Goal: Transaction & Acquisition: Purchase product/service

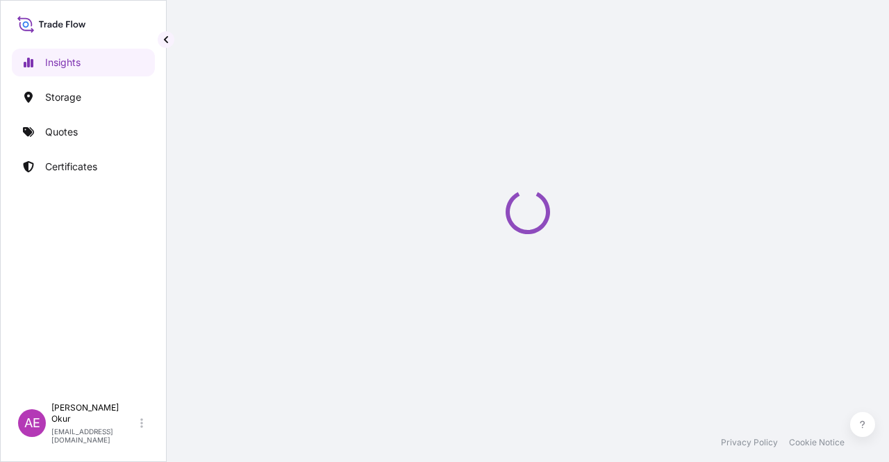
select select "2025"
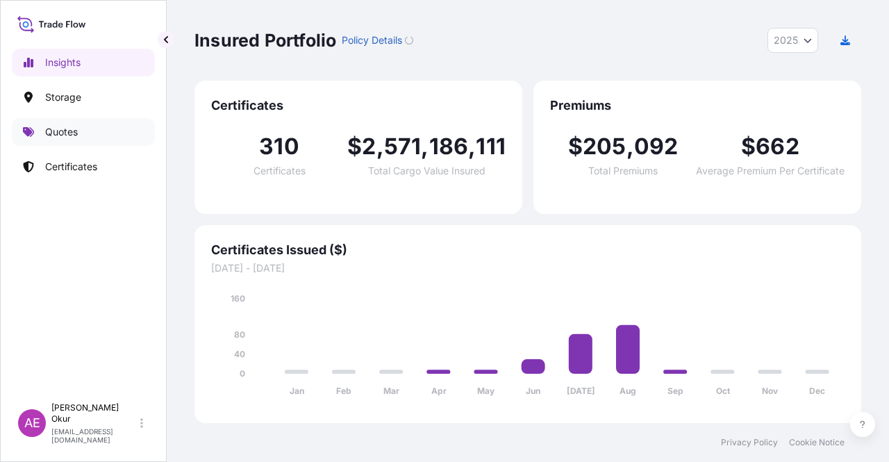
click at [80, 130] on link "Quotes" at bounding box center [83, 132] width 143 height 28
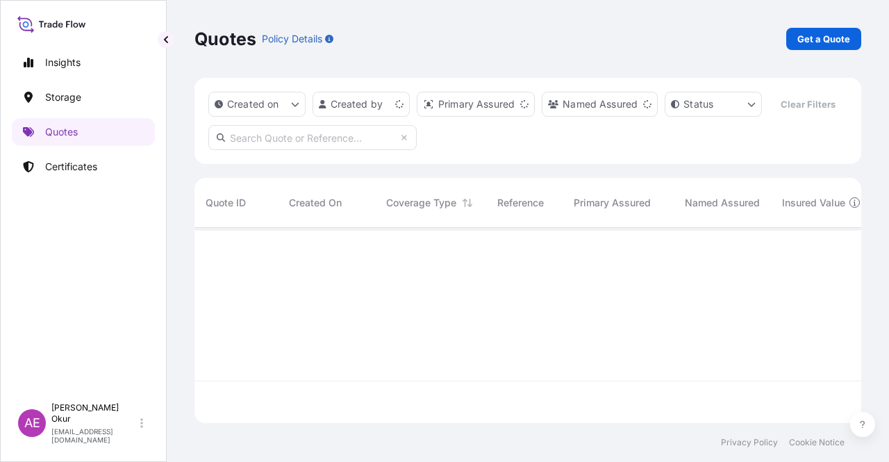
scroll to position [192, 655]
click at [849, 38] on p "Get a Quote" at bounding box center [823, 39] width 53 height 14
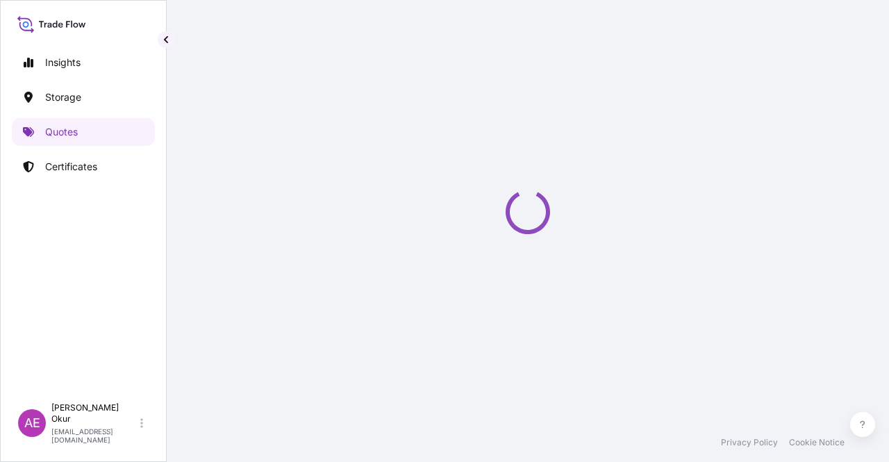
select select "Ocean Vessel"
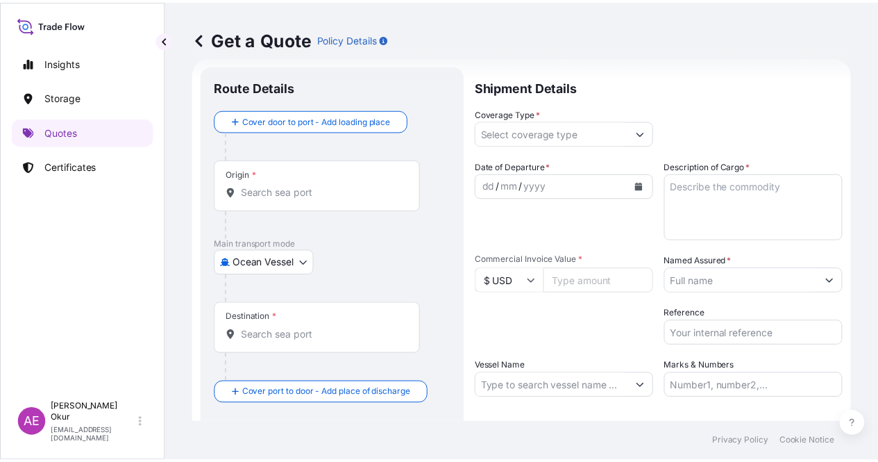
scroll to position [22, 0]
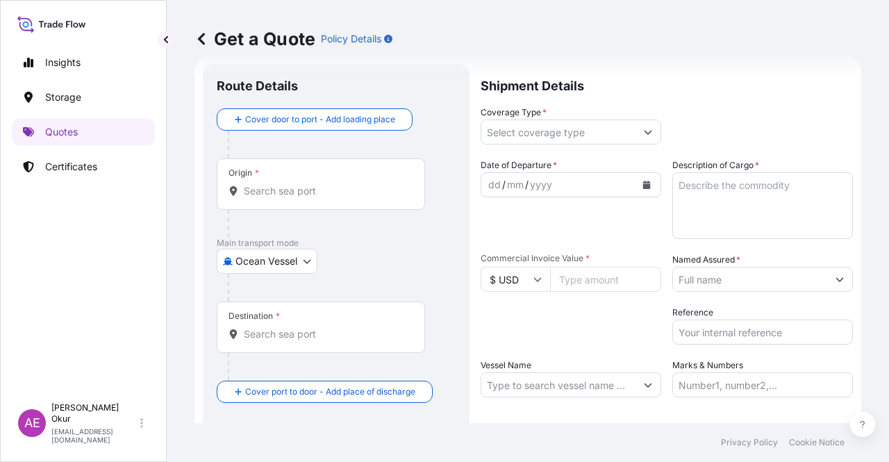
click at [287, 195] on input "Origin *" at bounding box center [326, 191] width 164 height 14
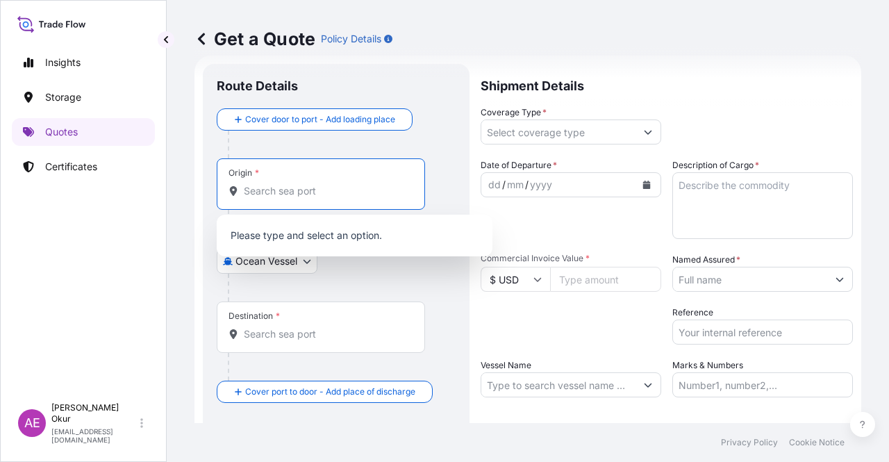
paste input "PENDIK"
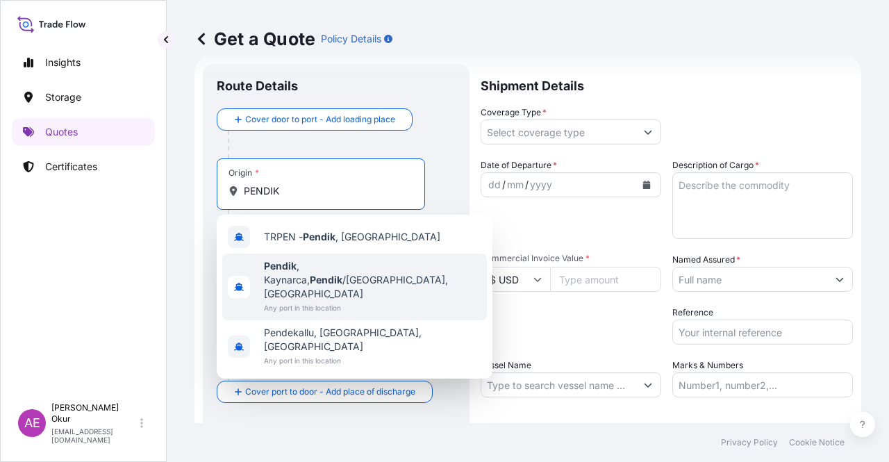
click at [336, 245] on div "TRPEN - Pendik , Turkey" at bounding box center [354, 236] width 264 height 33
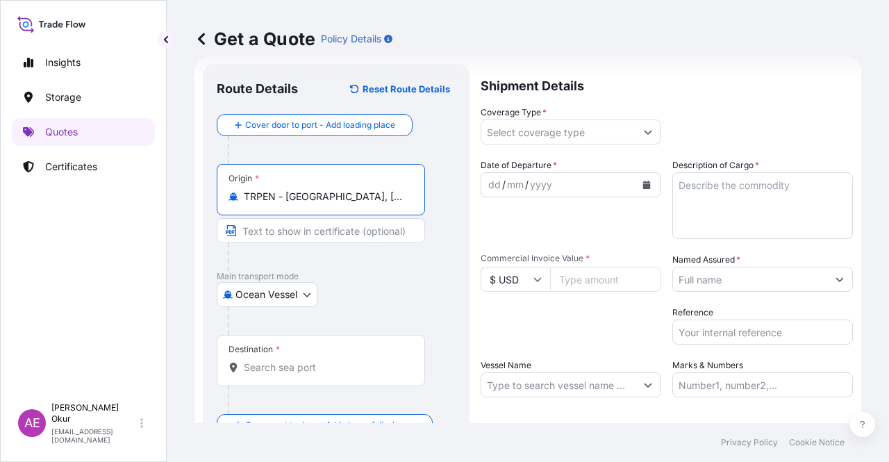
type input "TRPEN - Pendik, Turkey"
click at [310, 236] on input "Text to appear on certificate" at bounding box center [321, 230] width 208 height 25
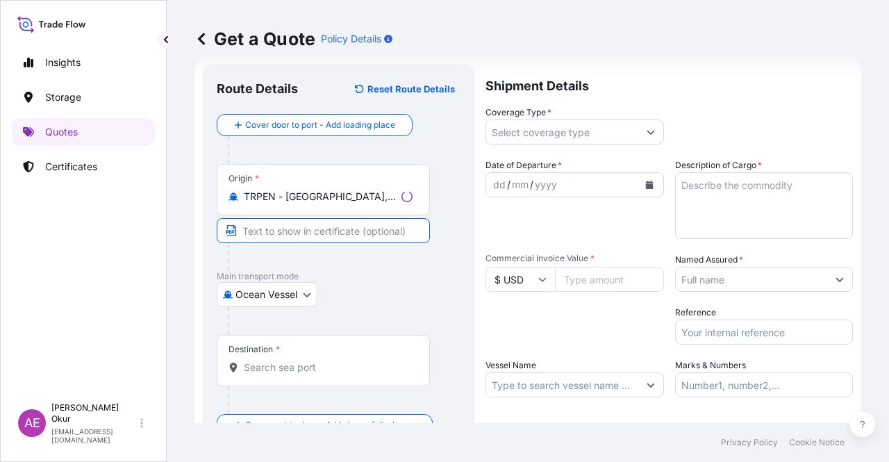
paste input "PENDIK"
paste input "TURKEY"
type input "PENDIK / TURKEY"
click at [272, 355] on div "Destination *" at bounding box center [321, 360] width 208 height 51
click at [272, 360] on input "Destination *" at bounding box center [326, 367] width 164 height 14
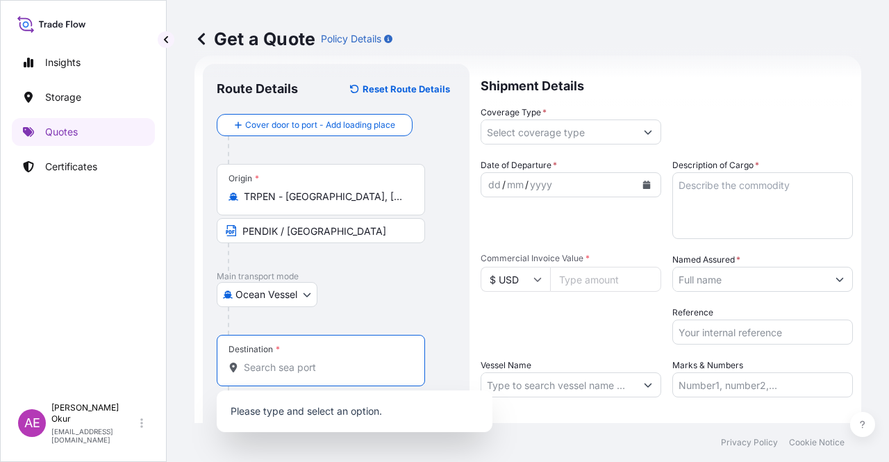
paste input "GENOA"
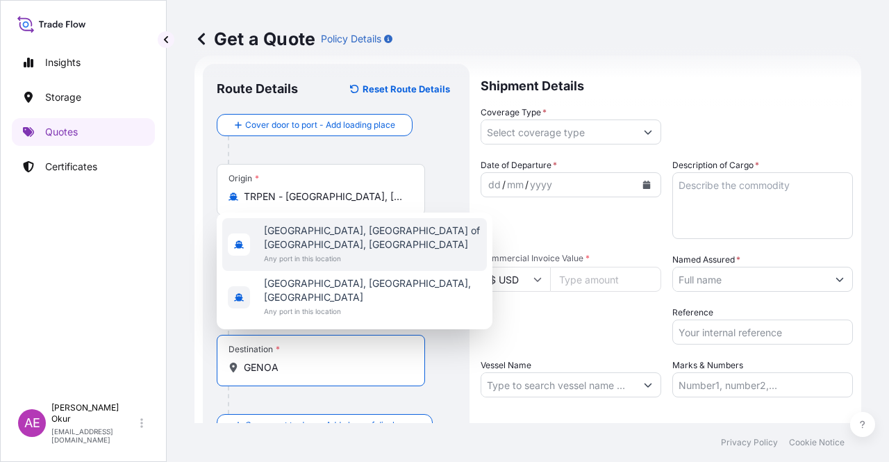
click at [375, 251] on div "Genoa, Metropolitan City of Genoa, Italy Any port in this location Genoa City, …" at bounding box center [355, 270] width 276 height 117
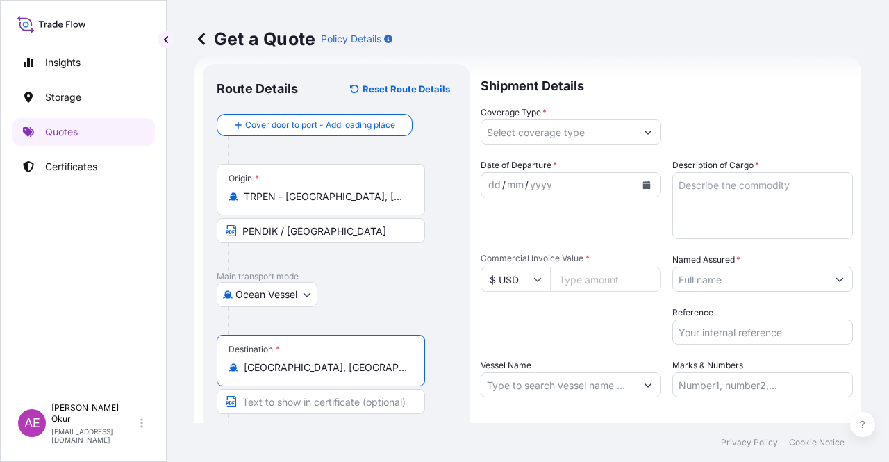
type input "Genoa, Metropolitan City of Genoa, Italy"
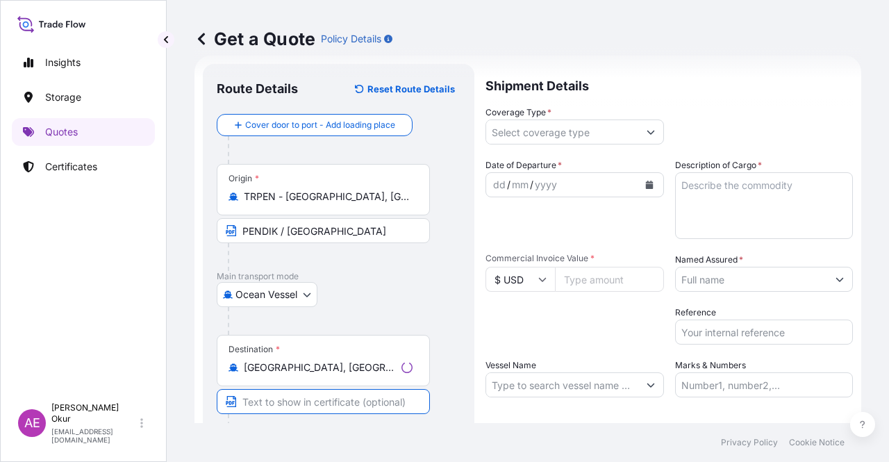
click at [308, 401] on input "Text to appear on certificate" at bounding box center [323, 401] width 213 height 25
paste input "GENOA"
paste input "ITALY"
type input "GENOA / ITALY"
click at [605, 124] on input "Coverage Type *" at bounding box center [558, 131] width 154 height 25
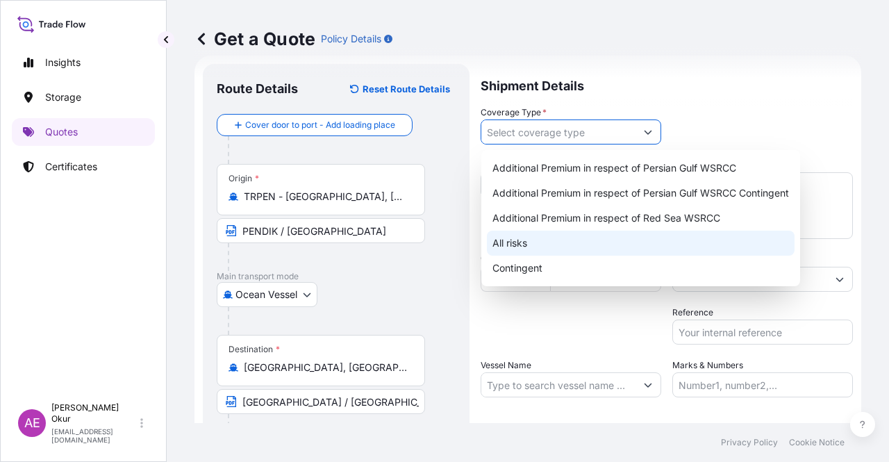
click at [509, 248] on div "All risks" at bounding box center [641, 242] width 308 height 25
type input "All risks"
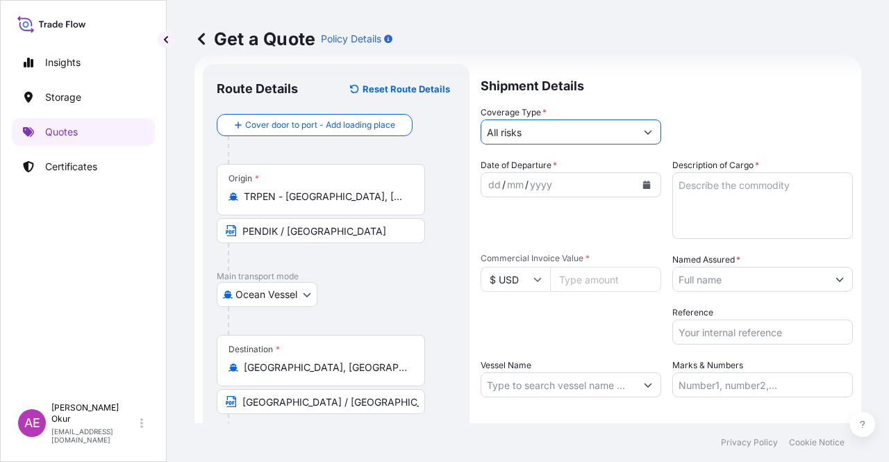
click at [490, 178] on div "dd" at bounding box center [494, 184] width 15 height 17
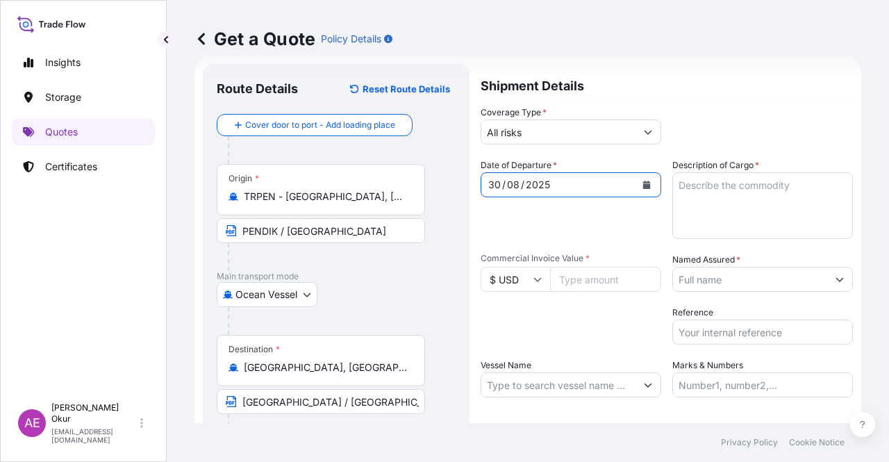
click at [530, 281] on input "$ USD" at bounding box center [514, 279] width 69 height 25
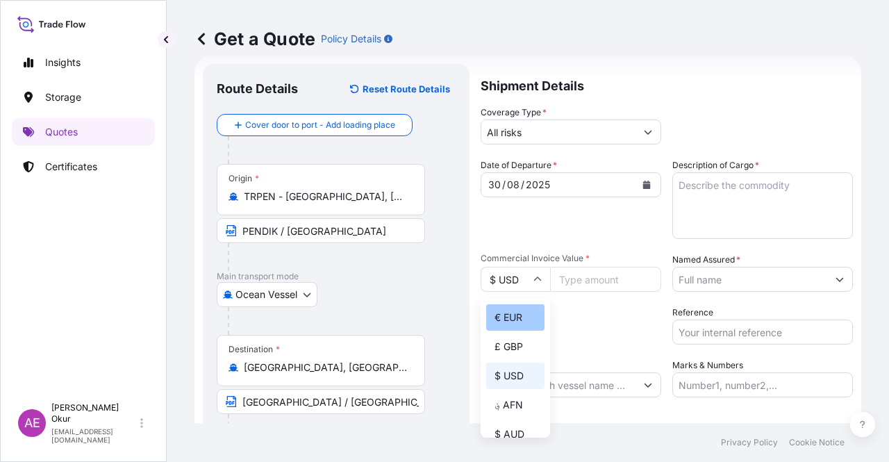
click at [514, 321] on div "€ EUR" at bounding box center [515, 317] width 58 height 26
type input "€ EUR"
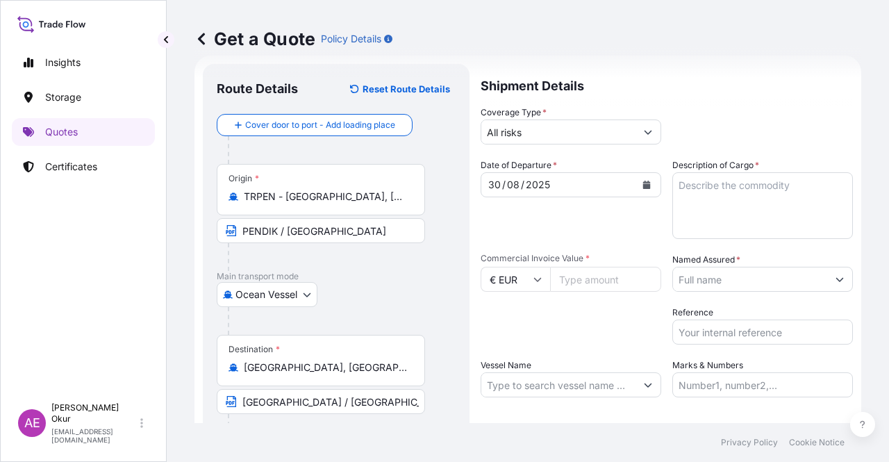
click at [603, 284] on input "Commercial Invoice Value *" at bounding box center [605, 279] width 111 height 25
paste input "96.14000"
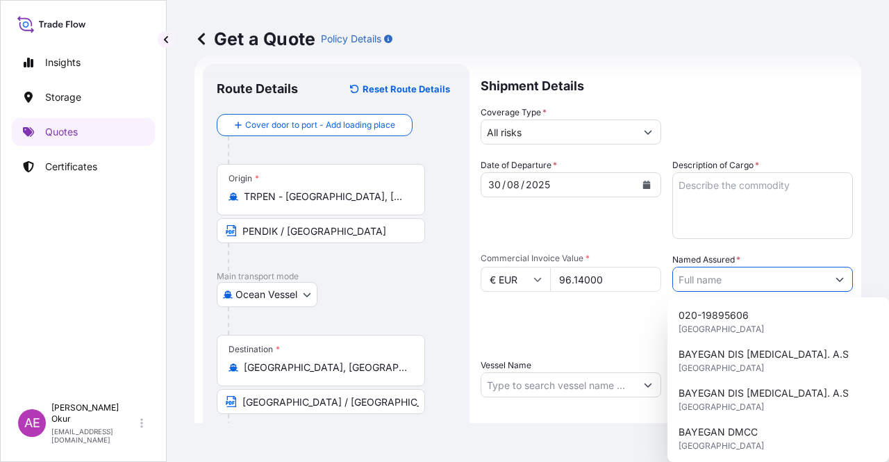
drag, startPoint x: 612, startPoint y: 276, endPoint x: 446, endPoint y: 278, distance: 166.6
click at [462, 278] on form "Route Details Reset Route Details Cover door to port - Add loading place Place …" at bounding box center [527, 282] width 666 height 453
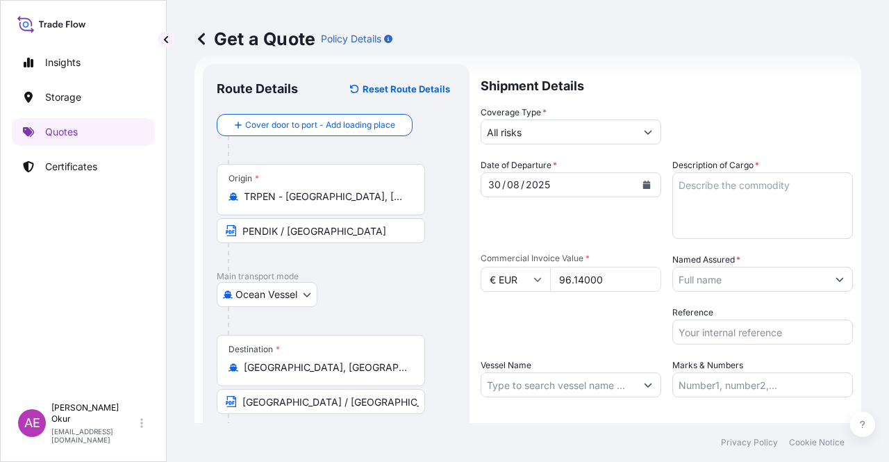
paste input "14"
type input "96140"
click at [543, 337] on div "Packing Category Type to search a container mode Please select a primary mode o…" at bounding box center [570, 324] width 180 height 39
click at [721, 210] on textarea "Description of Cargo *" at bounding box center [762, 205] width 180 height 67
click at [768, 178] on textarea "Description of Cargo *" at bounding box center [762, 205] width 180 height 67
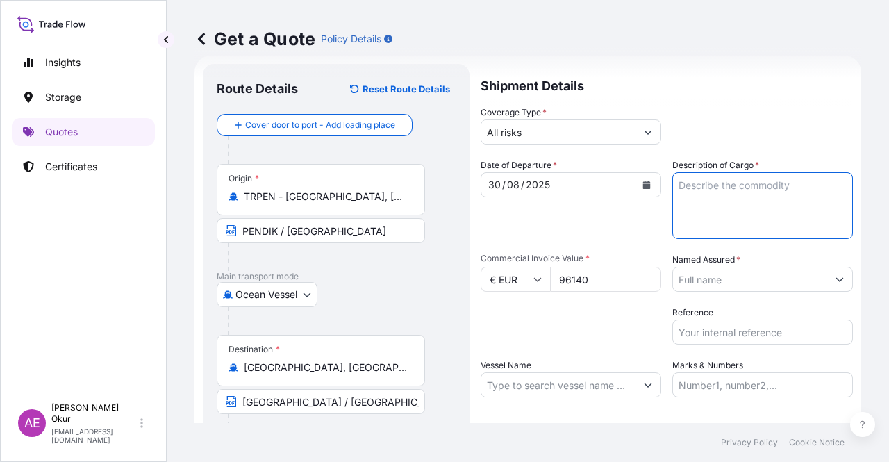
paste textarea "DIOCTYL TEREPHTHALATE"
type textarea "DIOCTYL TEREPHTHALATE"
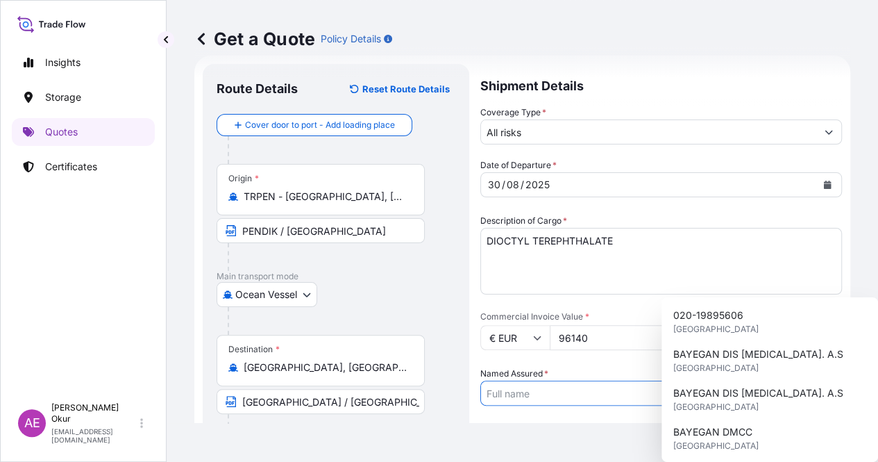
click at [741, 380] on input "Named Assured *" at bounding box center [648, 392] width 335 height 25
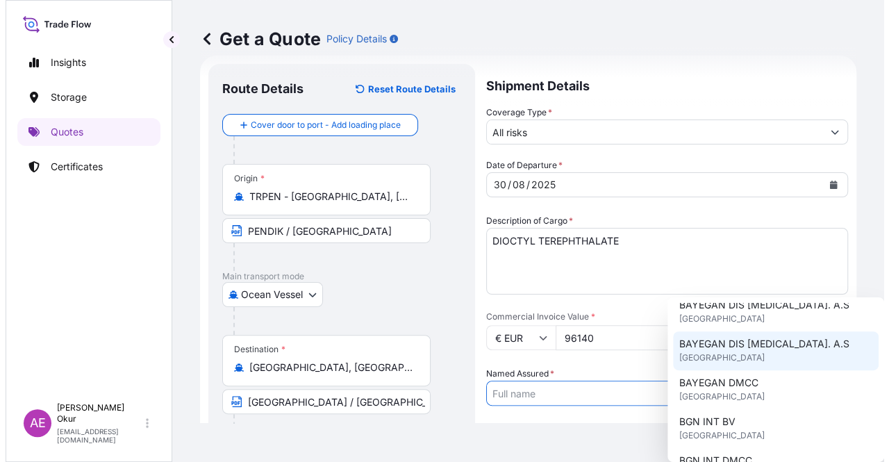
scroll to position [69, 0]
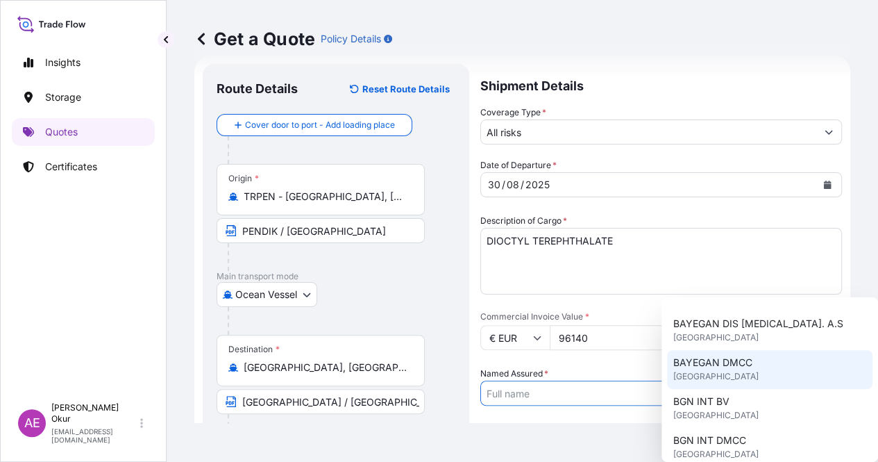
click at [726, 373] on span "[GEOGRAPHIC_DATA]" at bounding box center [715, 376] width 85 height 14
type input "BAYEGAN DMCC"
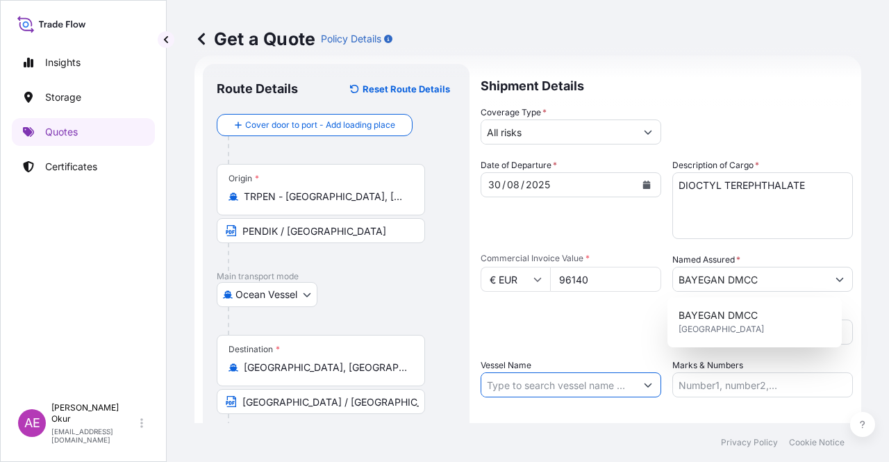
click at [544, 377] on input "Vessel Name" at bounding box center [558, 384] width 154 height 25
paste input "ASTRID"
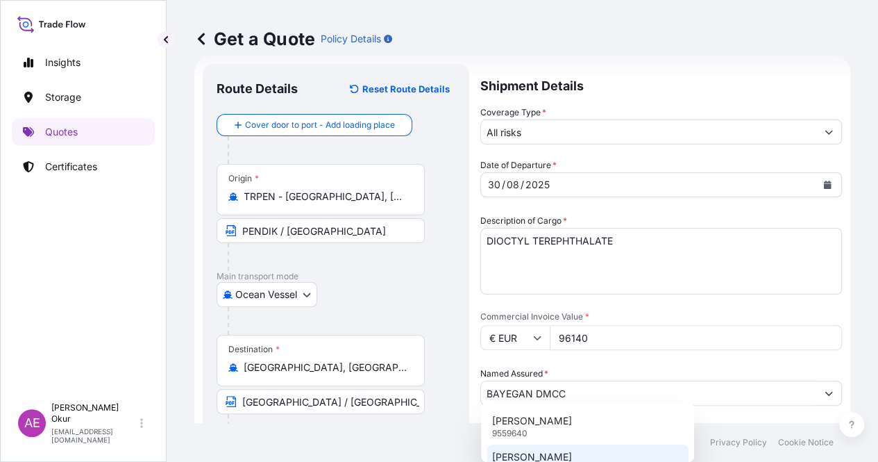
click at [551, 459] on p "ASTRID MAERSK" at bounding box center [532, 457] width 80 height 14
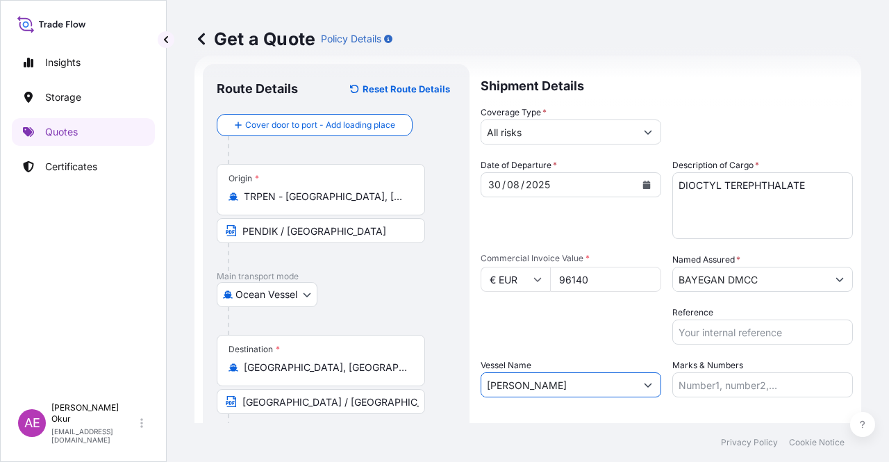
type input "ASTRID MAERSK"
click at [755, 385] on input "Marks & Numbers" at bounding box center [762, 384] width 180 height 25
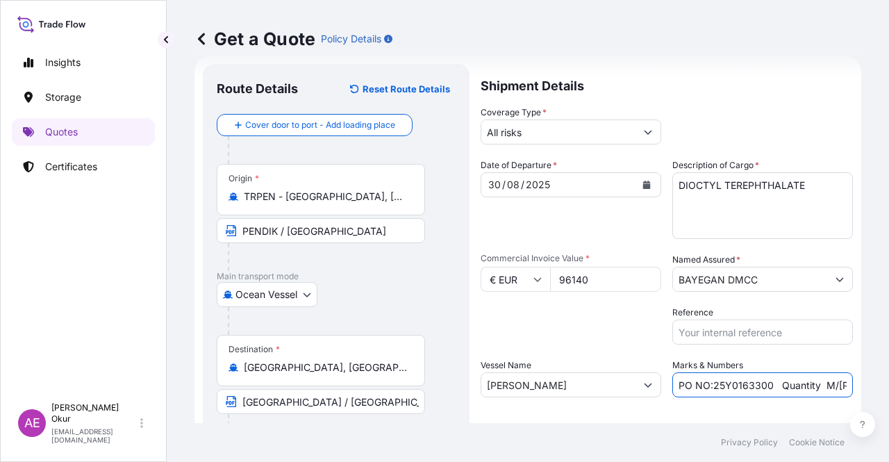
drag, startPoint x: 706, startPoint y: 383, endPoint x: 765, endPoint y: 384, distance: 59.0
click at [765, 384] on input "PO NO:25Y0163300 Quantity M/[PERSON_NAME]: 3.259,00 Premium: USD 105,35" at bounding box center [762, 384] width 180 height 25
paste input "08000036 – 2508000035 – 2508000031"
drag, startPoint x: 809, startPoint y: 381, endPoint x: 841, endPoint y: 381, distance: 31.9
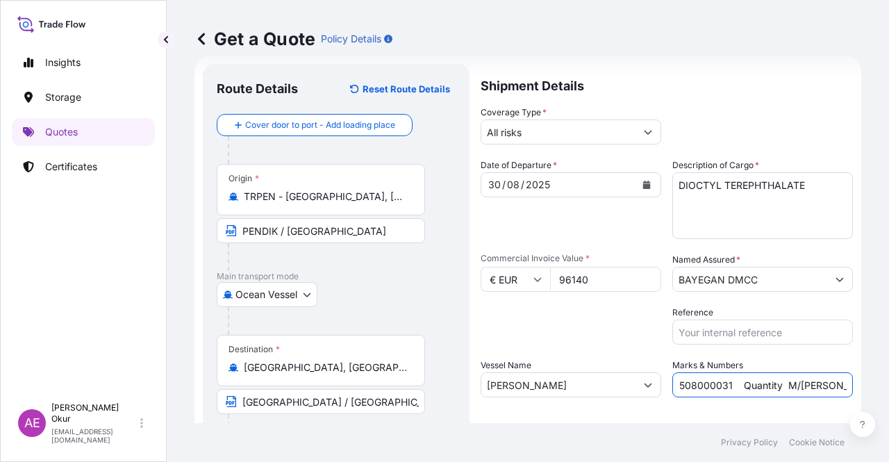
click at [867, 381] on div "Get a Quote Policy Details Route Details Reset Route Details Cover door to port…" at bounding box center [528, 211] width 722 height 423
click at [809, 380] on input "PO NO:2508000036 – 2508000035 – 2508000031 Quantity M/Tonn: 3.259,00 Premium: U…" at bounding box center [762, 384] width 180 height 25
drag, startPoint x: 694, startPoint y: 384, endPoint x: 734, endPoint y: 385, distance: 40.3
click at [734, 385] on input "PO NO:2508000036 – 2508000035 – 2508000031 Quantity M/Tonn: 3.259,00 Premium: U…" at bounding box center [762, 384] width 180 height 25
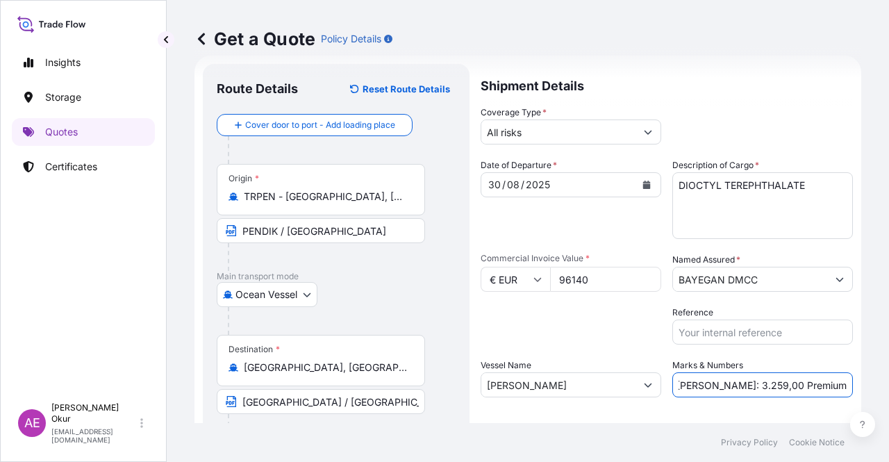
paste input "72,0"
drag, startPoint x: 814, startPoint y: 391, endPoint x: 888, endPoint y: 387, distance: 73.7
click at [888, 387] on div "Get a Quote Policy Details Route Details Reset Route Details Cover door to port…" at bounding box center [528, 211] width 722 height 423
click at [821, 384] on input "PO NO:2508000036 – 2508000035 – 2508000031 Quantity M/Tonn: 72,000 Premium: USD…" at bounding box center [762, 384] width 180 height 25
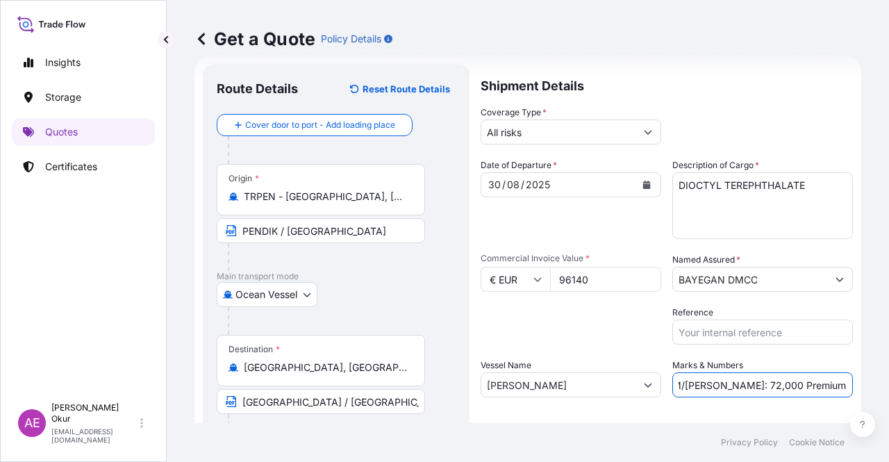
drag, startPoint x: 807, startPoint y: 384, endPoint x: 888, endPoint y: 384, distance: 80.5
click at [888, 384] on div "Get a Quote Policy Details Route Details Reset Route Details Cover door to port…" at bounding box center [528, 211] width 722 height 423
paste input ",58"
type input "PO NO:2508000036 – 2508000035 – 2508000031 Quantity M/Tonn: 72,000 Premium: EUR…"
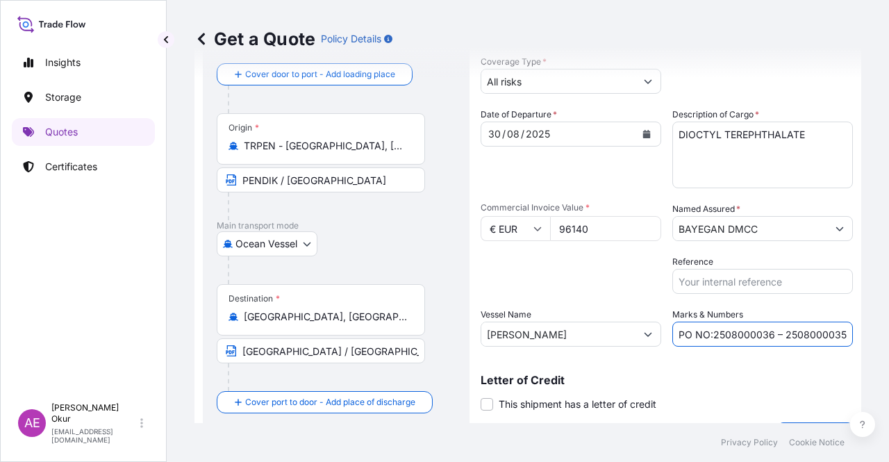
scroll to position [108, 0]
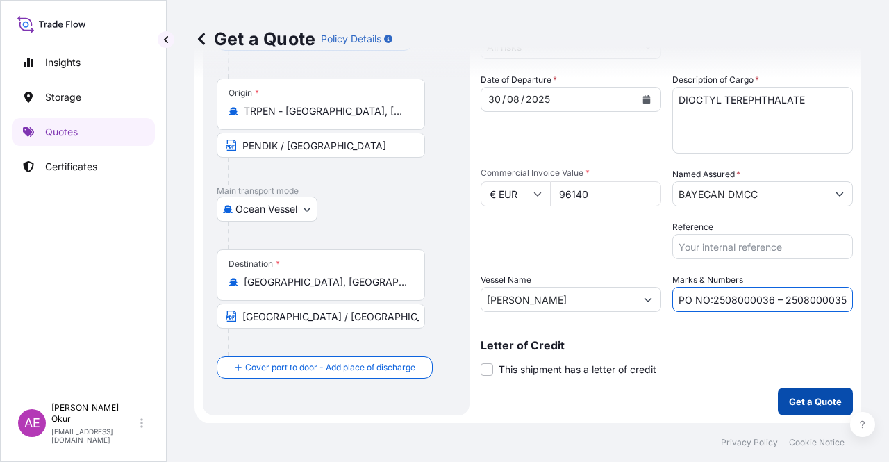
click at [778, 401] on button "Get a Quote" at bounding box center [815, 401] width 75 height 28
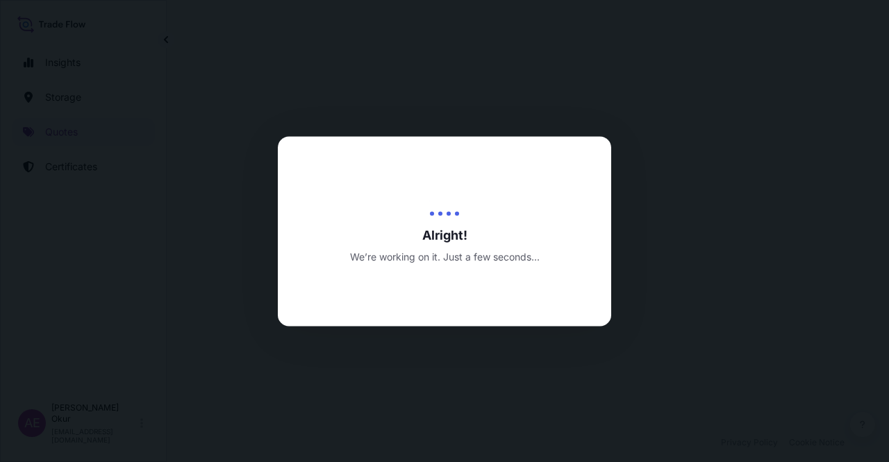
select select "Ocean Vessel"
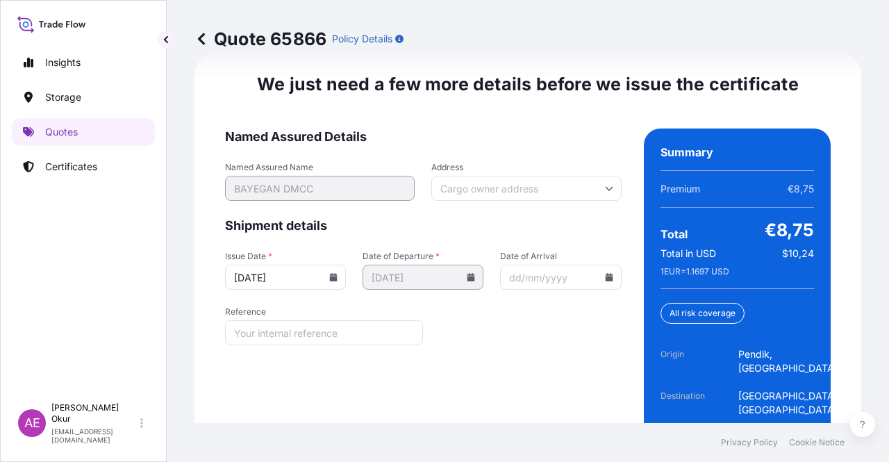
scroll to position [1819, 0]
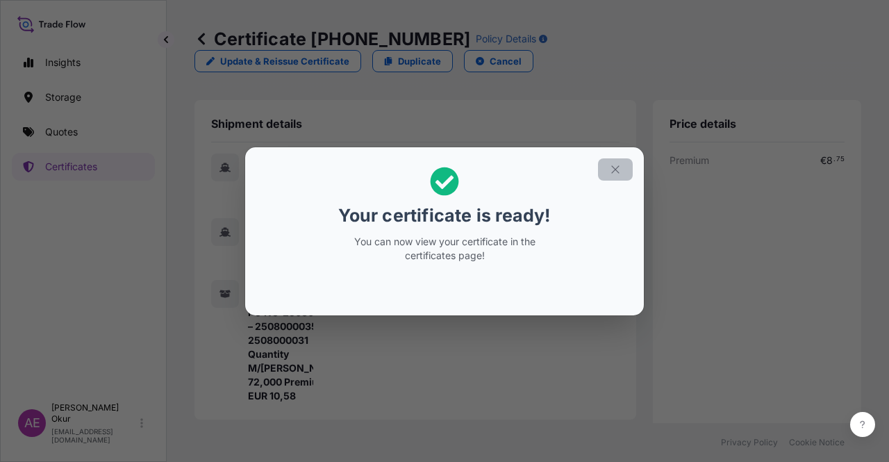
click at [619, 160] on button "button" at bounding box center [615, 169] width 35 height 22
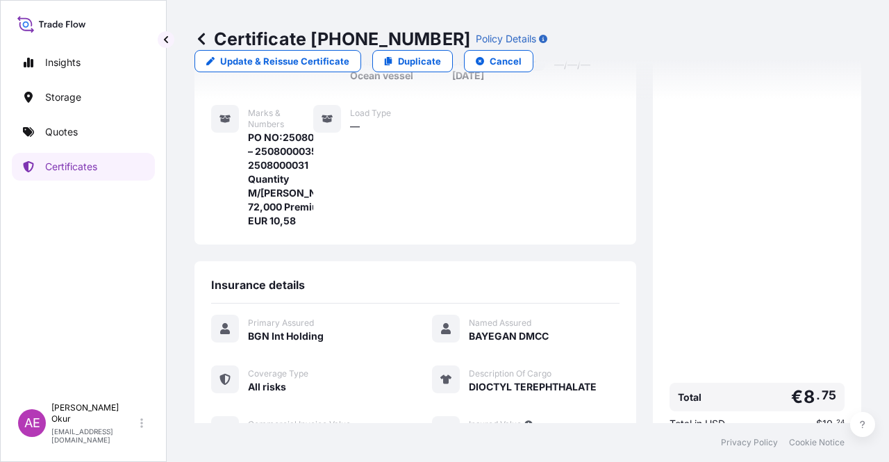
scroll to position [361, 0]
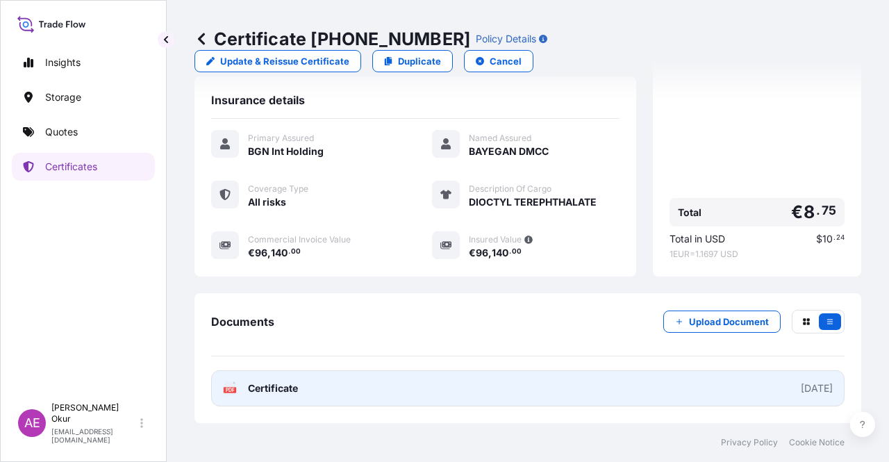
click at [269, 390] on span "Certificate" at bounding box center [273, 388] width 50 height 14
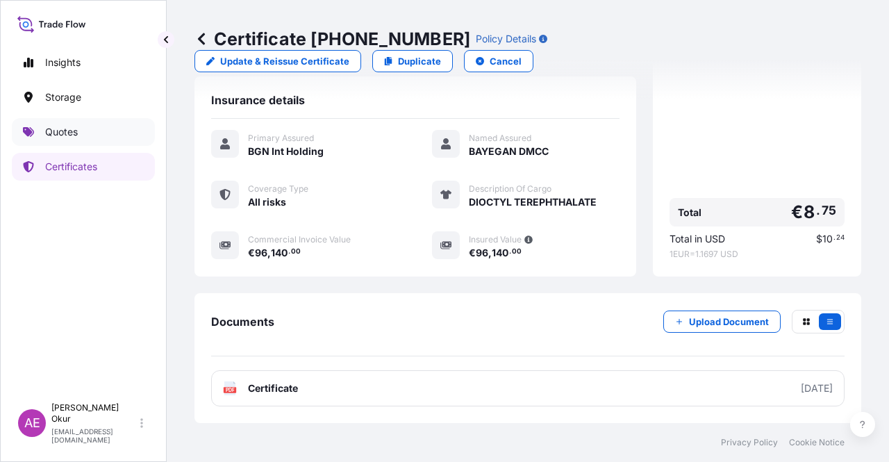
click at [85, 128] on link "Quotes" at bounding box center [83, 132] width 143 height 28
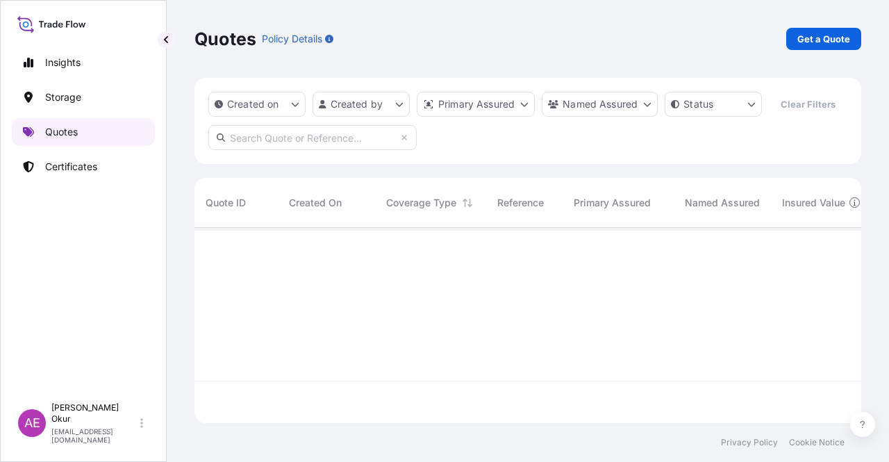
scroll to position [192, 655]
click at [853, 30] on link "Get a Quote" at bounding box center [823, 39] width 75 height 22
select select "Ocean Vessel"
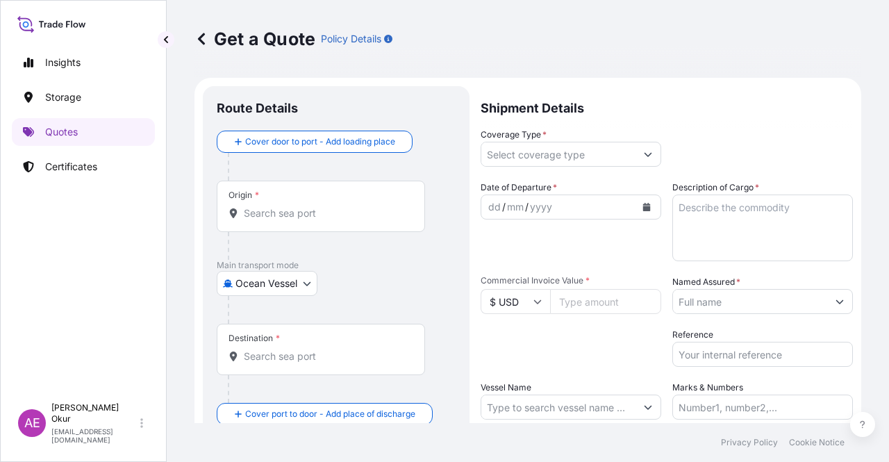
scroll to position [22, 0]
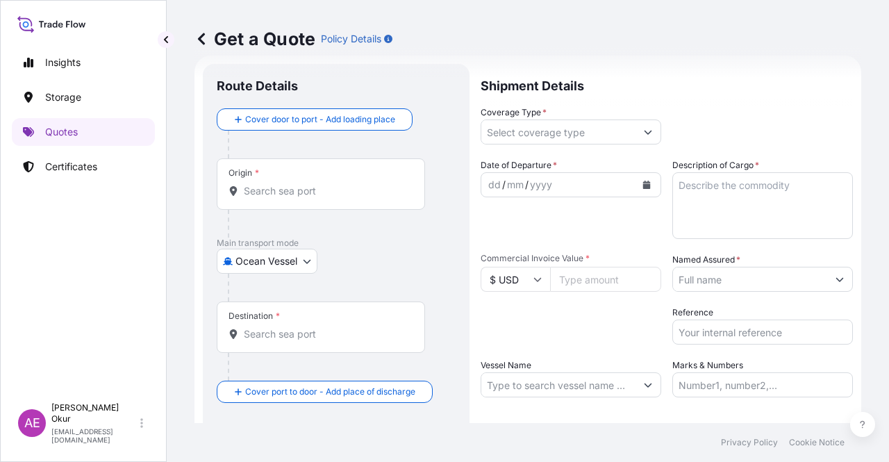
click at [314, 173] on div "Origin *" at bounding box center [321, 183] width 208 height 51
click at [314, 184] on input "Origin *" at bounding box center [326, 191] width 164 height 14
paste input "ANTWERP"
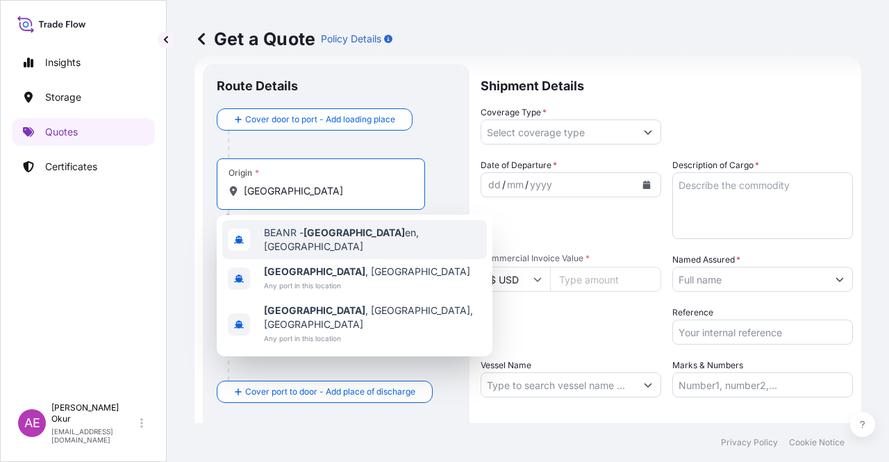
click at [355, 237] on span "BEANR - Antwerp en, Belgium" at bounding box center [372, 240] width 217 height 28
type input "BEANR - Antwerpen, Belgium"
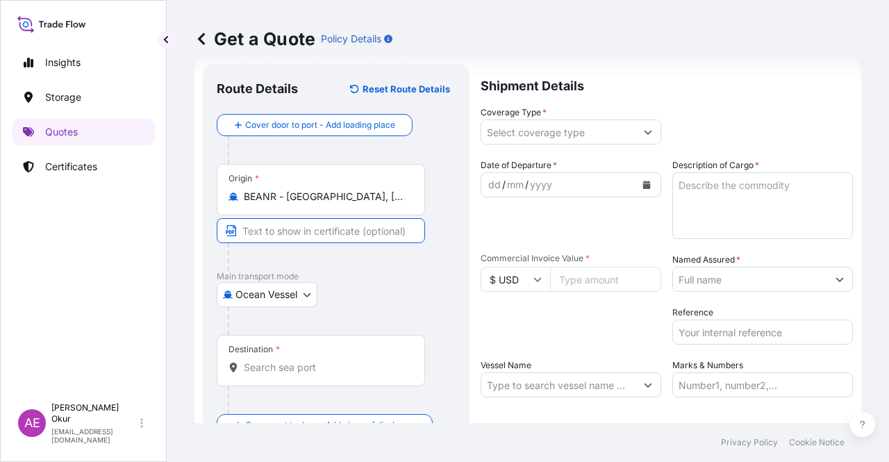
click at [313, 237] on input "Text to appear on certificate" at bounding box center [321, 230] width 208 height 25
paste input "ANTWERP"
paste input "BELGIUM"
type input "ANTWERP / BELGIUM"
click at [297, 352] on div "Destination *" at bounding box center [321, 360] width 208 height 51
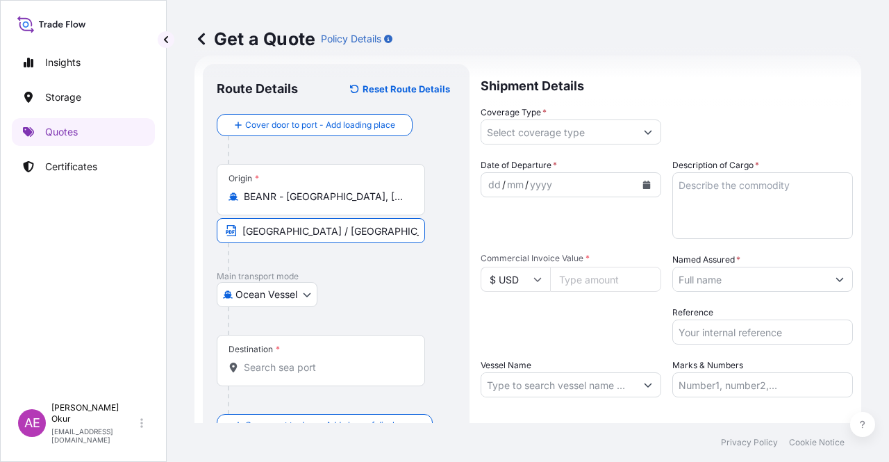
click at [297, 360] on input "Destination *" at bounding box center [326, 367] width 164 height 14
paste input "KOCAELI"
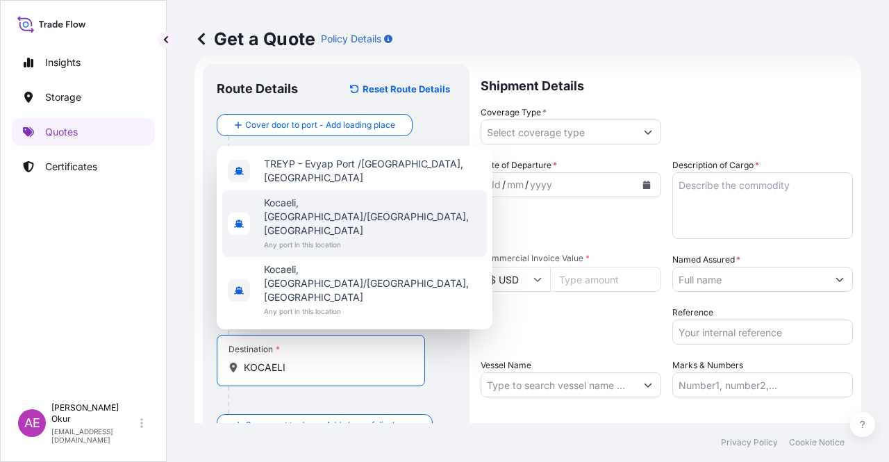
click at [330, 251] on span "Any port in this location" at bounding box center [372, 244] width 217 height 14
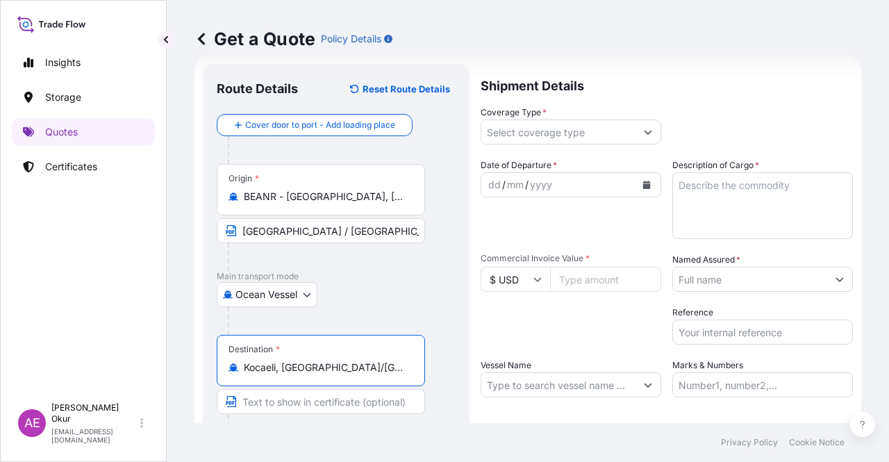
type input "Kocaeli, İzmit/Kocaeli, Türkiye"
click at [299, 401] on input "Text to appear on certificate" at bounding box center [321, 401] width 208 height 25
paste input "KOCAELI"
type input "KOCAELI / TURKEY"
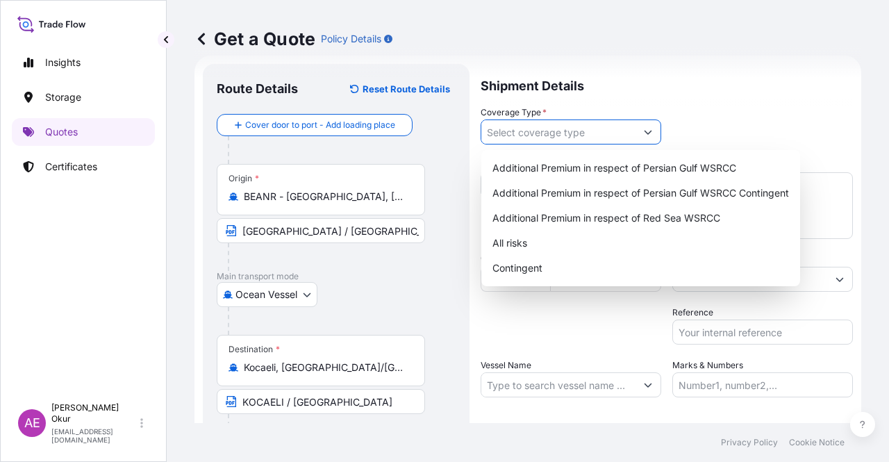
click at [600, 140] on input "Coverage Type *" at bounding box center [558, 131] width 154 height 25
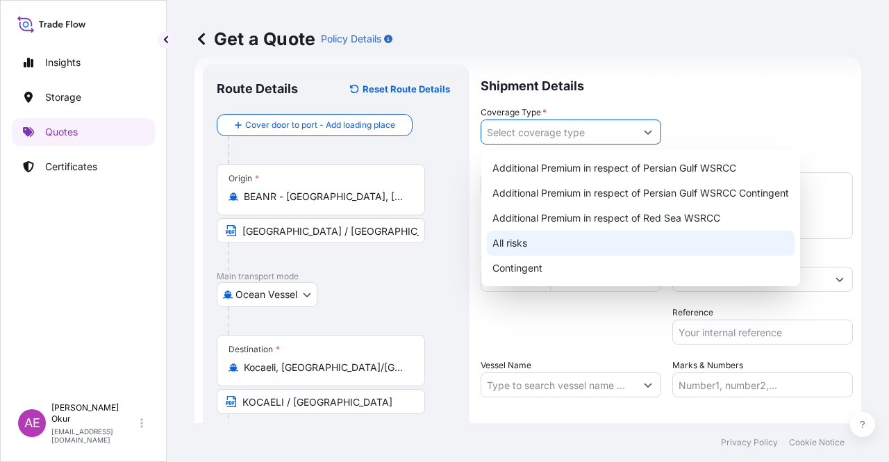
click at [539, 240] on div "All risks" at bounding box center [641, 242] width 308 height 25
type input "All risks"
click at [553, 242] on div "All risks" at bounding box center [641, 242] width 308 height 25
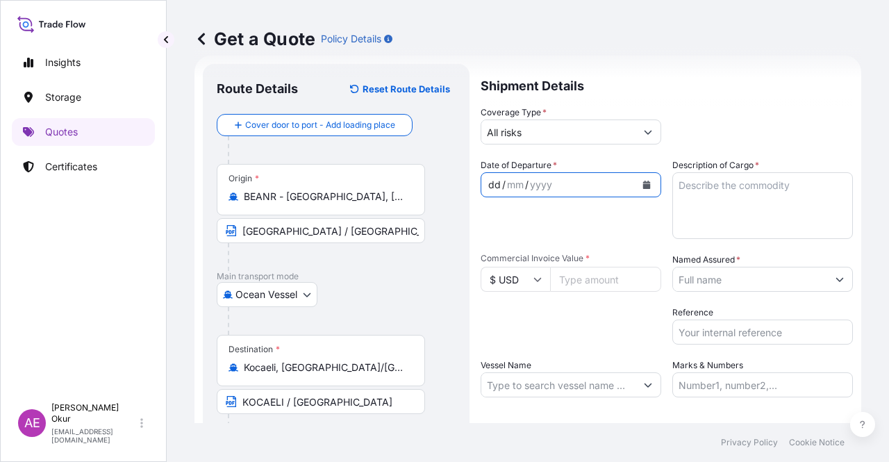
click at [493, 181] on div "dd" at bounding box center [494, 184] width 15 height 17
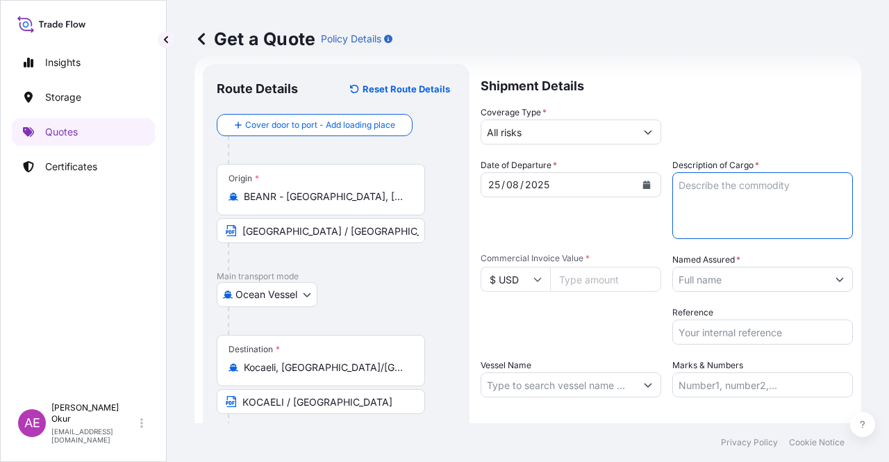
click at [715, 219] on textarea "Description of Cargo *" at bounding box center [762, 205] width 180 height 67
paste textarea "TI-PURE TITANIUM DIOXIDE (R902+)"
type textarea "TI-PURE TITANIUM DIOXIDE (R902+)"
click at [598, 281] on input "Commercial Invoice Value *" at bounding box center [605, 279] width 111 height 25
paste input "589600"
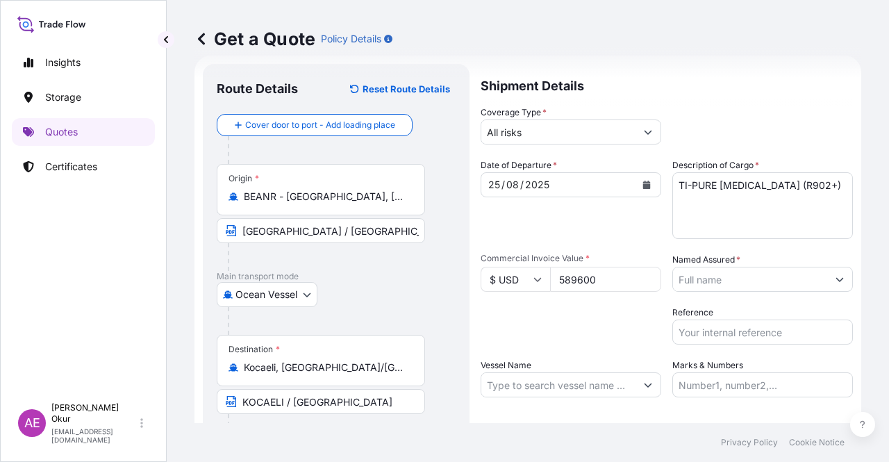
type input "589600"
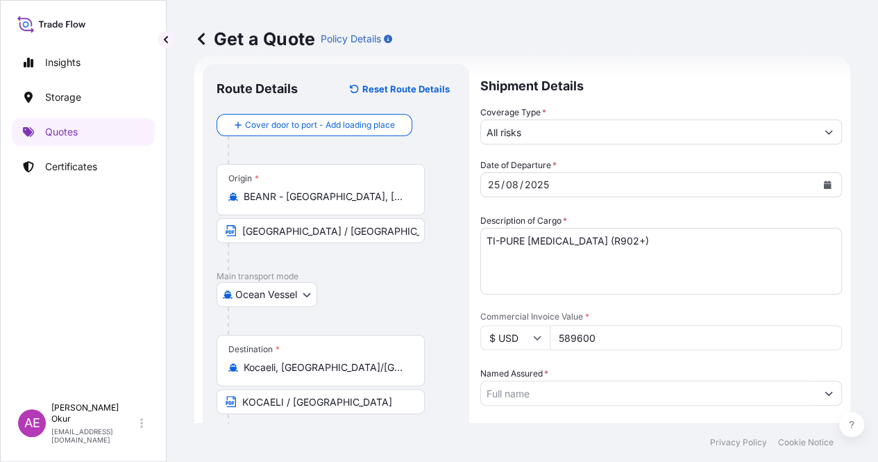
click at [739, 380] on input "Named Assured *" at bounding box center [648, 392] width 335 height 25
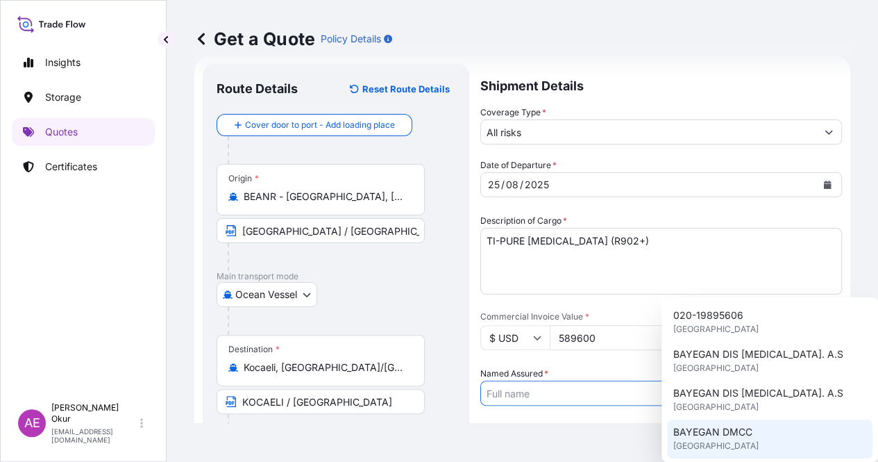
click at [713, 433] on span "BAYEGAN DMCC" at bounding box center [712, 432] width 79 height 14
type input "BAYEGAN DMCC"
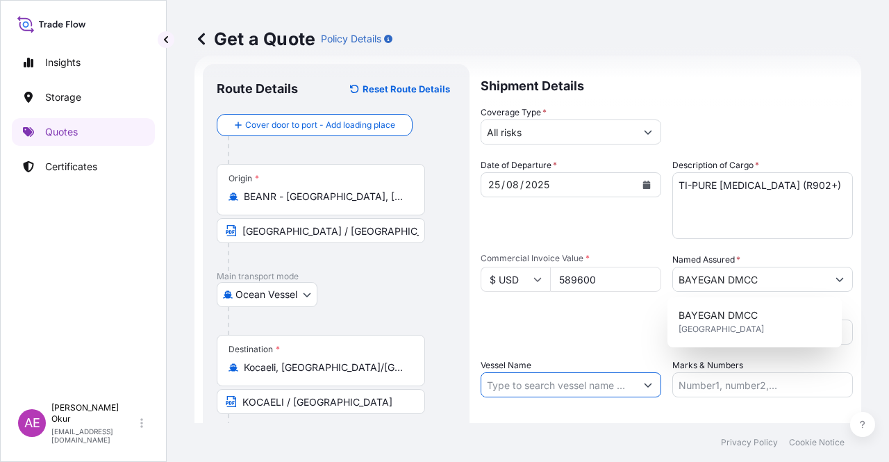
click at [585, 385] on input "Vessel Name" at bounding box center [558, 384] width 154 height 25
paste input "MSC LEANDRA V"
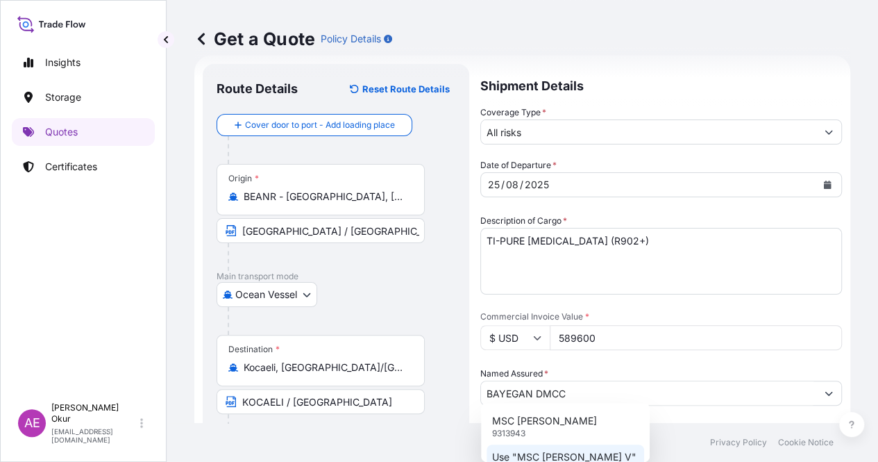
click at [562, 458] on p "Use "MSC LEANDRA V"" at bounding box center [564, 457] width 144 height 14
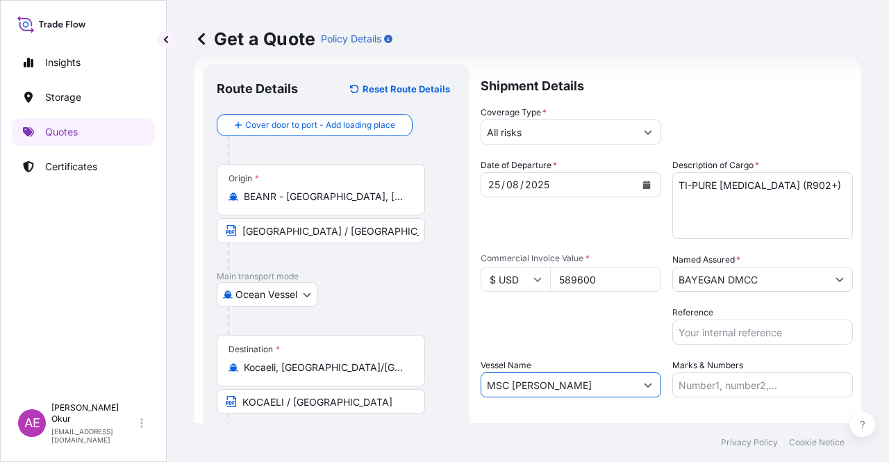
type input "MSC LEANDRA V"
click at [685, 392] on input "Marks & Numbers" at bounding box center [762, 384] width 180 height 25
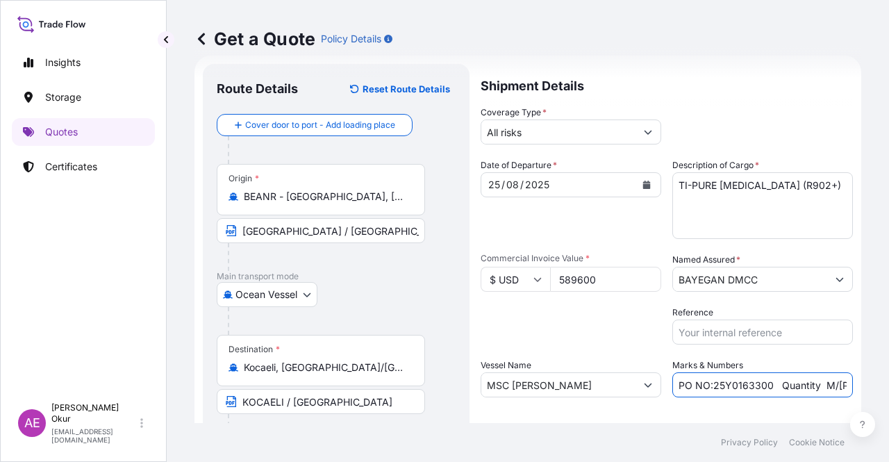
drag, startPoint x: 707, startPoint y: 385, endPoint x: 765, endPoint y: 381, distance: 58.5
click at [765, 381] on input "PO NO:25Y0163300 Quantity M/[PERSON_NAME]: 3.259,00 Premium: USD 105,35" at bounding box center [762, 384] width 180 height 25
paste input "997"
drag, startPoint x: 812, startPoint y: 387, endPoint x: 858, endPoint y: 385, distance: 46.5
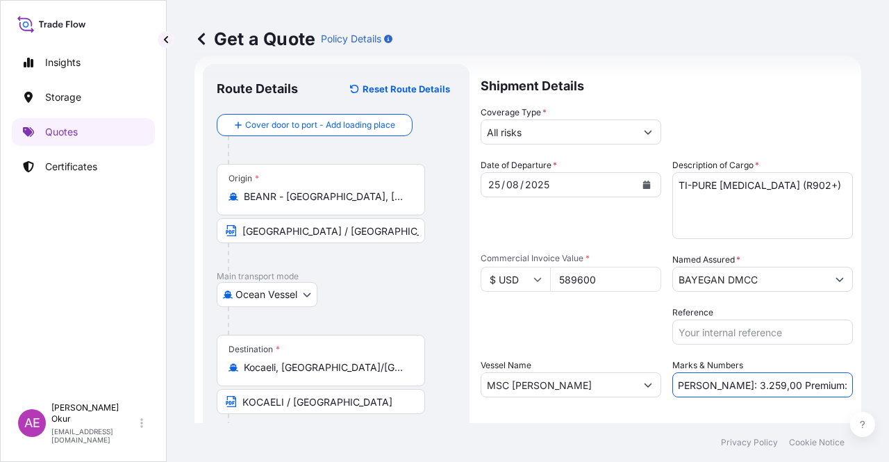
click at [858, 385] on div "Get a Quote Policy Details Route Details Reset Route Details Cover door to port…" at bounding box center [528, 211] width 722 height 423
click at [780, 378] on input "PO NO:25Y0199700 Quantity M/Tonn: 3.259,00 Premium: USD 105,35" at bounding box center [762, 384] width 180 height 25
click at [721, 384] on input "PO NO:25Y0199700 Quantity M/Tonn: 3.259,00 Premium: USD 105,35" at bounding box center [762, 384] width 180 height 25
drag, startPoint x: 693, startPoint y: 385, endPoint x: 736, endPoint y: 387, distance: 43.1
click at [736, 387] on input "PO NO:25Y0199700 Quantity M/Tonn: 3.259,00 Premium: USD 105,35" at bounding box center [762, 384] width 180 height 25
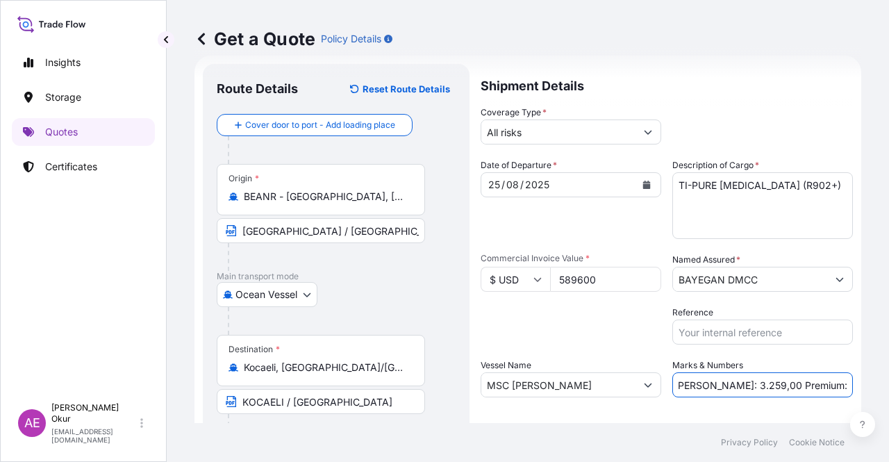
paste input "200,000"
drag, startPoint x: 826, startPoint y: 389, endPoint x: 888, endPoint y: 389, distance: 61.8
click at [888, 389] on div "Get a Quote Policy Details Route Details Reset Route Details Cover door to port…" at bounding box center [528, 211] width 722 height 423
click at [786, 384] on input "PO NO:25Y0199700 Quantity M/Tonn: 200,000Premium: USD 105,35" at bounding box center [762, 384] width 180 height 25
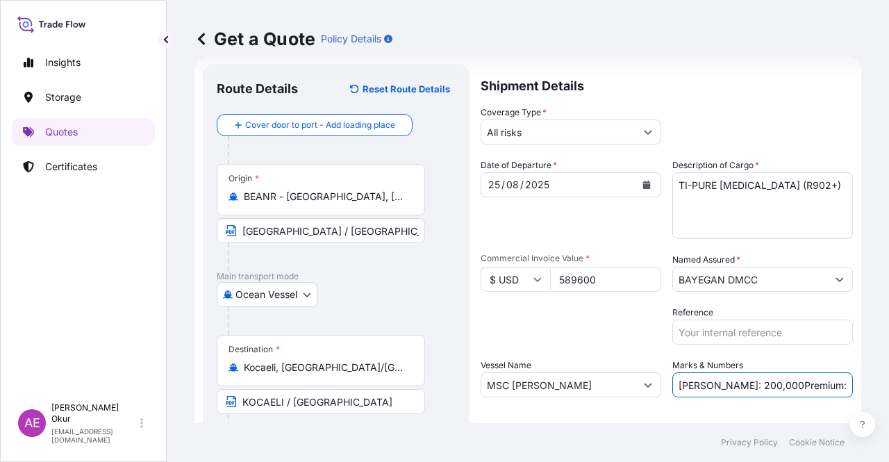
drag, startPoint x: 805, startPoint y: 383, endPoint x: 888, endPoint y: 384, distance: 83.3
click at [888, 384] on div "Get a Quote Policy Details Route Details Reset Route Details Cover door to port…" at bounding box center [528, 211] width 722 height 423
paste input "64,86"
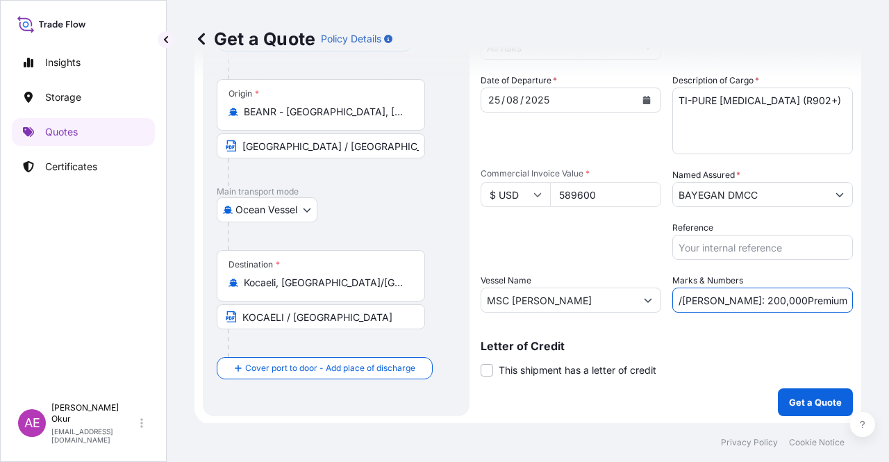
scroll to position [108, 0]
type input "PO NO:25Y0199700 Quantity M/Tonn: 200,000Premium: USD 64,86"
click at [818, 400] on p "Get a Quote" at bounding box center [815, 401] width 53 height 14
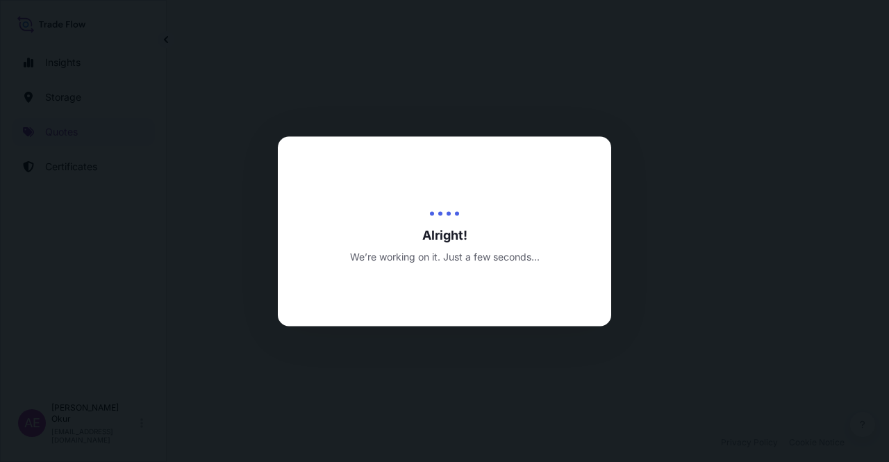
select select "Ocean Vessel"
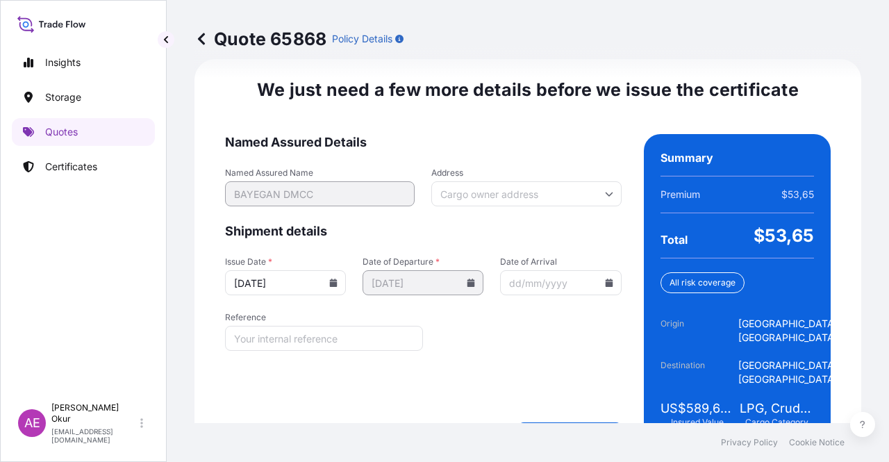
scroll to position [1774, 0]
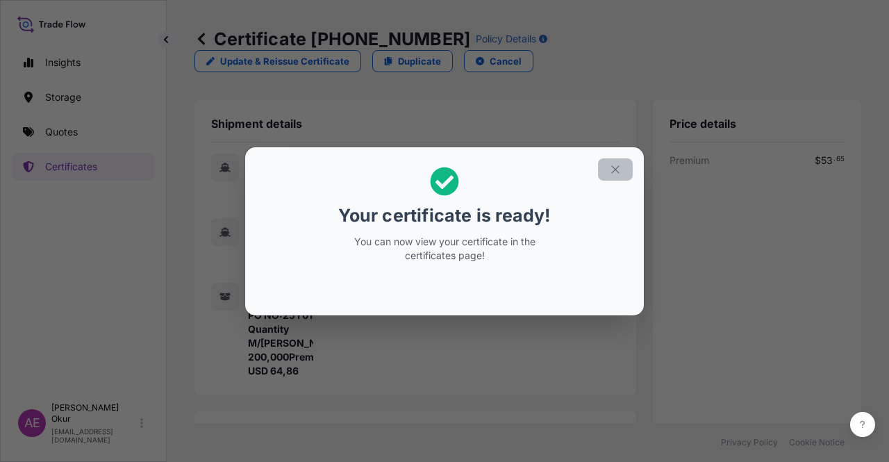
click at [612, 158] on button "button" at bounding box center [615, 169] width 35 height 22
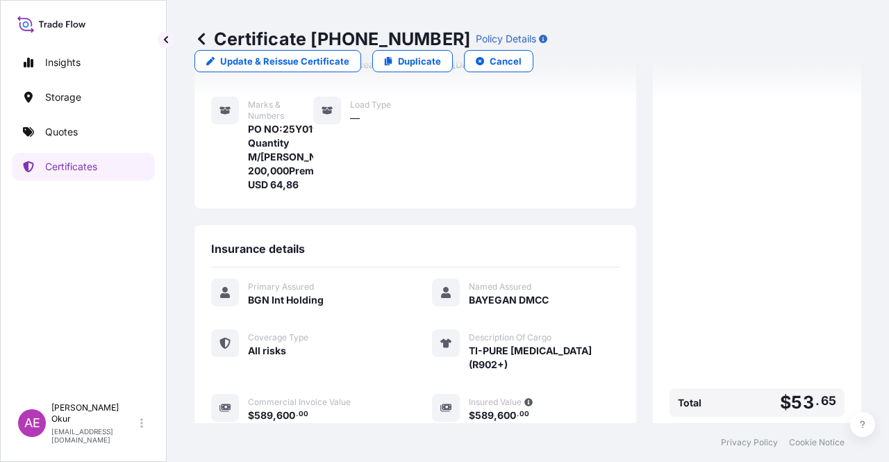
scroll to position [333, 0]
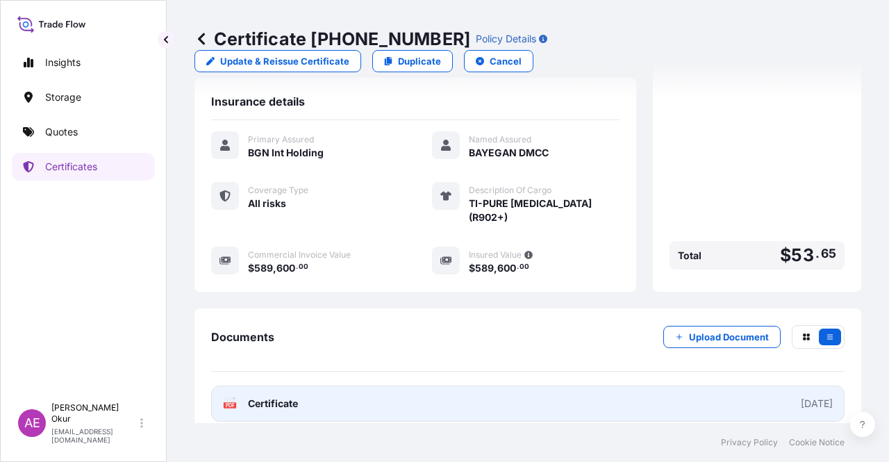
click at [280, 396] on span "Certificate" at bounding box center [273, 403] width 50 height 14
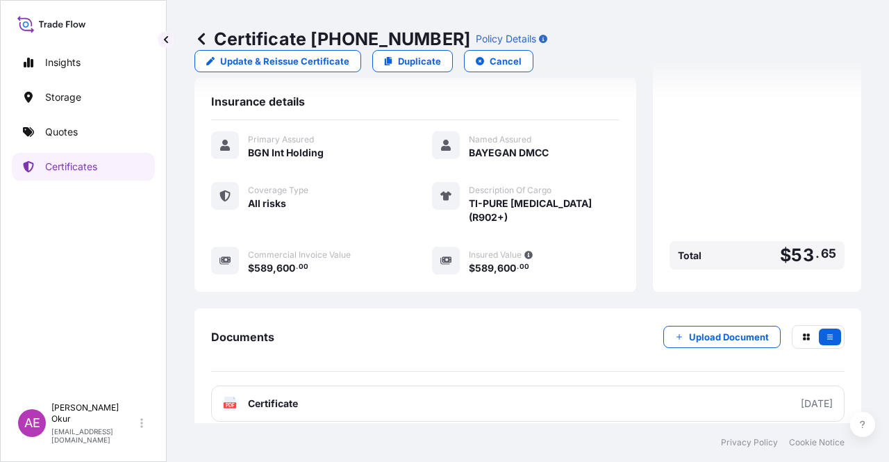
click at [85, 131] on link "Quotes" at bounding box center [83, 132] width 143 height 28
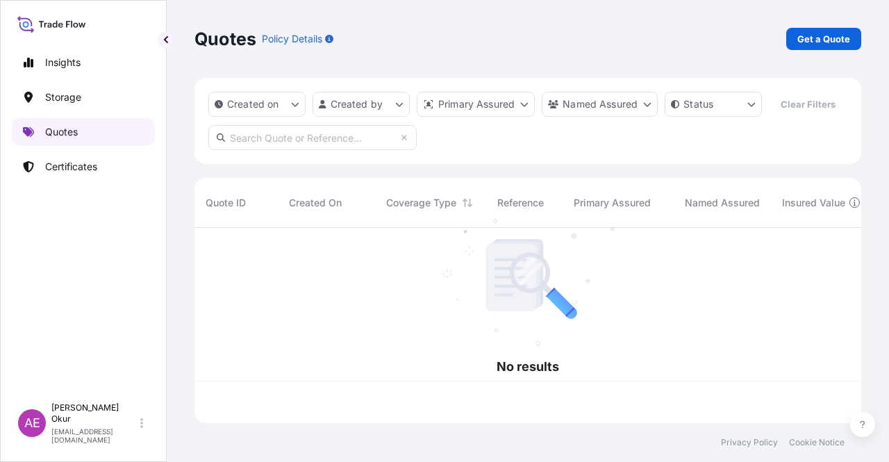
scroll to position [192, 655]
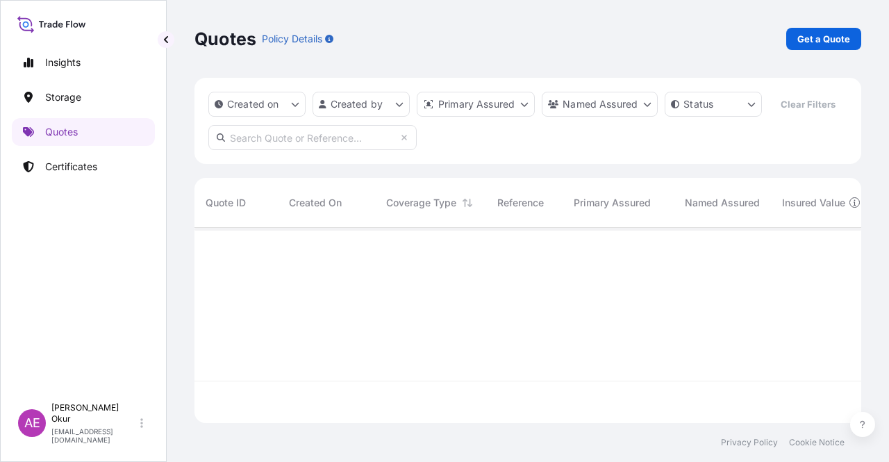
click at [832, 26] on div "Quotes Policy Details Get a Quote" at bounding box center [527, 39] width 666 height 78
click at [823, 40] on p "Get a Quote" at bounding box center [823, 39] width 53 height 14
select select "Ocean Vessel"
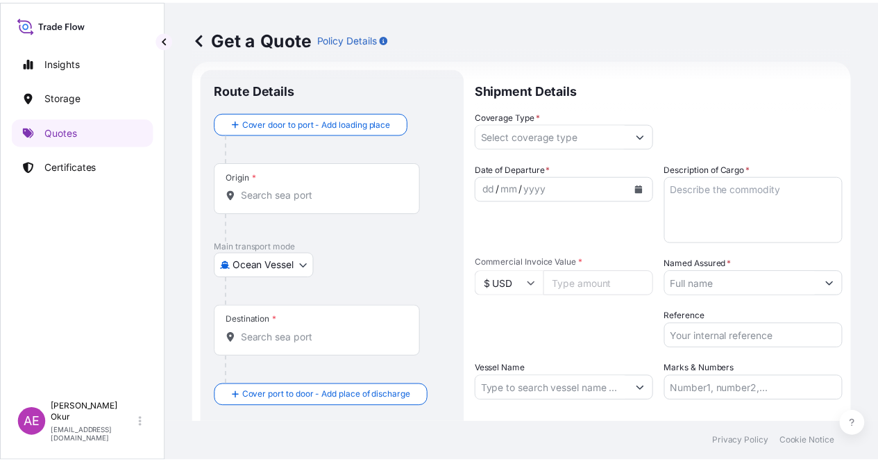
scroll to position [22, 0]
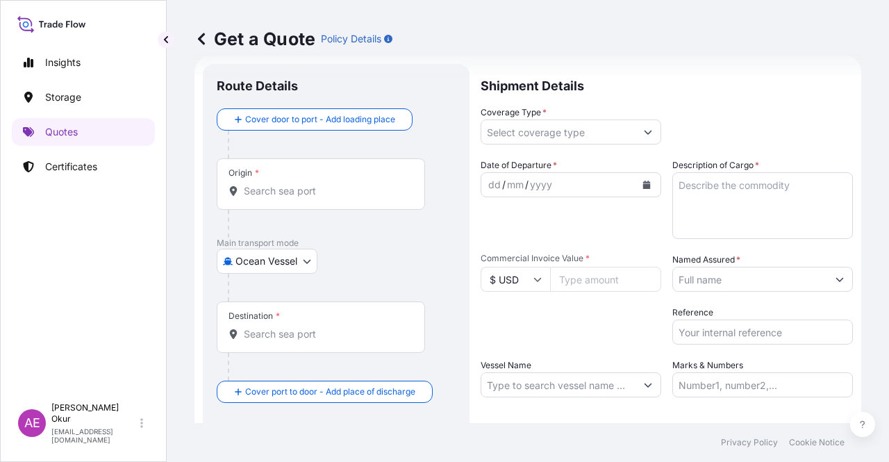
click at [265, 190] on input "Origin *" at bounding box center [326, 191] width 164 height 14
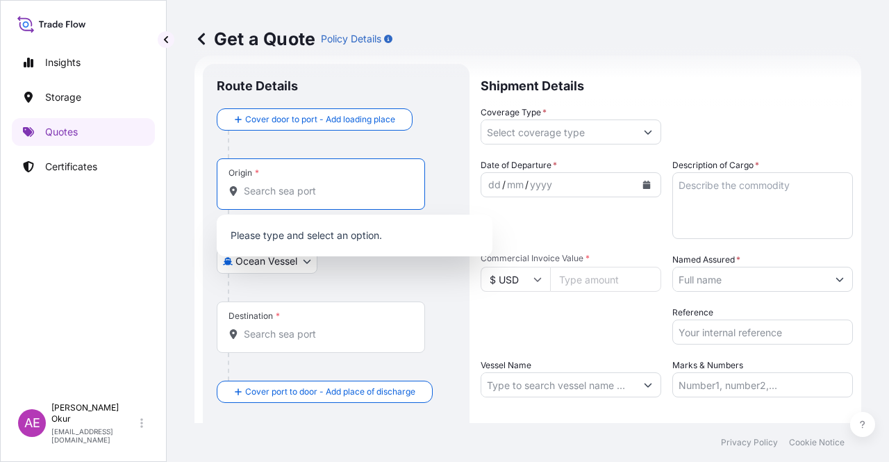
paste input "ANTWERP"
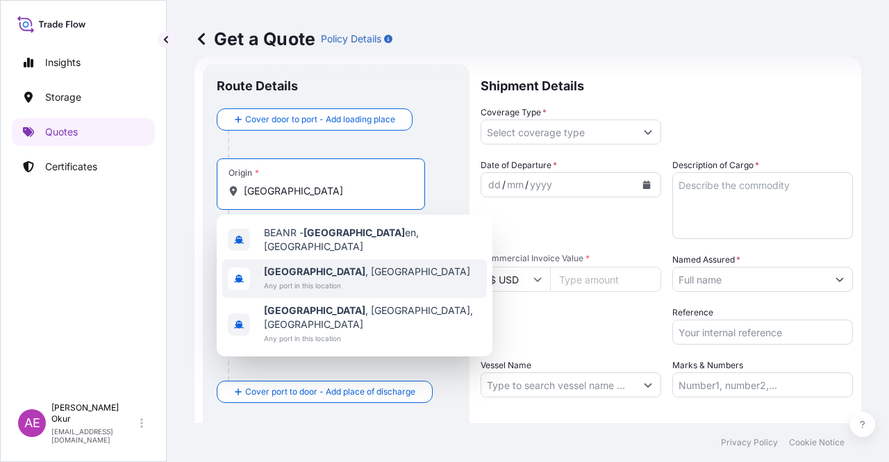
click at [318, 267] on span "Antwerp , Belgium" at bounding box center [367, 271] width 206 height 14
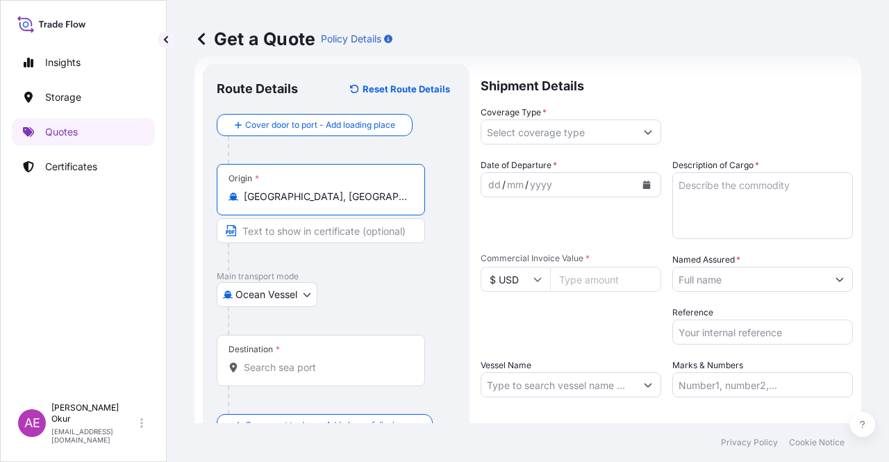
type input "Antwerp, Belgium"
drag, startPoint x: 293, startPoint y: 242, endPoint x: 292, endPoint y: 235, distance: 7.0
click at [293, 242] on input "Text to appear on certificate" at bounding box center [321, 230] width 208 height 25
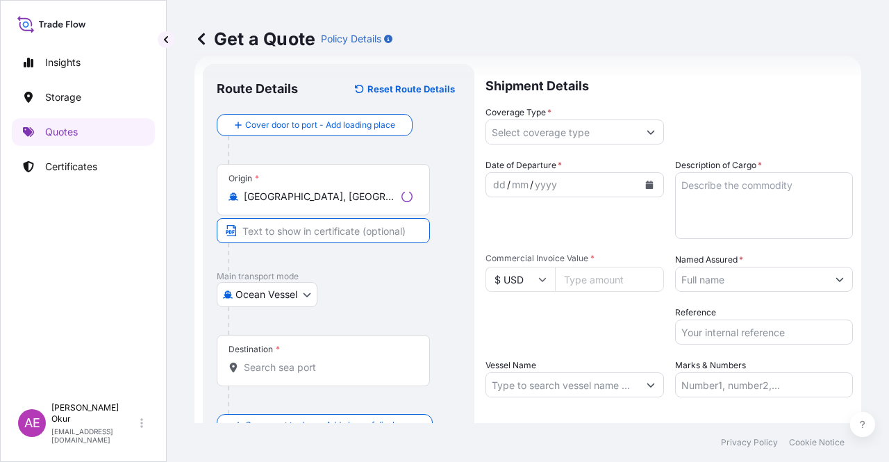
click at [293, 233] on input "Text to appear on certificate" at bounding box center [323, 230] width 213 height 25
paste input "ANTWERP"
type input "ANTWERP / BELGIUM"
click at [274, 366] on input "Destination *" at bounding box center [326, 367] width 164 height 14
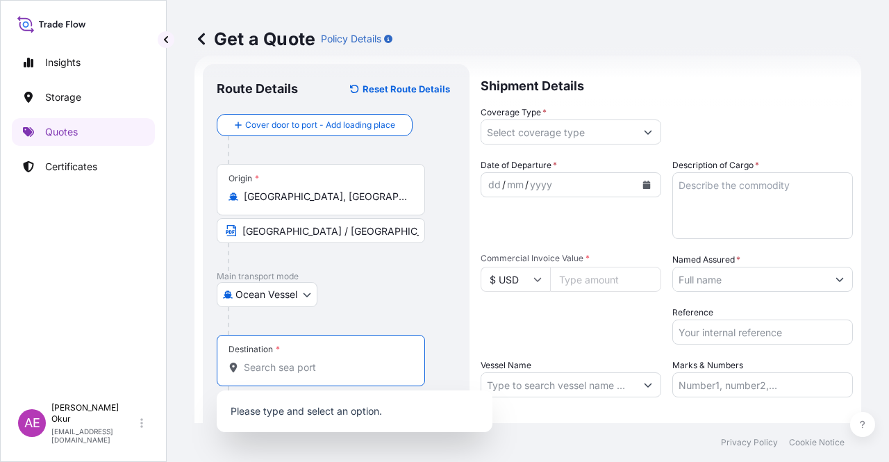
paste input "KOCAELI"
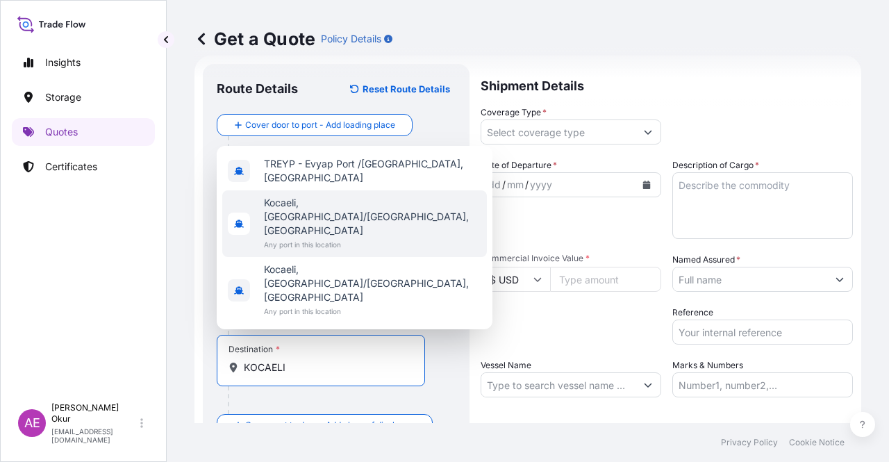
click at [336, 237] on span "Kocaeli, İzmit/Kocaeli, Türkiye" at bounding box center [372, 217] width 217 height 42
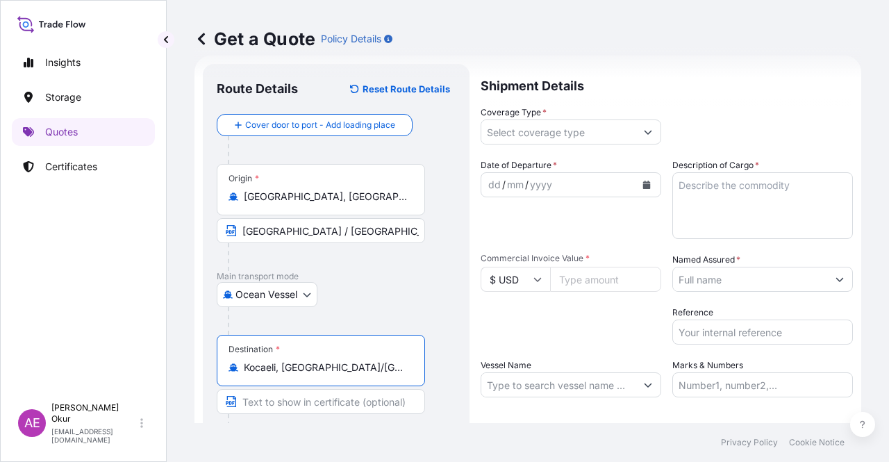
type input "Kocaeli, İzmit/Kocaeli, Türkiye"
click at [312, 399] on input "Text to appear on certificate" at bounding box center [321, 401] width 208 height 25
paste input "KOCAELI"
type input "KOCAELI / TURKEY"
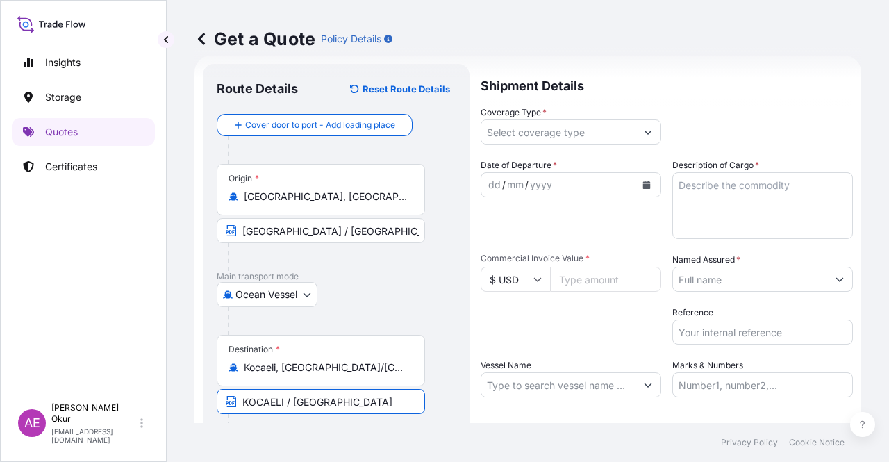
click at [556, 124] on input "Coverage Type *" at bounding box center [558, 131] width 154 height 25
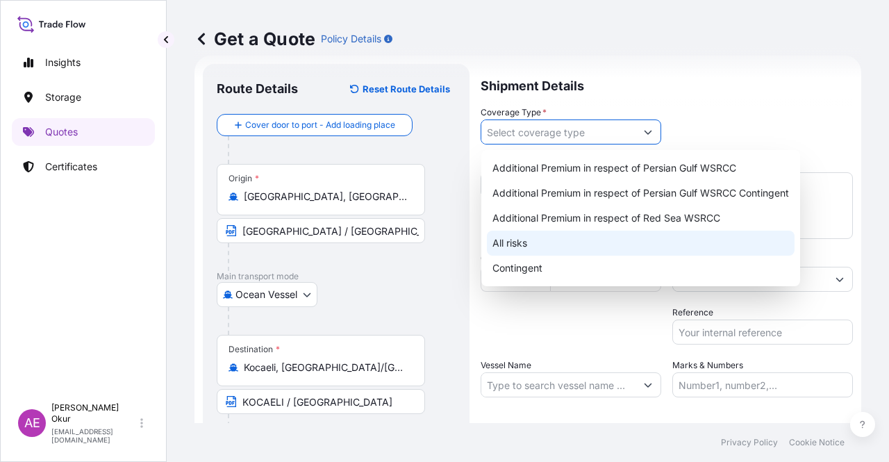
click at [517, 251] on div "All risks" at bounding box center [641, 242] width 308 height 25
type input "All risks"
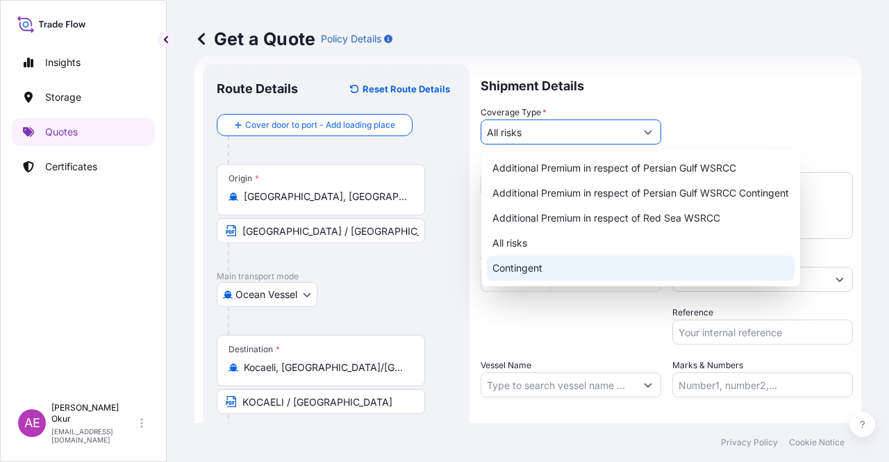
click at [529, 237] on div "All risks" at bounding box center [641, 242] width 308 height 25
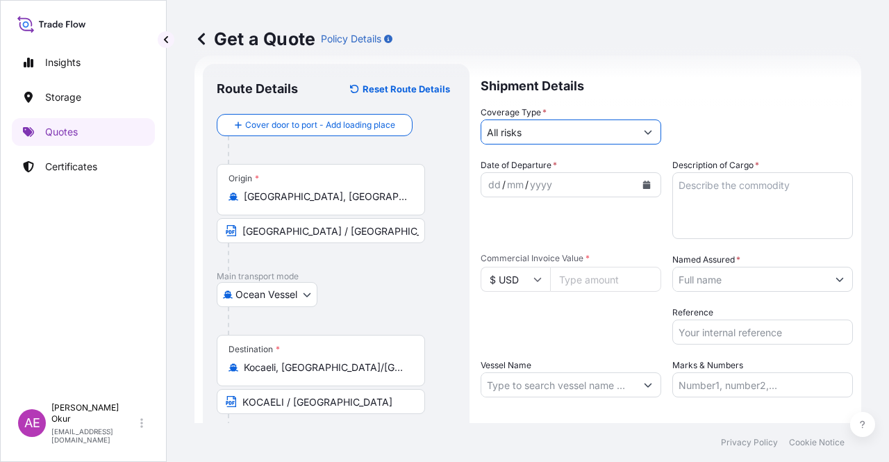
click at [490, 176] on div "dd" at bounding box center [494, 184] width 15 height 17
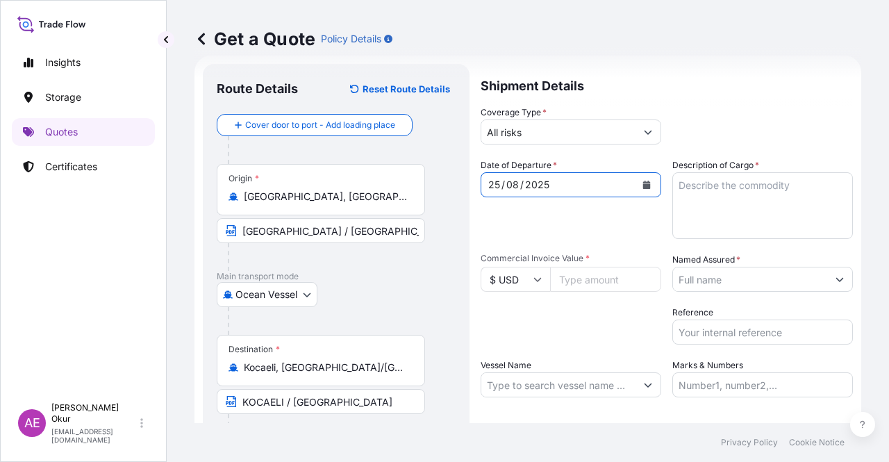
click at [763, 227] on textarea "Description of Cargo *" at bounding box center [762, 205] width 180 height 67
paste textarea "TI-PURE TITANIUM DIOXIDE (R105)"
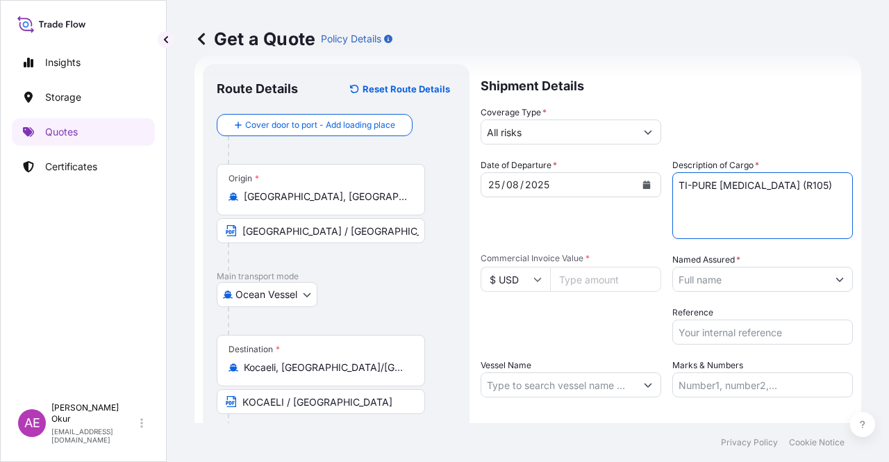
type textarea "TI-PURE TITANIUM DIOXIDE (R105)"
click at [590, 271] on input "Commercial Invoice Value *" at bounding box center [605, 279] width 111 height 25
paste input "403480"
type input "403480"
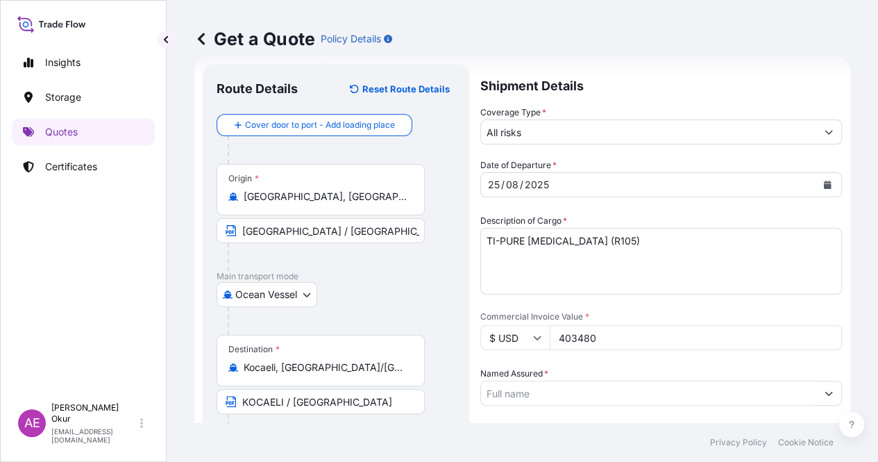
click at [759, 380] on input "Named Assured *" at bounding box center [648, 392] width 335 height 25
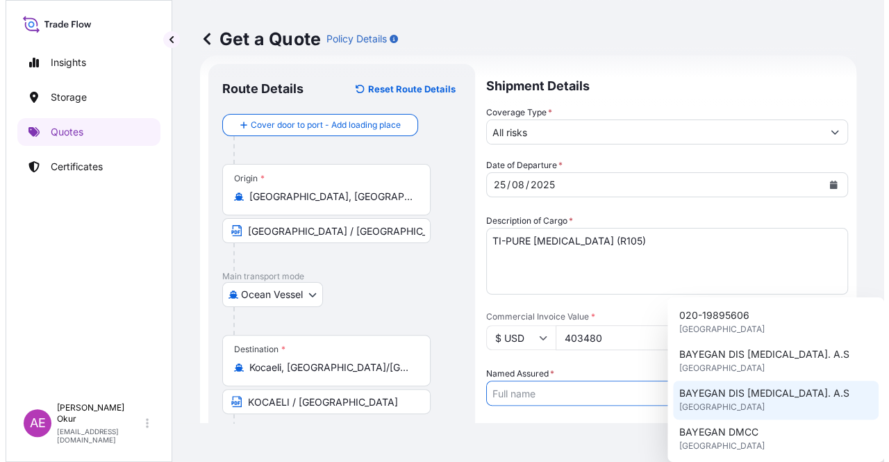
scroll to position [69, 0]
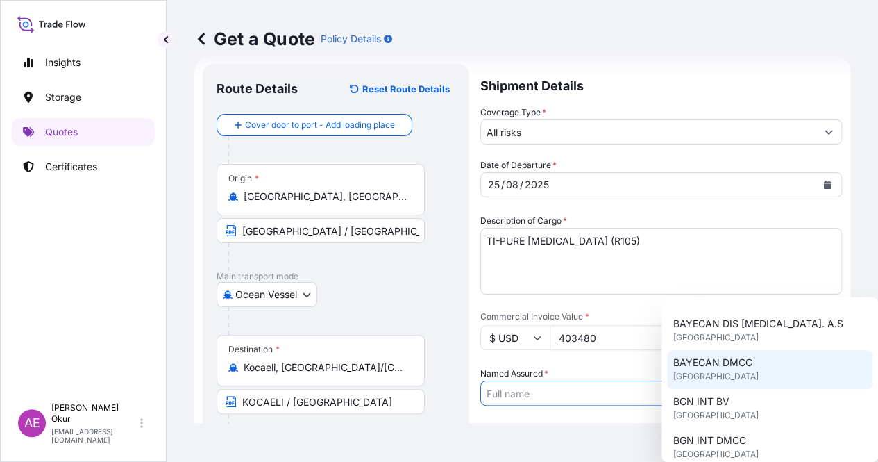
click at [726, 360] on span "BAYEGAN DMCC" at bounding box center [712, 362] width 79 height 14
type input "BAYEGAN DMCC"
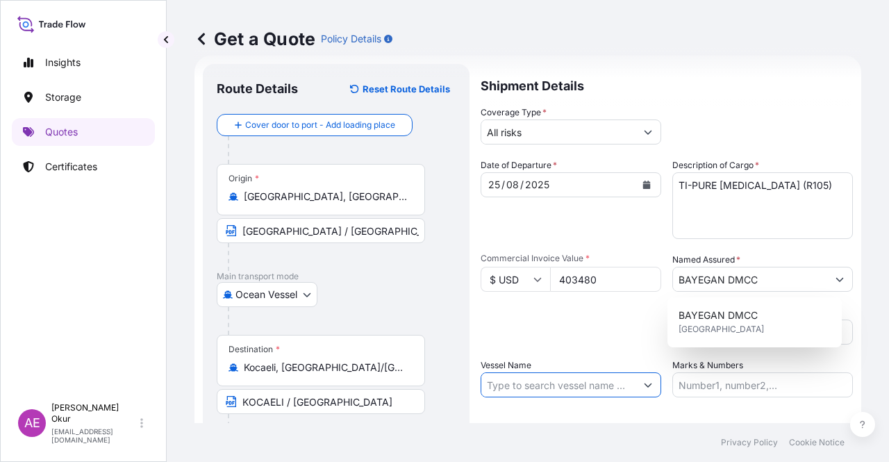
click at [576, 373] on input "Vessel Name" at bounding box center [558, 384] width 154 height 25
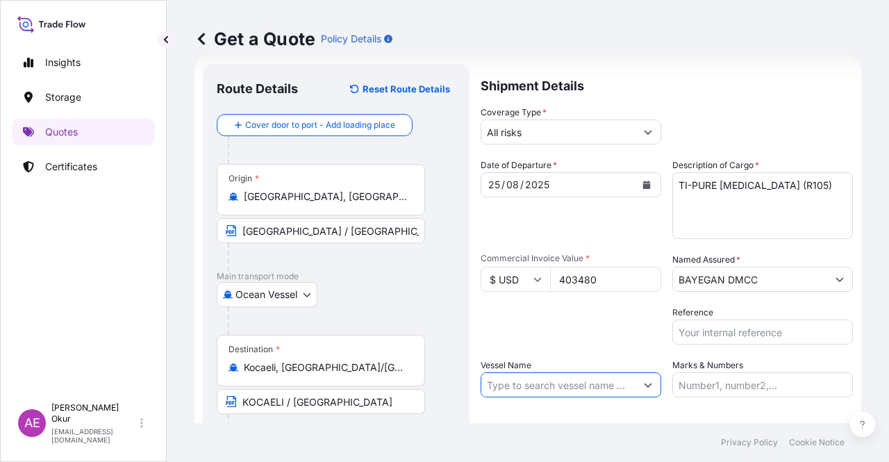
paste input "MSC LEANDRA V"
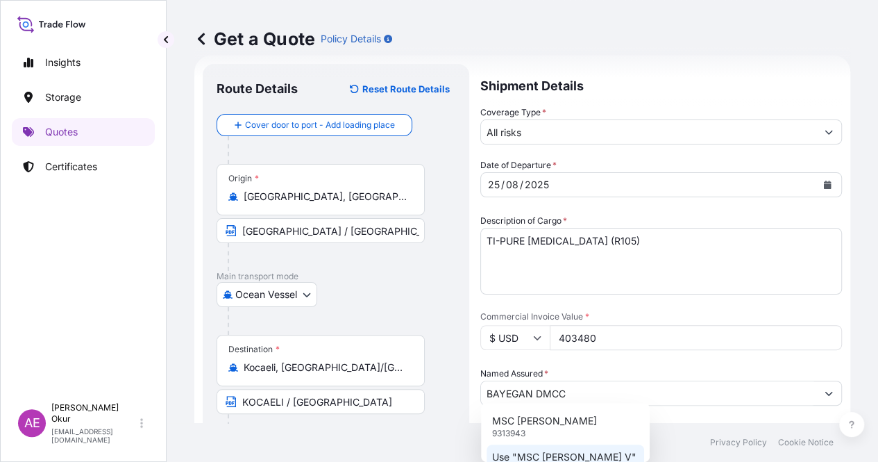
click at [561, 451] on p "Use "MSC LEANDRA V"" at bounding box center [564, 457] width 144 height 14
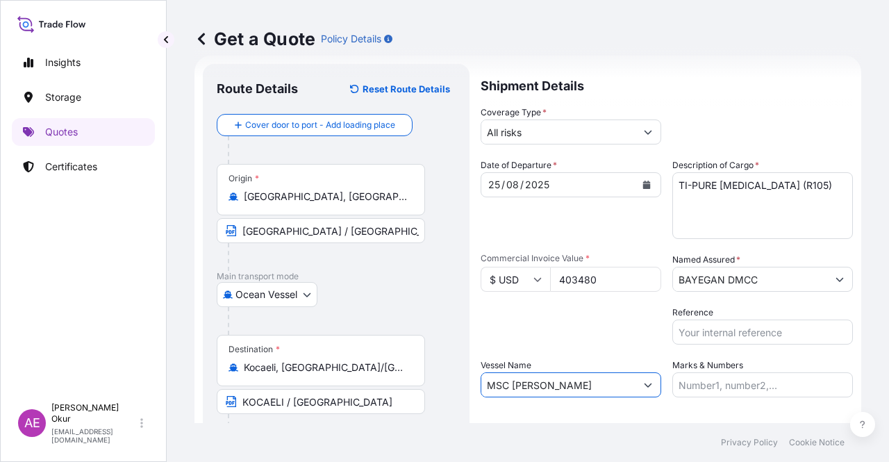
type input "MSC LEANDRA V"
click at [686, 389] on input "Marks & Numbers" at bounding box center [762, 384] width 180 height 25
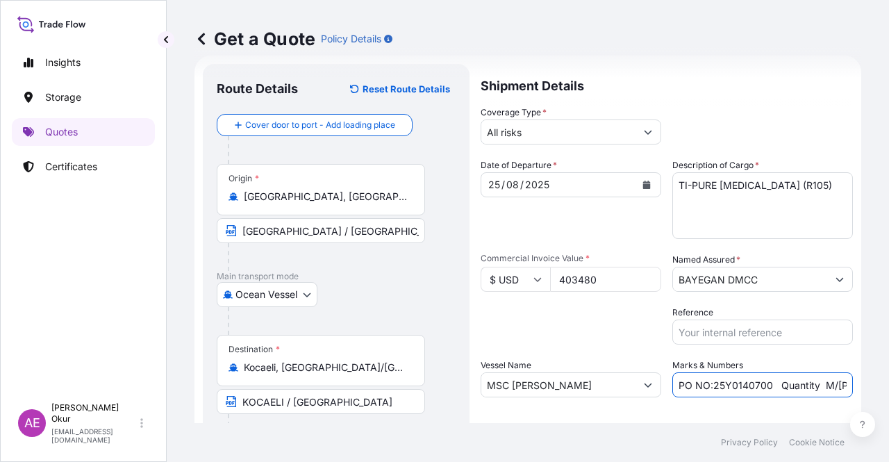
drag, startPoint x: 707, startPoint y: 386, endPoint x: 762, endPoint y: 384, distance: 54.9
click at [762, 384] on input "PO NO:25Y0140700 Quantity M/Tonn: 6.692,866 Premium: USD 380,62" at bounding box center [762, 384] width 180 height 25
paste input "98600"
drag, startPoint x: 804, startPoint y: 389, endPoint x: 854, endPoint y: 390, distance: 50.0
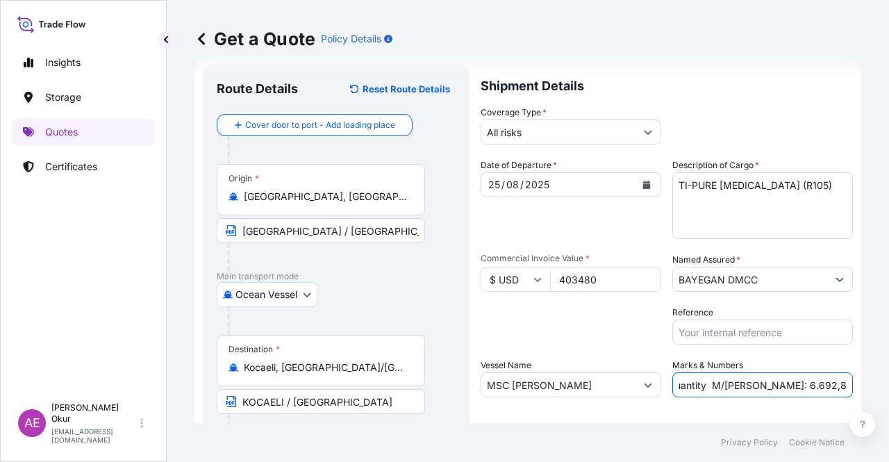
click at [860, 389] on div "Get a Quote Policy Details Route Details Reset Route Details Cover door to port…" at bounding box center [528, 211] width 722 height 423
click at [789, 387] on input "PO NO:25Y0198600 Quantity M/Tonn: 6.692,866 Premium: USD 380,62" at bounding box center [762, 384] width 180 height 25
drag, startPoint x: 730, startPoint y: 383, endPoint x: 766, endPoint y: 384, distance: 36.1
click at [766, 384] on input "PO NO:25Y0198600 Quantity M/Tonn: 6.692,866 Premium: USD 380,62" at bounding box center [762, 384] width 180 height 25
paste input "140,000"
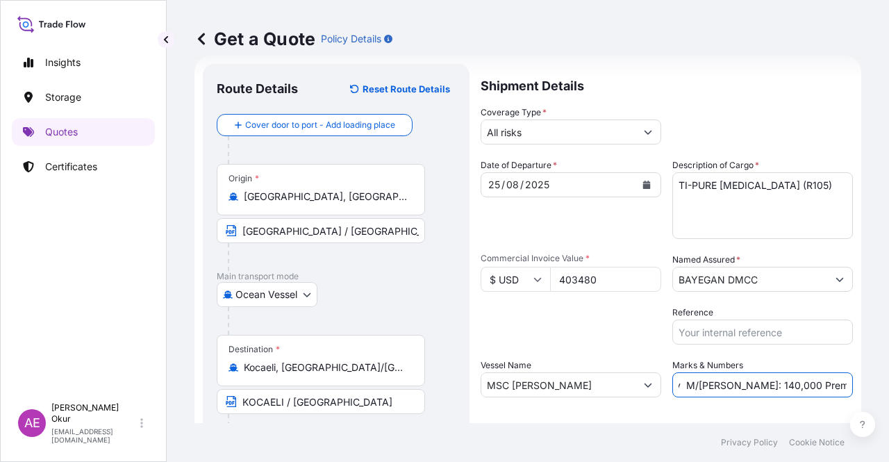
scroll to position [0, 0]
drag, startPoint x: 830, startPoint y: 387, endPoint x: 888, endPoint y: 386, distance: 57.6
click at [888, 386] on div "Get a Quote Policy Details Route Details Reset Route Details Cover door to port…" at bounding box center [528, 211] width 722 height 423
click at [823, 384] on input "PO NO:25Y0198600 Quantity M/Tonn: 140,000 Premium: USD 380,62" at bounding box center [762, 384] width 180 height 25
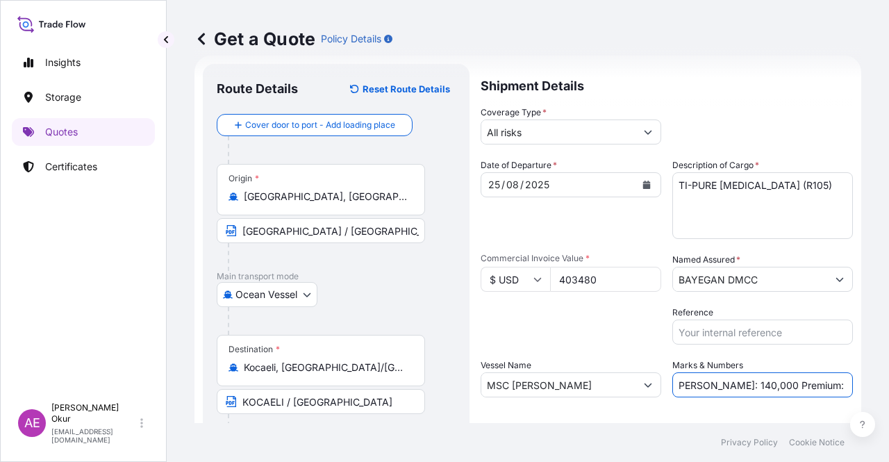
drag, startPoint x: 805, startPoint y: 385, endPoint x: 887, endPoint y: 385, distance: 81.9
click at [887, 385] on div "Get a Quote Policy Details Route Details Reset Route Details Cover door to port…" at bounding box center [528, 211] width 722 height 423
paste input "44,38"
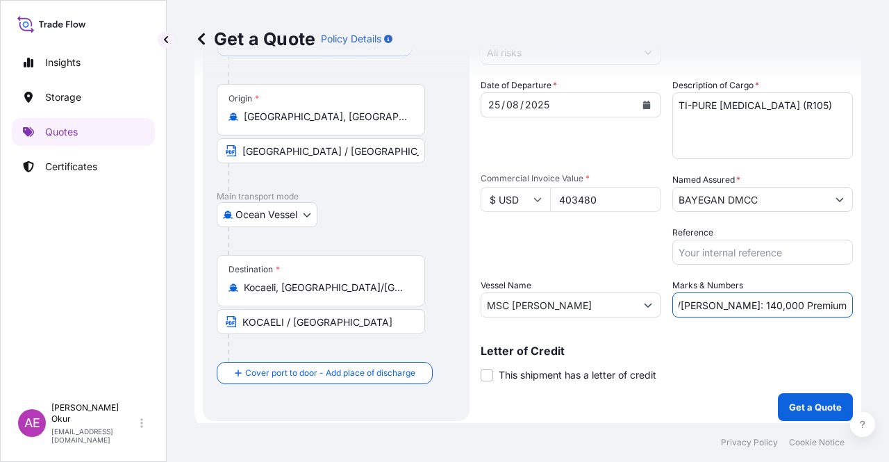
scroll to position [108, 0]
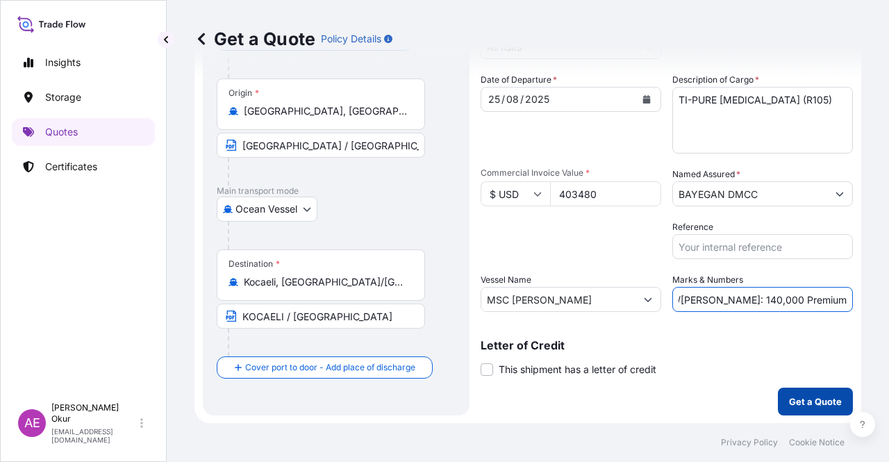
type input "PO NO:25Y0198600 Quantity M/Tonn: 140,000 Premium: USD 44,38"
click at [823, 406] on p "Get a Quote" at bounding box center [815, 401] width 53 height 14
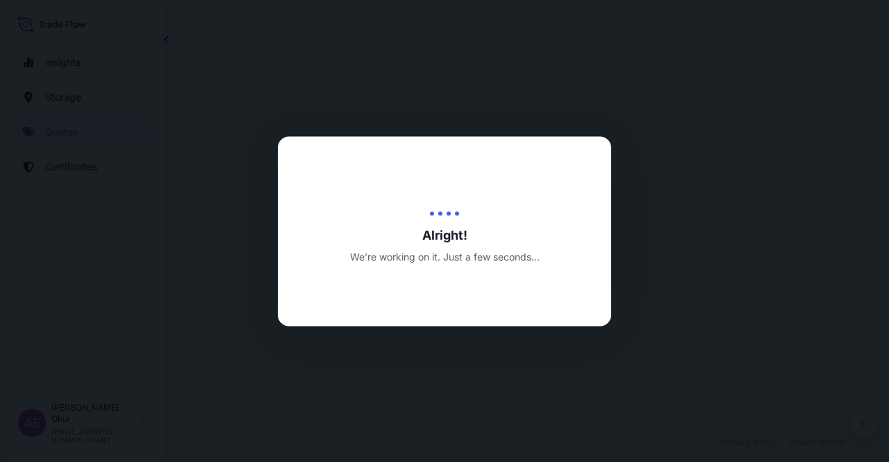
click at [651, 144] on div at bounding box center [444, 231] width 889 height 462
select select "Ocean Vessel"
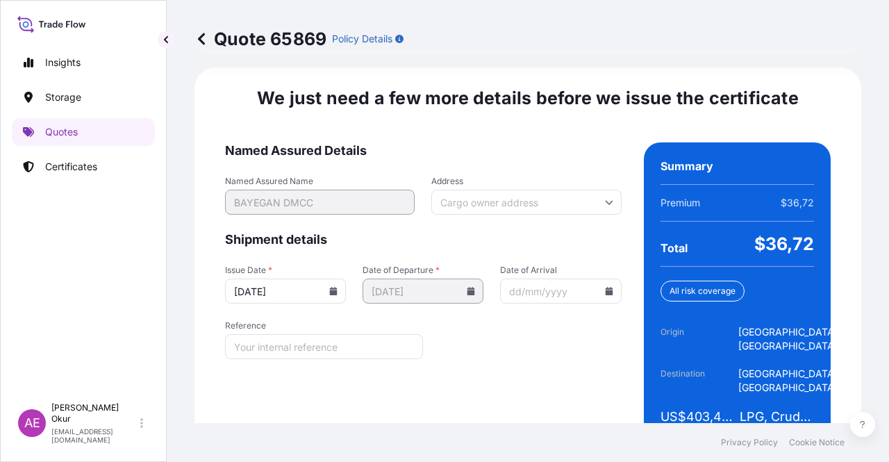
scroll to position [1774, 0]
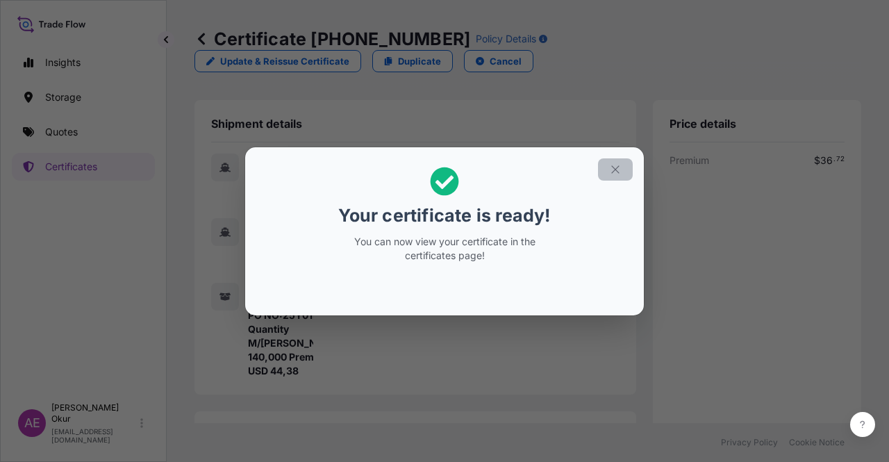
click at [616, 162] on button "button" at bounding box center [615, 169] width 35 height 22
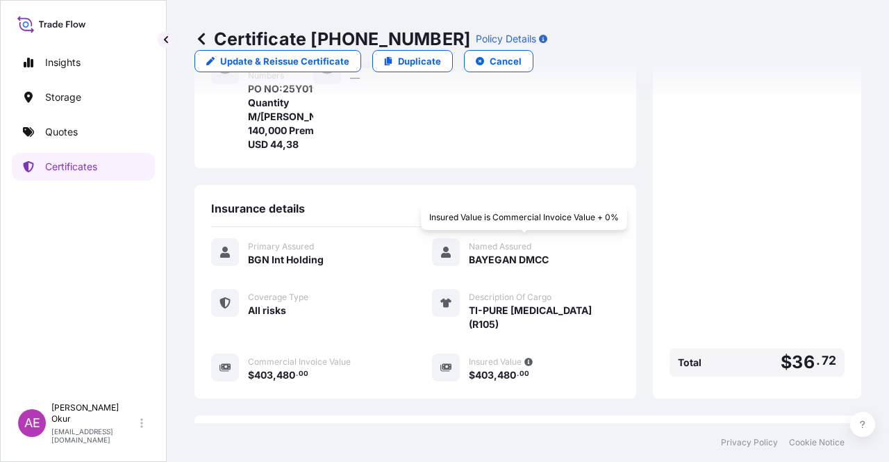
scroll to position [361, 0]
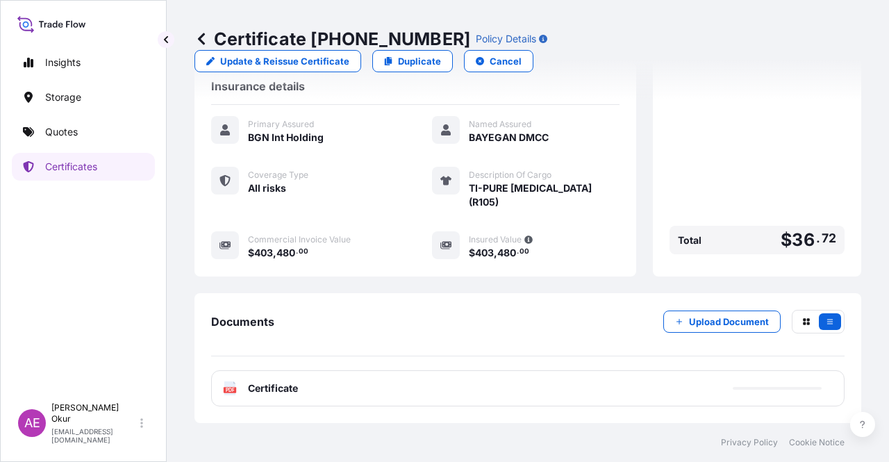
click at [303, 383] on div "PDF Certificate" at bounding box center [527, 388] width 633 height 36
click at [289, 385] on span "Certificate" at bounding box center [273, 388] width 50 height 14
click at [267, 392] on span "Certificate" at bounding box center [273, 388] width 50 height 14
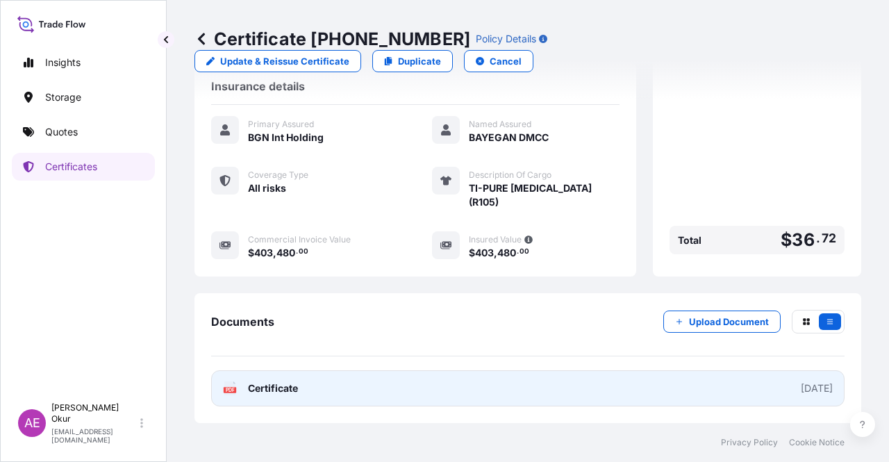
click at [268, 392] on span "Certificate" at bounding box center [273, 388] width 50 height 14
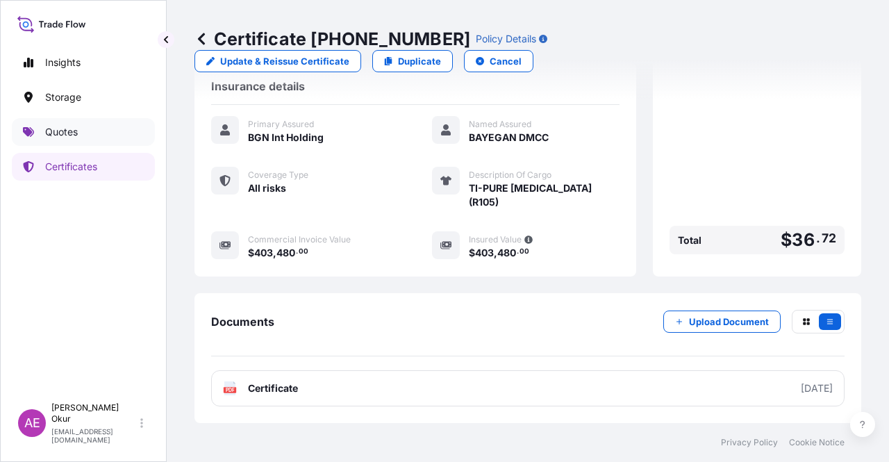
click at [94, 141] on link "Quotes" at bounding box center [83, 132] width 143 height 28
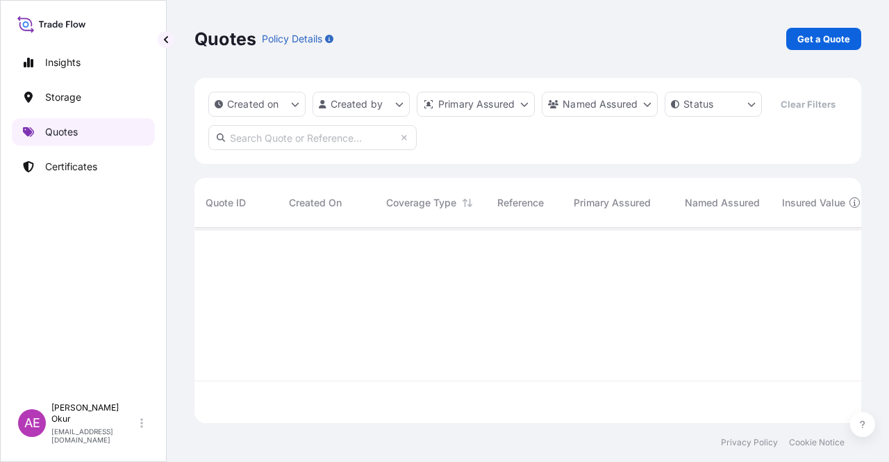
scroll to position [192, 655]
click at [824, 42] on p "Get a Quote" at bounding box center [823, 39] width 53 height 14
select select "Ocean Vessel"
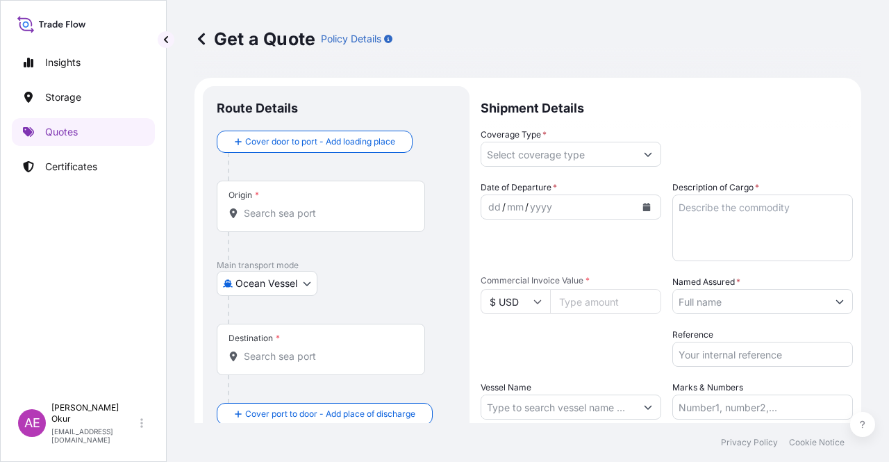
scroll to position [22, 0]
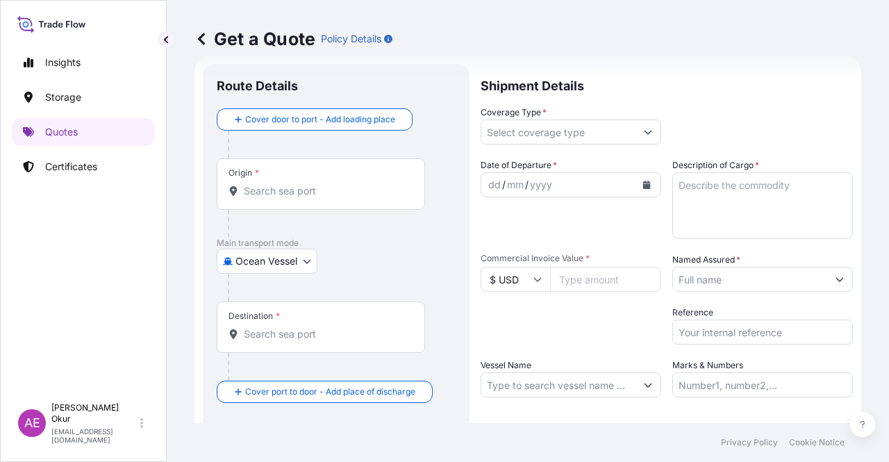
click at [329, 203] on div "Origin *" at bounding box center [321, 183] width 208 height 51
click at [329, 198] on input "Origin *" at bounding box center [326, 191] width 164 height 14
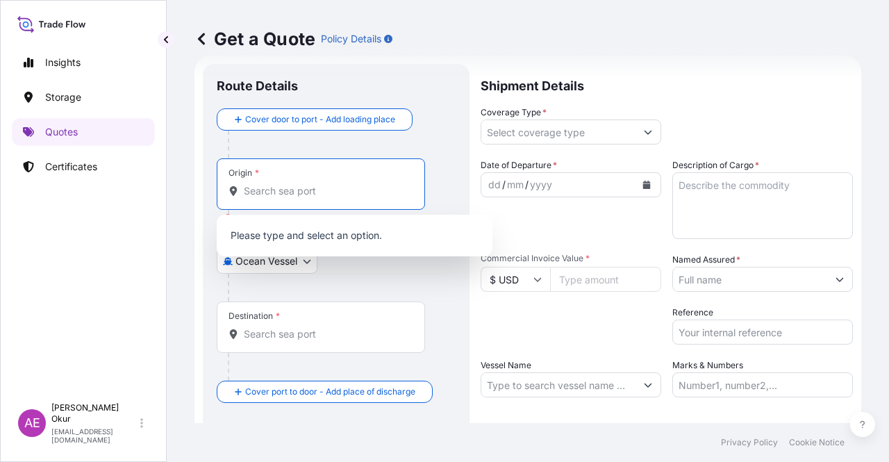
paste input "ANTWERP"
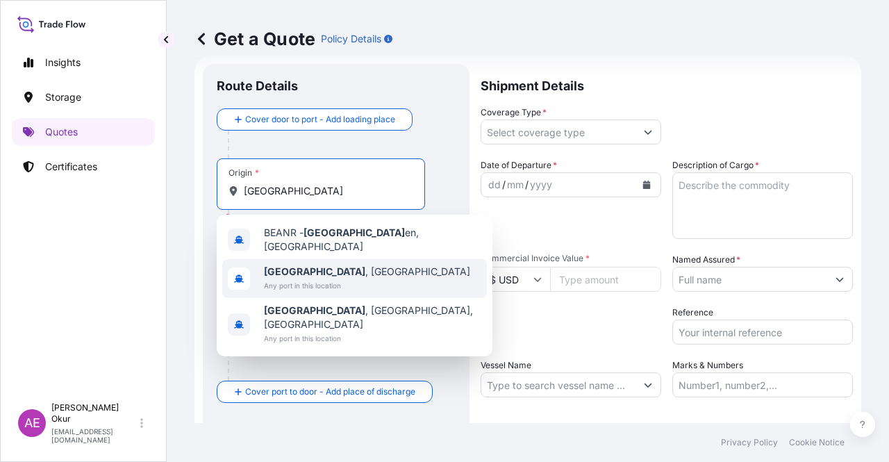
click at [332, 278] on span "Any port in this location" at bounding box center [367, 285] width 206 height 14
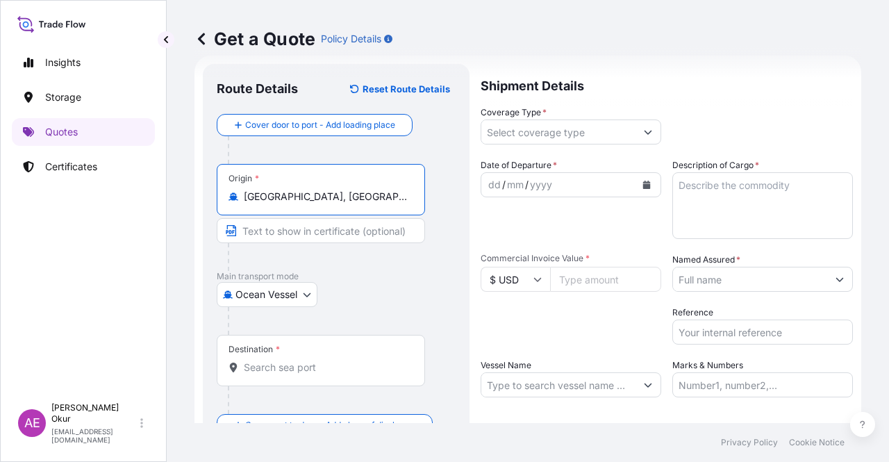
type input "Antwerp, Belgium"
click at [308, 218] on input "Text to appear on certificate" at bounding box center [321, 230] width 208 height 25
paste input "ANTWERP"
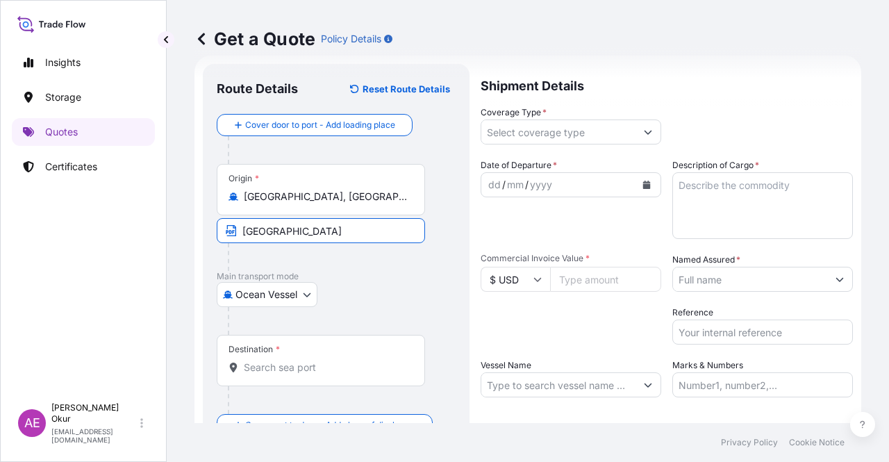
type input "ANTWERP / BELGIUM"
click at [302, 360] on input "Destination *" at bounding box center [326, 367] width 164 height 14
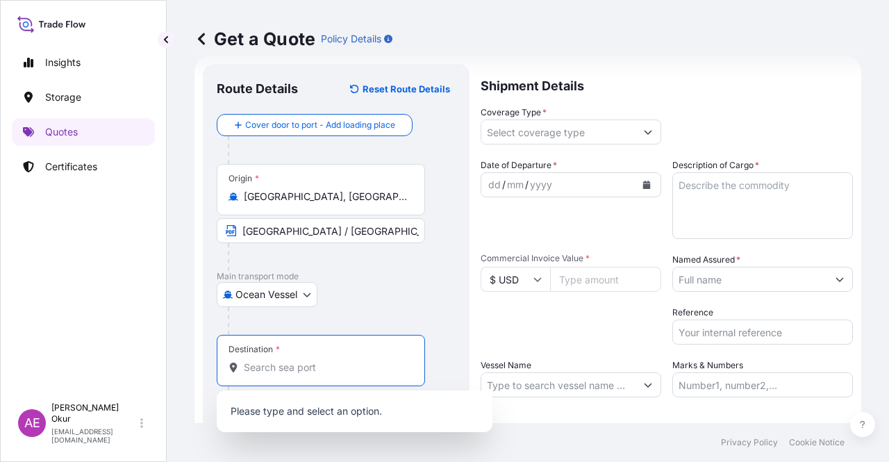
paste input "KOCAELI"
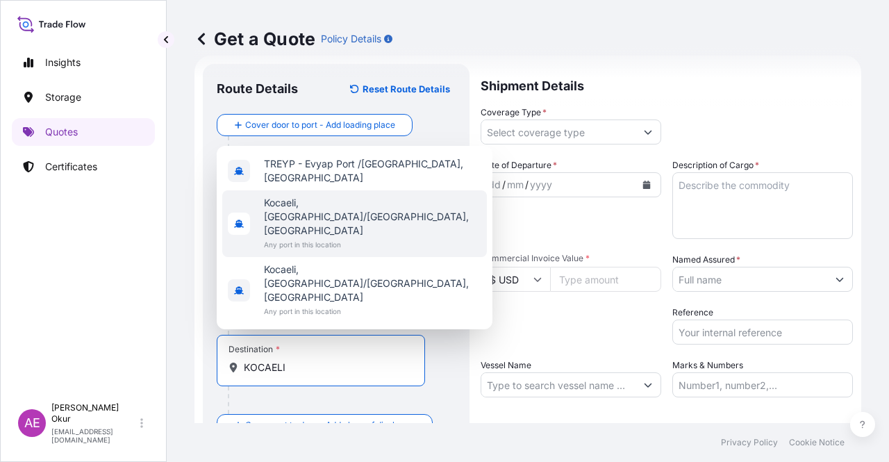
click at [321, 251] on span "Any port in this location" at bounding box center [372, 244] width 217 height 14
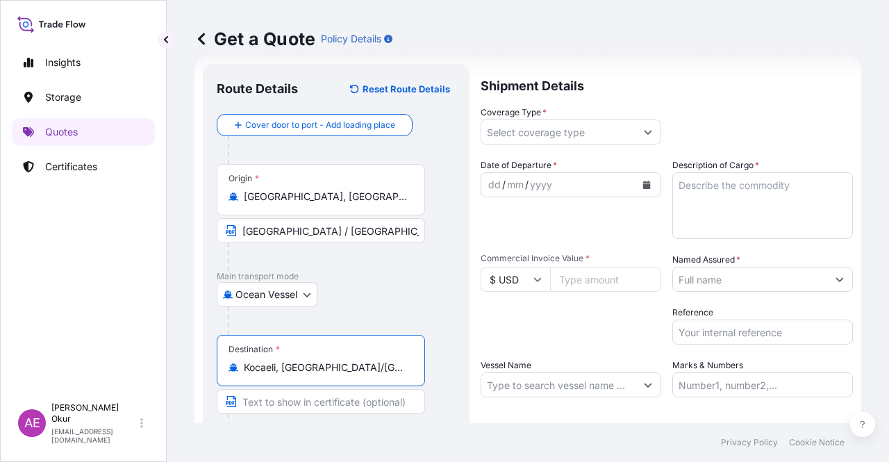
type input "Kocaeli, İzmit/Kocaeli, Türkiye"
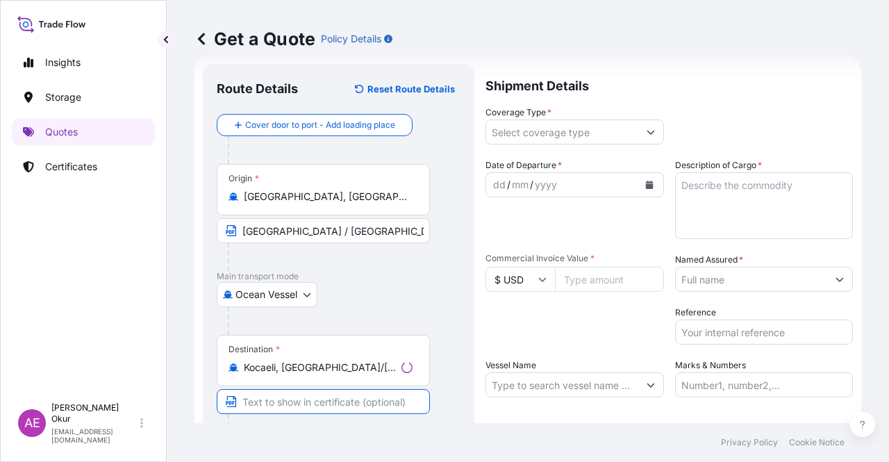
click at [301, 389] on input "Text to appear on certificate" at bounding box center [323, 401] width 213 height 25
paste input "KOCAELI"
type input "KOCAELI / TURKEY"
click at [582, 140] on input "Coverage Type *" at bounding box center [558, 131] width 154 height 25
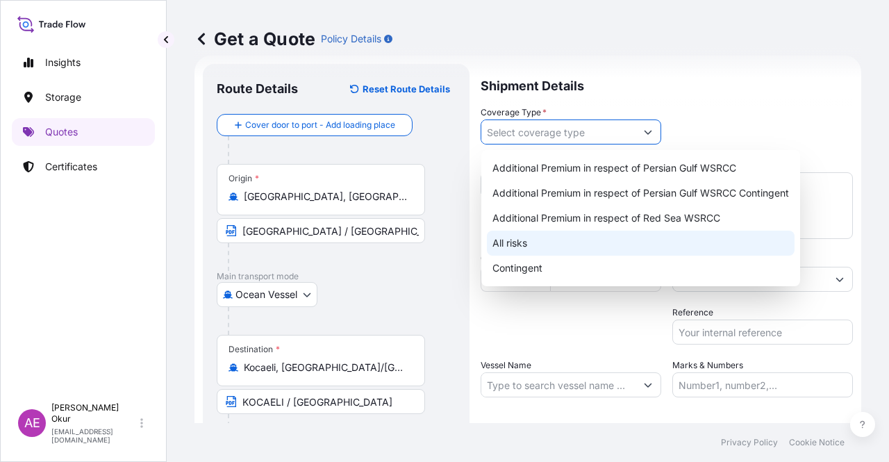
click at [528, 241] on div "All risks" at bounding box center [641, 242] width 308 height 25
type input "All risks"
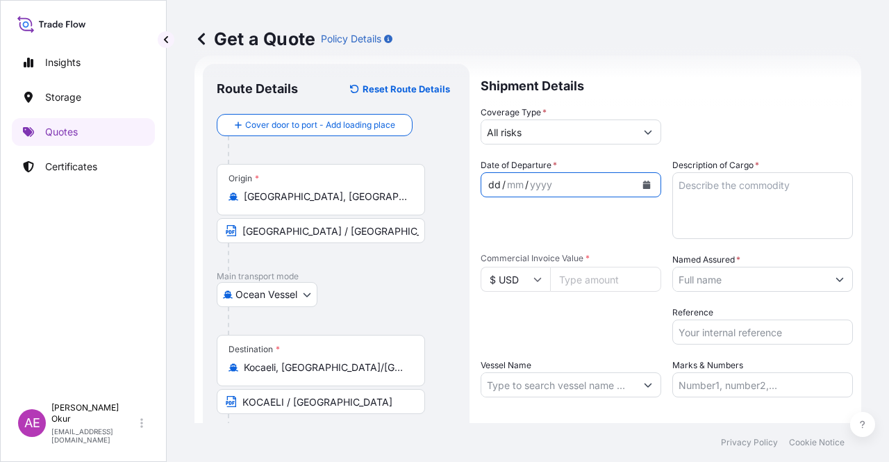
click at [492, 181] on div "dd" at bounding box center [494, 184] width 15 height 17
click at [744, 202] on textarea "Description of Cargo *" at bounding box center [762, 205] width 180 height 67
paste textarea "TI-PURE TITANIUM DIOXIDE (R105)"
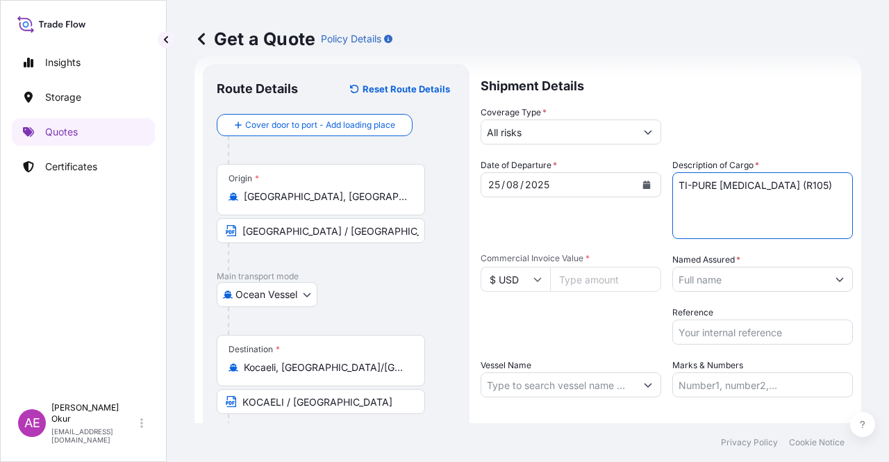
type textarea "TI-PURE TITANIUM DIOXIDE (R105)"
click at [582, 276] on input "Commercial Invoice Value *" at bounding box center [605, 279] width 111 height 25
paste input "403480"
type input "403480"
click at [798, 284] on input "Named Assured *" at bounding box center [750, 279] width 154 height 25
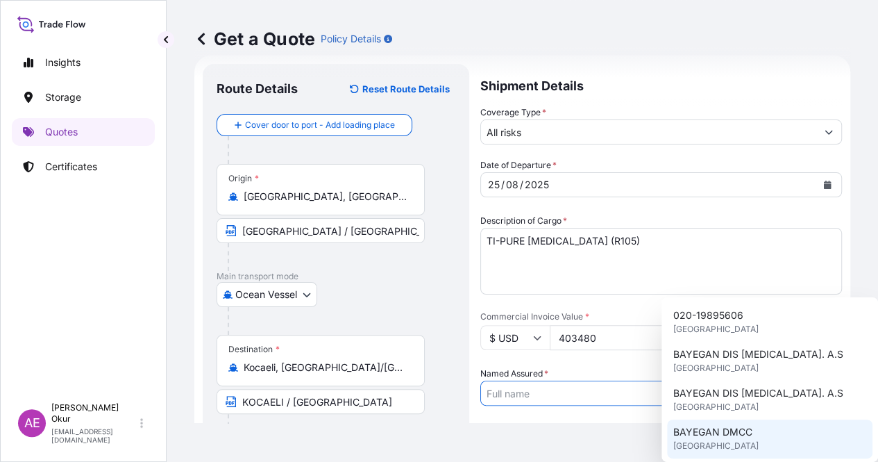
click at [730, 434] on span "BAYEGAN DMCC" at bounding box center [712, 432] width 79 height 14
type input "BAYEGAN DMCC"
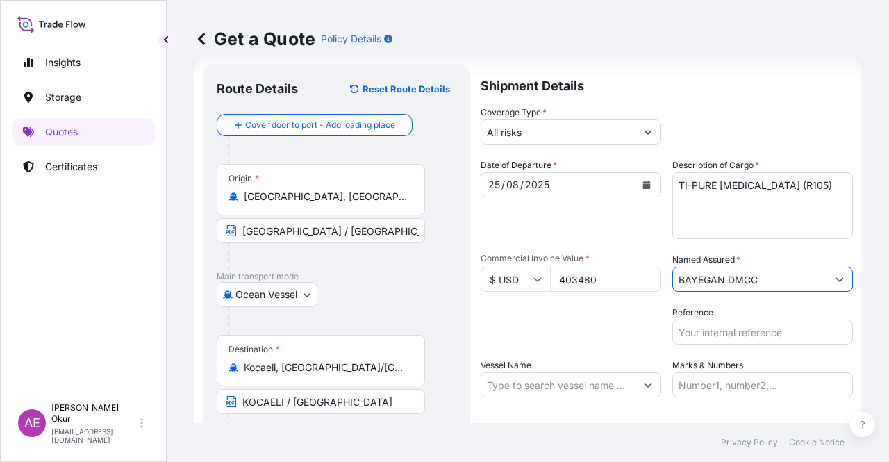
click at [555, 394] on input "Vessel Name" at bounding box center [558, 384] width 154 height 25
paste input "MSC LEANDRA V"
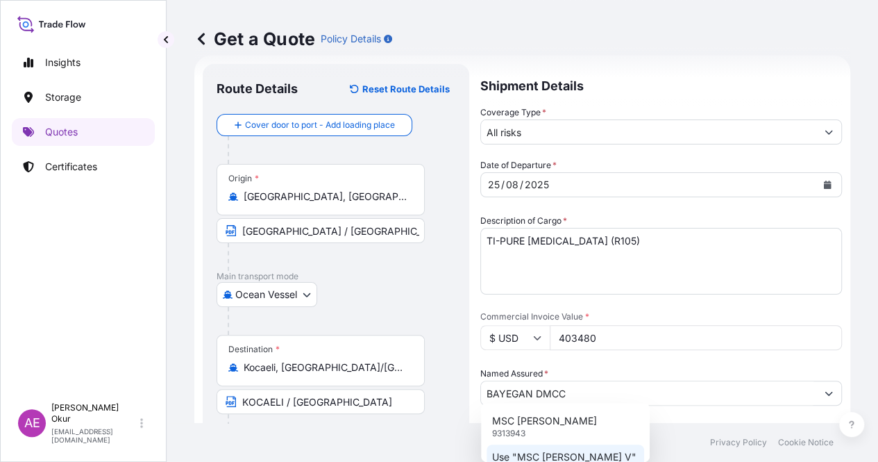
click at [554, 460] on p "Use "MSC LEANDRA V"" at bounding box center [564, 457] width 144 height 14
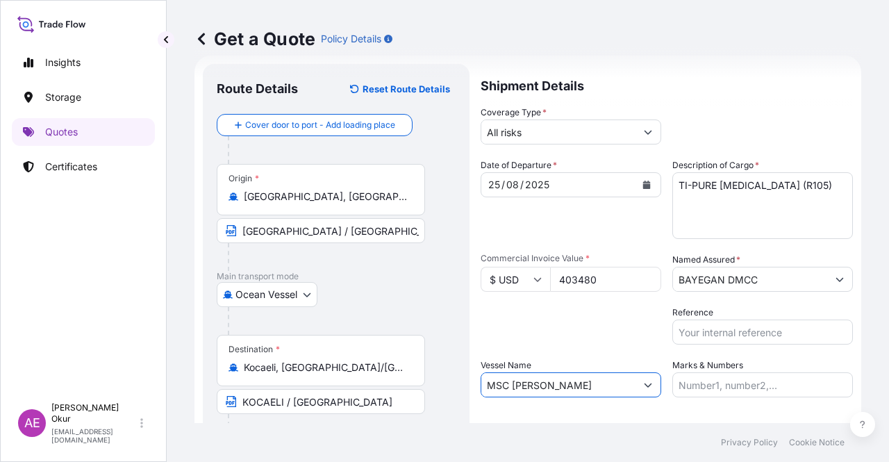
type input "MSC LEANDRA V"
click at [716, 373] on input "Marks & Numbers" at bounding box center [762, 384] width 180 height 25
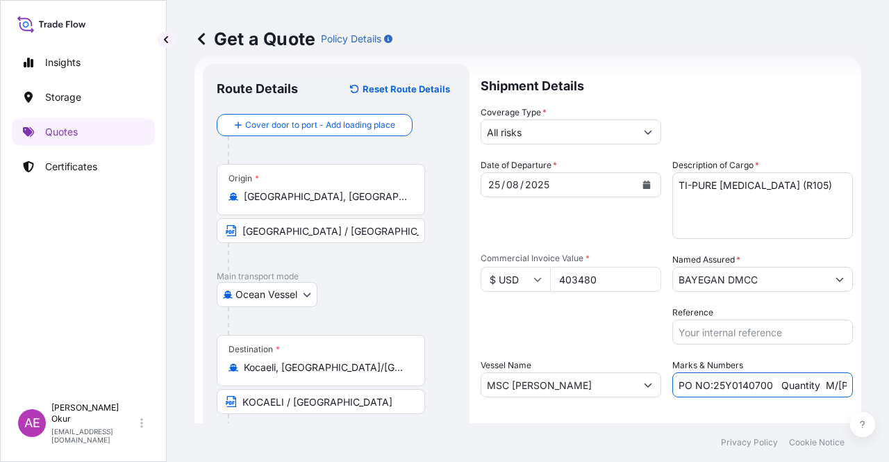
drag, startPoint x: 707, startPoint y: 385, endPoint x: 762, endPoint y: 388, distance: 54.9
click at [762, 388] on input "PO NO:25Y0140700 Quantity M/Tonn: 6.692,866 Premium: USD 380,62" at bounding box center [762, 384] width 180 height 25
paste input "98"
drag, startPoint x: 796, startPoint y: 384, endPoint x: 873, endPoint y: 378, distance: 78.0
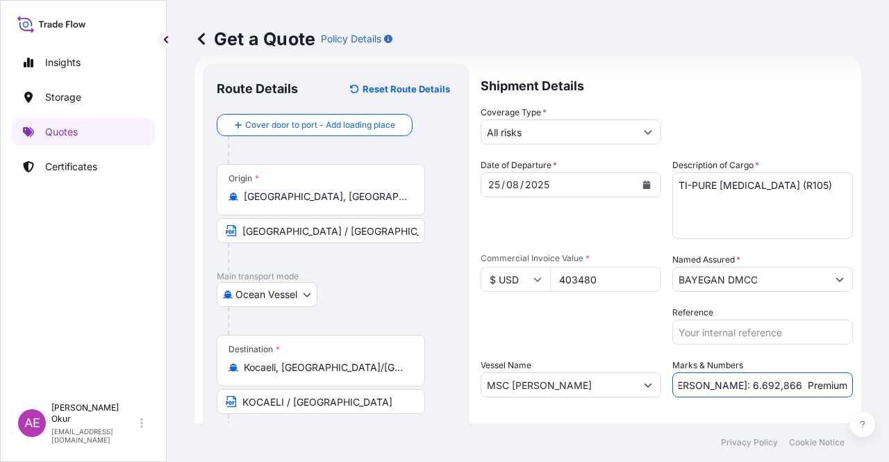
click at [873, 378] on div "Get a Quote Policy Details Route Details Reset Route Details Cover door to port…" at bounding box center [528, 211] width 722 height 423
click at [743, 387] on input "PO NO:25Y0198700 Quantity M/Tonn: 6.692,866 Premium: USD 380,62" at bounding box center [762, 384] width 180 height 25
drag, startPoint x: 694, startPoint y: 383, endPoint x: 730, endPoint y: 383, distance: 36.1
click at [730, 383] on input "PO NO:25Y0198700 Quantity M/Tonn: 6.692,866 Premium: USD 380,62" at bounding box center [762, 384] width 180 height 25
paste input "140,000"
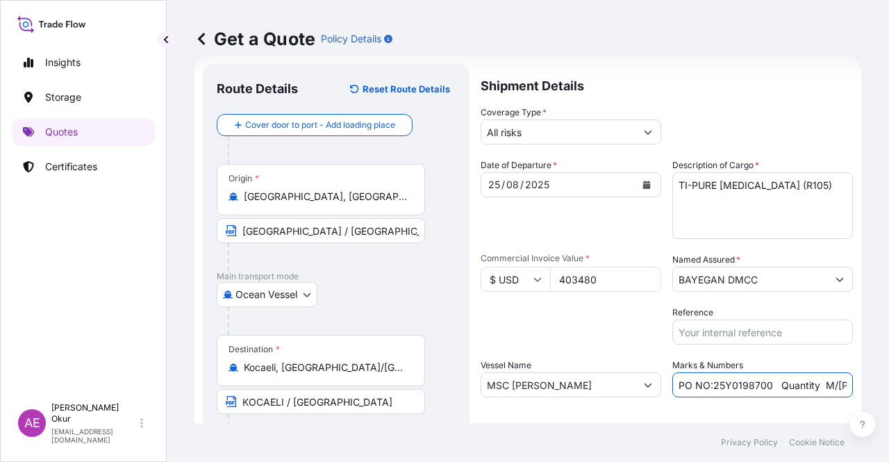
scroll to position [0, 162]
drag, startPoint x: 821, startPoint y: 385, endPoint x: 887, endPoint y: 387, distance: 66.7
click at [888, 388] on div "Get a Quote Policy Details Route Details Reset Route Details Cover door to port…" at bounding box center [528, 211] width 722 height 423
click at [803, 385] on input "PO NO:25Y0198700 Quantity M/Tonn: 140,000 Premium: USD 380,62" at bounding box center [762, 384] width 180 height 25
drag, startPoint x: 803, startPoint y: 385, endPoint x: 888, endPoint y: 388, distance: 85.5
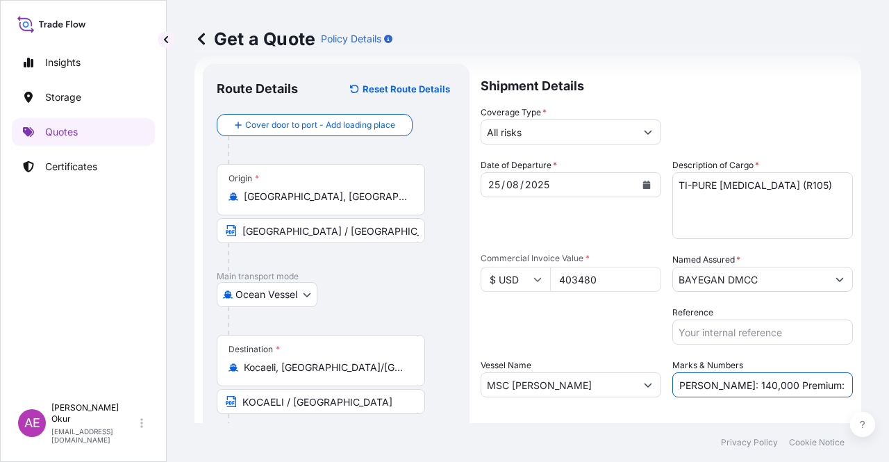
click at [888, 388] on div "Get a Quote Policy Details Route Details Reset Route Details Cover door to port…" at bounding box center [528, 211] width 722 height 423
paste input "44,38"
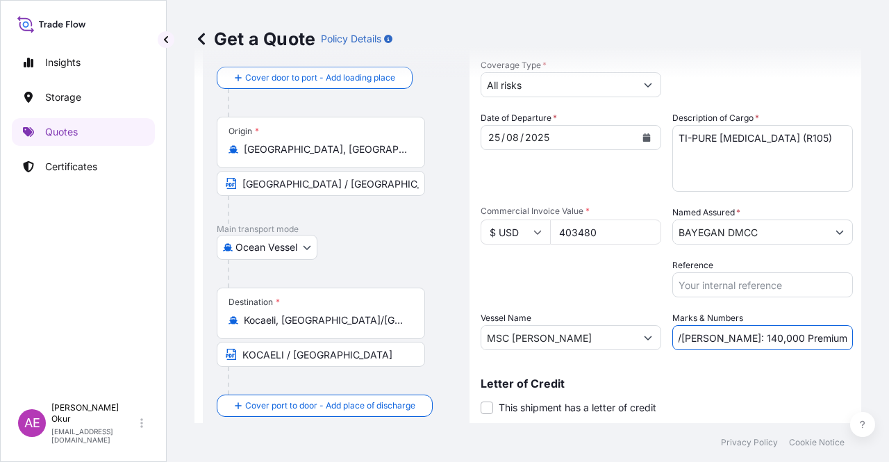
scroll to position [108, 0]
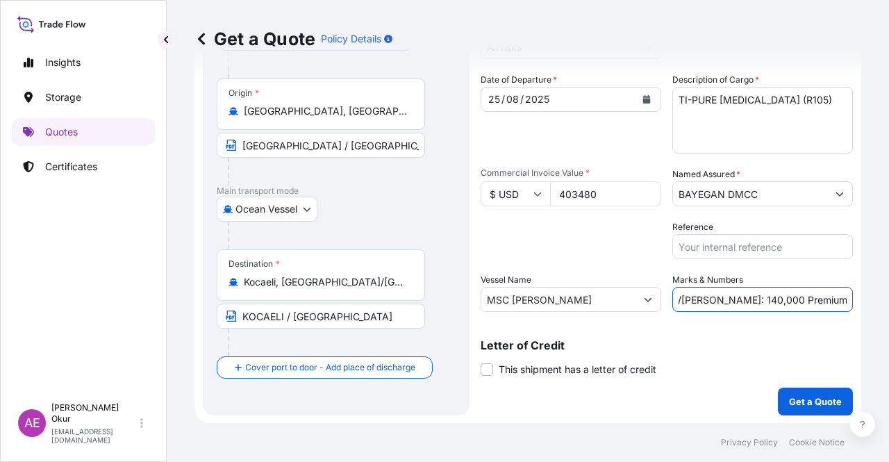
type input "PO NO:25Y0198700 Quantity M/Tonn: 140,000 Premium: USD 44,38"
click at [791, 421] on form "Route Details Reset Route Details Cover door to port - Add loading place Place …" at bounding box center [527, 196] width 666 height 453
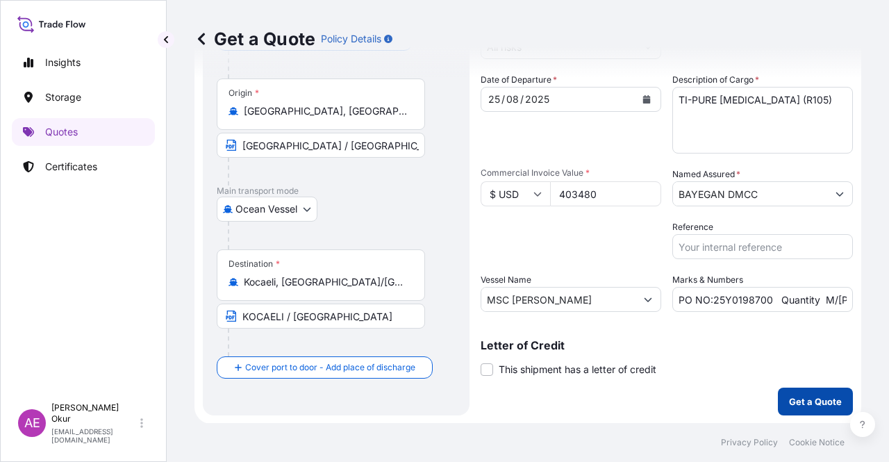
click at [791, 402] on p "Get a Quote" at bounding box center [815, 401] width 53 height 14
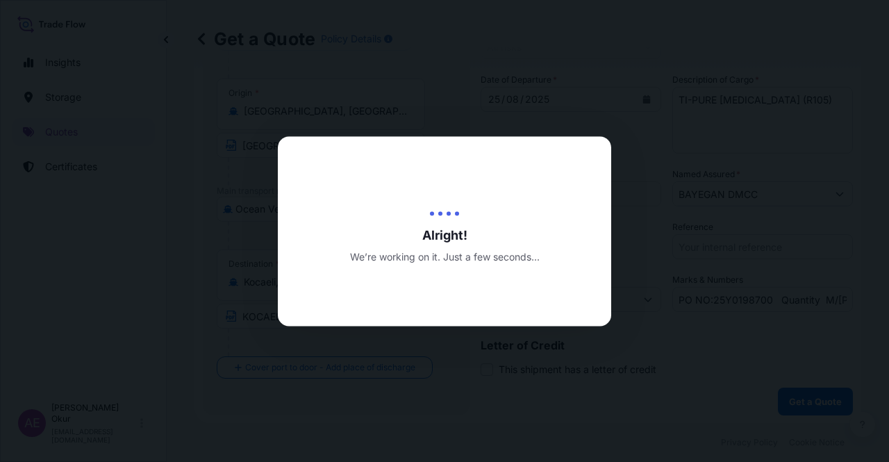
select select "Ocean Vessel"
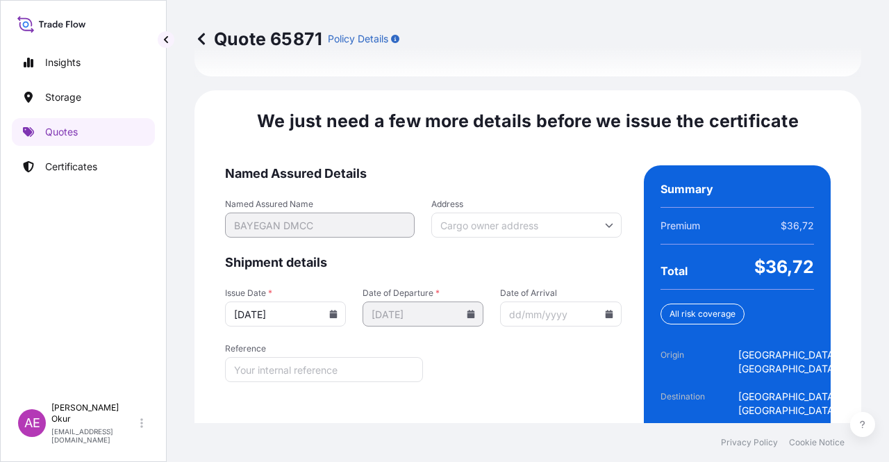
scroll to position [1774, 0]
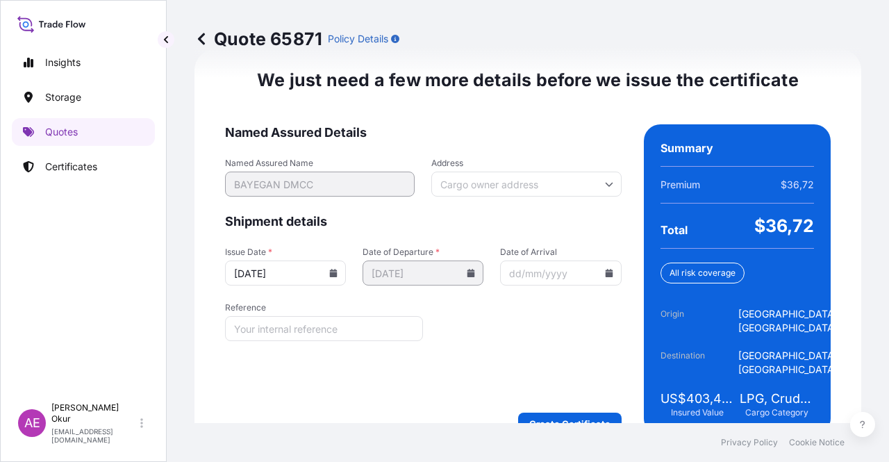
click at [564, 378] on form "Named Assured Details Named Assured Name BAYEGAN DMCC Address Shipment details …" at bounding box center [423, 279] width 396 height 310
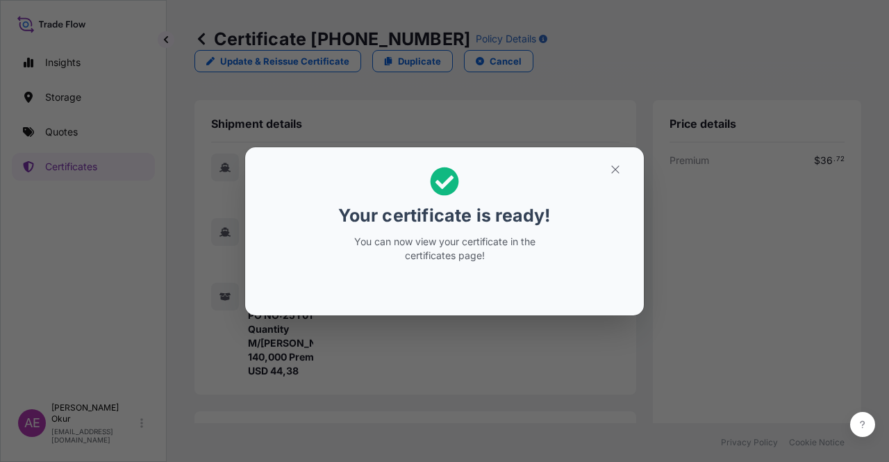
click at [630, 175] on button "button" at bounding box center [615, 169] width 35 height 22
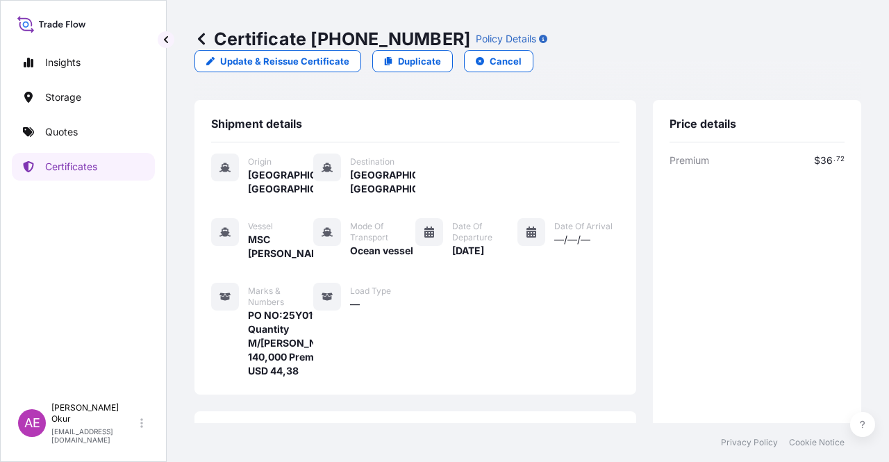
scroll to position [361, 0]
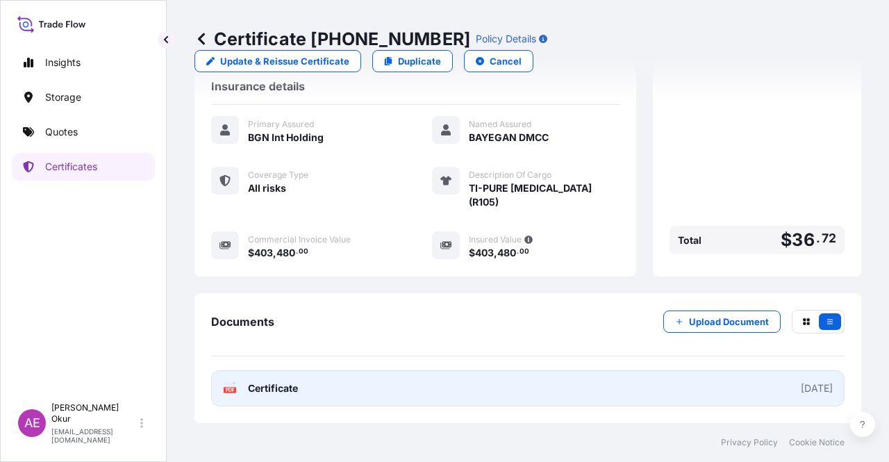
click at [243, 389] on div "PDF Certificate" at bounding box center [260, 388] width 75 height 14
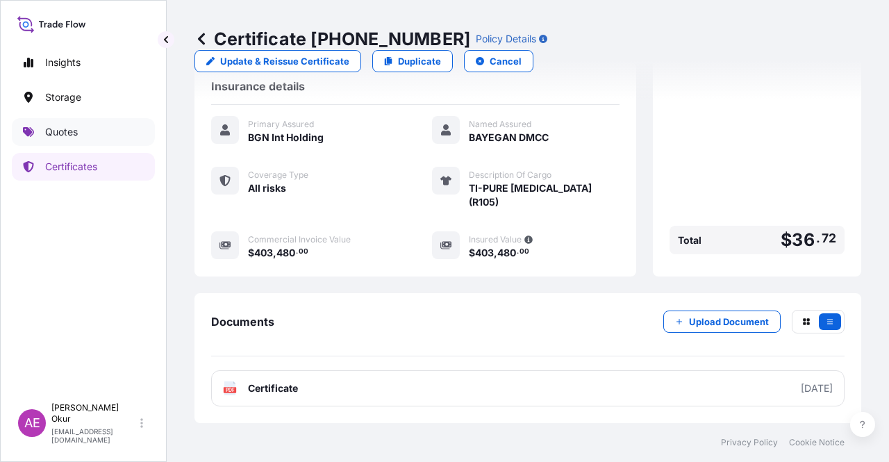
click at [53, 131] on p "Quotes" at bounding box center [61, 132] width 33 height 14
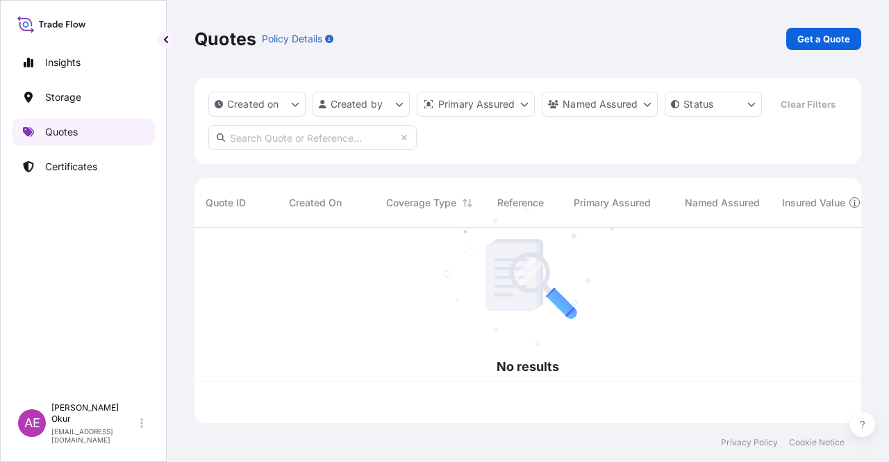
scroll to position [192, 655]
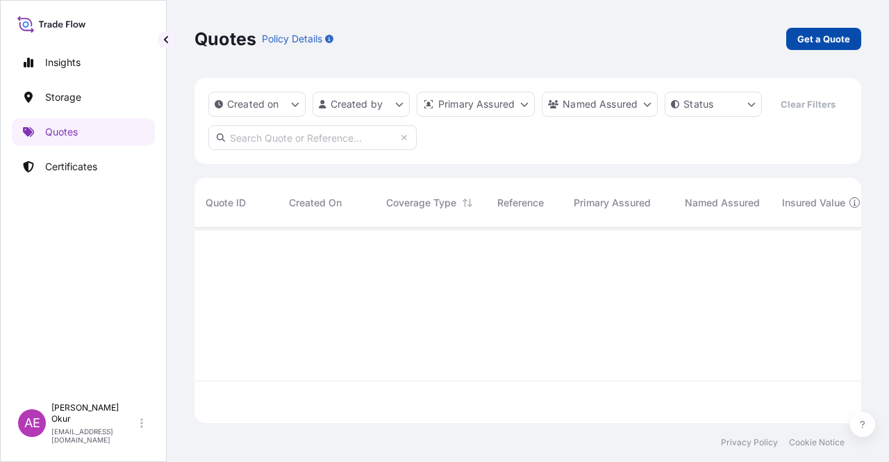
click at [822, 33] on p "Get a Quote" at bounding box center [823, 39] width 53 height 14
select select "Ocean Vessel"
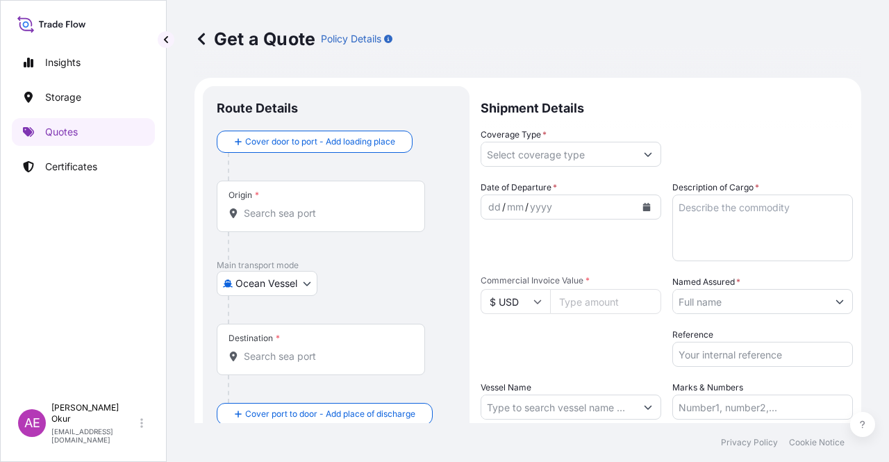
scroll to position [22, 0]
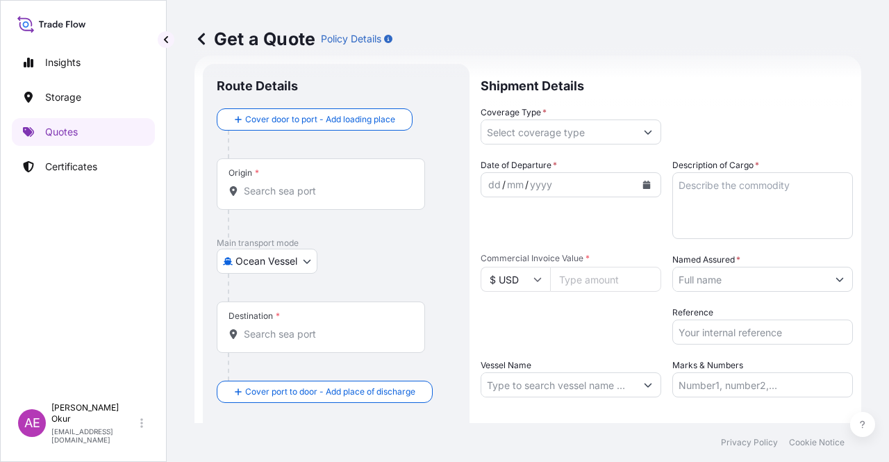
click at [316, 199] on div "Origin *" at bounding box center [321, 183] width 208 height 51
click at [316, 198] on input "Origin *" at bounding box center [326, 191] width 164 height 14
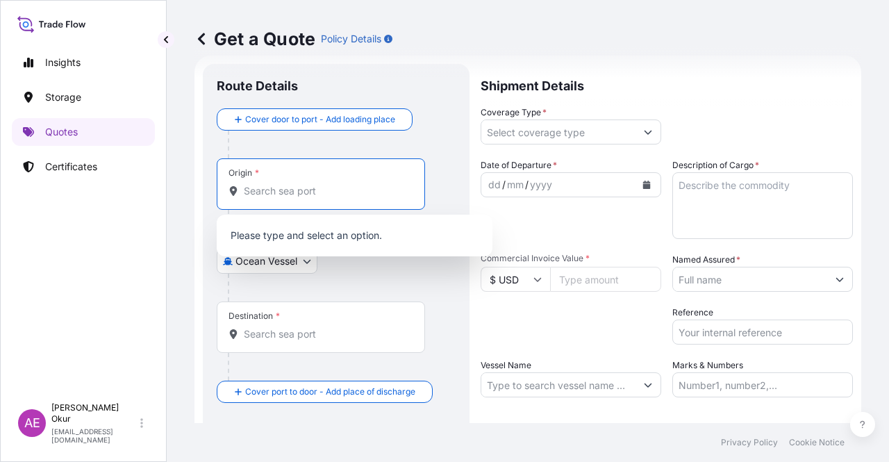
paste input "ANTWERP"
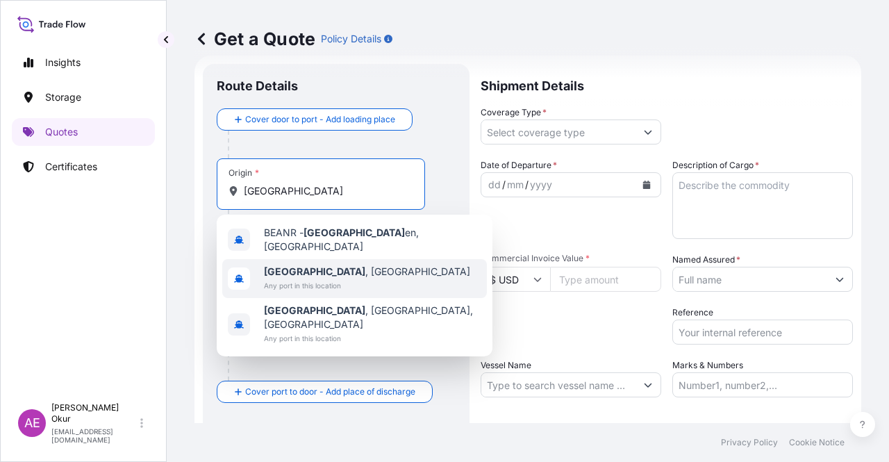
click at [331, 268] on span "Antwerp , Belgium" at bounding box center [367, 271] width 206 height 14
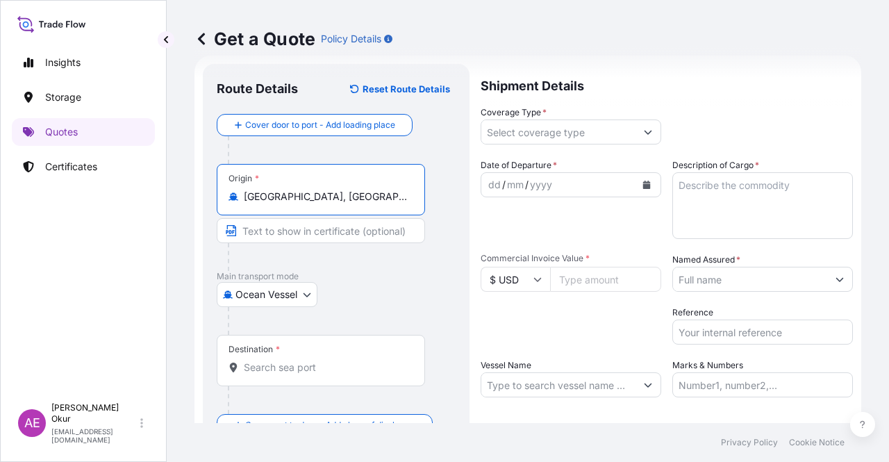
type input "Antwerp, Belgium"
click at [332, 232] on input "Text to appear on certificate" at bounding box center [321, 230] width 208 height 25
paste input "ANTWERP"
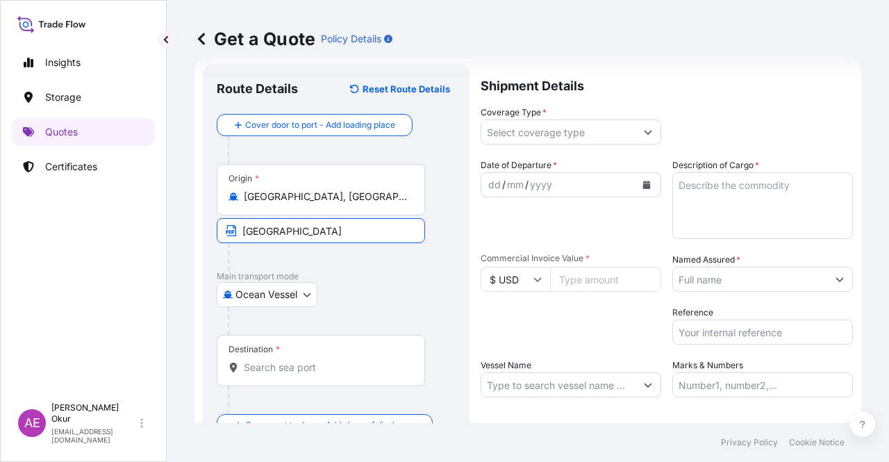
type input "ANTWERP / BELGIUM"
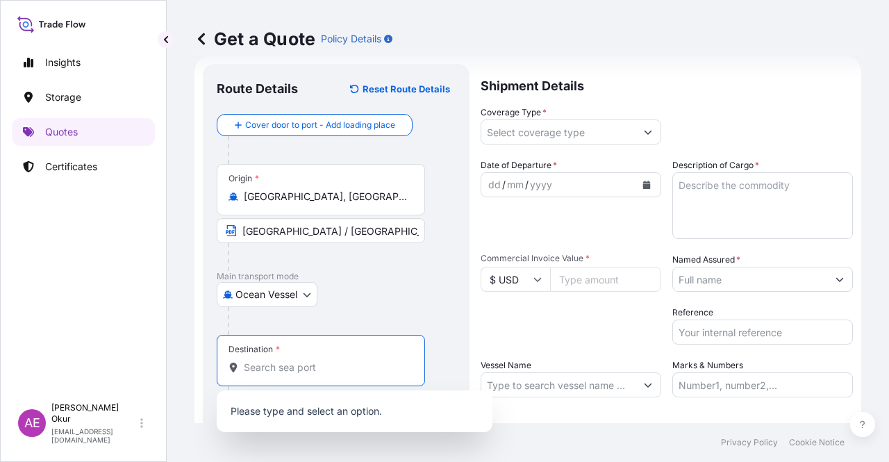
click at [299, 360] on input "Destination *" at bounding box center [326, 367] width 164 height 14
paste input "KOCAELI"
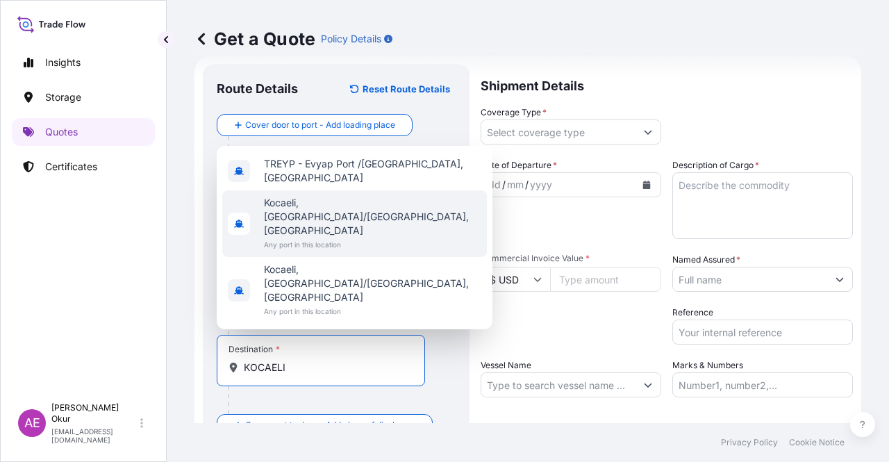
click at [332, 251] on span "Any port in this location" at bounding box center [372, 244] width 217 height 14
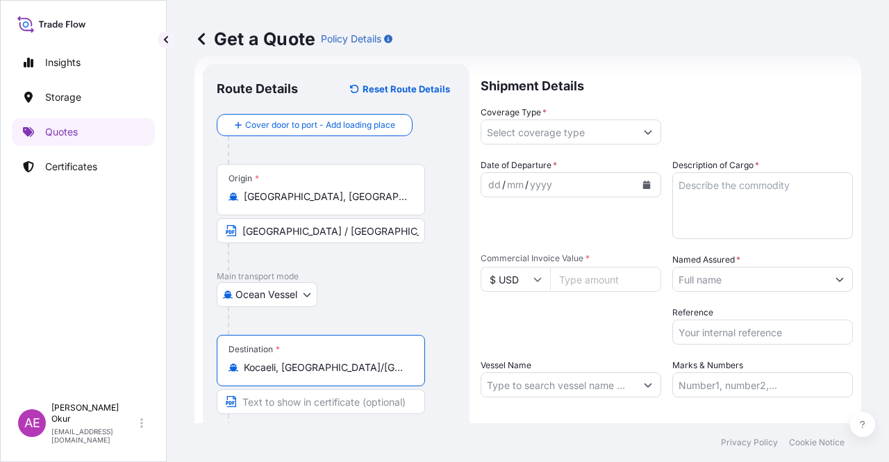
type input "Kocaeli, İzmit/Kocaeli, Türkiye"
click at [316, 396] on input "Text to appear on certificate" at bounding box center [321, 401] width 208 height 25
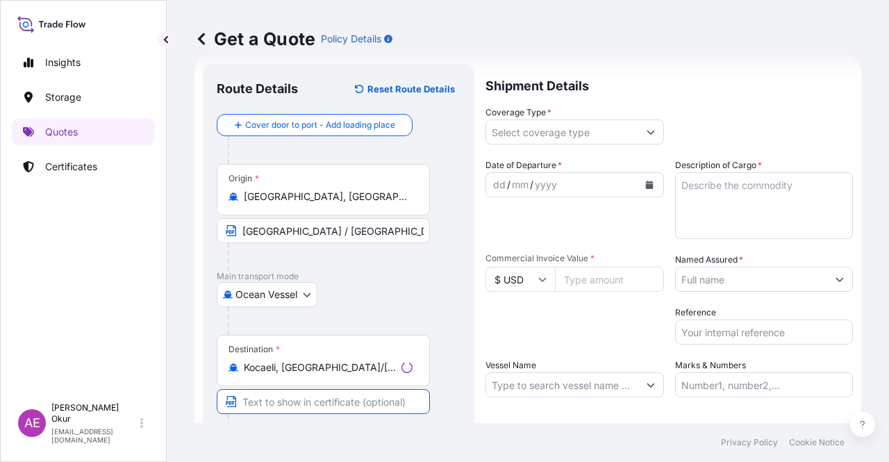
paste input "KOCAELI"
type input "KOCAELI / TURKEY"
click at [560, 145] on div "Shipment Details Coverage Type * Date of Departure * dd / mm / yyyy Cargo Categ…" at bounding box center [666, 282] width 372 height 437
click at [576, 126] on input "Coverage Type *" at bounding box center [558, 131] width 154 height 25
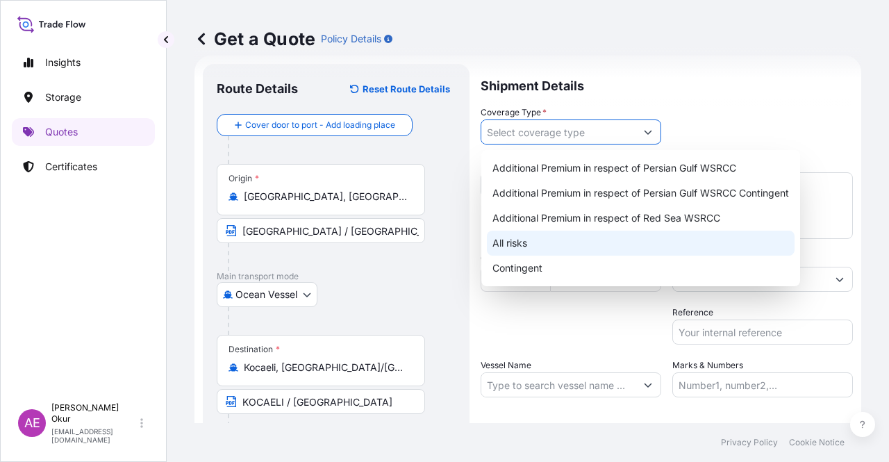
click at [526, 251] on div "All risks" at bounding box center [641, 242] width 308 height 25
type input "All risks"
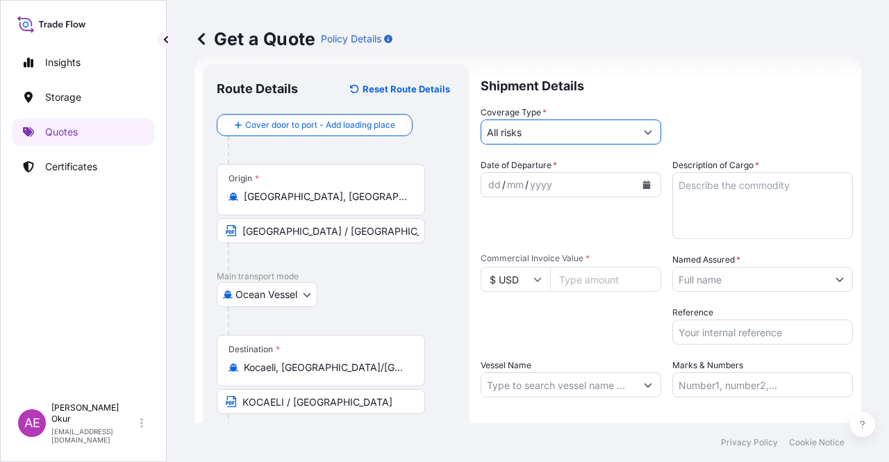
click at [492, 183] on div "dd" at bounding box center [494, 184] width 15 height 17
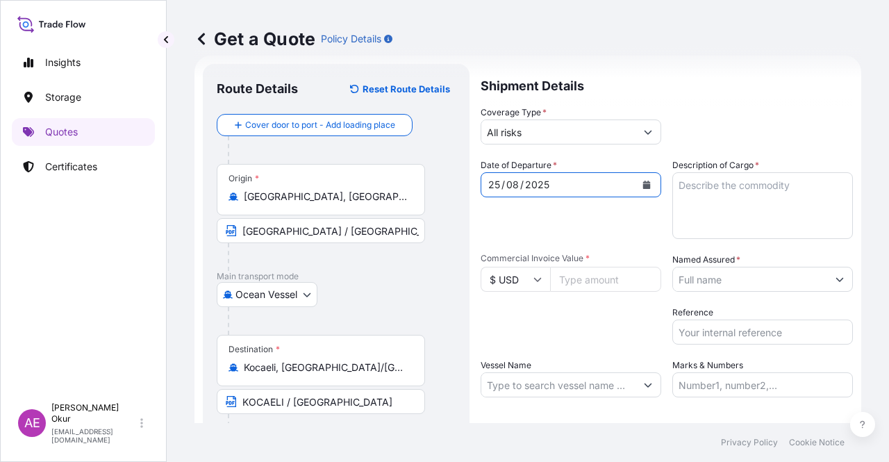
click at [757, 196] on textarea "Description of Cargo *" at bounding box center [762, 205] width 180 height 67
paste textarea "TI-PURE TITANIUM DIOXIDE (R105)"
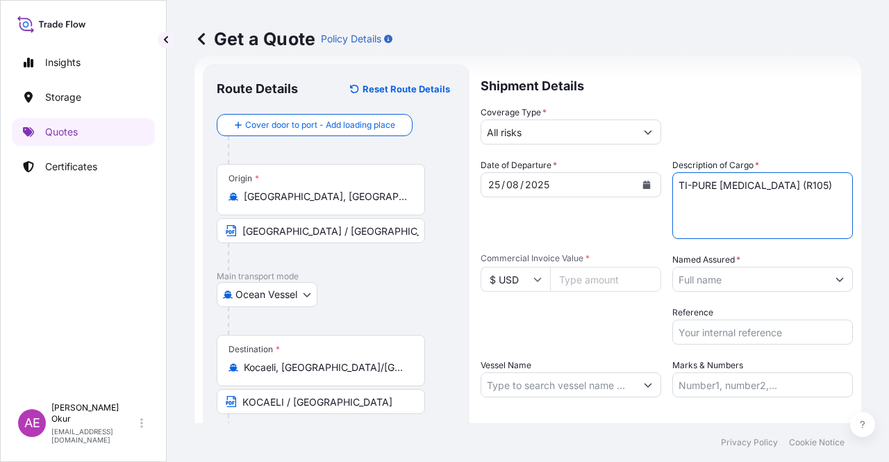
type textarea "TI-PURE TITANIUM DIOXIDE (R105)"
click at [598, 270] on input "Commercial Invoice Value *" at bounding box center [605, 279] width 111 height 25
paste input "57640"
type input "57640"
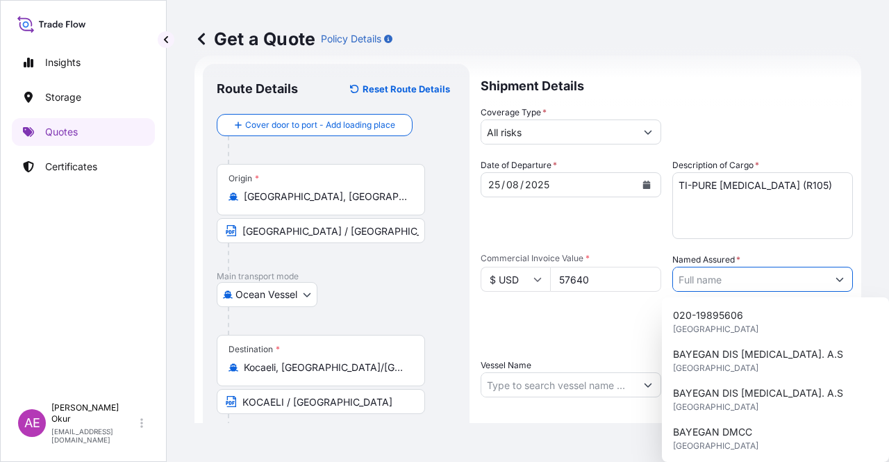
click at [782, 275] on input "Named Assured *" at bounding box center [750, 279] width 154 height 25
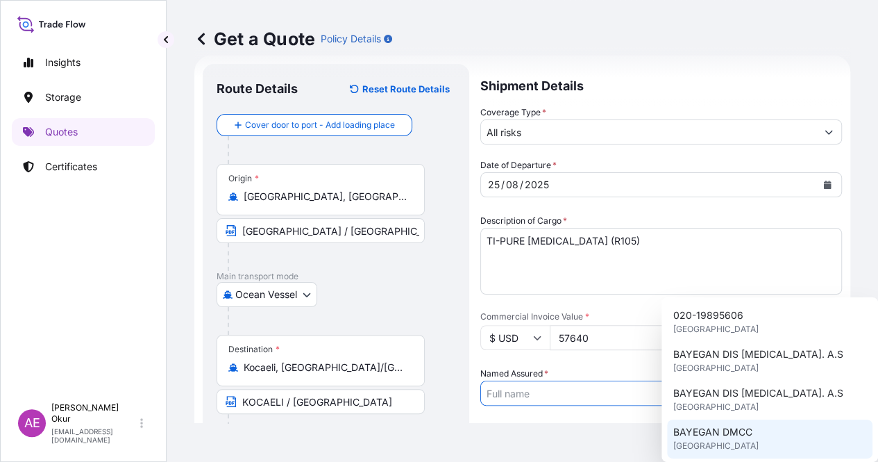
click at [721, 431] on span "BAYEGAN DMCC" at bounding box center [712, 432] width 79 height 14
type input "BAYEGAN DMCC"
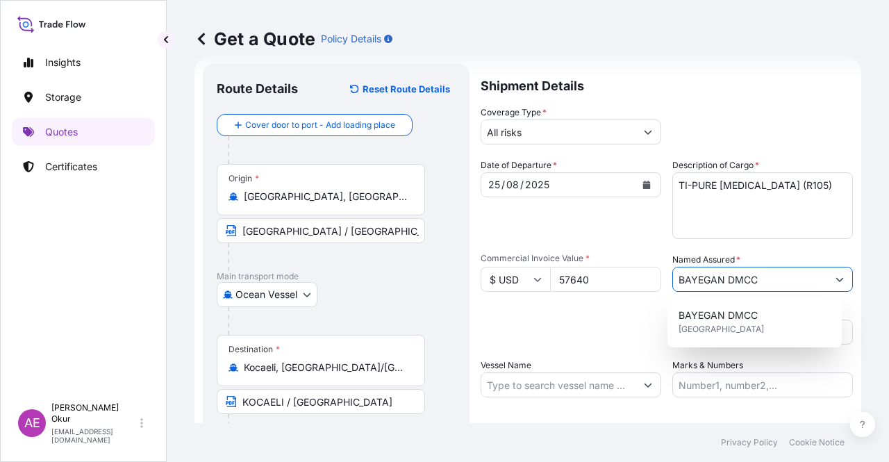
click at [565, 382] on input "Vessel Name" at bounding box center [558, 384] width 154 height 25
paste input "MSC LEANDRA V"
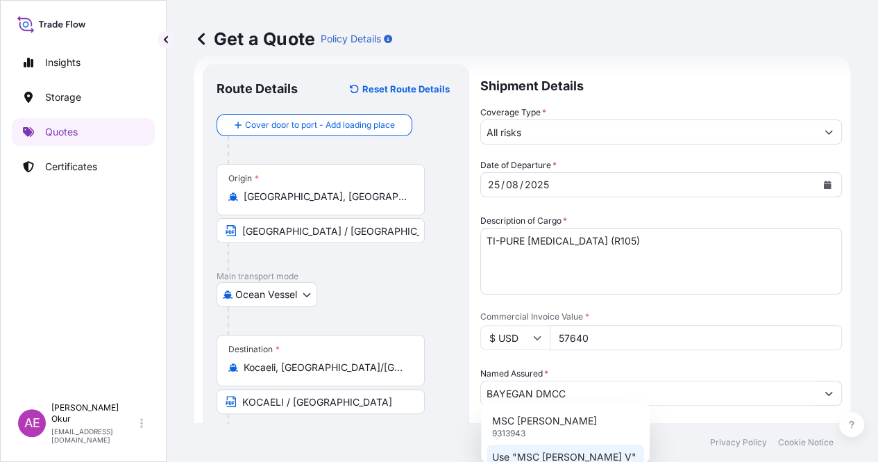
click at [569, 450] on p "Use "MSC LEANDRA V"" at bounding box center [564, 457] width 144 height 14
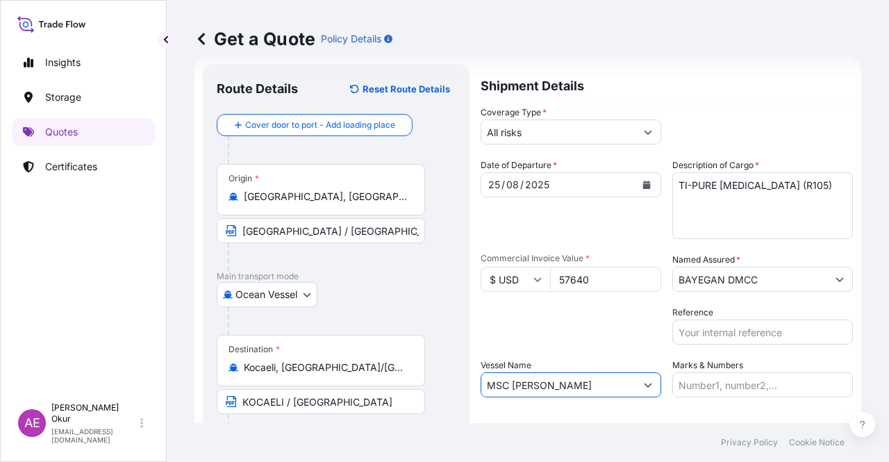
type input "MSC LEANDRA V"
click at [730, 362] on label "Marks & Numbers" at bounding box center [707, 365] width 71 height 14
click at [730, 372] on input "Marks & Numbers" at bounding box center [762, 384] width 180 height 25
click at [719, 379] on input "Marks & Numbers" at bounding box center [762, 384] width 180 height 25
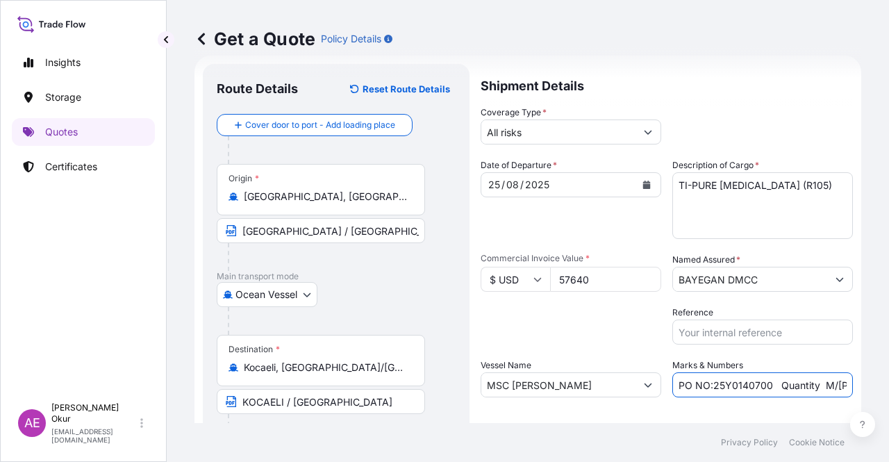
drag, startPoint x: 709, startPoint y: 384, endPoint x: 766, endPoint y: 385, distance: 56.9
click at [766, 385] on input "PO NO:25Y0140700 Quantity M/Tonn: 6.692,866 Premium: USD 380,62" at bounding box center [762, 384] width 180 height 25
click at [700, 385] on input "PO NO:25Y0140700 Quantity M/Tonn: 6.692,866 Premium: USD 380,62" at bounding box center [762, 384] width 180 height 25
drag, startPoint x: 709, startPoint y: 385, endPoint x: 762, endPoint y: 385, distance: 53.5
click at [762, 385] on input "PO NO:25Y0140700 Quantity M/Tonn: 6.692,866 Premium: USD 380,62" at bounding box center [762, 384] width 180 height 25
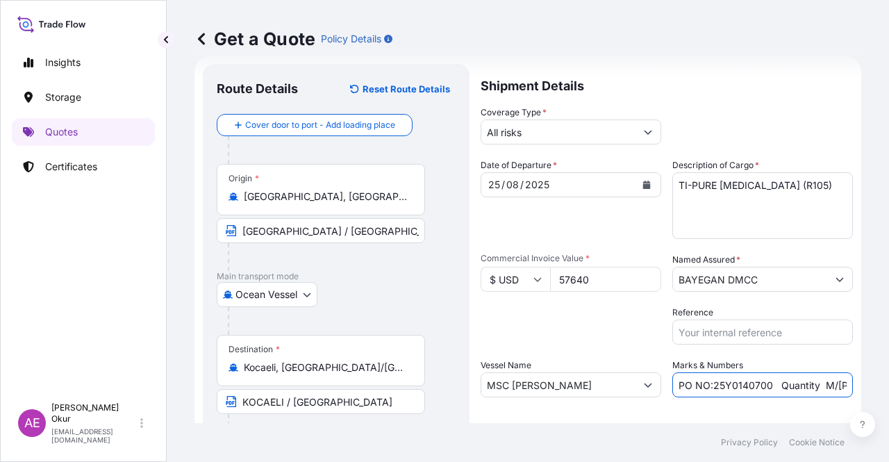
paste input "2262"
drag, startPoint x: 855, startPoint y: 384, endPoint x: 864, endPoint y: 384, distance: 9.0
click at [865, 384] on div "Get a Quote Policy Details Route Details Reset Route Details Cover door to port…" at bounding box center [528, 211] width 722 height 423
click at [744, 387] on input "PO NO:25Y0226200 Quantity M/Tonn: 6.692,866 Premium: USD 380,62" at bounding box center [762, 384] width 180 height 25
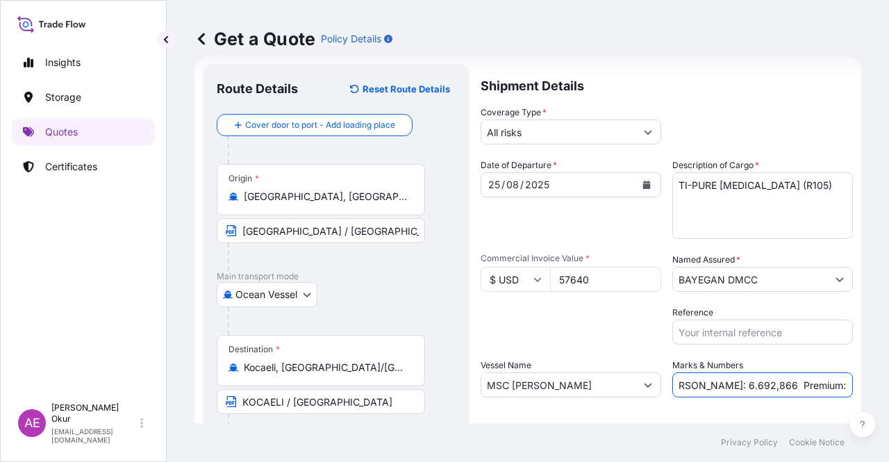
drag, startPoint x: 681, startPoint y: 384, endPoint x: 725, endPoint y: 389, distance: 44.7
click at [725, 389] on input "PO NO:25Y0226200 Quantity M/Tonn: 6.692,866 Premium: USD 380,62" at bounding box center [762, 384] width 180 height 25
drag, startPoint x: 730, startPoint y: 387, endPoint x: 683, endPoint y: 385, distance: 46.6
click at [683, 385] on input "PO NO:25Y0226200 Quantity M/Tonn: 6.692,866 Premium: USD 380,62" at bounding box center [762, 384] width 180 height 25
paste input "20,000"
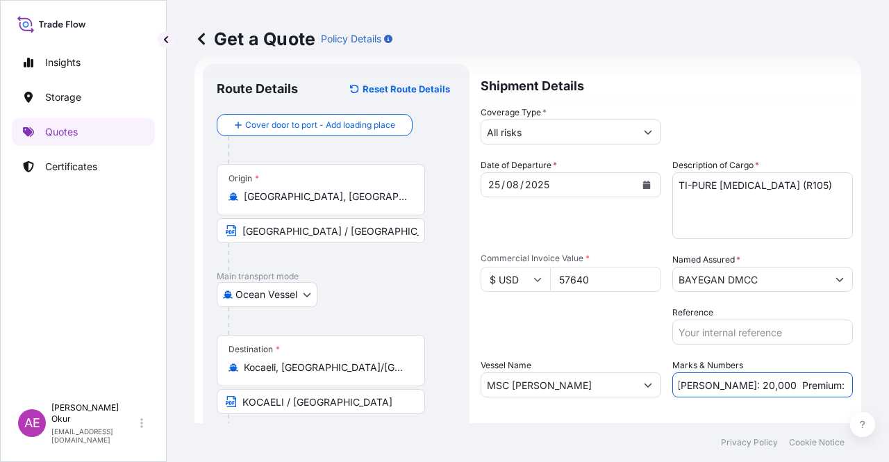
scroll to position [0, 0]
click at [824, 389] on input "PO NO:25Y0226200 Quantity M/Tonn: 20,000 Premium: USD 380,62" at bounding box center [762, 384] width 180 height 25
click at [758, 409] on div "Letter of Credit This shipment has a letter of credit Letter of credit * Letter…" at bounding box center [666, 434] width 372 height 53
drag, startPoint x: 808, startPoint y: 378, endPoint x: 888, endPoint y: 378, distance: 79.8
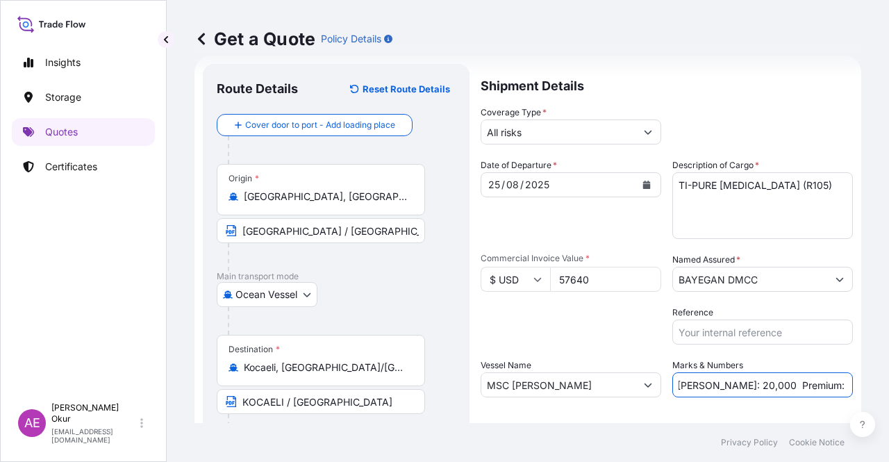
click at [888, 378] on div "Get a Quote Policy Details Route Details Reset Route Details Cover door to port…" at bounding box center [528, 211] width 722 height 423
click at [790, 380] on input "PO NO:25Y0226200 Quantity M/Tonn: 20,000 Premium: USD 380,62" at bounding box center [762, 384] width 180 height 25
drag, startPoint x: 804, startPoint y: 385, endPoint x: 888, endPoint y: 381, distance: 84.1
click at [888, 381] on div "Get a Quote Policy Details Route Details Reset Route Details Cover door to port…" at bounding box center [528, 211] width 722 height 423
paste input "6,34"
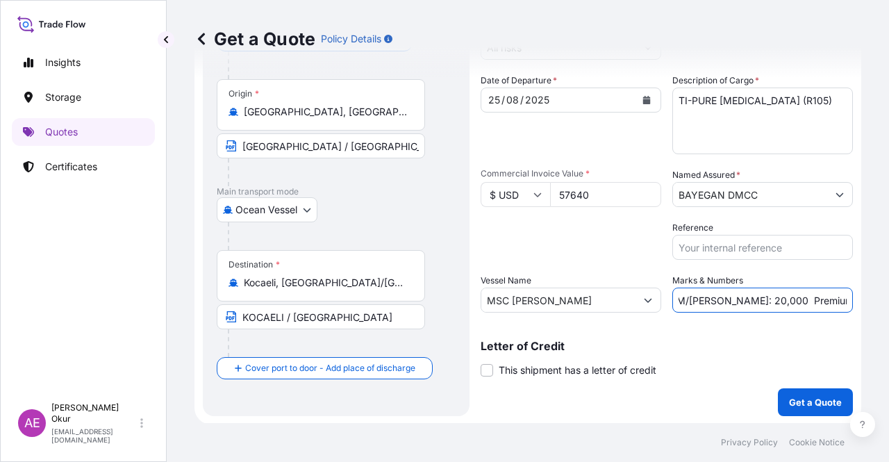
scroll to position [108, 0]
type input "PO NO:25Y0226200 Quantity M/Tonn: 20,000 Premium: USD 6,34"
click at [801, 412] on button "Get a Quote" at bounding box center [815, 401] width 75 height 28
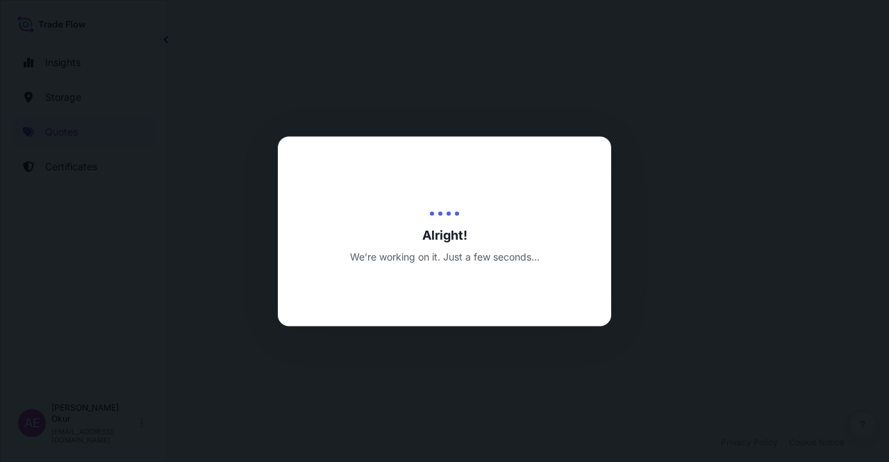
select select "Ocean Vessel"
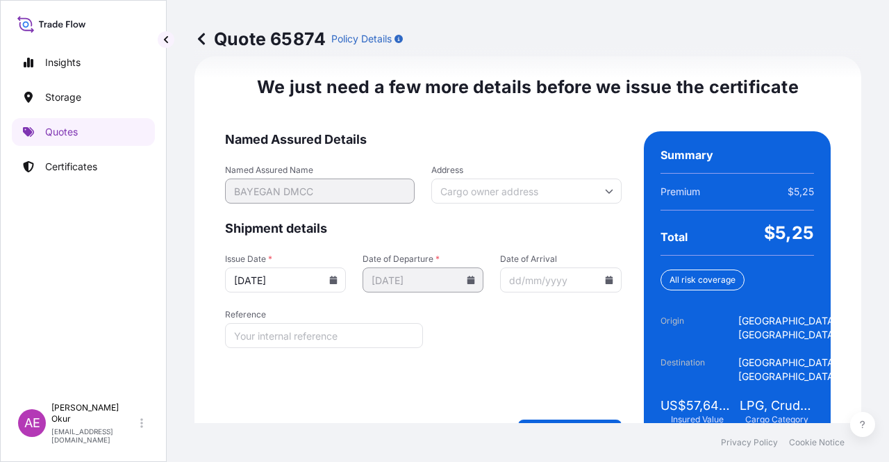
scroll to position [1774, 0]
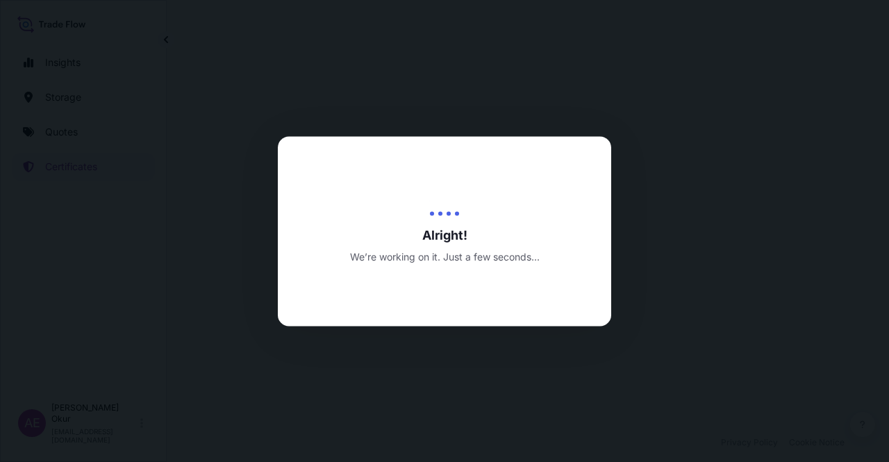
click at [594, 144] on div "Alright! We’re working on it. Just a few seconds..." at bounding box center [444, 231] width 333 height 190
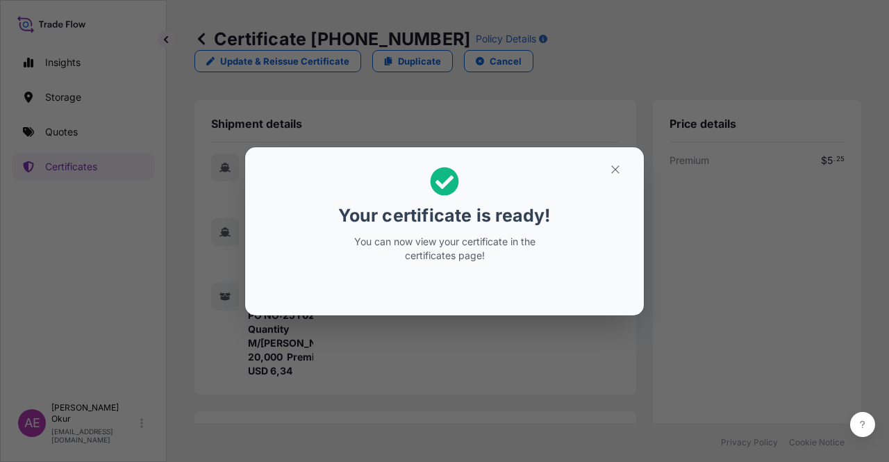
click at [614, 155] on section "Your certificate is ready! You can now view your certificate in the certificate…" at bounding box center [444, 231] width 398 height 168
click at [617, 175] on icon "button" at bounding box center [615, 169] width 12 height 12
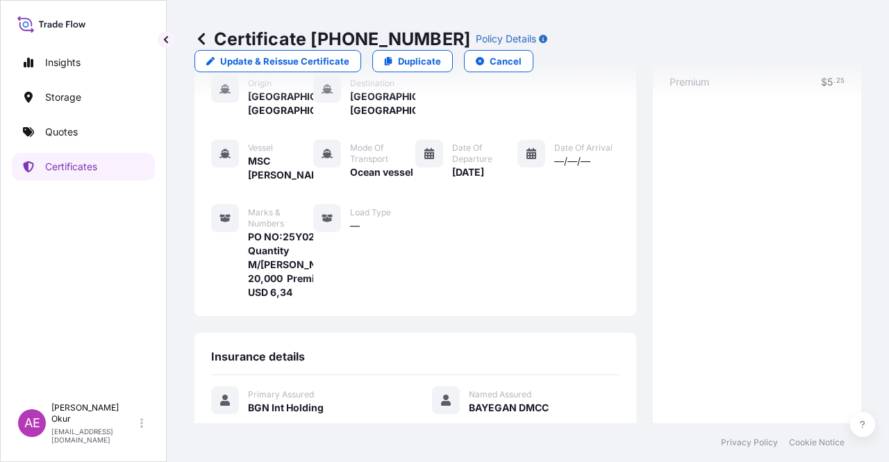
scroll to position [347, 0]
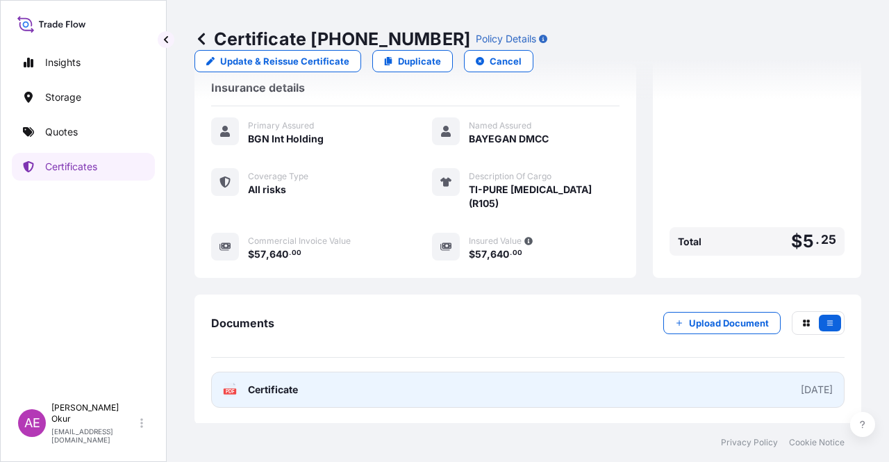
click at [285, 383] on span "Certificate" at bounding box center [273, 390] width 50 height 14
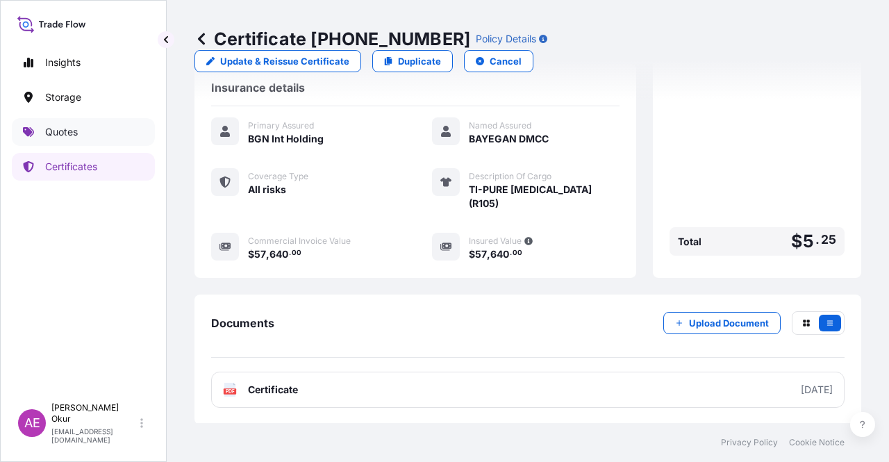
click at [83, 131] on link "Quotes" at bounding box center [83, 132] width 143 height 28
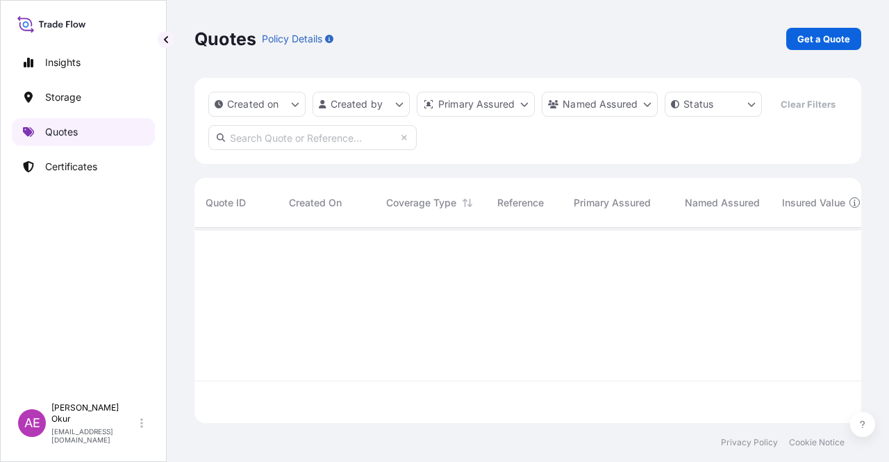
scroll to position [192, 655]
click at [865, 28] on div "Quotes Policy Details Get a Quote Created on Created by Primary Assured Named A…" at bounding box center [528, 211] width 722 height 423
click at [848, 33] on p "Get a Quote" at bounding box center [823, 39] width 53 height 14
select select "Ocean Vessel"
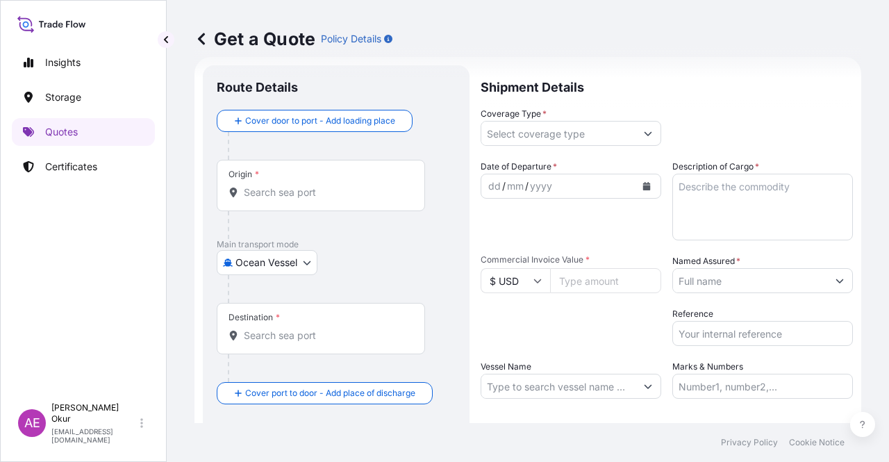
scroll to position [22, 0]
click at [337, 196] on input "Origin *" at bounding box center [326, 191] width 164 height 14
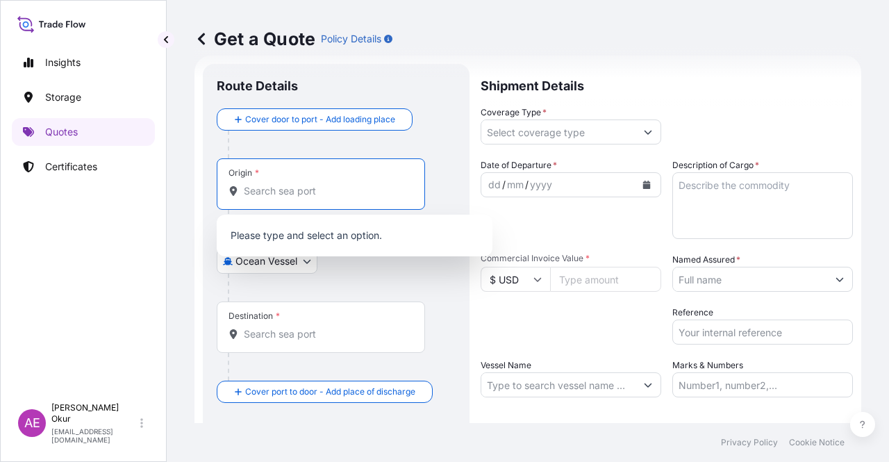
paste input "ANTWERP"
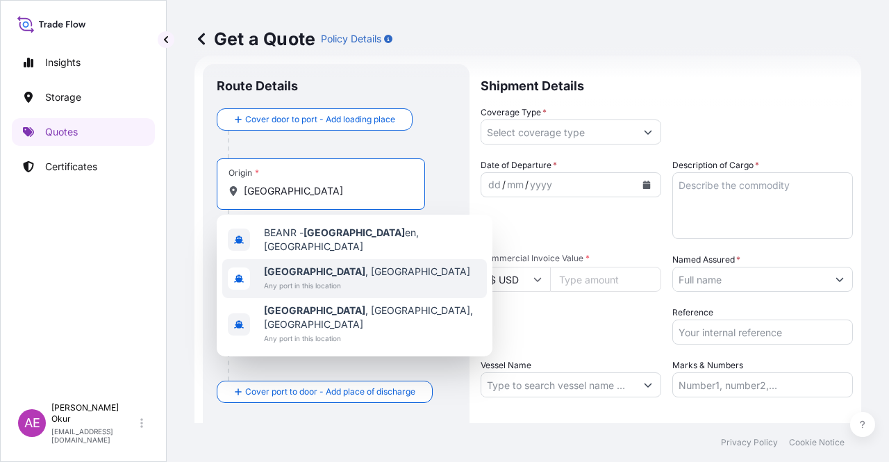
click at [311, 278] on span "Any port in this location" at bounding box center [367, 285] width 206 height 14
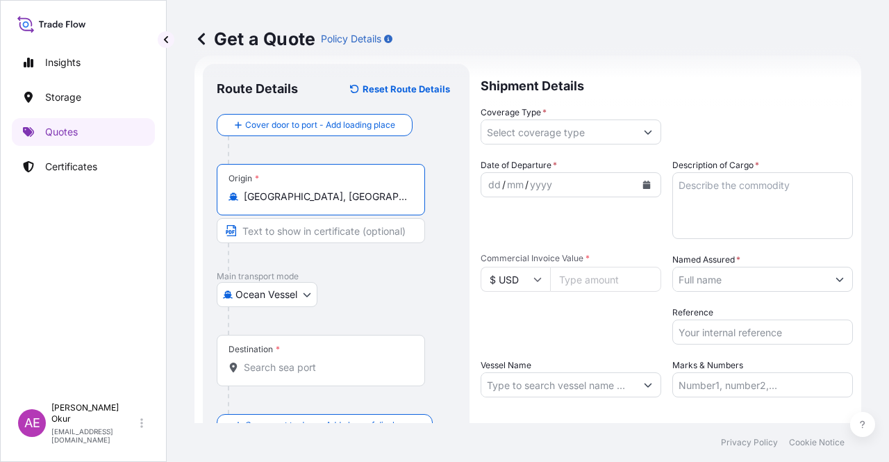
type input "Antwerp, Belgium"
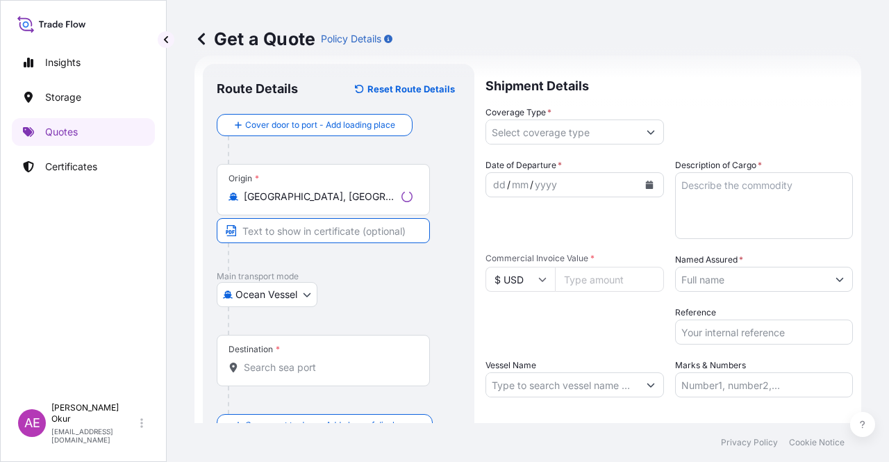
click at [289, 224] on input "Text to appear on certificate" at bounding box center [323, 230] width 213 height 25
paste input "ANTWERP"
type input "ANTWERP / BELGIUM"
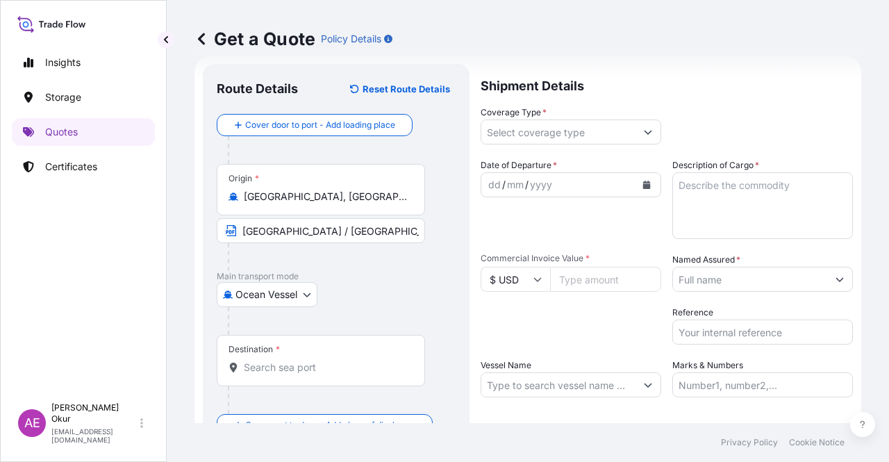
click at [287, 351] on div "Destination *" at bounding box center [321, 360] width 208 height 51
click at [287, 360] on input "Destination *" at bounding box center [326, 367] width 164 height 14
paste input "KOCAELI"
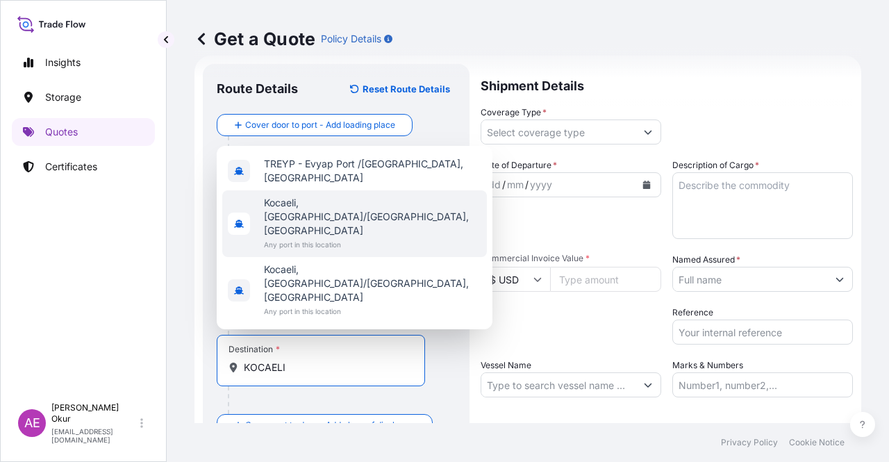
click at [329, 237] on span "Kocaeli, İzmit/Kocaeli, Türkiye" at bounding box center [372, 217] width 217 height 42
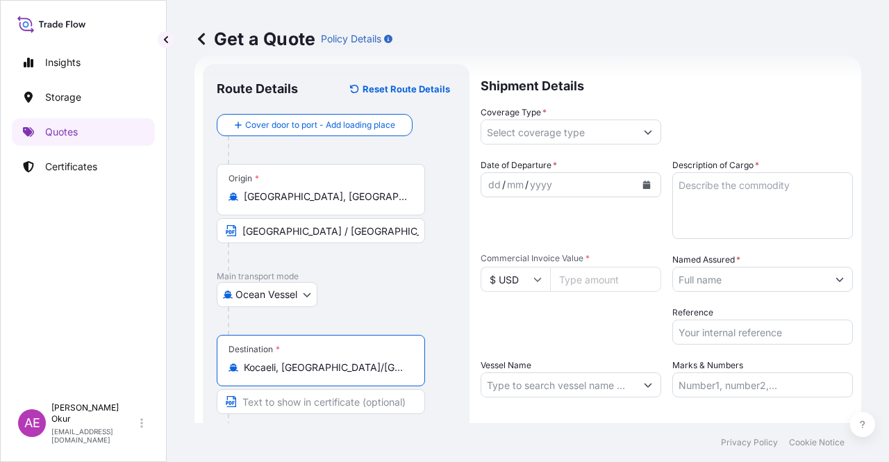
type input "Kocaeli, İzmit/Kocaeli, Türkiye"
click at [285, 391] on input "Text to appear on certificate" at bounding box center [321, 401] width 208 height 25
paste input "KOCAELI"
type input "KOCAELI / TURKEY"
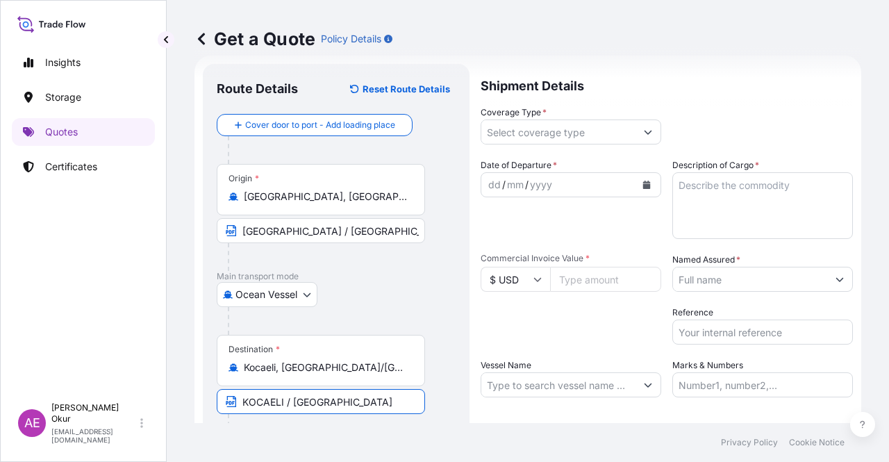
click at [587, 137] on input "Coverage Type *" at bounding box center [558, 131] width 154 height 25
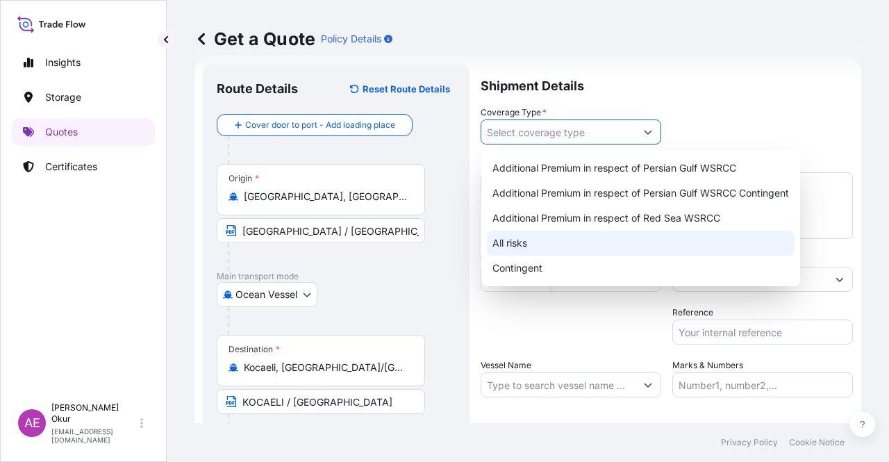
click at [532, 235] on div "All risks" at bounding box center [641, 242] width 308 height 25
type input "All risks"
click at [569, 253] on div "All risks" at bounding box center [641, 242] width 308 height 25
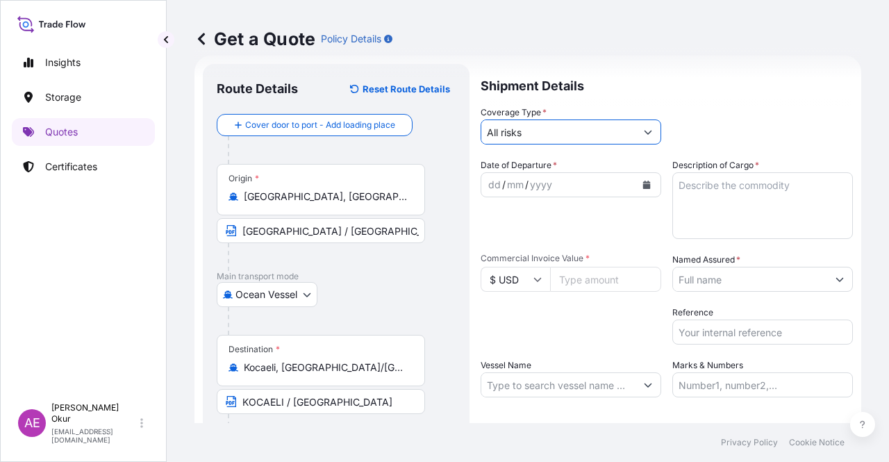
click at [487, 178] on div "dd" at bounding box center [494, 184] width 15 height 17
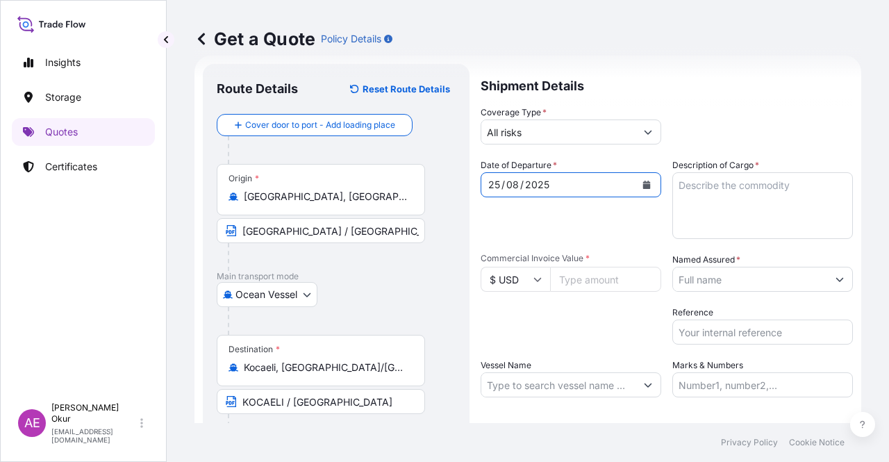
click at [750, 254] on div "Named Assured *" at bounding box center [762, 272] width 180 height 39
click at [732, 201] on textarea "Description of Cargo *" at bounding box center [762, 205] width 180 height 67
paste textarea "TI-PURE TITANIUM DIOXIDE (R900)"
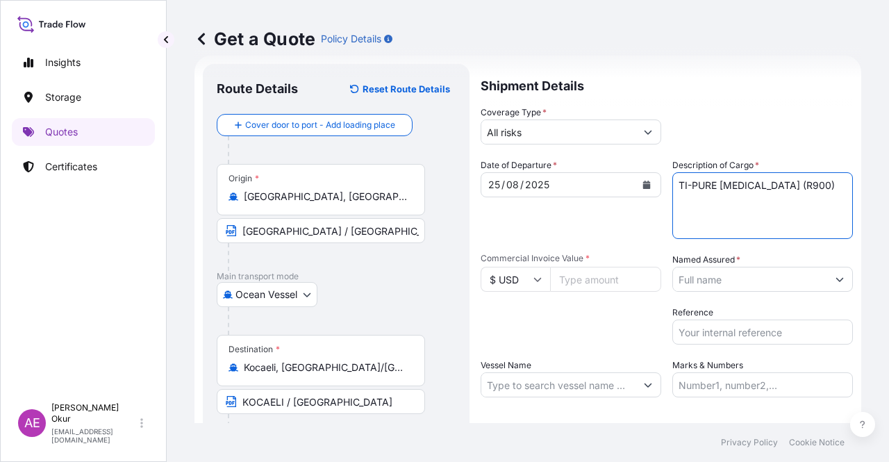
type textarea "TI-PURE TITANIUM DIOXIDE (R900)"
click at [562, 277] on input "Commercial Invoice Value *" at bounding box center [605, 279] width 111 height 25
paste input "58960"
type input "58960"
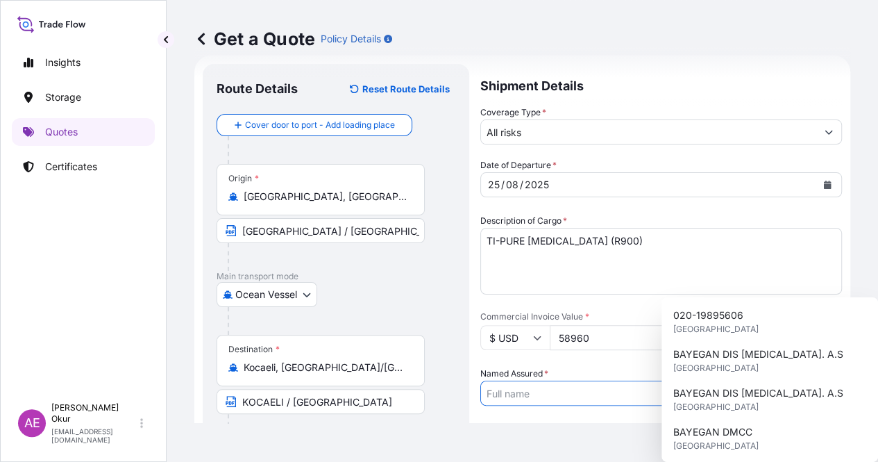
click at [726, 380] on input "Named Assured *" at bounding box center [648, 392] width 335 height 25
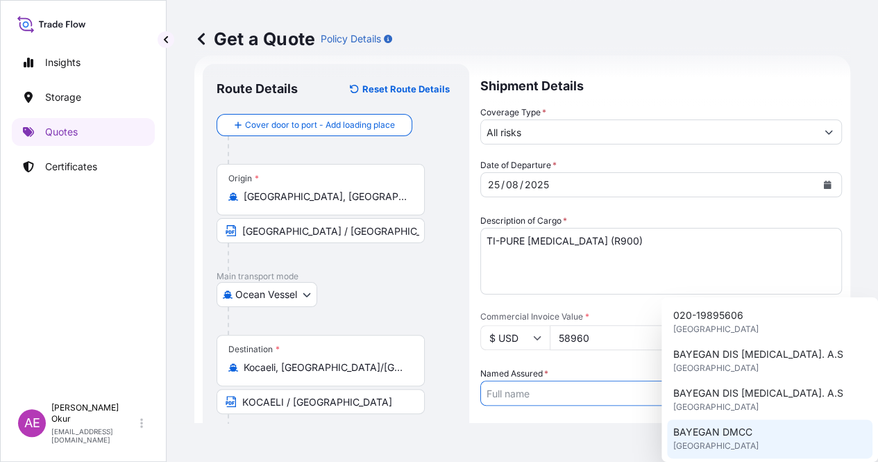
click at [722, 427] on span "BAYEGAN DMCC" at bounding box center [712, 432] width 79 height 14
type input "BAYEGAN DMCC"
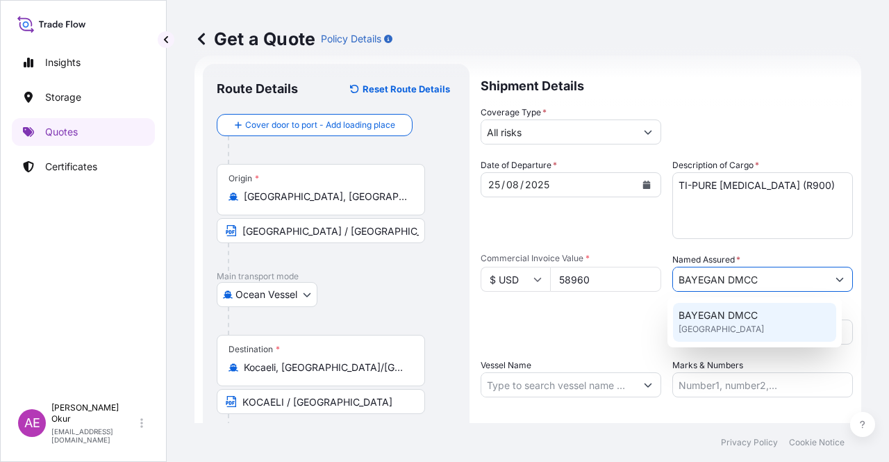
click at [569, 377] on input "Vessel Name" at bounding box center [558, 384] width 154 height 25
paste input "MSC LEANDRA V"
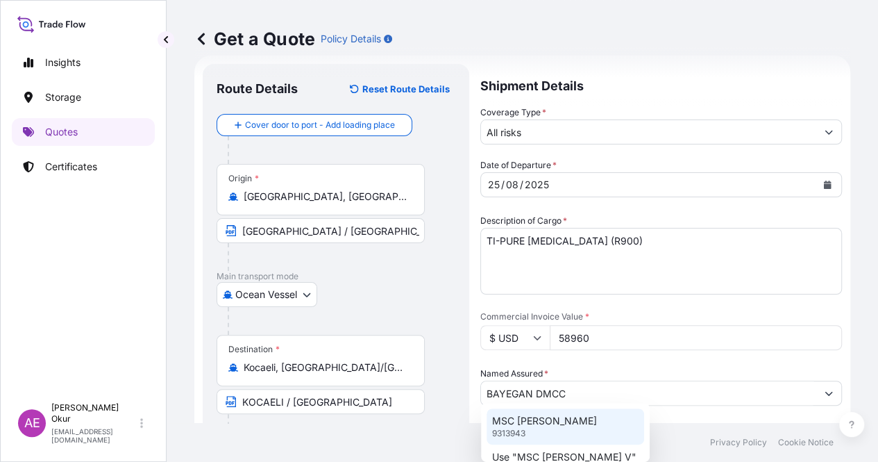
click at [566, 432] on div "MSC LEANDRA V 9313943" at bounding box center [566, 426] width 158 height 36
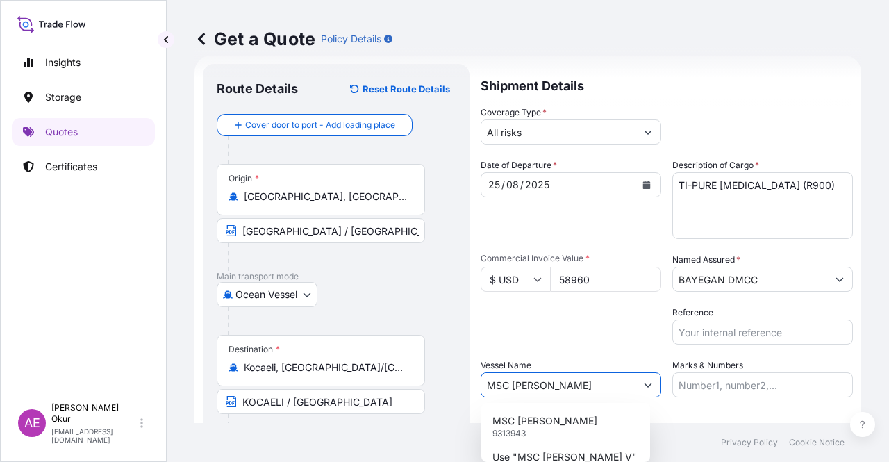
type input "MSC LEANDRA V"
click at [709, 395] on input "Marks & Numbers" at bounding box center [762, 384] width 180 height 25
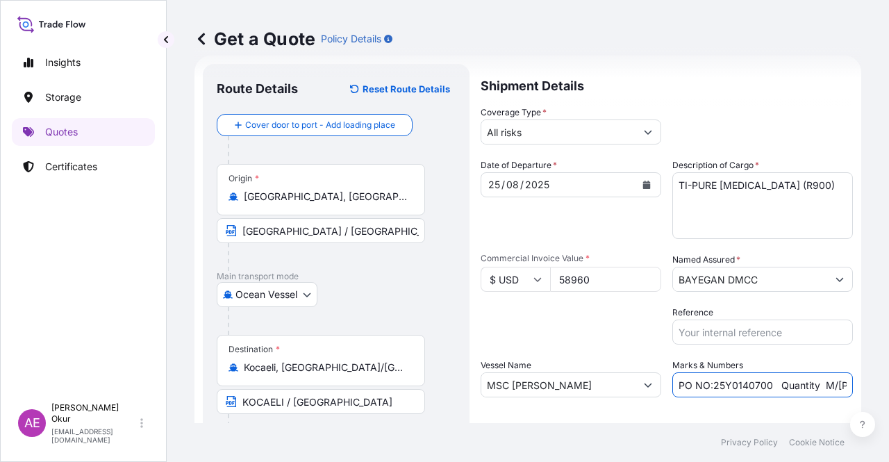
drag, startPoint x: 707, startPoint y: 383, endPoint x: 765, endPoint y: 385, distance: 57.7
click at [765, 385] on input "PO NO:25Y0140700 Quantity M/Tonn: 6.692,866 Premium: USD 380,62" at bounding box center [762, 384] width 180 height 25
paste input "2009"
drag, startPoint x: 814, startPoint y: 380, endPoint x: 872, endPoint y: 380, distance: 57.6
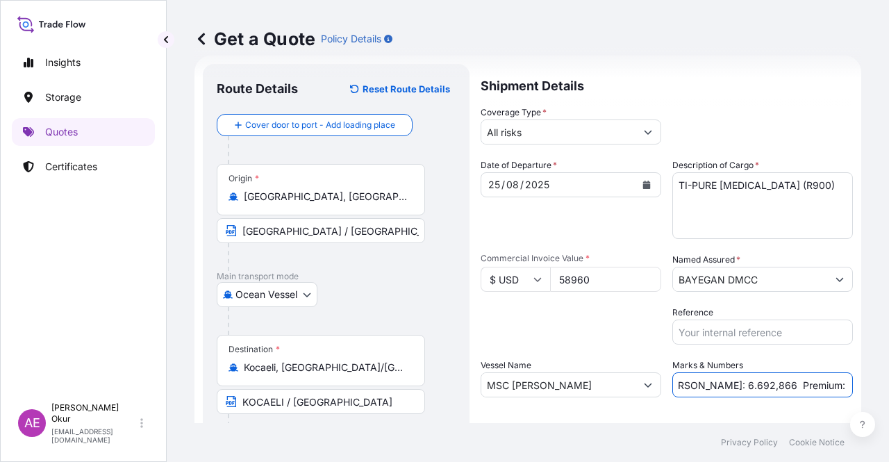
click at [873, 382] on div "Get a Quote Policy Details Route Details Reset Route Details Cover door to port…" at bounding box center [528, 211] width 722 height 423
click at [792, 383] on input "PO NO:25Y0200900 Quantity M/Tonn: 6.692,866 Premium: USD 380,62" at bounding box center [762, 384] width 180 height 25
click at [698, 385] on input "PO NO:25Y0200900 Quantity M/Tonn: 6.692,866 Premium: USD 380,62" at bounding box center [762, 384] width 180 height 25
drag, startPoint x: 678, startPoint y: 385, endPoint x: 691, endPoint y: 385, distance: 13.9
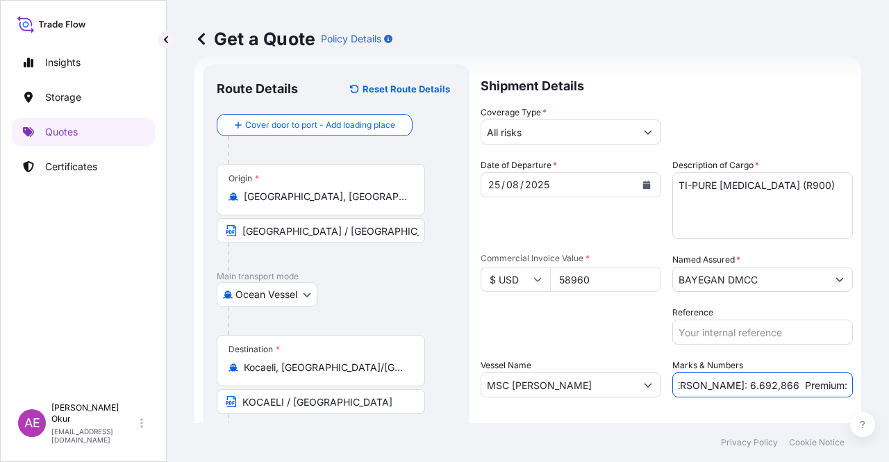
click at [691, 385] on input "PO NO:25Y0200900 Quantity M/Tonn: 6.692,866 Premium: USD 380,62" at bounding box center [762, 384] width 180 height 25
click at [690, 385] on input "PO NO:25Y0200900 Quantity M/Tonn: 6.692,866 Premium: USD 380,62" at bounding box center [762, 384] width 180 height 25
drag, startPoint x: 682, startPoint y: 385, endPoint x: 730, endPoint y: 385, distance: 47.9
click at [730, 385] on input "PO NO:25Y0200900 Quantity M/Tonn: 6.692,866 Premium: USD 380,62" at bounding box center [762, 384] width 180 height 25
paste input "20,000"
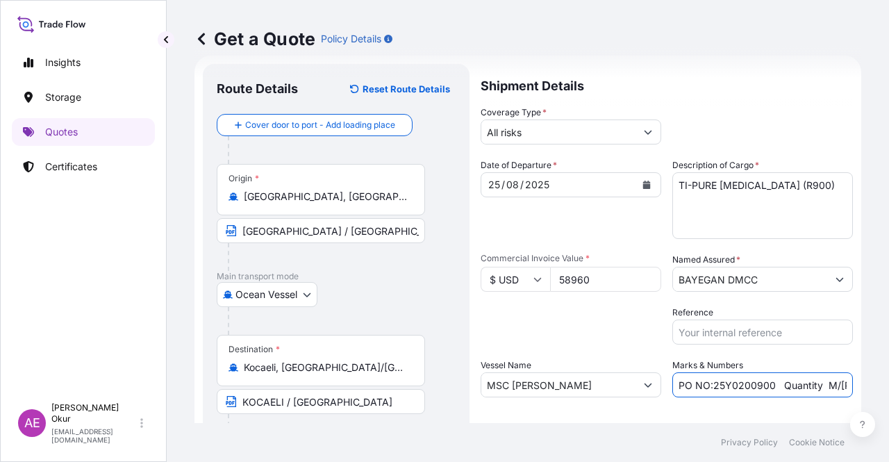
scroll to position [0, 164]
drag, startPoint x: 830, startPoint y: 394, endPoint x: 888, endPoint y: 396, distance: 58.3
click at [888, 396] on div "Get a Quote Policy Details Route Details Reset Route Details Cover door to port…" at bounding box center [528, 211] width 722 height 423
click at [807, 389] on input "PO NO:25Y0200900 Quantity M/Tonn: 20,000 Premium: USD 380,62" at bounding box center [762, 384] width 180 height 25
drag, startPoint x: 801, startPoint y: 385, endPoint x: 871, endPoint y: 389, distance: 69.5
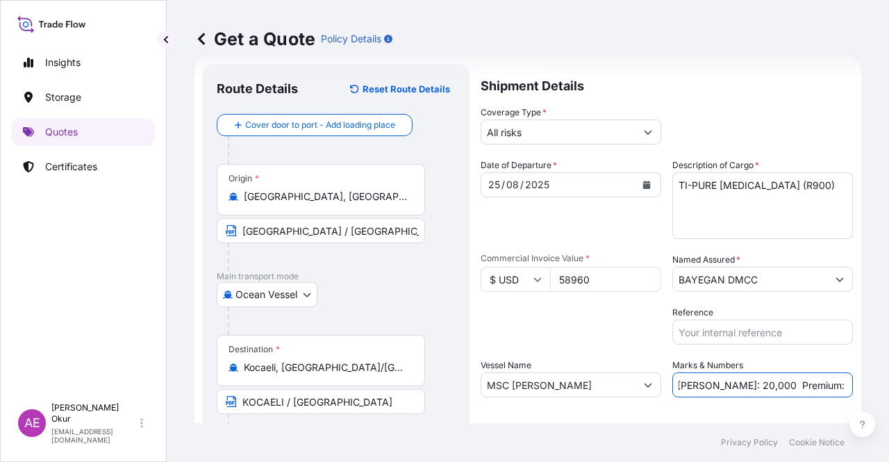
click at [871, 389] on div "Get a Quote Policy Details Route Details Reset Route Details Cover door to port…" at bounding box center [528, 211] width 722 height 423
paste input "6,49"
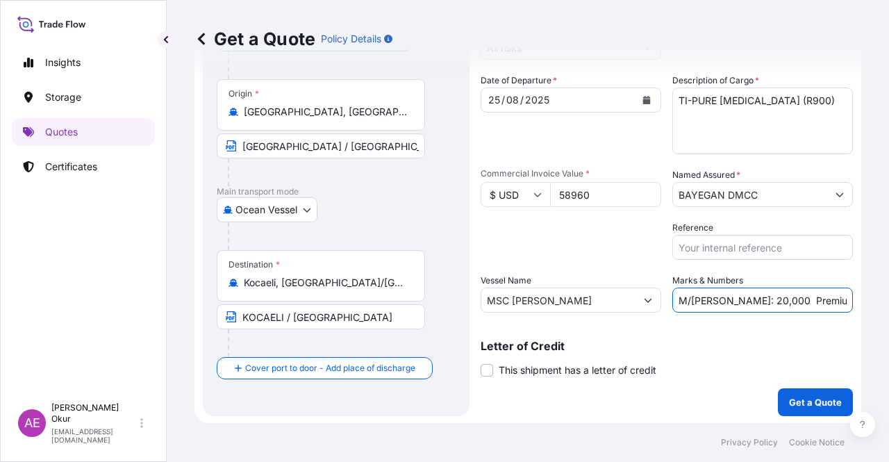
scroll to position [108, 0]
click at [816, 299] on input "PO NO:25Y0200900 Quantity M/Tonn: 20,000 Premium: USD6,49" at bounding box center [762, 299] width 180 height 25
type input "PO NO:25Y0200900 Quantity M/Tonn: 20,000 Premium: USD 6,49"
click at [807, 406] on p "Get a Quote" at bounding box center [815, 401] width 53 height 14
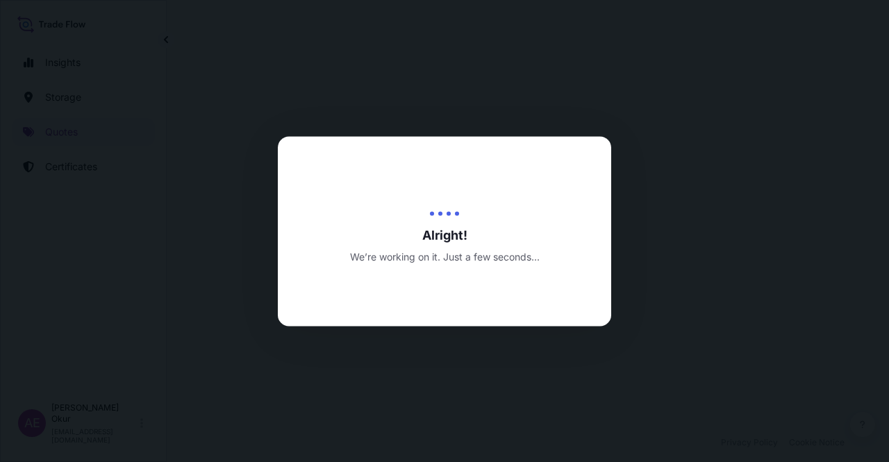
select select "Ocean Vessel"
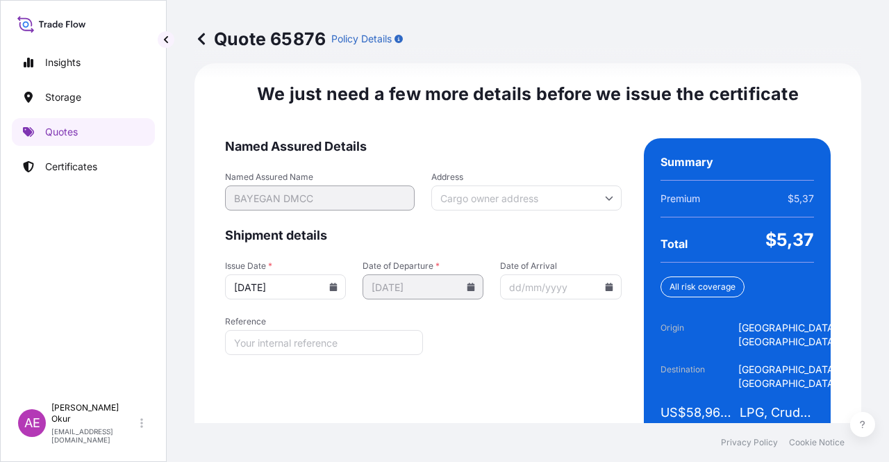
scroll to position [1774, 0]
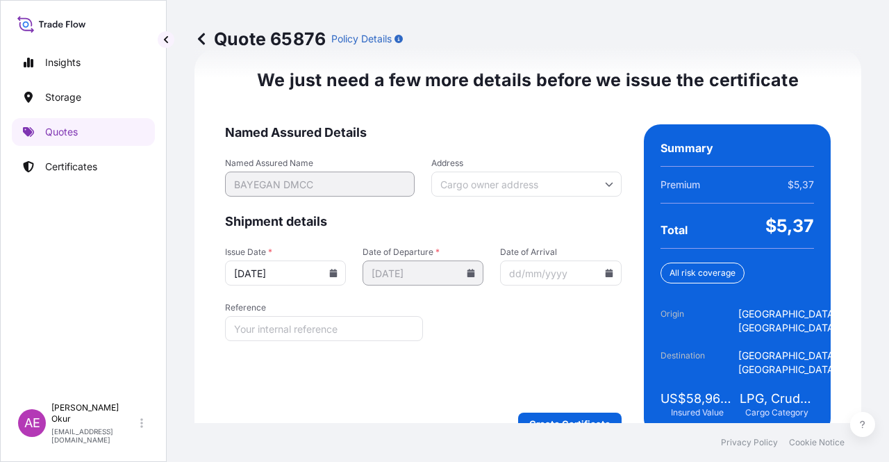
click at [553, 371] on form "Named Assured Details Named Assured Name BAYEGAN DMCC Address Shipment details …" at bounding box center [423, 279] width 396 height 310
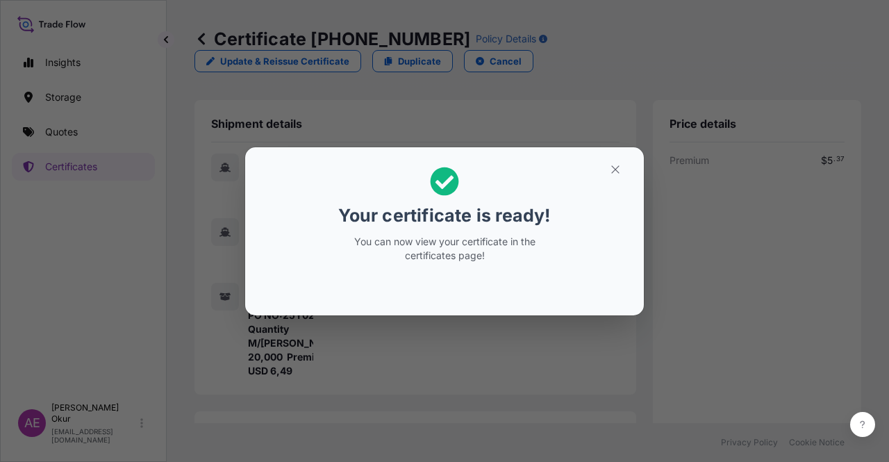
click at [621, 171] on icon "button" at bounding box center [615, 169] width 12 height 12
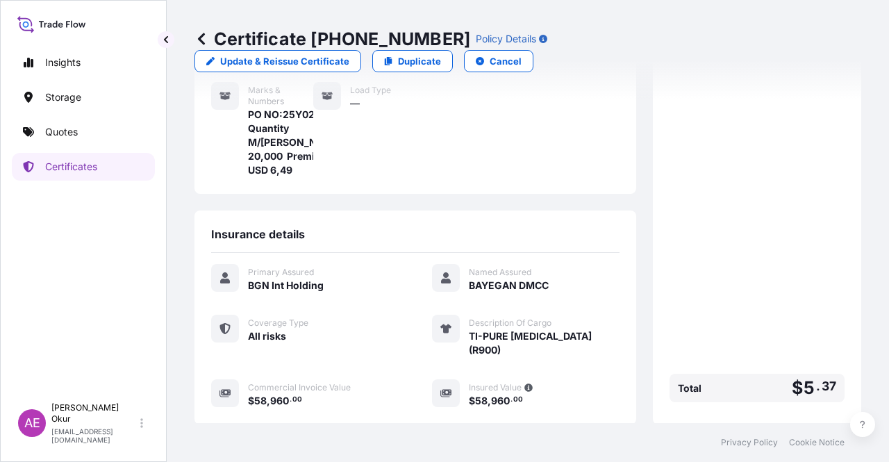
scroll to position [347, 0]
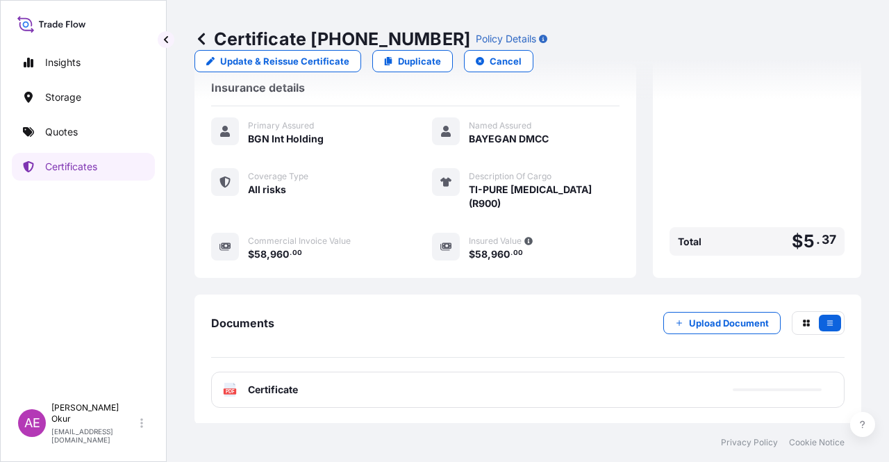
click at [276, 375] on div "PDF Certificate" at bounding box center [527, 389] width 633 height 36
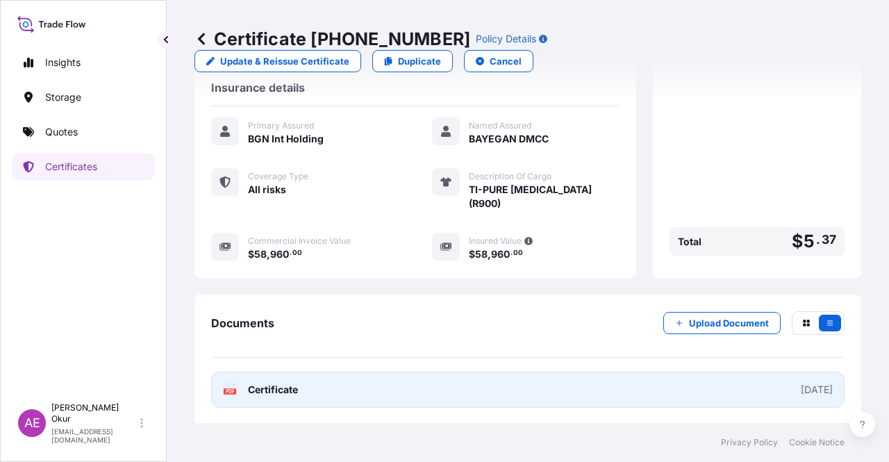
click at [262, 396] on link "PDF Certificate [DATE]" at bounding box center [527, 389] width 633 height 36
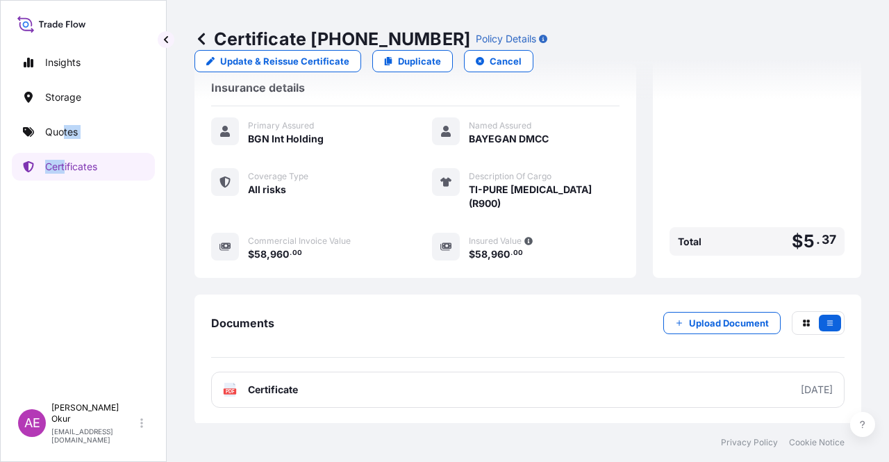
click at [65, 146] on div "Insights Storage Quotes Certificates" at bounding box center [83, 216] width 143 height 360
click at [73, 137] on p "Quotes" at bounding box center [61, 132] width 33 height 14
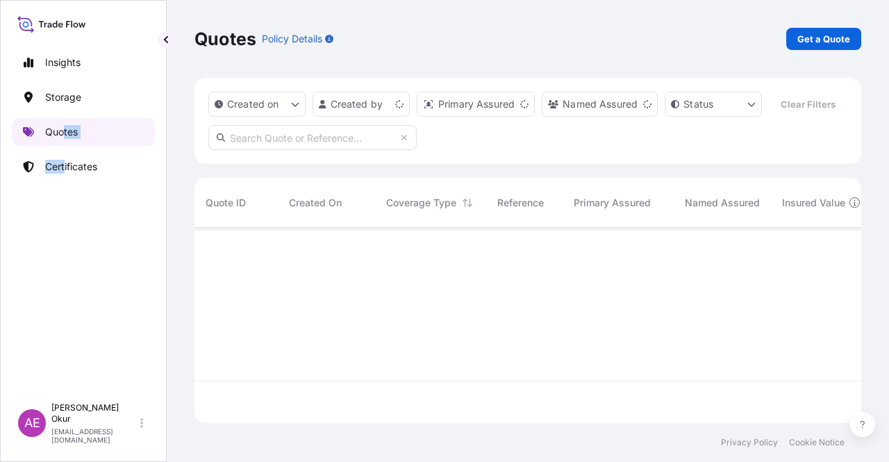
scroll to position [192, 655]
click at [829, 32] on p "Get a Quote" at bounding box center [823, 39] width 53 height 14
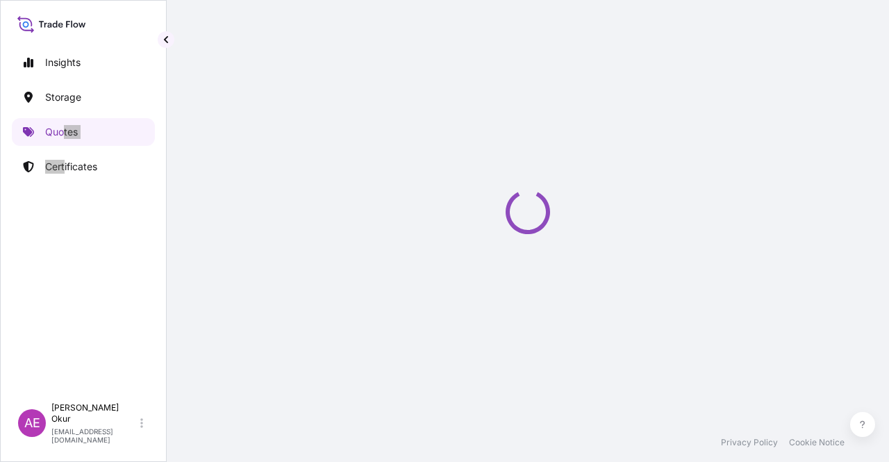
select select "Ocean Vessel"
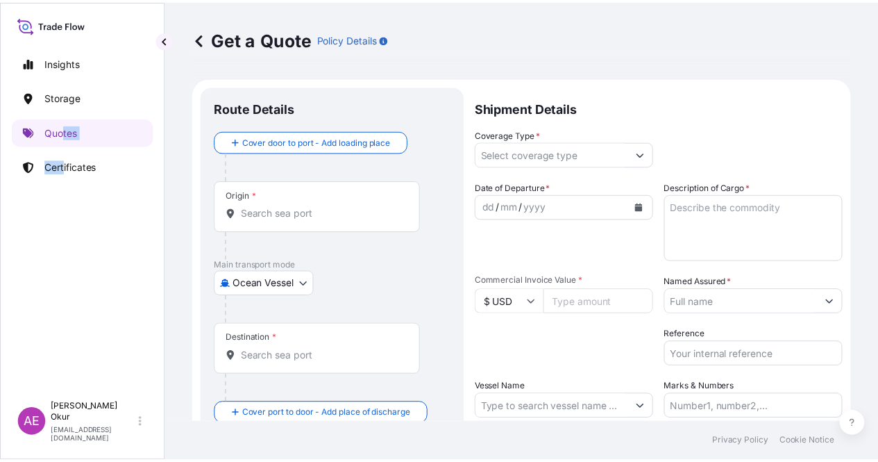
scroll to position [22, 0]
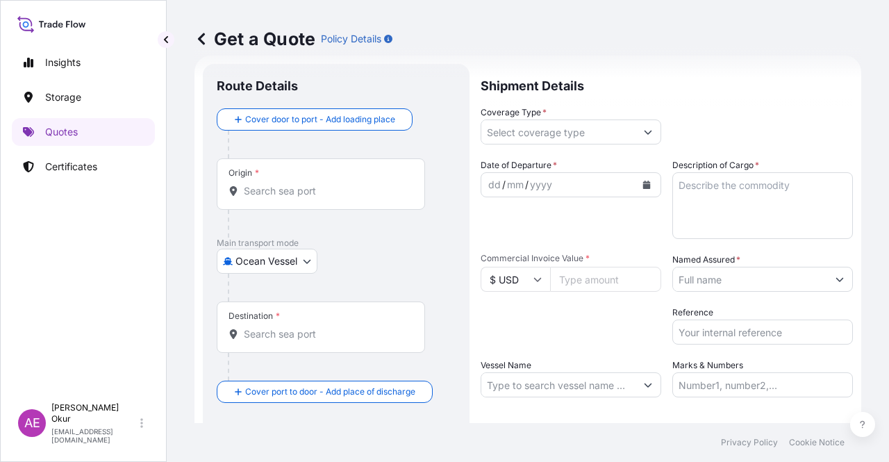
click at [358, 173] on div "Origin *" at bounding box center [321, 183] width 208 height 51
click at [358, 184] on input "Origin *" at bounding box center [326, 191] width 164 height 14
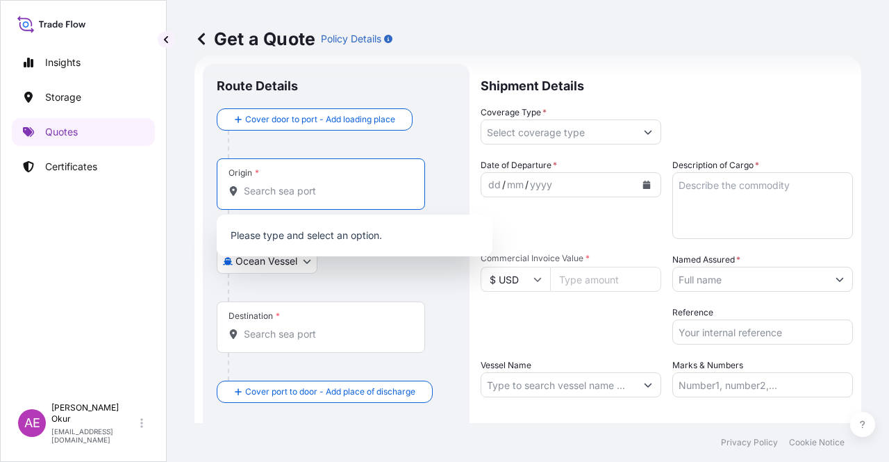
paste input "[GEOGRAPHIC_DATA], [GEOGRAPHIC_DATA]"
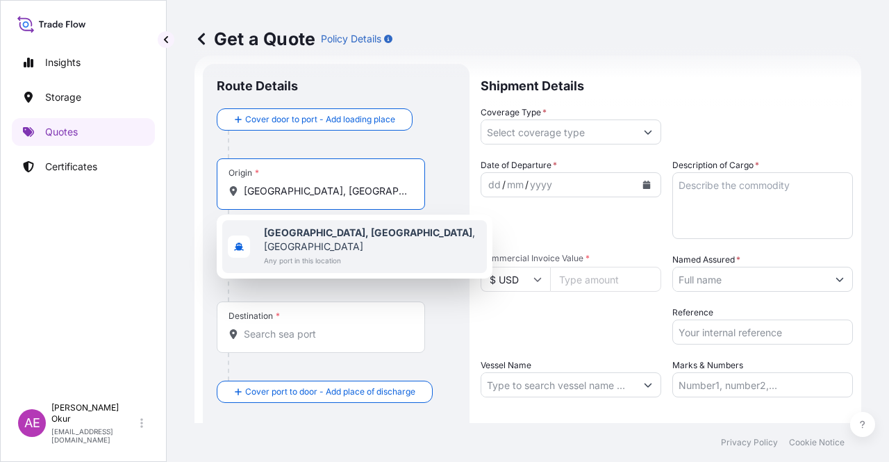
click at [348, 253] on span "Any port in this location" at bounding box center [372, 260] width 217 height 14
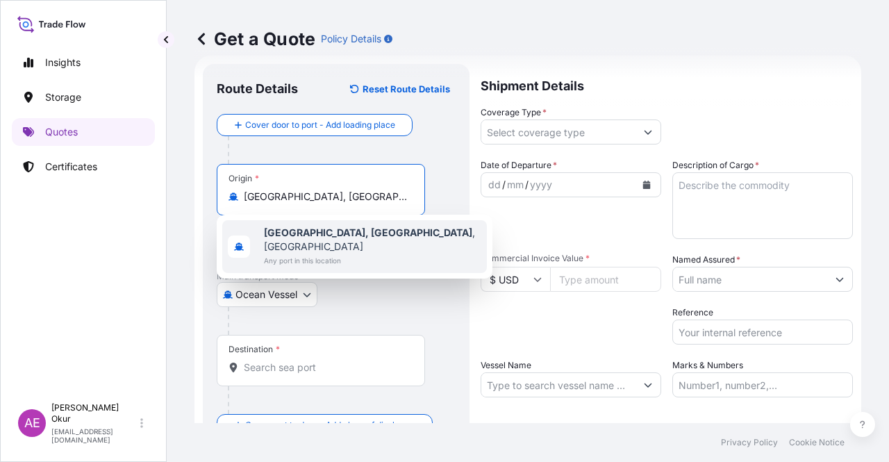
type input "[GEOGRAPHIC_DATA], [GEOGRAPHIC_DATA], [GEOGRAPHIC_DATA]"
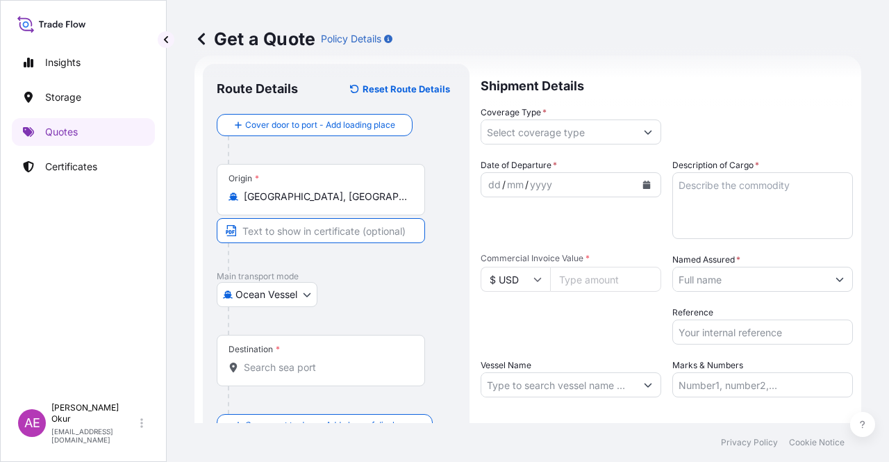
click at [322, 233] on input "Text to appear on certificate" at bounding box center [321, 230] width 208 height 25
paste input "[GEOGRAPHIC_DATA], [GEOGRAPHIC_DATA]"
type input "[GEOGRAPHIC_DATA], [GEOGRAPHIC_DATA] / [GEOGRAPHIC_DATA]"
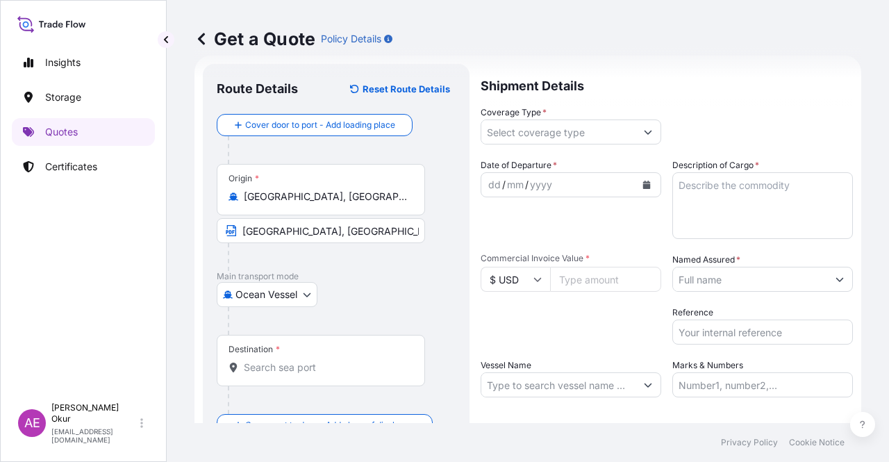
click at [276, 378] on div "Destination *" at bounding box center [321, 360] width 208 height 51
click at [276, 374] on input "Destination *" at bounding box center [326, 367] width 164 height 14
paste input "DAESAN"
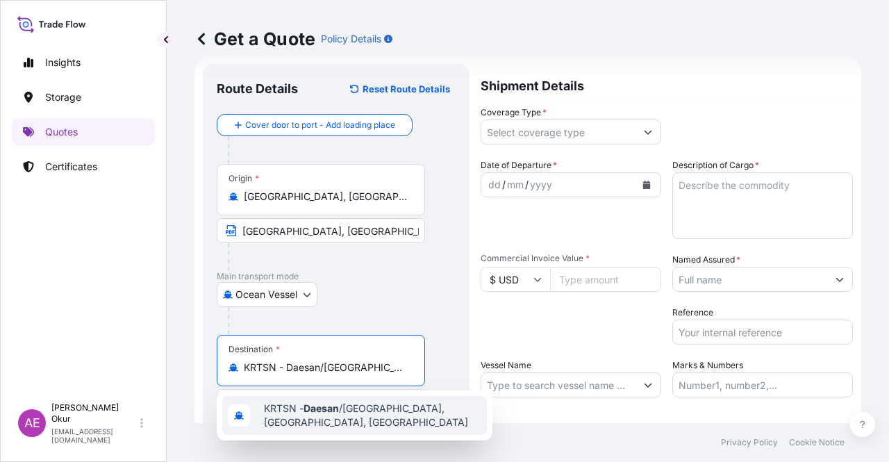
type input "KRTSN - Daesan/Seosan, Korea, South"
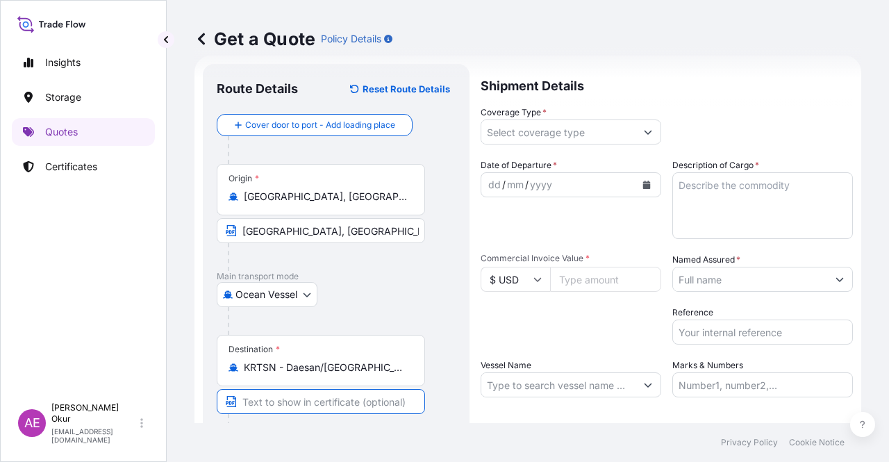
click at [305, 395] on input "Text to appear on certificate" at bounding box center [321, 401] width 208 height 25
paste input "DAESAN"
type input "DAESAN / SOUTH KOREA"
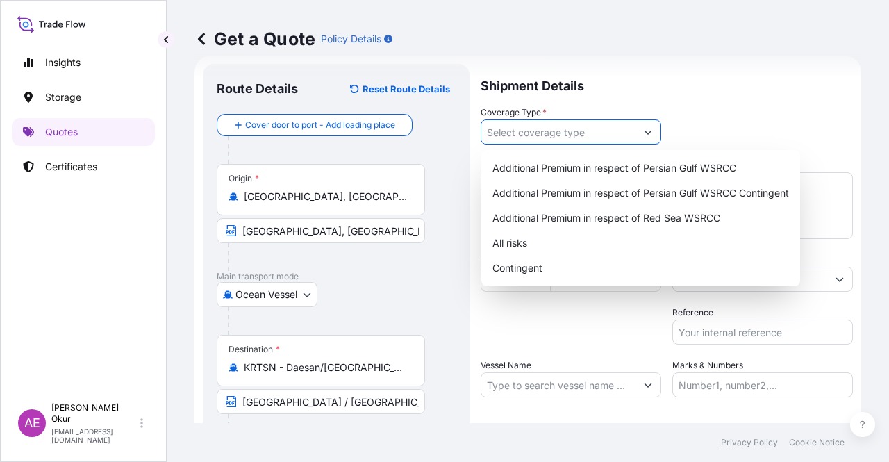
click at [635, 130] on button "Show suggestions" at bounding box center [647, 131] width 25 height 25
click at [556, 266] on div "Contingent" at bounding box center [641, 267] width 308 height 25
type input "Contingent"
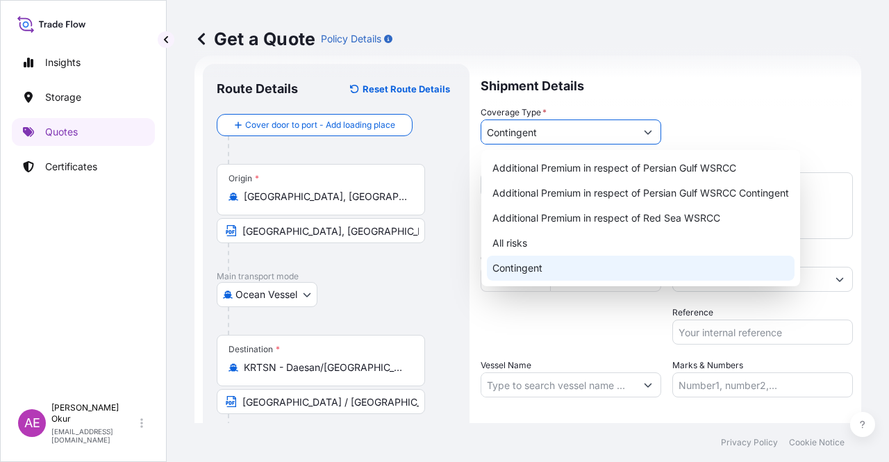
click at [519, 272] on div "Contingent" at bounding box center [641, 267] width 308 height 25
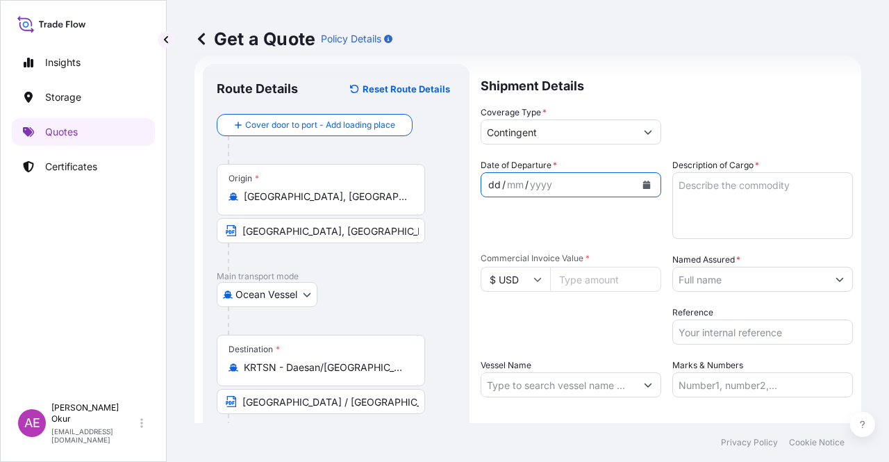
click at [492, 180] on div "dd" at bounding box center [494, 184] width 15 height 17
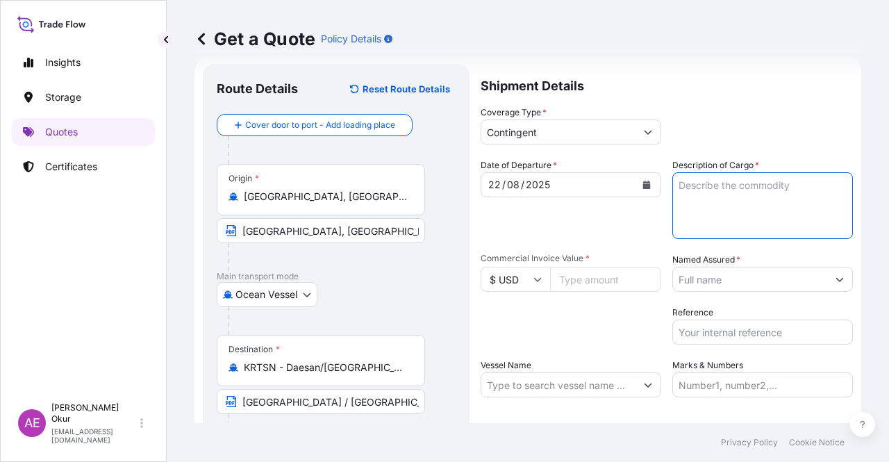
click at [720, 224] on textarea "Description of Cargo *" at bounding box center [762, 205] width 180 height 67
paste textarea "PROPANE"
type textarea "PROPANE"
click at [572, 269] on input "Commercial Invoice Value *" at bounding box center [605, 279] width 111 height 25
paste input "13210337.25"
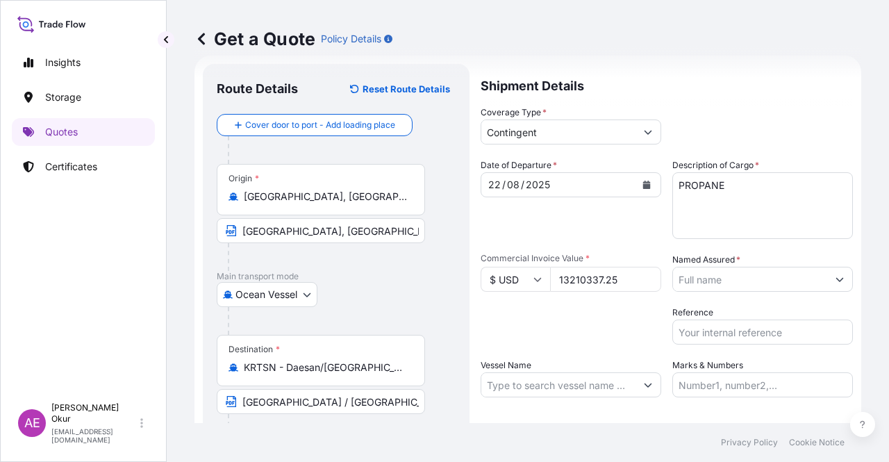
type input "13210337.25"
click at [741, 268] on input "Named Assured *" at bounding box center [750, 279] width 154 height 25
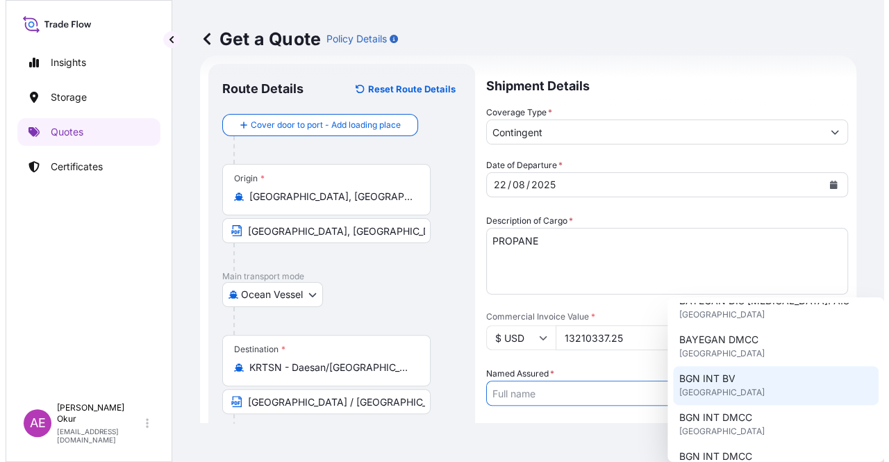
scroll to position [139, 0]
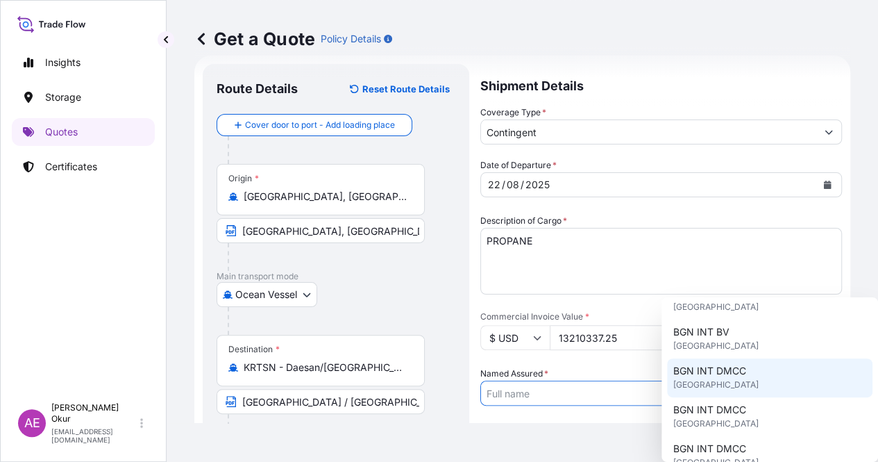
click at [720, 385] on span "[GEOGRAPHIC_DATA]" at bounding box center [715, 385] width 85 height 14
type input "BGN INT DMCC"
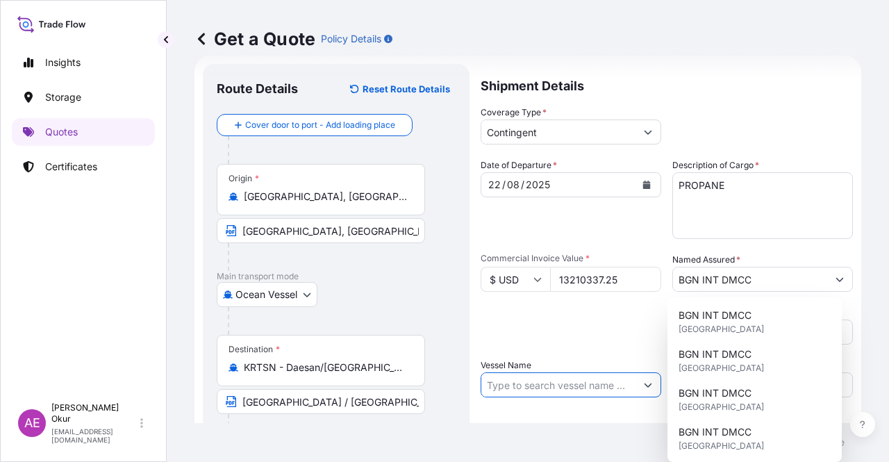
click at [577, 385] on input "Vessel Name" at bounding box center [558, 384] width 154 height 25
paste input "LUCKY GAS"
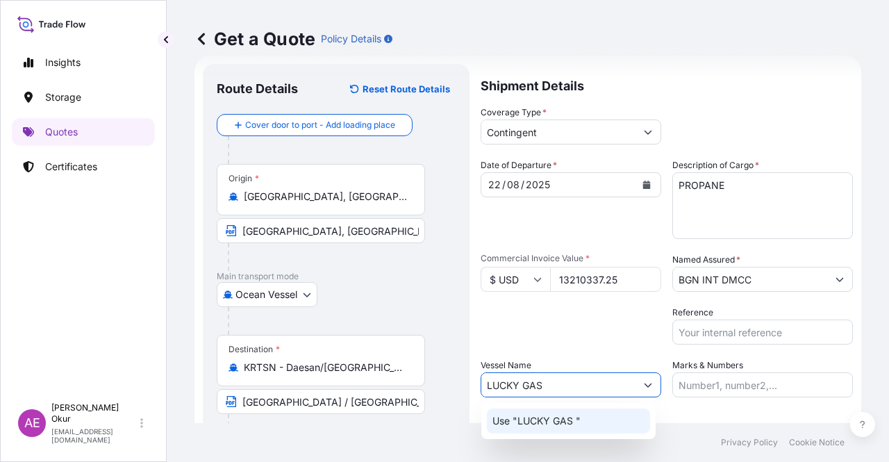
click at [579, 427] on p "Use "LUCKY GAS "" at bounding box center [536, 421] width 88 height 14
type input "LUCKY GAS"
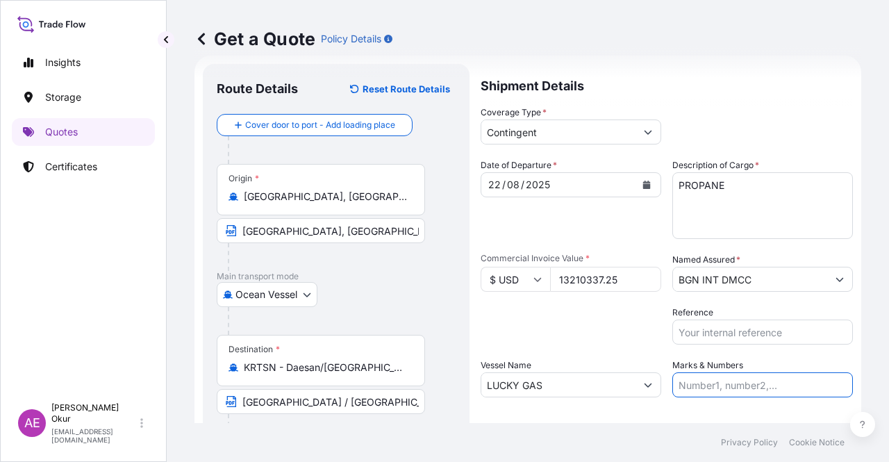
click at [739, 378] on input "Marks & Numbers" at bounding box center [762, 384] width 180 height 25
drag, startPoint x: 708, startPoint y: 383, endPoint x: 764, endPoint y: 387, distance: 55.6
click at [764, 387] on input "PO NO:25Y0140700 Quantity M/Tonn: 6.692,866 Premium: USD 380,62" at bounding box center [762, 384] width 180 height 25
paste input "85900"
click at [864, 383] on div "Get a Quote Policy Details Route Details Reset Route Details Cover door to port…" at bounding box center [528, 211] width 722 height 423
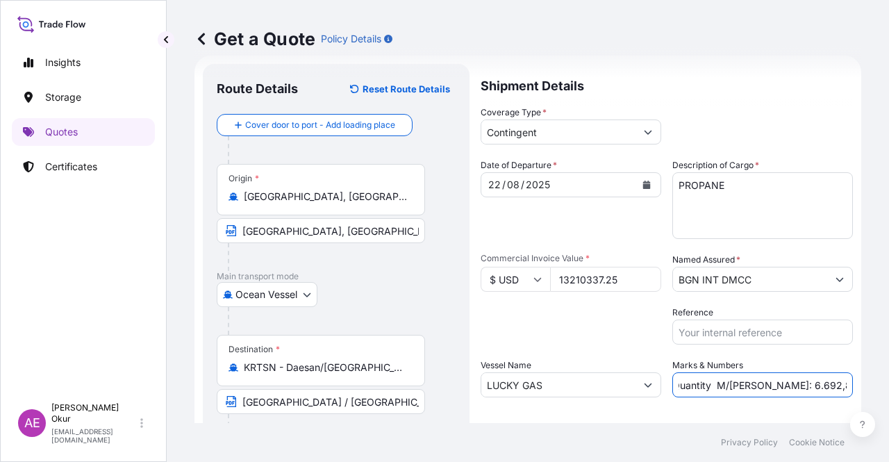
scroll to position [0, 178]
click at [750, 384] on input "PO NO:25Y0185900 Quantity M/Tonn: 6.692,866 Premium: USD 380,62" at bounding box center [762, 384] width 180 height 25
drag, startPoint x: 682, startPoint y: 383, endPoint x: 728, endPoint y: 388, distance: 45.5
click at [728, 388] on input "PO NO:25Y0185900 Quantity M/Tonn: 6.692,866 Premium: USD 380,62" at bounding box center [762, 384] width 180 height 25
paste input "22.239,63"
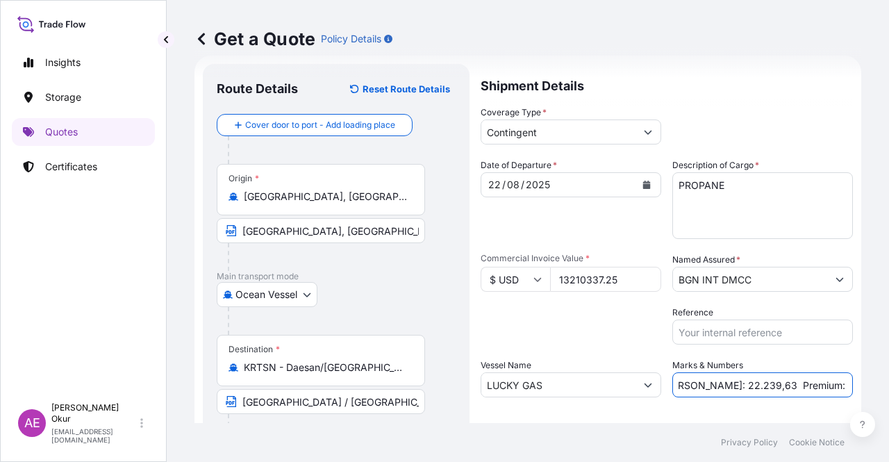
drag, startPoint x: 833, startPoint y: 383, endPoint x: 888, endPoint y: 387, distance: 55.0
click at [888, 387] on div "Get a Quote Policy Details Route Details Reset Route Details Cover door to port…" at bounding box center [528, 211] width 722 height 423
click at [754, 383] on input "PO NO:25Y0185900 Quantity M/Tonn: 22.239,63 Premium: USD 380,62" at bounding box center [762, 384] width 180 height 25
click at [816, 389] on input "PO NO:25Y0185900 Quantity M/Tonn: 22.239,63 Premium: USD 380,62" at bounding box center [762, 384] width 180 height 25
click at [808, 383] on input "PO NO:25Y0185900 Quantity M/Tonn: 22.239,63 Premium: USD 380,62" at bounding box center [762, 384] width 180 height 25
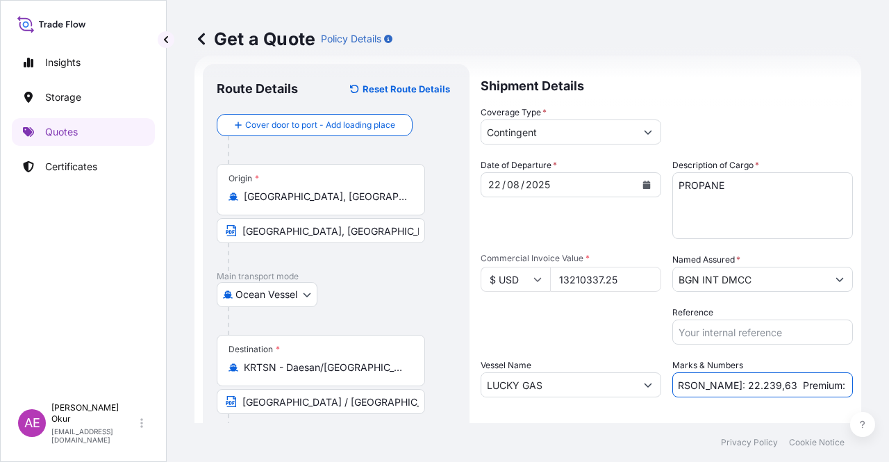
click at [798, 383] on input "PO NO:25Y0185900 Quantity M/Tonn: 22.239,63 Premium: USD 380,62" at bounding box center [762, 384] width 180 height 25
drag, startPoint x: 805, startPoint y: 380, endPoint x: 888, endPoint y: 388, distance: 83.7
click at [888, 388] on div "Get a Quote Policy Details Route Details Reset Route Details Cover door to port…" at bounding box center [528, 211] width 722 height 423
paste input "660,5"
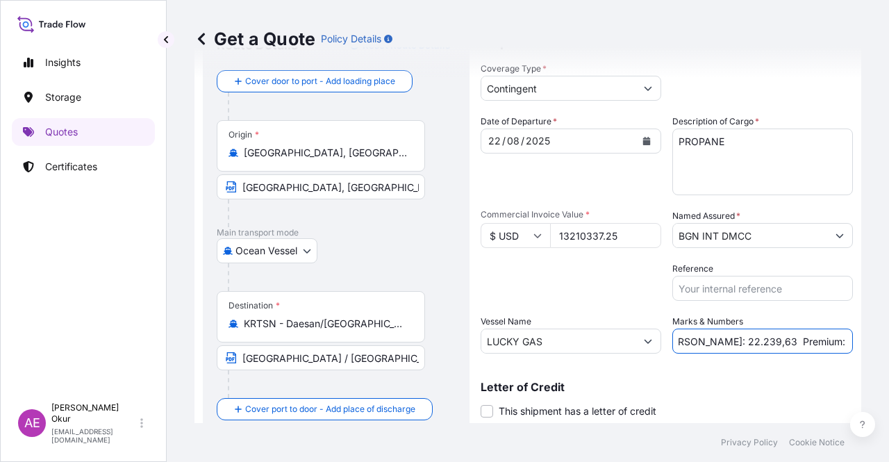
scroll to position [108, 0]
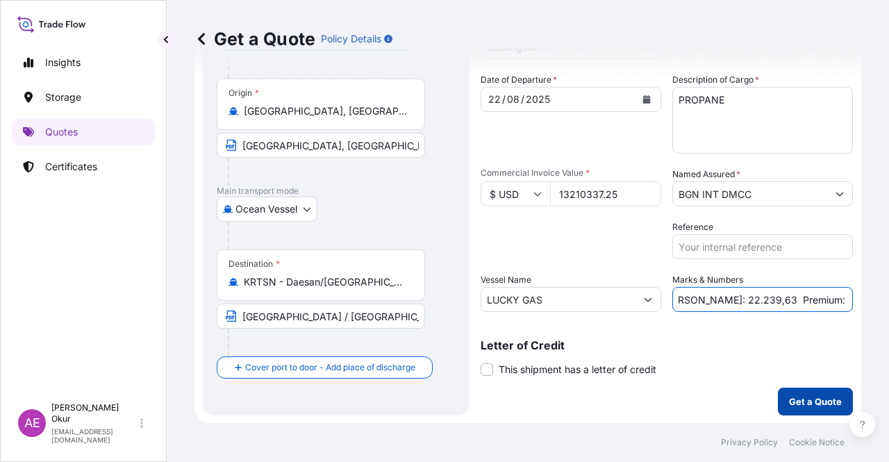
type input "PO NO:25Y0185900 Quantity M/Tonn: 22.239,63 Premium: USD 660,52"
click at [804, 415] on form "Route Details Reset Route Details Cover door to port - Add loading place Place …" at bounding box center [527, 196] width 666 height 453
click at [800, 403] on p "Get a Quote" at bounding box center [815, 401] width 53 height 14
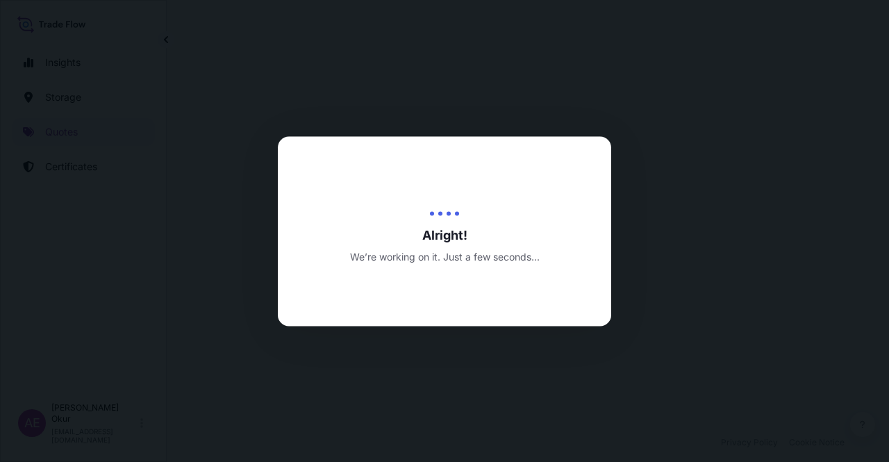
click at [646, 138] on div at bounding box center [444, 231] width 889 height 462
select select "Ocean Vessel"
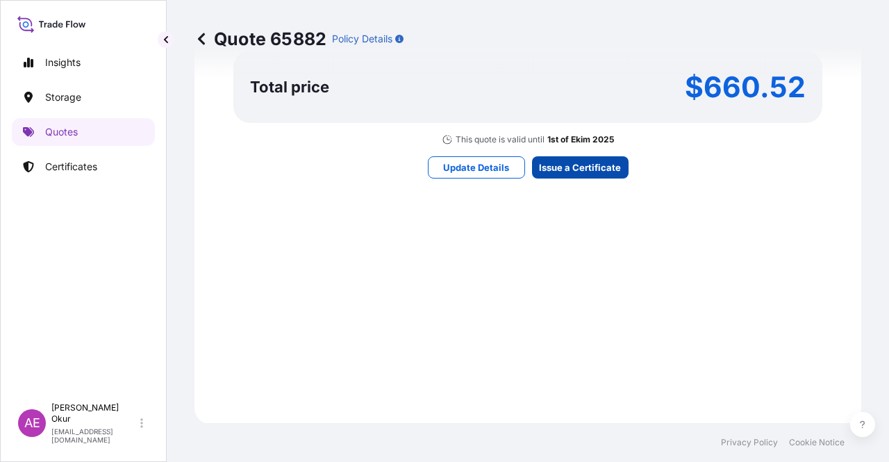
click at [597, 154] on div "Here's your insurance offer Primary Assured BGN Int Holding Contingent Cargo Ca…" at bounding box center [528, 0] width 628 height 807
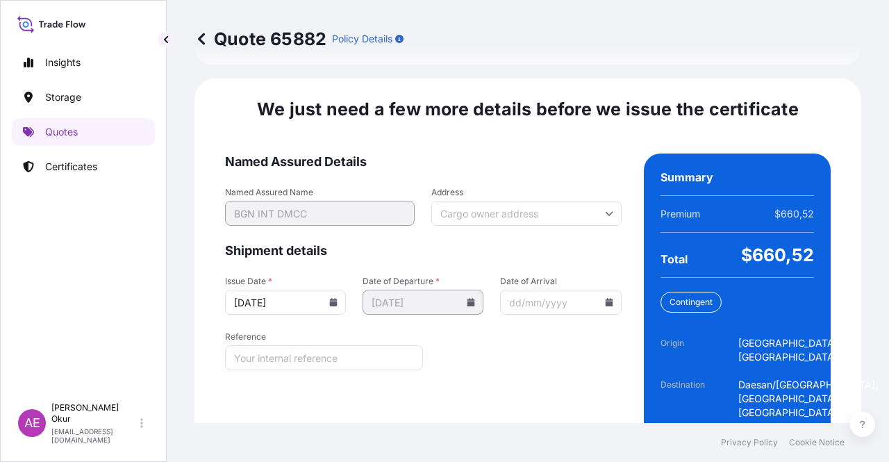
scroll to position [1766, 0]
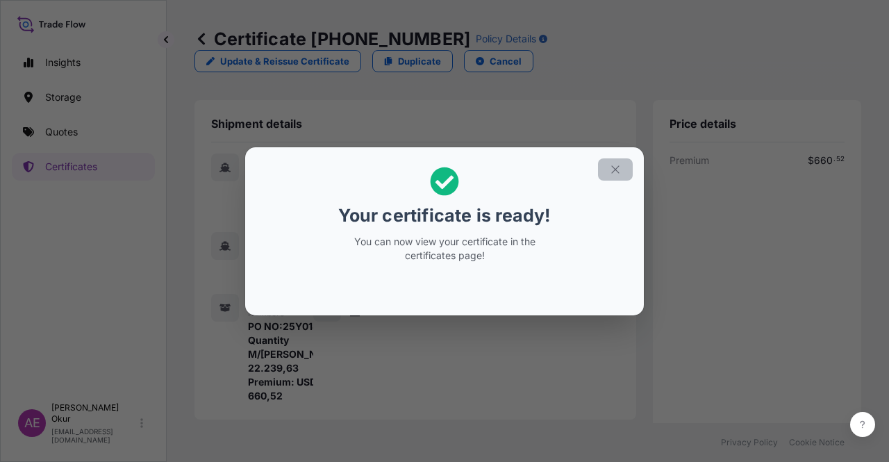
click at [611, 167] on icon "button" at bounding box center [615, 169] width 12 height 12
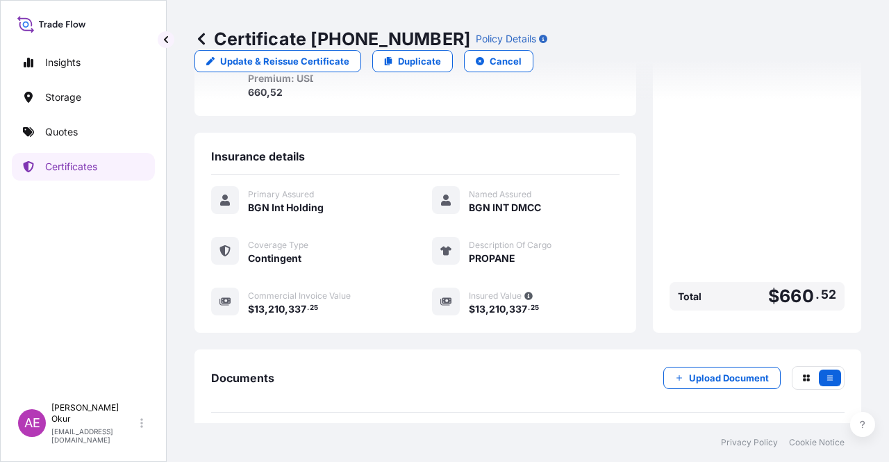
scroll to position [361, 0]
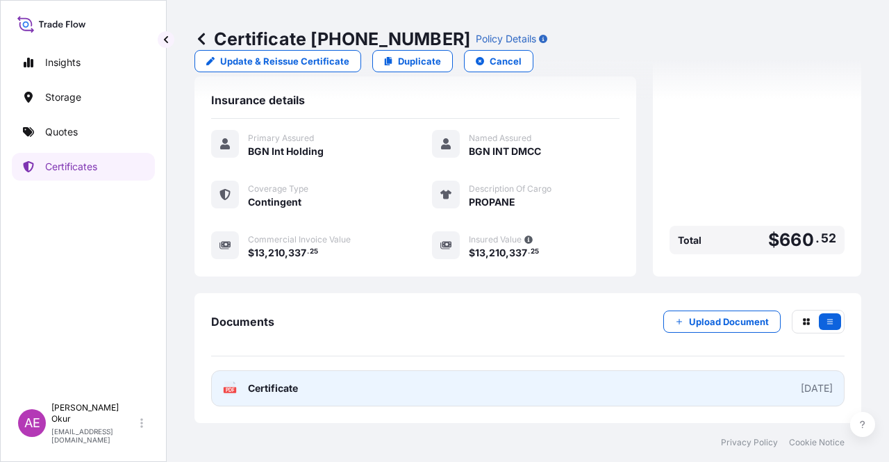
click at [284, 387] on span "Certificate" at bounding box center [273, 388] width 50 height 14
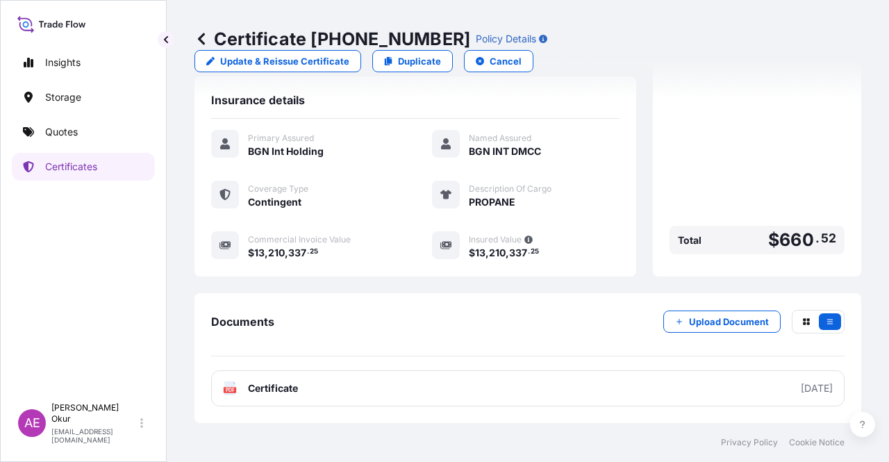
click at [117, 115] on div "Insights Storage Quotes Certificates" at bounding box center [83, 216] width 143 height 360
click at [100, 133] on link "Quotes" at bounding box center [83, 132] width 143 height 28
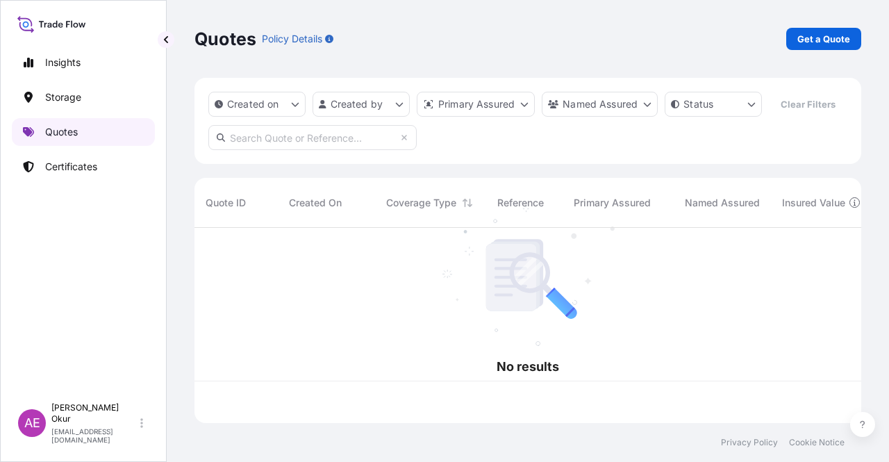
scroll to position [192, 655]
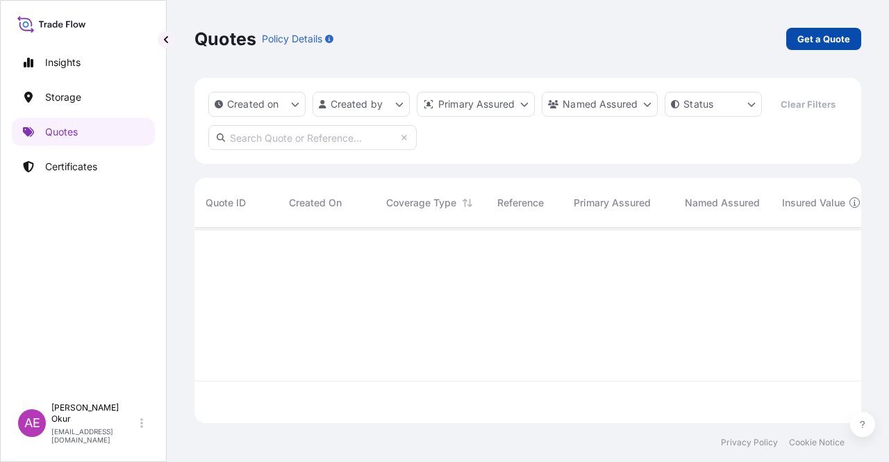
click at [814, 35] on p "Get a Quote" at bounding box center [823, 39] width 53 height 14
select select "Ocean Vessel"
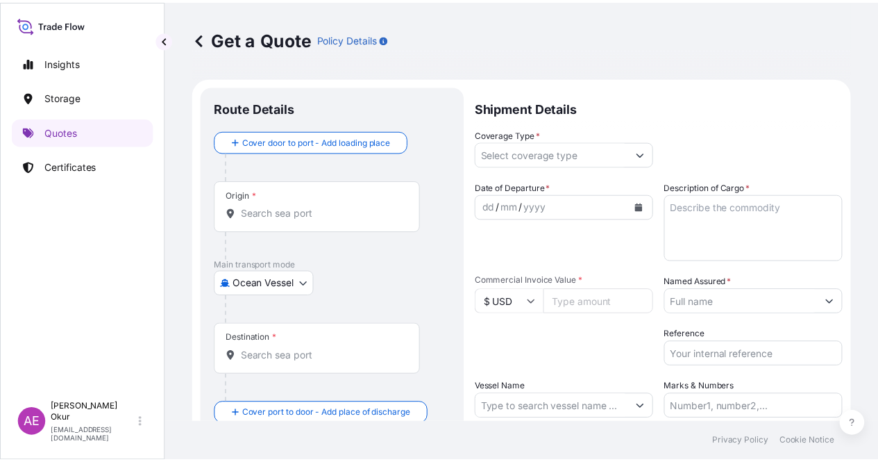
scroll to position [22, 0]
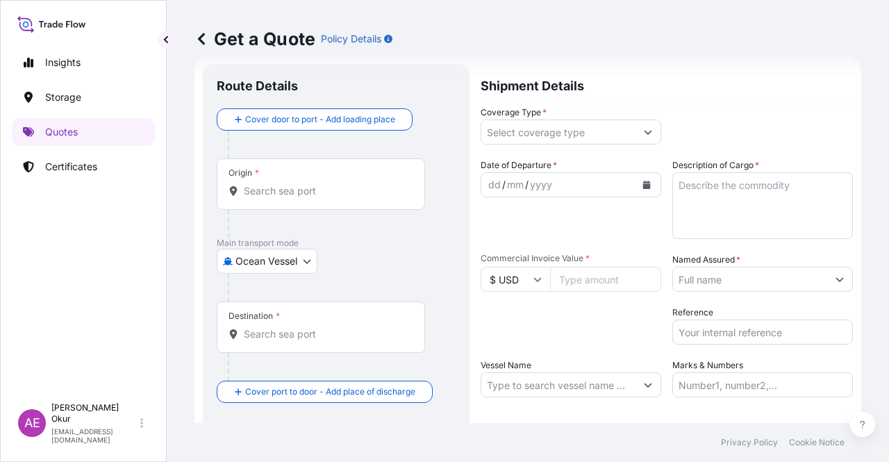
drag, startPoint x: 325, startPoint y: 181, endPoint x: 317, endPoint y: 178, distance: 8.4
click at [322, 178] on div "Origin *" at bounding box center [321, 183] width 208 height 51
click at [322, 184] on input "Origin *" at bounding box center [326, 191] width 164 height 14
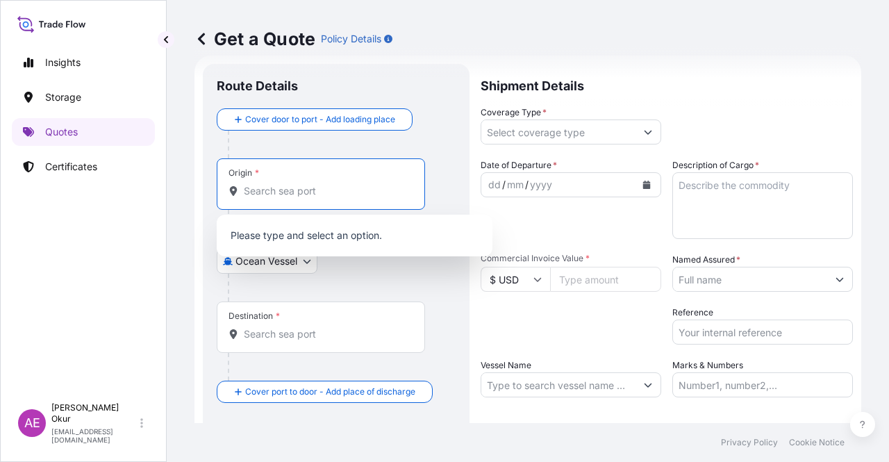
paste input "FREEPORT, TX"
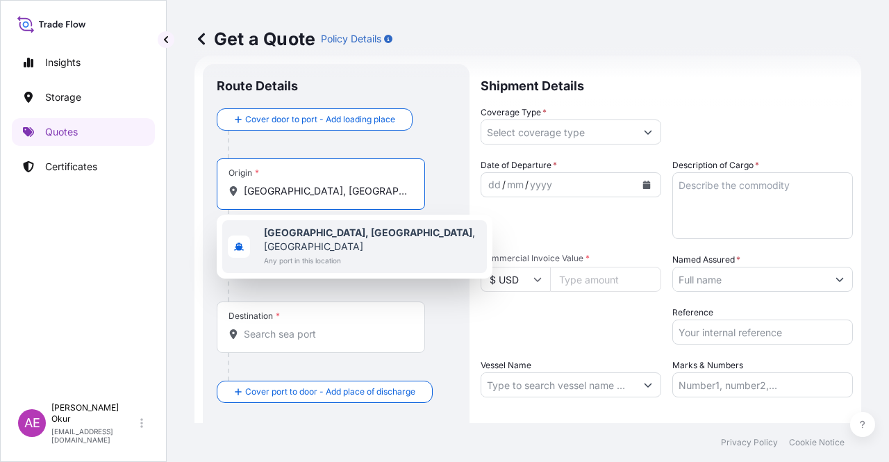
click at [351, 238] on div "Freeport, TX , USA Any port in this location" at bounding box center [354, 246] width 264 height 53
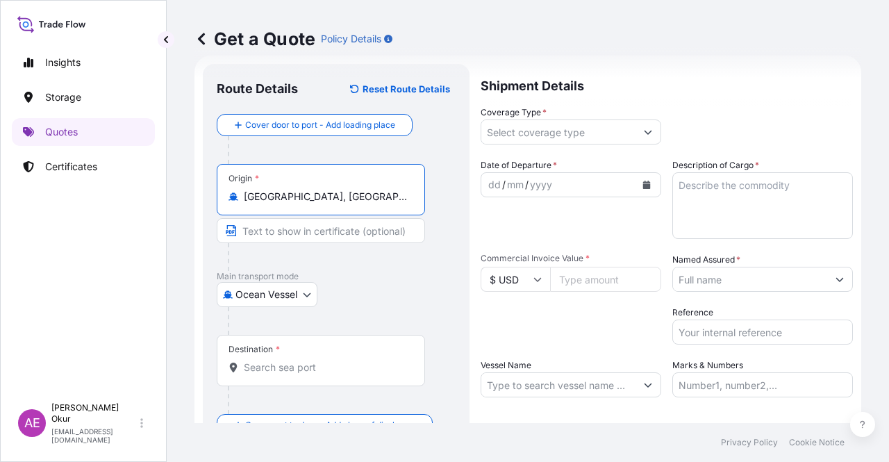
type input "Freeport, TX, USA"
click at [313, 209] on div "Origin * Freeport, TX, USA" at bounding box center [321, 189] width 208 height 51
click at [313, 203] on input "Freeport, TX, USA" at bounding box center [326, 197] width 164 height 14
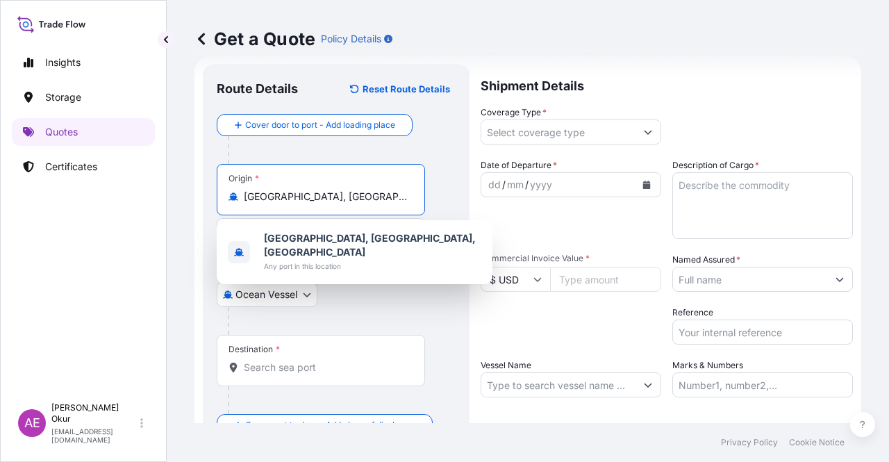
click at [310, 224] on div "Freeport, TX, USA Any port in this location" at bounding box center [355, 252] width 276 height 64
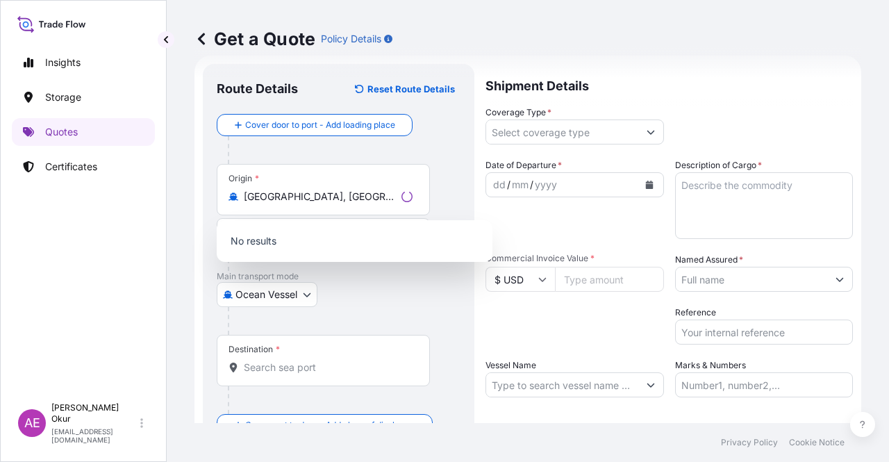
click at [314, 230] on p "No results" at bounding box center [354, 241] width 264 height 31
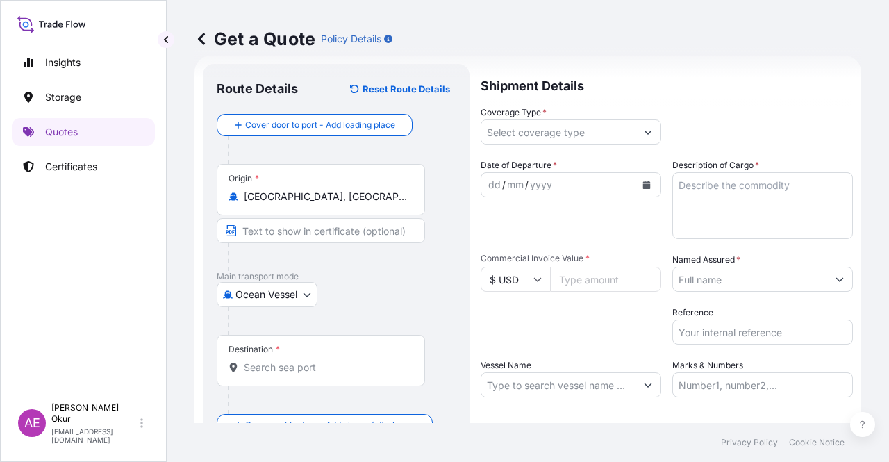
click at [322, 238] on input "Text to appear on certificate" at bounding box center [321, 230] width 208 height 25
paste input "FREEPORT, TX"
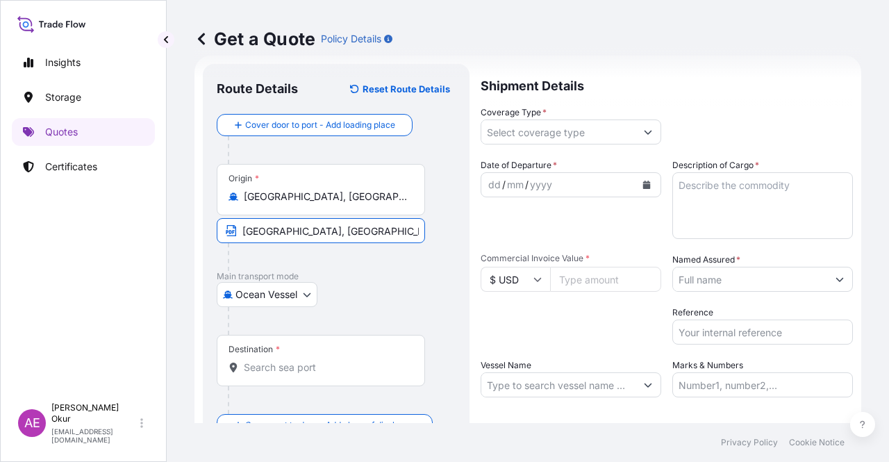
paste input "[GEOGRAPHIC_DATA]"
type input "FREEPORT, TX / USA"
click at [308, 363] on input "Destination *" at bounding box center [326, 367] width 164 height 14
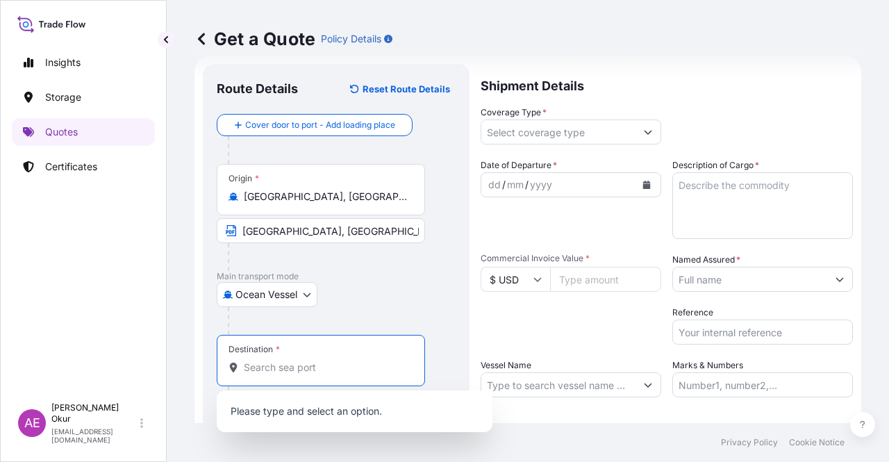
paste input "DAESAN"
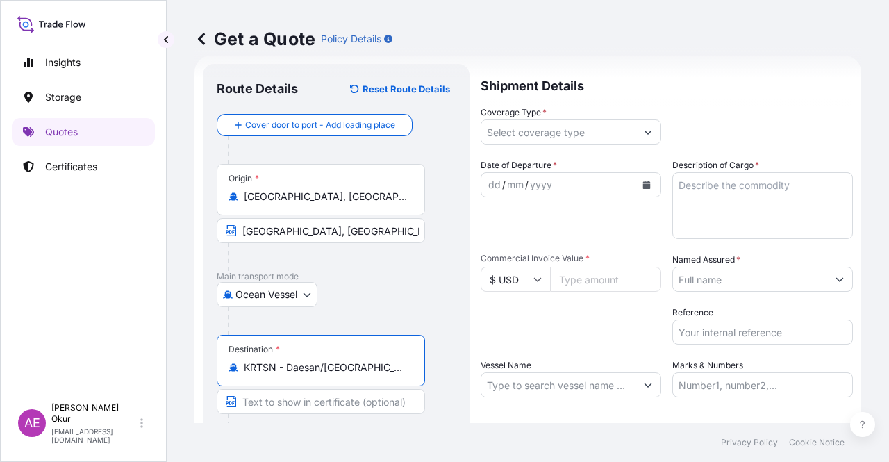
type input "KRTSN - Daesan/Seosan, Korea, South"
click at [347, 401] on input "Text to appear on certificate" at bounding box center [321, 401] width 208 height 25
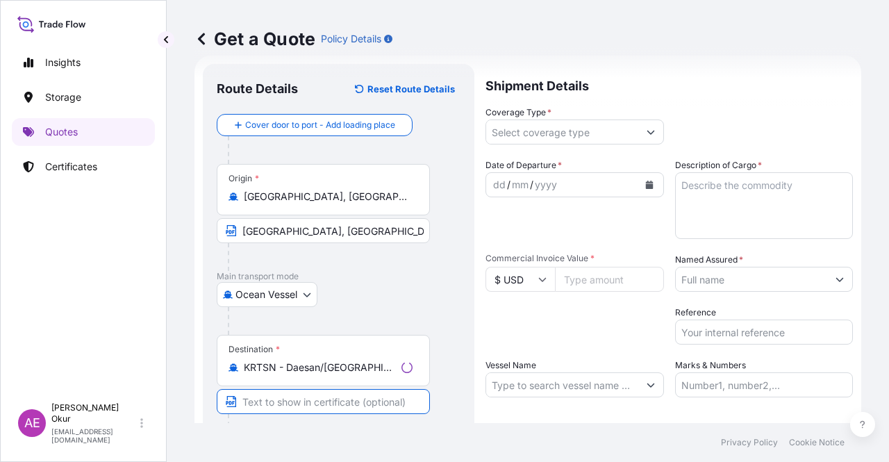
paste input "DAESAN"
type input "DAESAN / SOUTH KOREA"
click at [598, 126] on input "Coverage Type *" at bounding box center [558, 131] width 154 height 25
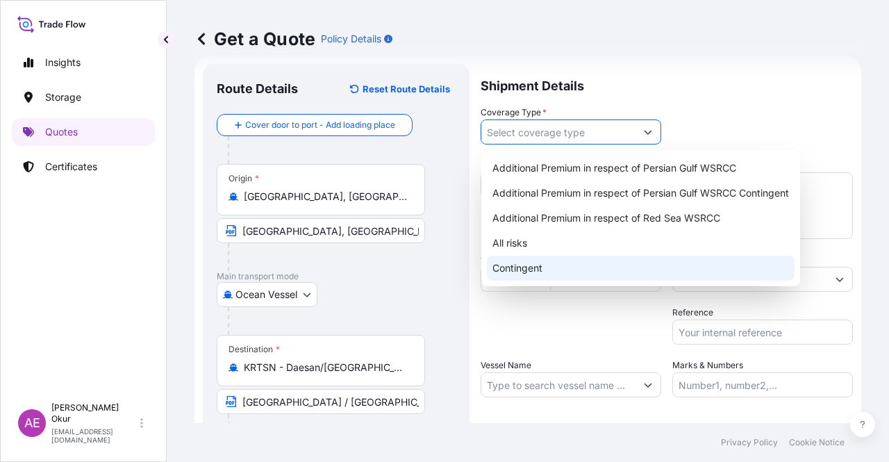
click at [542, 265] on div "Contingent" at bounding box center [641, 267] width 308 height 25
type input "Contingent"
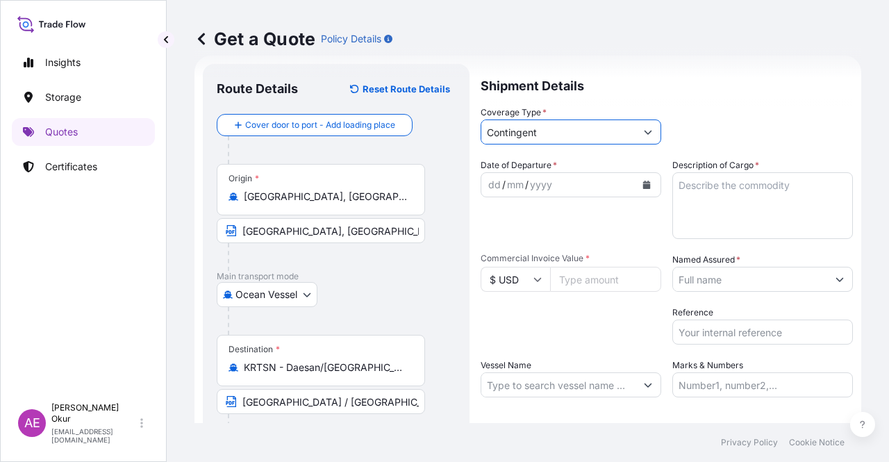
click at [492, 184] on div "dd" at bounding box center [494, 184] width 15 height 17
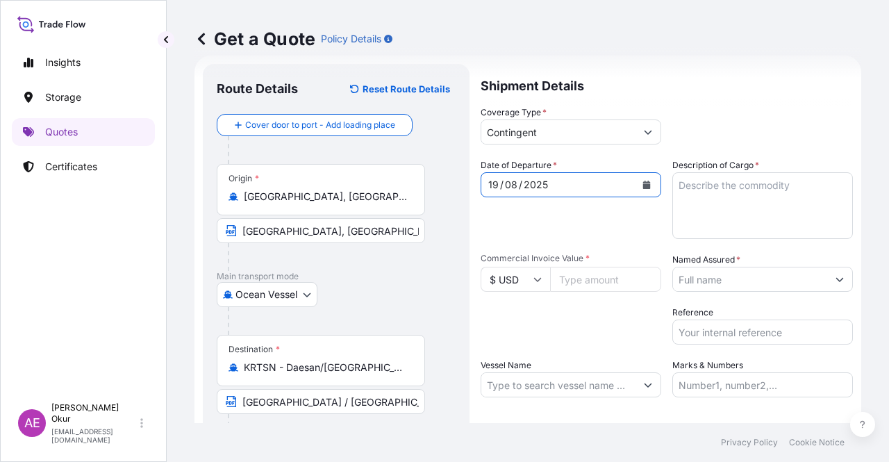
click at [751, 212] on textarea "Description of Cargo *" at bounding box center [762, 205] width 180 height 67
paste textarea "BUTANE"
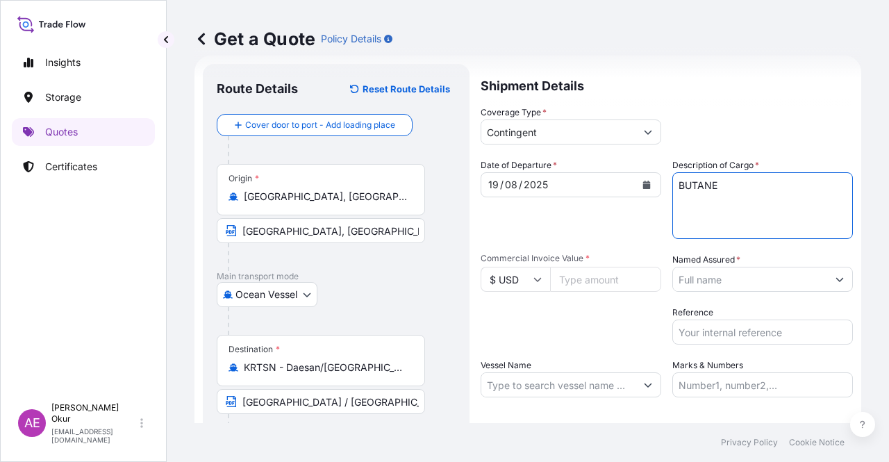
type textarea "BUTANE"
click at [600, 267] on input "Commercial Invoice Value *" at bounding box center [605, 279] width 111 height 25
paste input "13643879.44"
type input "13643879.44"
click at [795, 274] on input "Named Assured *" at bounding box center [750, 279] width 154 height 25
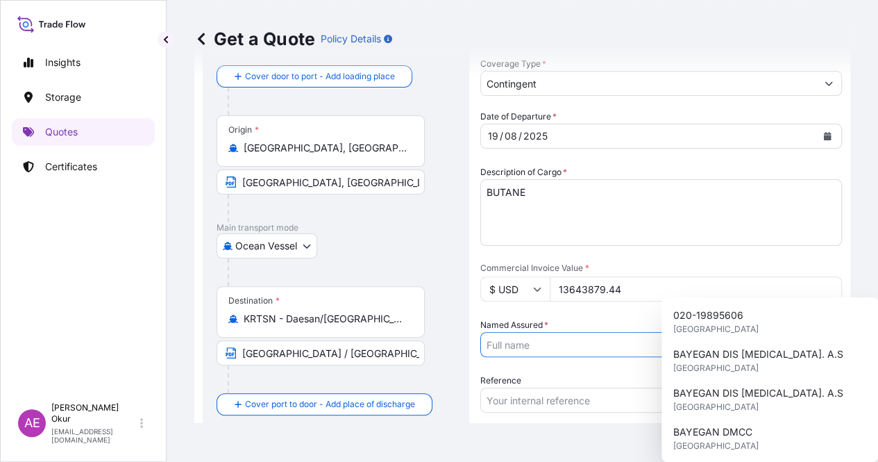
scroll to position [108, 0]
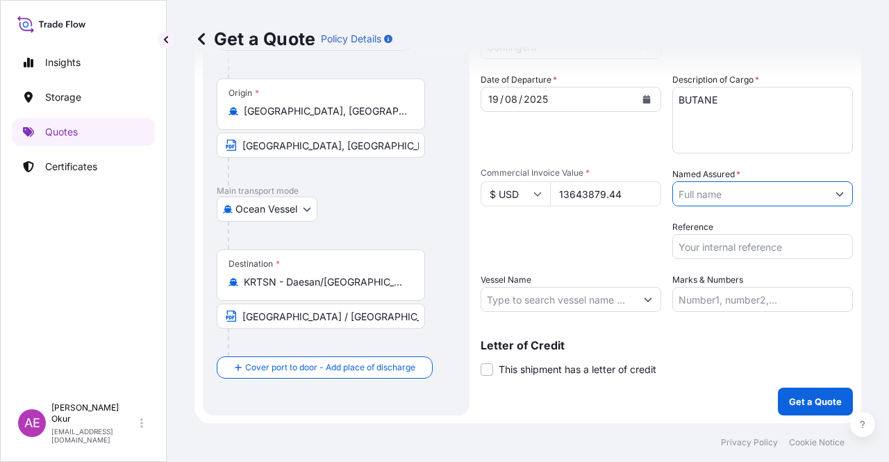
click at [827, 190] on button "Show suggestions" at bounding box center [839, 193] width 25 height 25
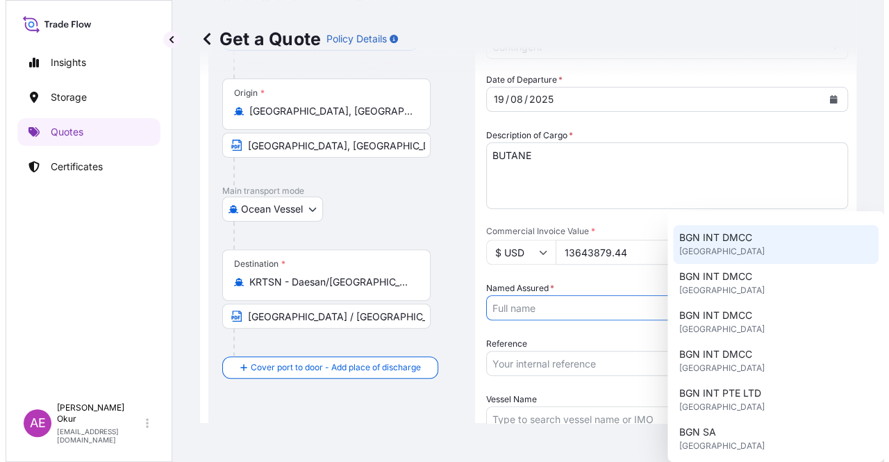
scroll to position [208, 0]
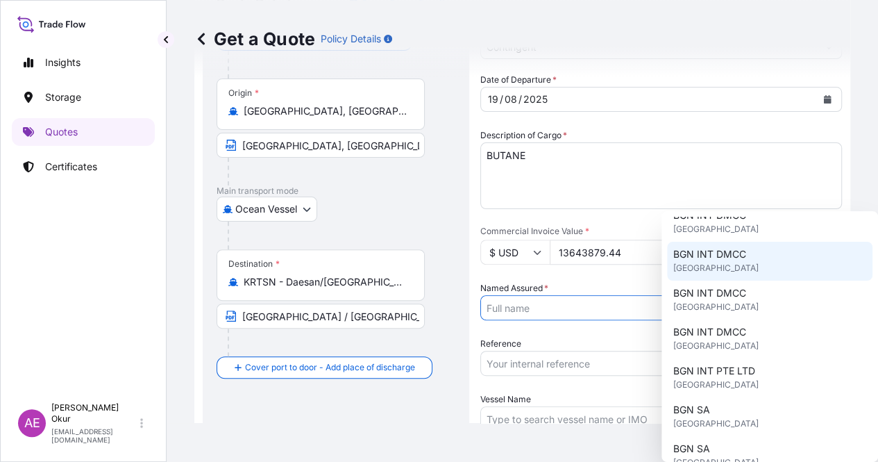
click at [734, 267] on span "[GEOGRAPHIC_DATA]" at bounding box center [715, 268] width 85 height 14
type input "BGN INT DMCC"
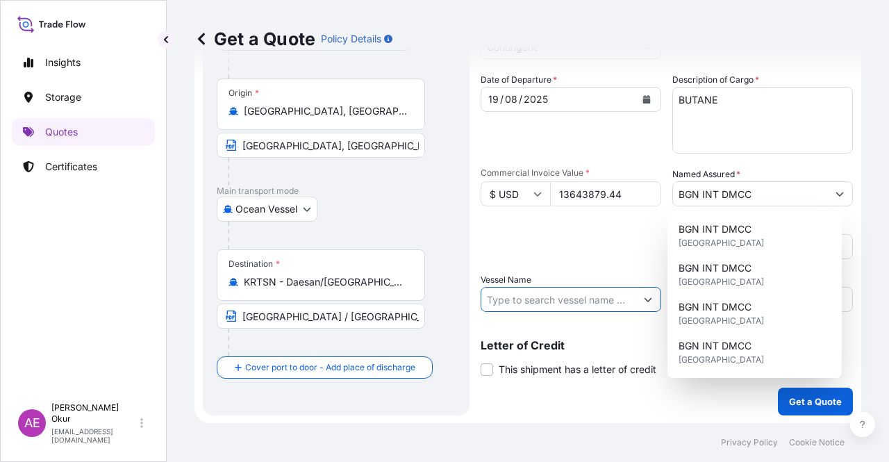
click at [589, 301] on input "Vessel Name" at bounding box center [558, 299] width 154 height 25
paste input "LUCKY GAS"
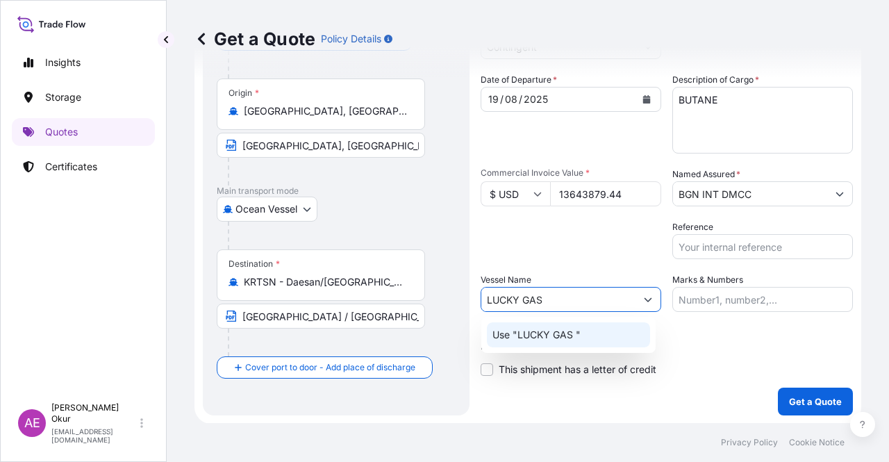
click at [572, 344] on div "Use "LUCKY GAS "" at bounding box center [568, 334] width 163 height 25
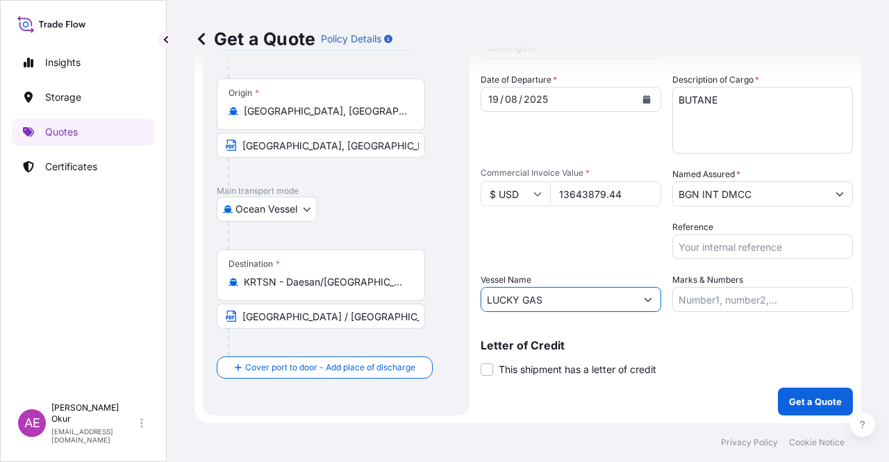
type input "LUCKY GAS"
click at [725, 280] on label "Marks & Numbers" at bounding box center [707, 280] width 71 height 14
click at [725, 287] on input "Marks & Numbers" at bounding box center [762, 299] width 180 height 25
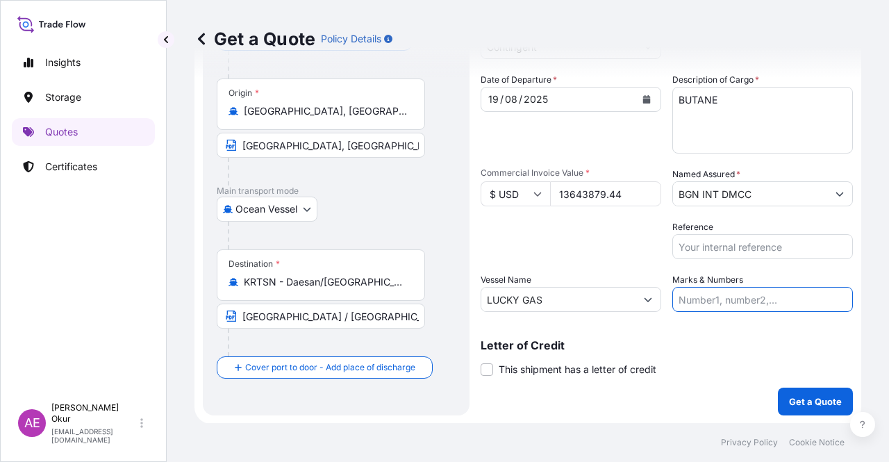
click at [718, 289] on input "Marks & Numbers" at bounding box center [762, 299] width 180 height 25
click at [759, 244] on input "Reference" at bounding box center [762, 246] width 180 height 25
drag, startPoint x: 707, startPoint y: 296, endPoint x: 764, endPoint y: 299, distance: 57.0
click at [764, 299] on input "PO NO:25Y0135700 Quantity M/[PERSON_NAME]: 495,000 Premium: USD 54,04" at bounding box center [762, 299] width 180 height 25
paste input "860"
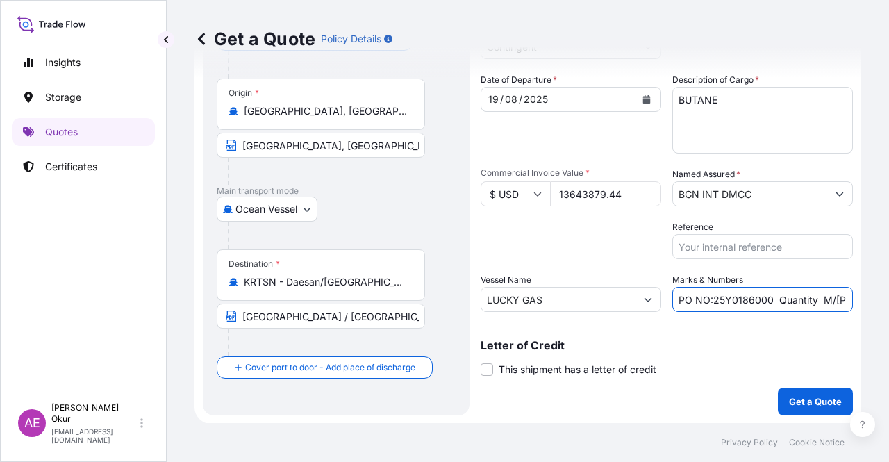
drag, startPoint x: 816, startPoint y: 292, endPoint x: 827, endPoint y: 293, distance: 11.2
click at [827, 293] on input "PO NO:25Y0186000 Quantity M/Tonn: 495,000 Premium: USD 54,04" at bounding box center [762, 299] width 180 height 25
click at [829, 294] on input "PO NO:25Y0186000 QuantityTo M/nn: 495,000 Premium: USD 54,04" at bounding box center [762, 299] width 180 height 25
click at [833, 298] on input "PO NO:25Y0186000 Quantity M/Tonn: 495,000 Premium: USD 54,04" at bounding box center [762, 299] width 180 height 25
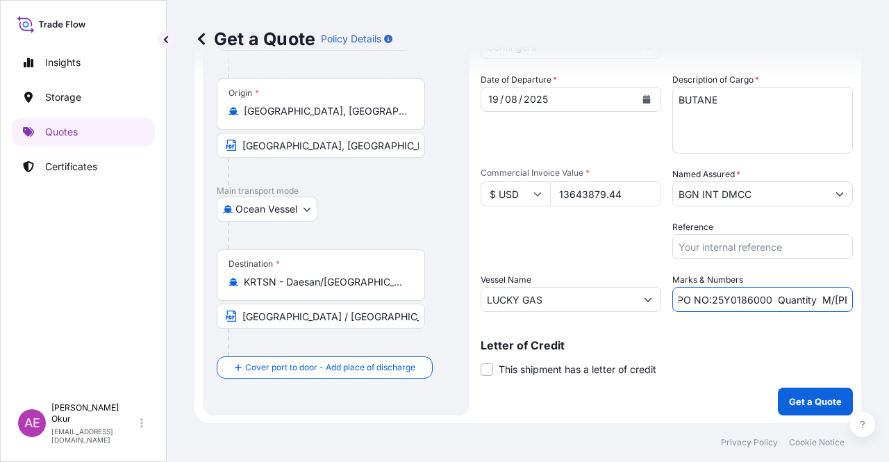
drag, startPoint x: 839, startPoint y: 297, endPoint x: 848, endPoint y: 296, distance: 9.7
click at [850, 296] on div "Get a Quote Policy Details Route Details Reset Route Details Cover door to port…" at bounding box center [528, 211] width 722 height 423
click at [841, 296] on input "PO NO:25Y0186000 Quantity M/Tonn: 495,000 Premium: USD 54,04" at bounding box center [762, 299] width 180 height 25
click at [824, 302] on input "PO NO:25Y0135700 Quantity M/[PERSON_NAME]: 495,000 Premium: USD 54,04" at bounding box center [762, 299] width 180 height 25
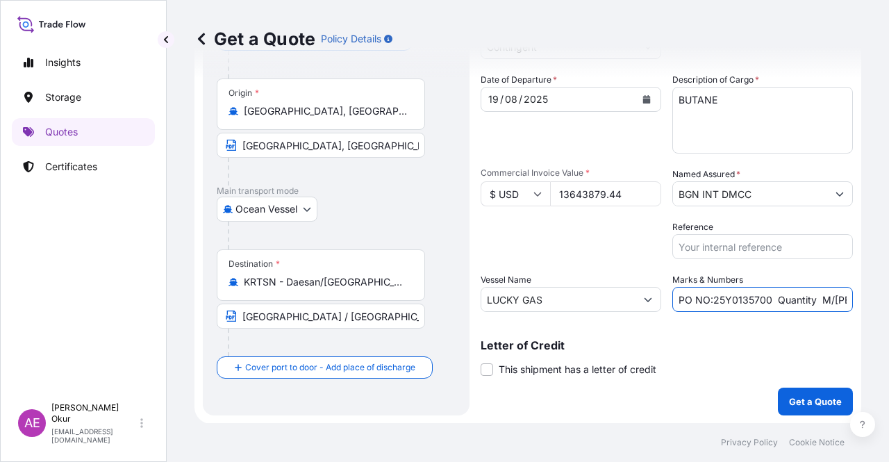
drag, startPoint x: 707, startPoint y: 294, endPoint x: 764, endPoint y: 298, distance: 57.0
click at [764, 298] on input "PO NO:25Y0135700 Quantity M/[PERSON_NAME]: 495,000 Premium: USD 54,04" at bounding box center [762, 299] width 180 height 25
paste input "860"
drag, startPoint x: 829, startPoint y: 291, endPoint x: 865, endPoint y: 293, distance: 36.2
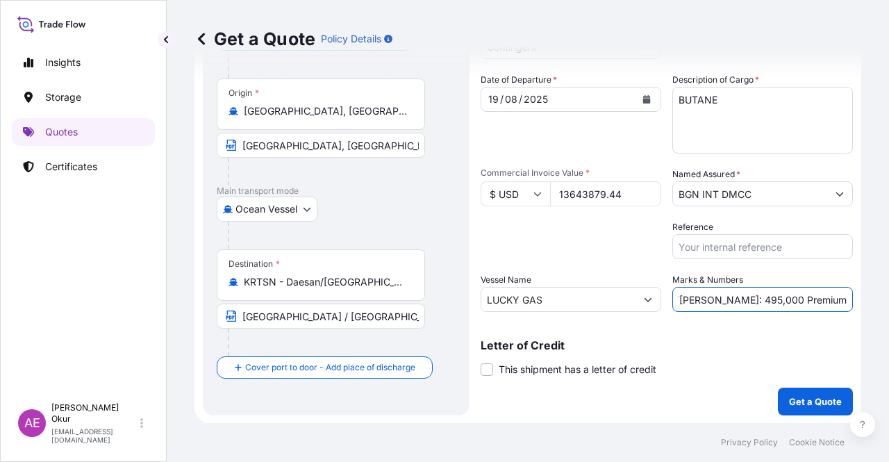
click at [873, 292] on div "Get a Quote Policy Details Route Details Reset Route Details Cover door to port…" at bounding box center [528, 211] width 722 height 423
click at [769, 300] on input "PO NO:25Y0186000 Quantity M/Tonn: 495,000 Premium: USD 54,04" at bounding box center [762, 299] width 180 height 25
drag, startPoint x: 701, startPoint y: 299, endPoint x: 717, endPoint y: 299, distance: 16.0
click at [717, 299] on input "PO NO:25Y0186000 Quantity M/Tonn: 495,000 Premium: USD 54,04" at bounding box center [762, 299] width 180 height 25
click at [704, 299] on input "PO NO:25Y0186000 Quantity M/Tonn: 495,000 Premium: USD 54,04" at bounding box center [762, 299] width 180 height 25
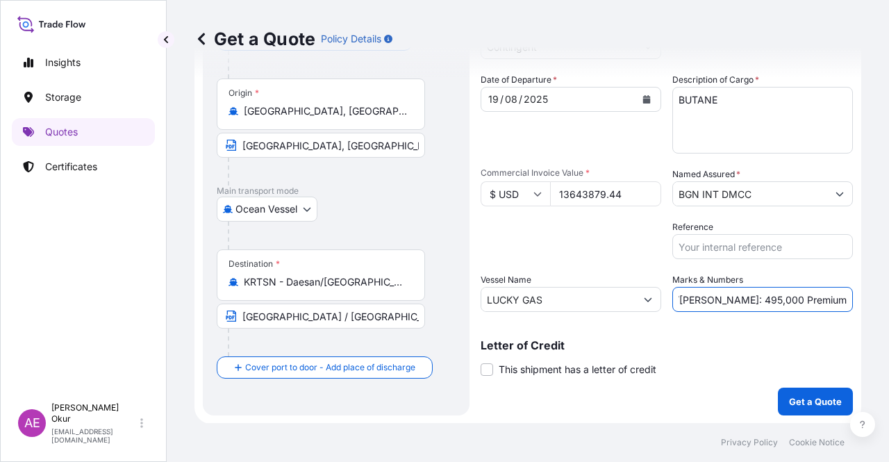
drag, startPoint x: 697, startPoint y: 298, endPoint x: 733, endPoint y: 299, distance: 36.1
click at [734, 299] on input "PO NO:25Y0186000 Quantity M/Tonn: 495,000 Premium: USD 54,04" at bounding box center [762, 299] width 180 height 25
click at [703, 296] on input "PO NO:25Y0186000 Quantity M/Tonn: 495,000 Premium: USD 54,04" at bounding box center [762, 299] width 180 height 25
drag, startPoint x: 701, startPoint y: 296, endPoint x: 722, endPoint y: 299, distance: 21.1
click at [722, 299] on input "PO NO:25Y0186000 Quantity M/Tonn: 495,000 Premium: USD 54,04" at bounding box center [762, 299] width 180 height 25
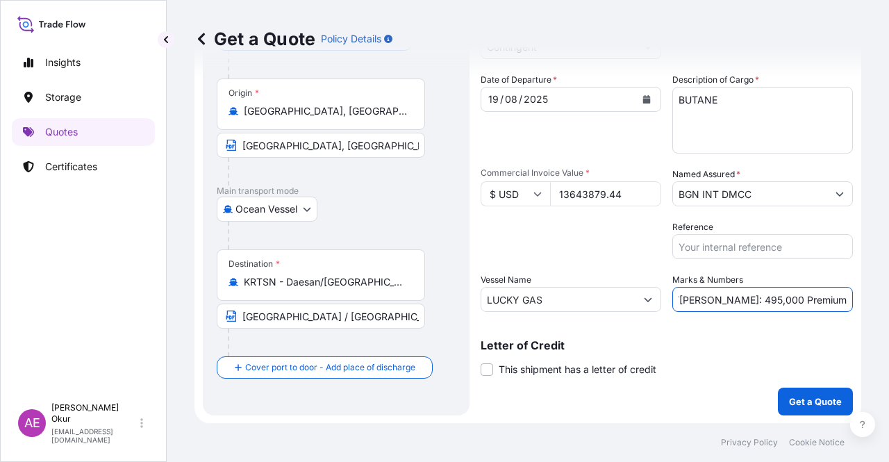
paste input "22.969,49"
drag, startPoint x: 830, startPoint y: 301, endPoint x: 888, endPoint y: 301, distance: 57.6
click at [888, 301] on div "Get a Quote Policy Details Route Details Reset Route Details Cover door to port…" at bounding box center [528, 211] width 722 height 423
click at [794, 299] on input "PO NO:25Y0186000 Quantity M/Tonn: 22.969,49 Premium: USD 54,04" at bounding box center [762, 299] width 180 height 25
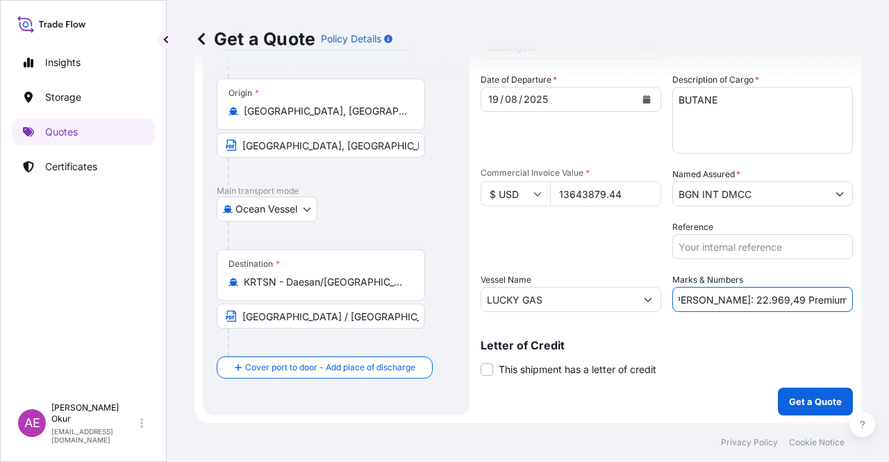
drag, startPoint x: 809, startPoint y: 292, endPoint x: 888, endPoint y: 308, distance: 80.1
click at [888, 308] on div "Get a Quote Policy Details Route Details Reset Route Details Cover door to port…" at bounding box center [528, 211] width 722 height 423
paste input "682,19"
type input "PO NO:25Y0186000 Quantity M/Tonn: 22.969,49 Premium: USD 682,19"
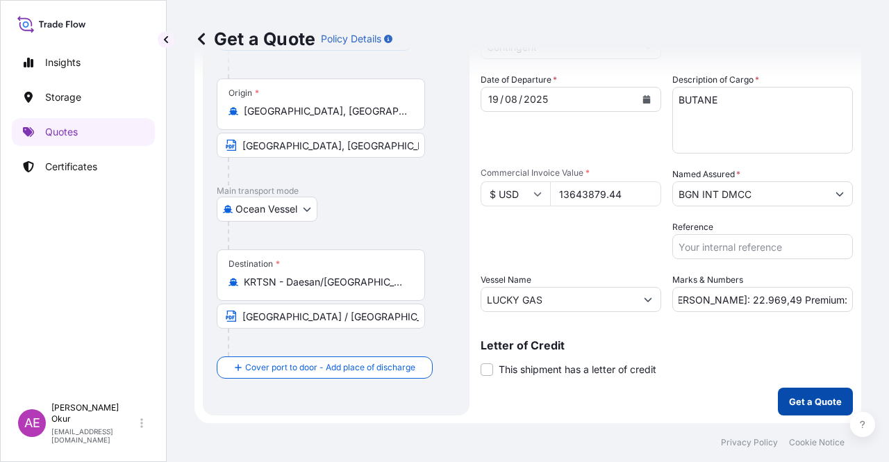
click at [814, 403] on p "Get a Quote" at bounding box center [815, 401] width 53 height 14
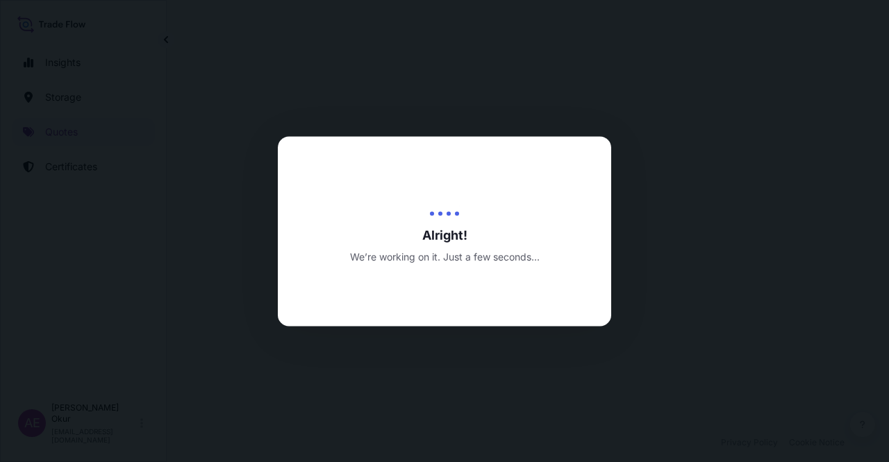
select select "Ocean Vessel"
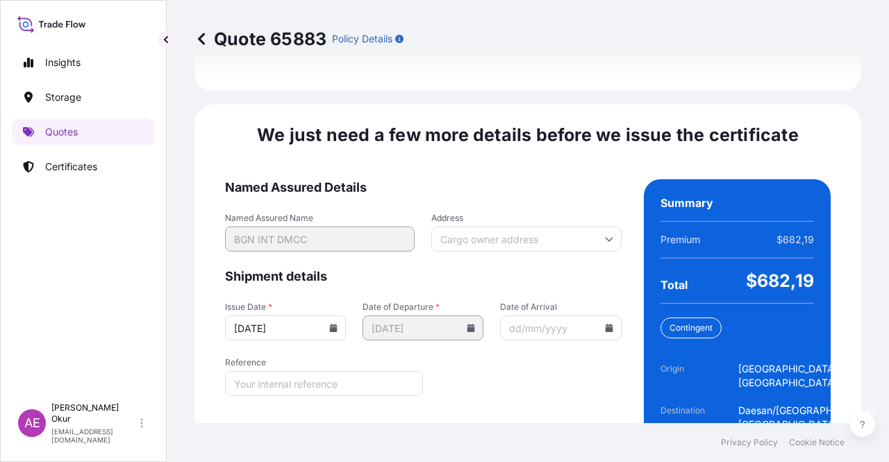
scroll to position [1766, 0]
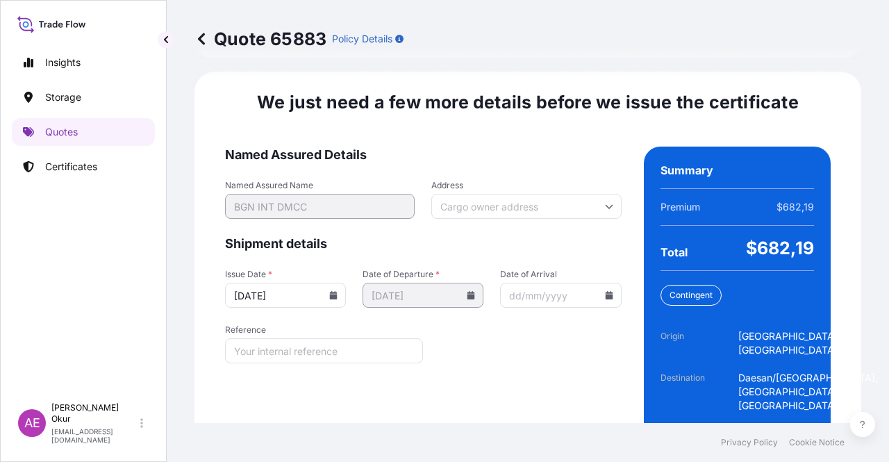
drag, startPoint x: 564, startPoint y: 408, endPoint x: 562, endPoint y: 414, distance: 7.1
click at [564, 408] on form "Named Assured Details Named Assured Name BGN INT DMCC Address Shipment details …" at bounding box center [423, 308] width 396 height 324
click at [562, 414] on form "Named Assured Details Named Assured Name BGN INT DMCC Address Shipment details …" at bounding box center [423, 308] width 396 height 324
click at [565, 423] on footer "Privacy Policy Cookie Notice" at bounding box center [528, 442] width 722 height 39
click at [565, 413] on form "Named Assured Details Named Assured Name BGN INT DMCC Address Shipment details …" at bounding box center [423, 308] width 396 height 324
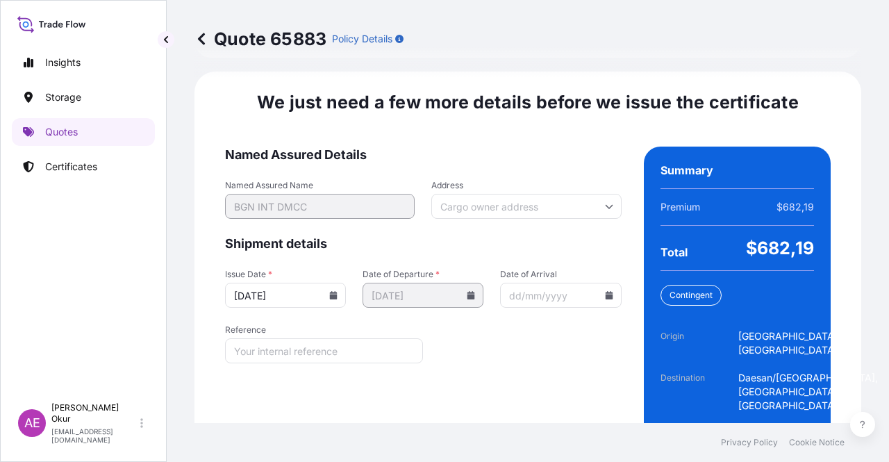
click at [567, 414] on form "Named Assured Details Named Assured Name BGN INT DMCC Address Shipment details …" at bounding box center [423, 308] width 396 height 324
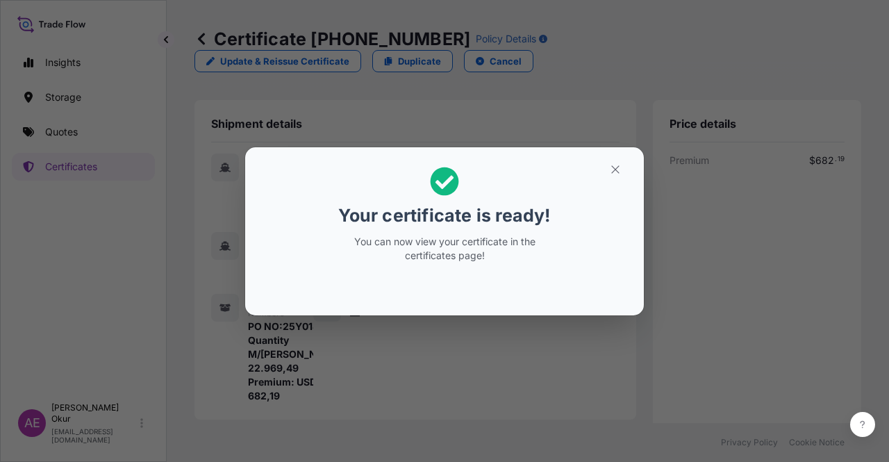
click at [616, 158] on button "button" at bounding box center [615, 169] width 35 height 22
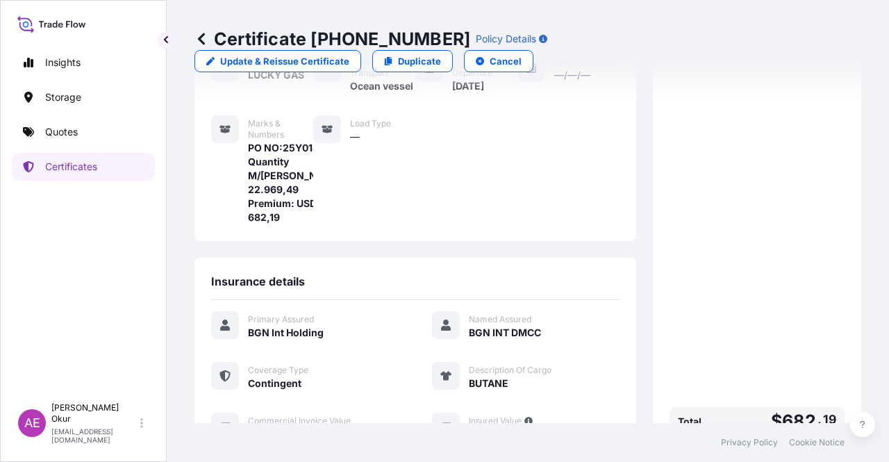
scroll to position [361, 0]
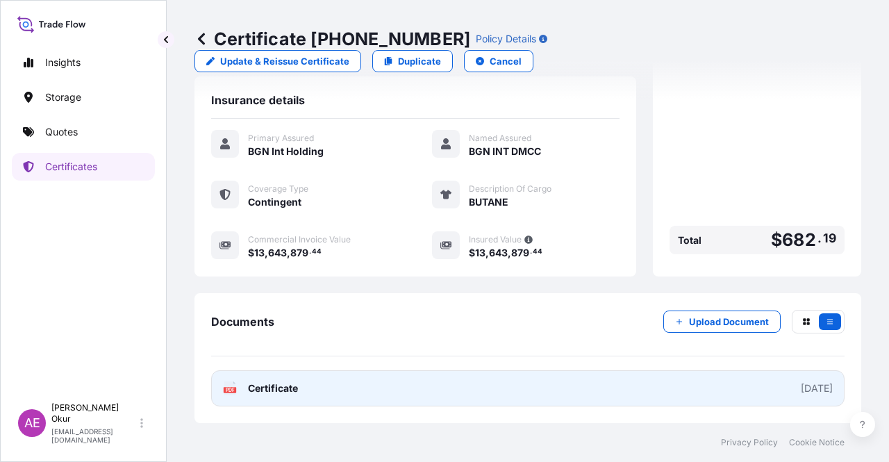
click at [276, 379] on link "PDF Certificate [DATE]" at bounding box center [527, 388] width 633 height 36
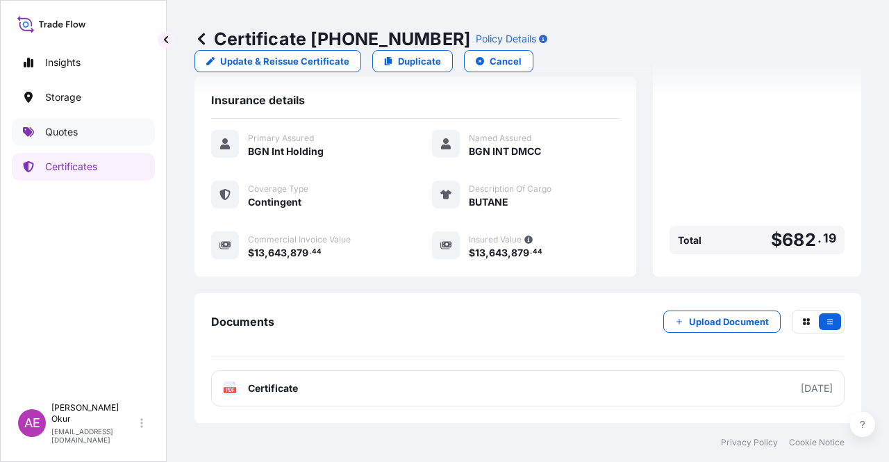
click at [109, 127] on link "Quotes" at bounding box center [83, 132] width 143 height 28
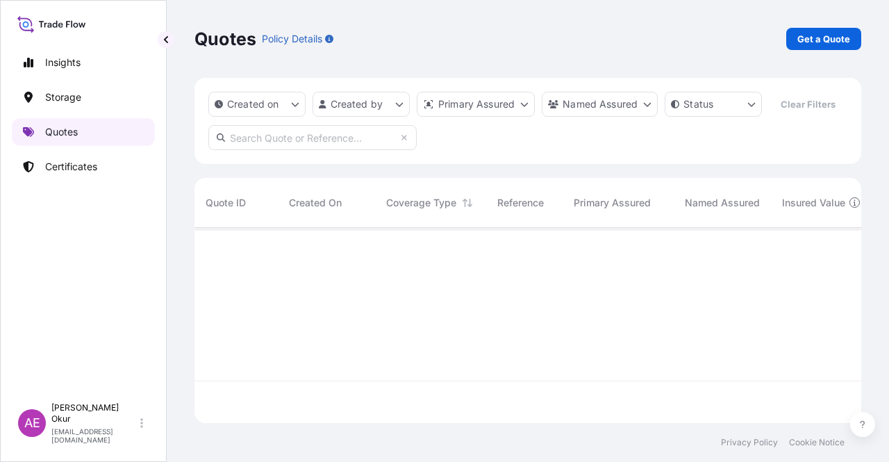
scroll to position [192, 655]
click at [836, 31] on link "Get a Quote" at bounding box center [823, 39] width 75 height 22
select select "Ocean Vessel"
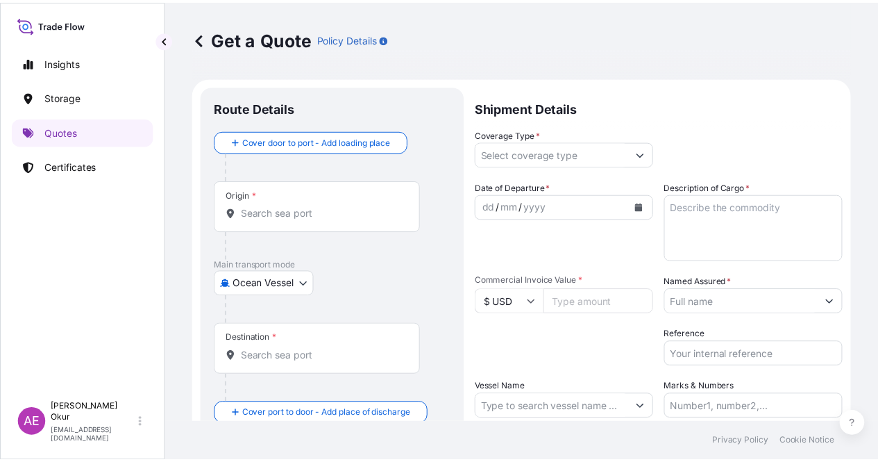
scroll to position [22, 0]
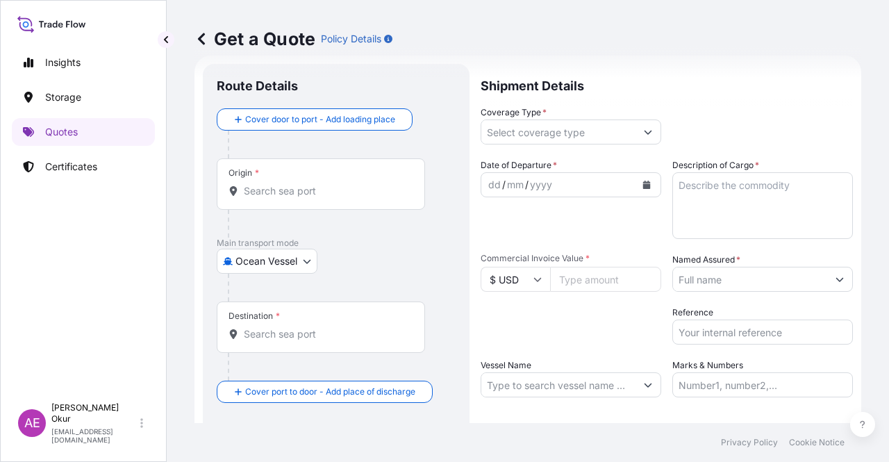
click at [332, 194] on input "Origin *" at bounding box center [326, 191] width 164 height 14
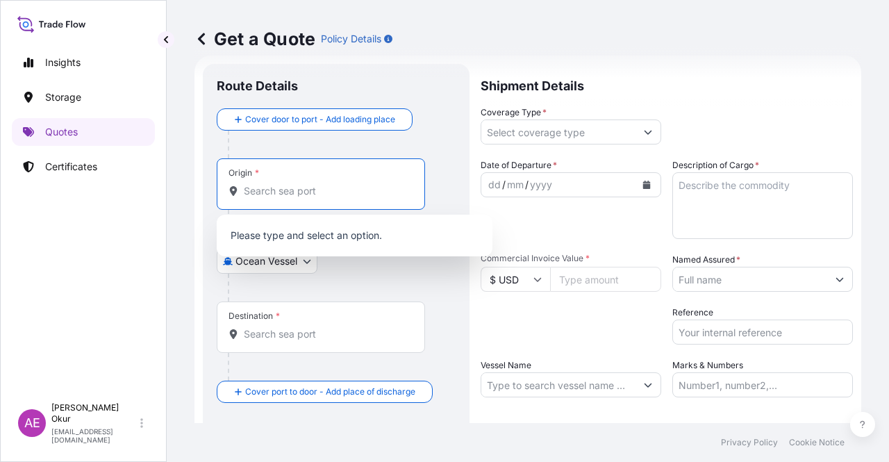
paste input "SARROCH"
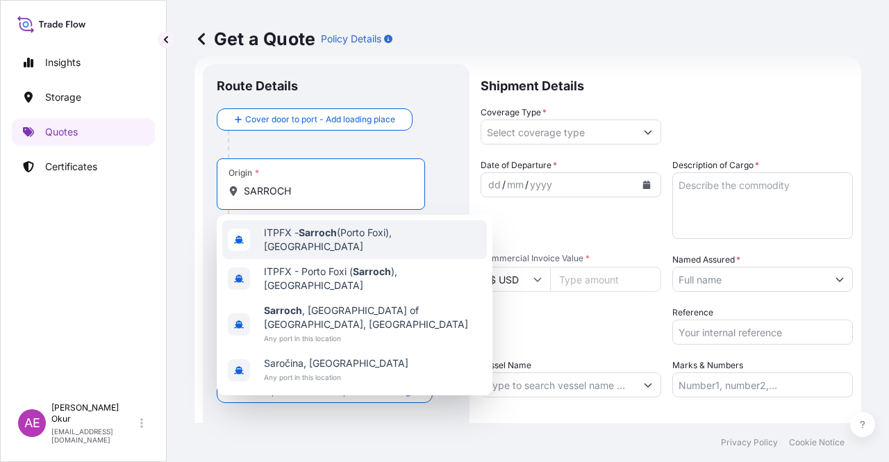
click at [391, 245] on div "ITPFX - Sarroch (Porto Foxi), Italy" at bounding box center [354, 239] width 264 height 39
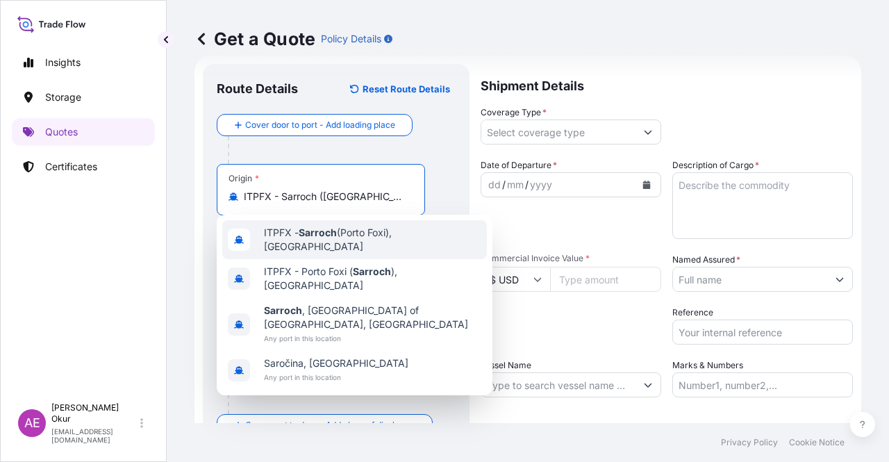
type input "ITPFX - Sarroch (Porto Foxi), Italy"
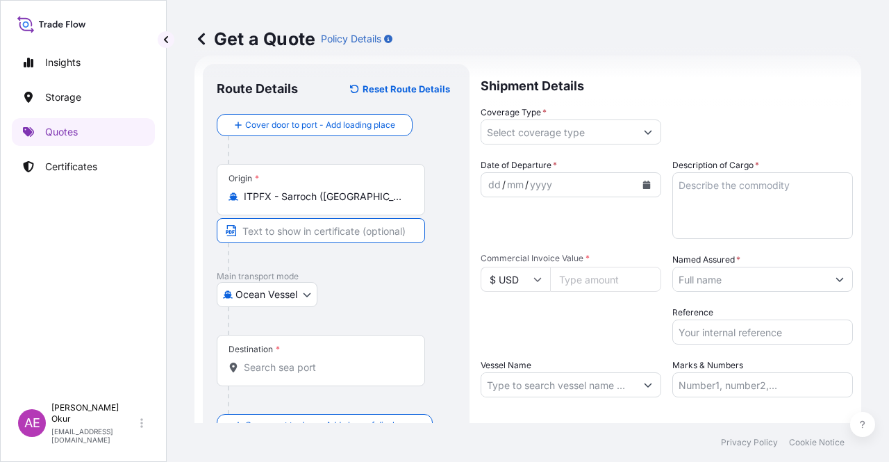
click at [362, 235] on input "Text to appear on certificate" at bounding box center [321, 230] width 208 height 25
paste input "SARROCH"
type input "SARROCH / ITALY"
click at [296, 376] on div "Destination *" at bounding box center [336, 374] width 239 height 79
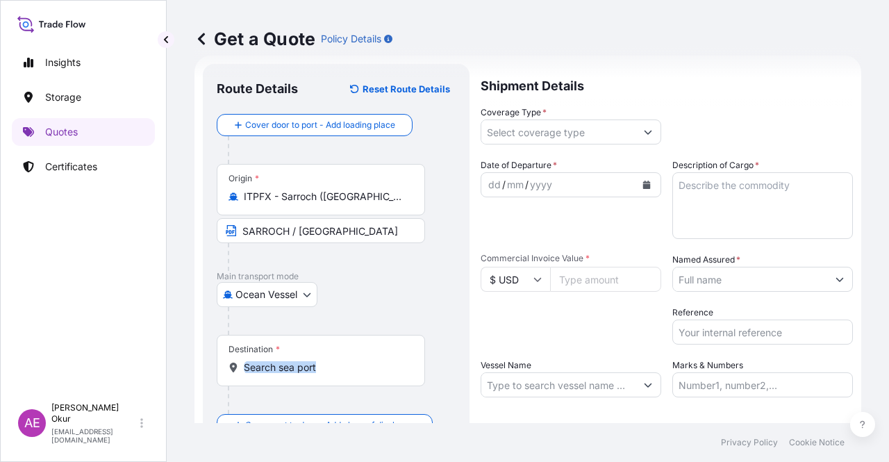
click at [303, 360] on input "Destination *" at bounding box center [326, 367] width 164 height 14
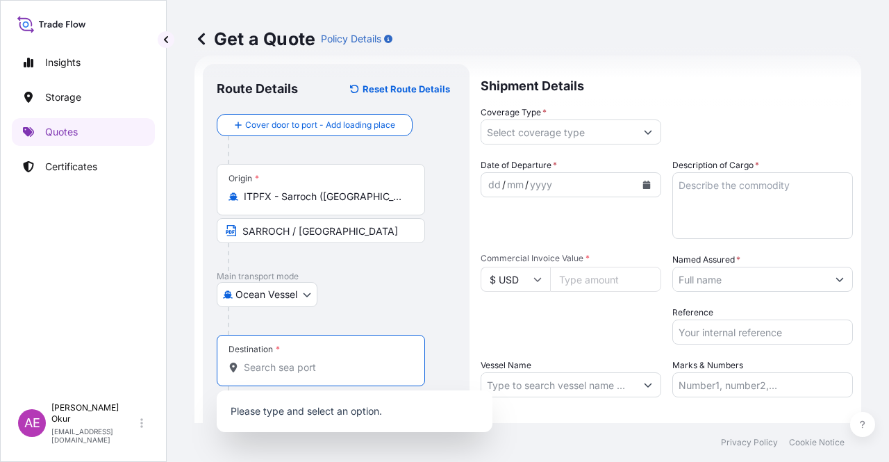
paste input "ANY LIBYAN PORT"
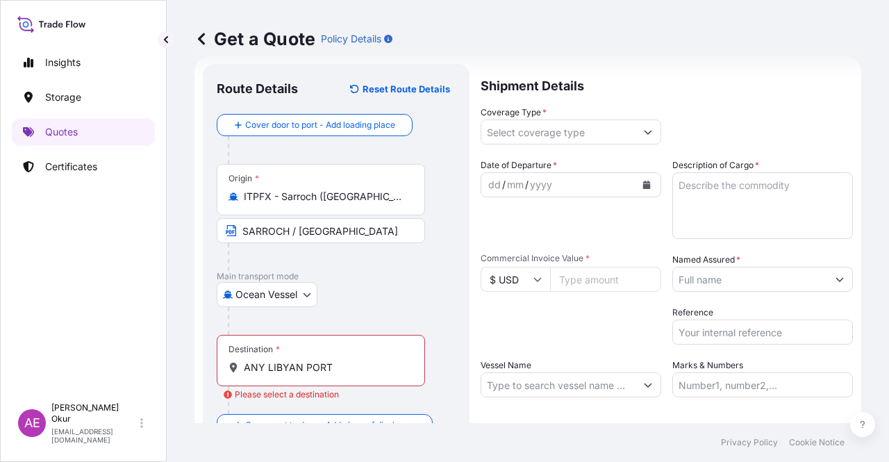
drag, startPoint x: 362, startPoint y: 359, endPoint x: 49, endPoint y: 355, distance: 312.4
click at [119, 369] on div "Insights Storage Quotes Certificates AE Alp Eren Okur alperen.okur@polarisbroke…" at bounding box center [444, 231] width 889 height 462
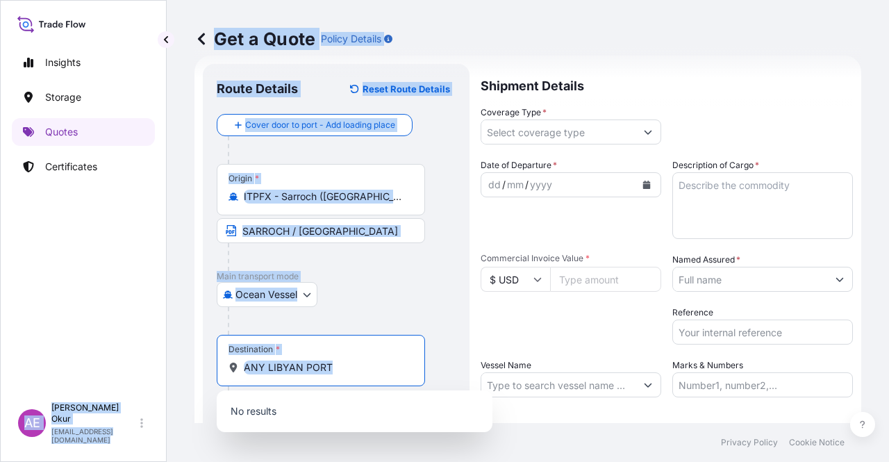
click at [347, 364] on input "ANY LIBYAN PORT" at bounding box center [326, 367] width 164 height 14
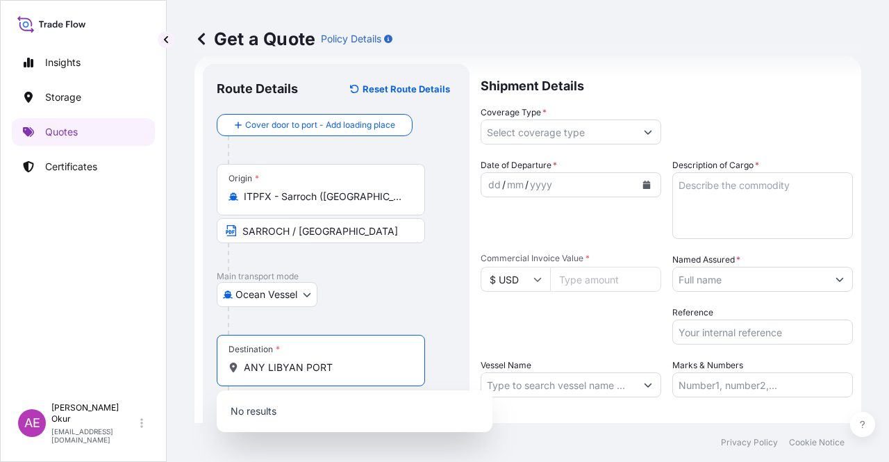
drag, startPoint x: 310, startPoint y: 366, endPoint x: 185, endPoint y: 366, distance: 124.3
click at [185, 366] on div "Get a Quote Policy Details Route Details Reset Route Details Cover door to port…" at bounding box center [528, 211] width 722 height 423
paste input "LIBYA"
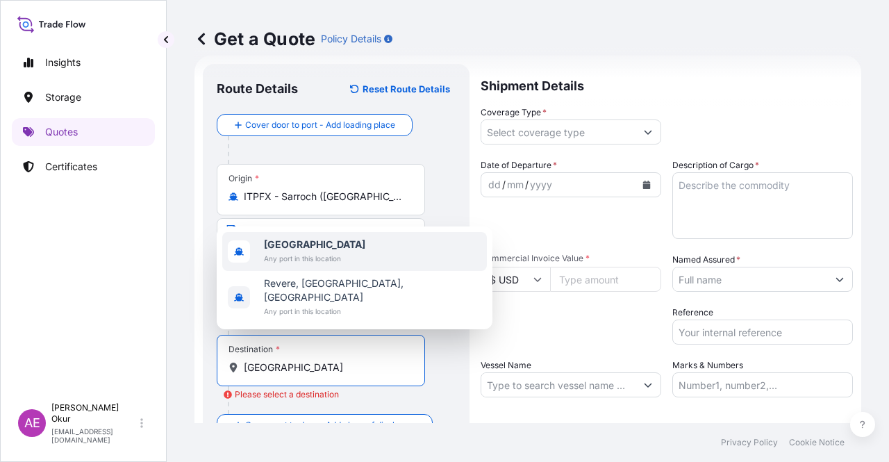
click at [328, 265] on span "Any port in this location" at bounding box center [314, 258] width 101 height 14
type input "[GEOGRAPHIC_DATA]"
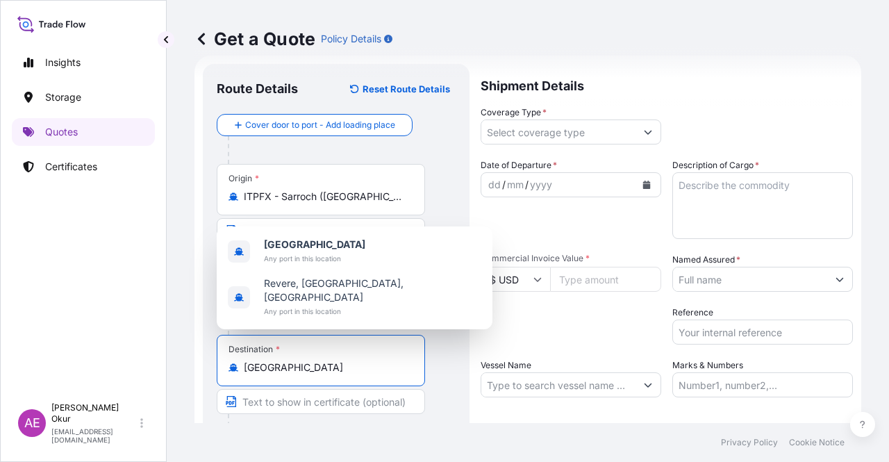
click at [307, 403] on input "Text to appear on certificate" at bounding box center [321, 401] width 208 height 25
paste input "ANY LIBYAN PORT"
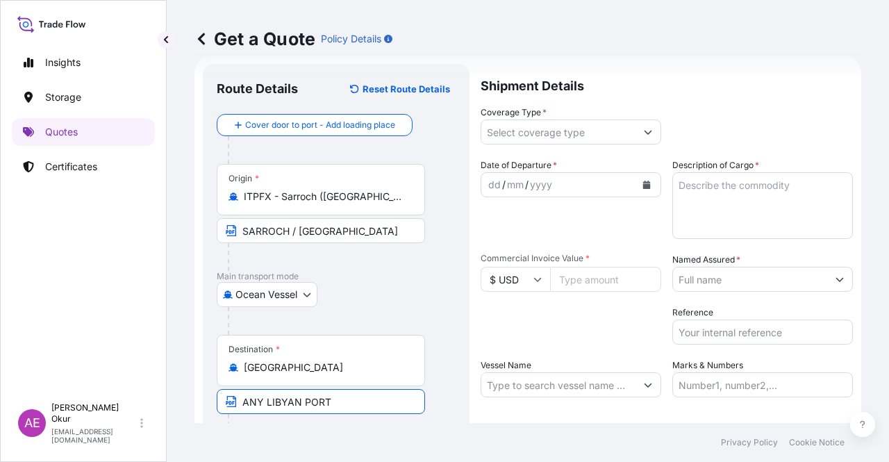
type input "ANY LIBYAN PORTS"
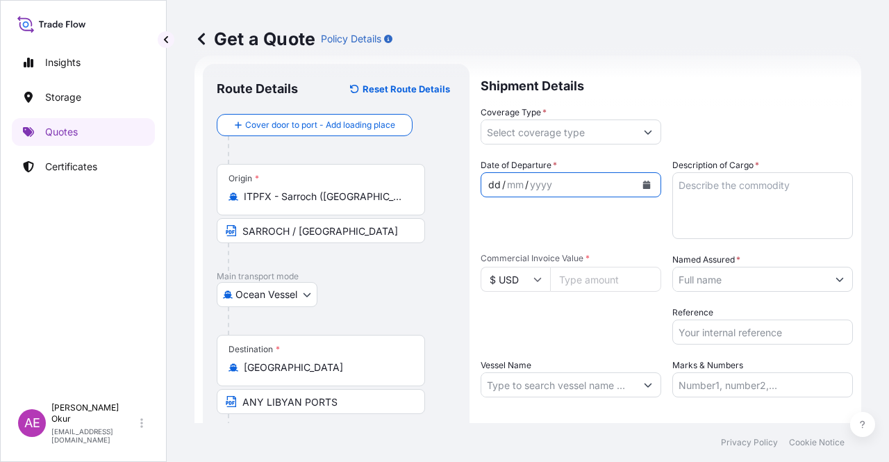
click at [492, 179] on div "dd" at bounding box center [494, 184] width 15 height 17
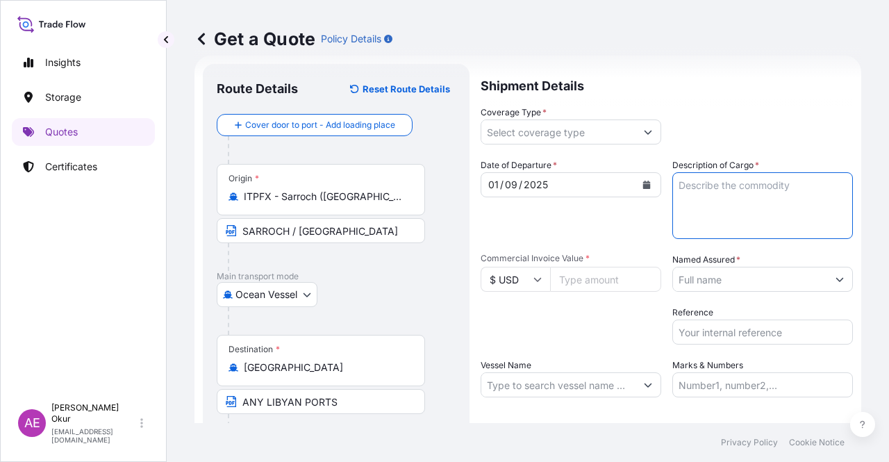
click at [719, 226] on textarea "Description of Cargo *" at bounding box center [762, 205] width 180 height 67
paste textarea "GASOIL"
type textarea "GASOIL"
click at [603, 281] on input "Commercial Invoice Value *" at bounding box center [605, 279] width 111 height 25
paste input "26138488.36"
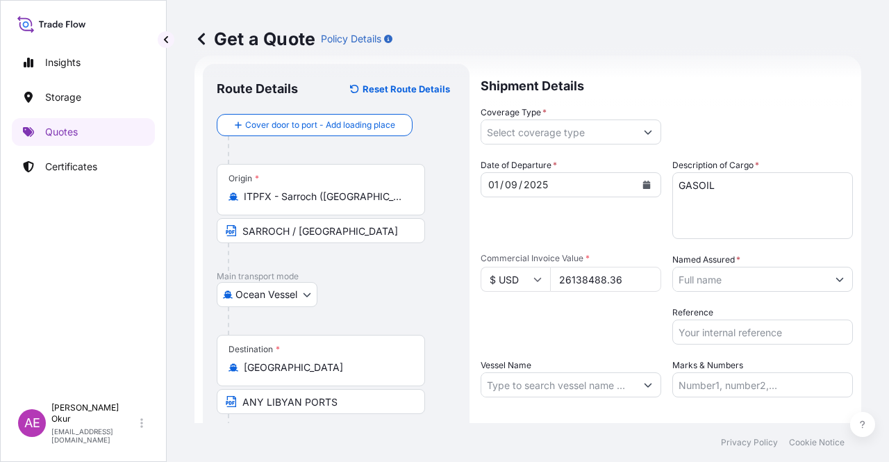
type input "26138488.36"
click at [794, 278] on input "Named Assured *" at bounding box center [750, 279] width 154 height 25
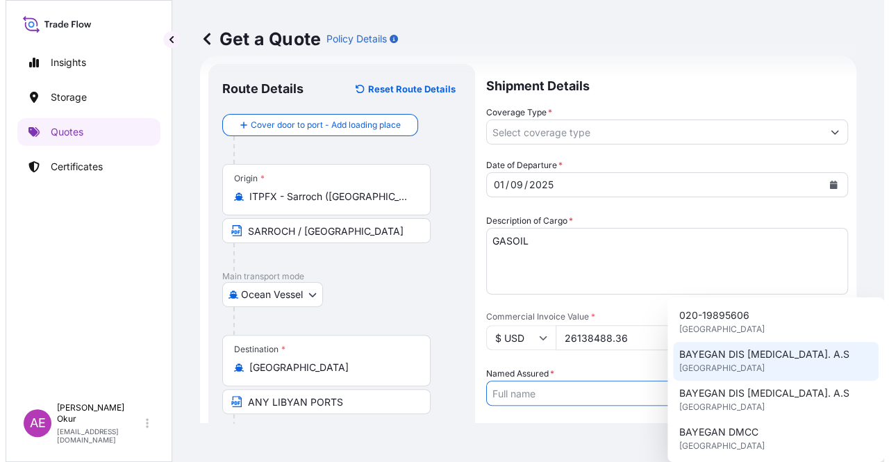
scroll to position [139, 0]
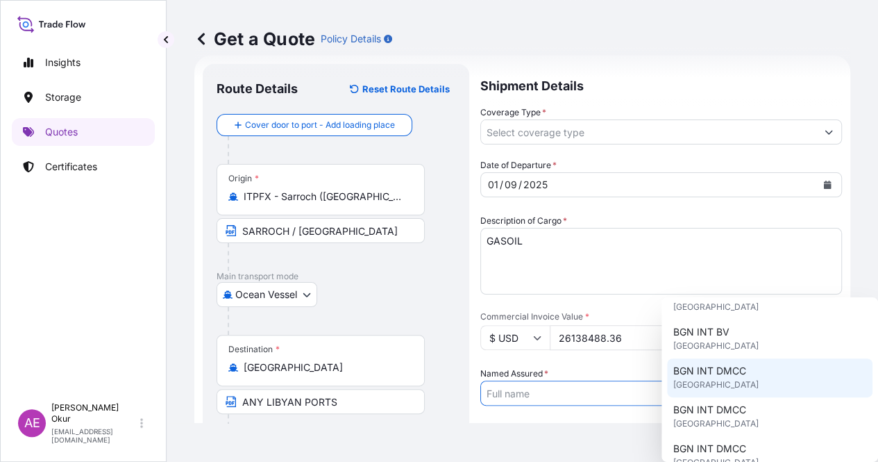
click at [730, 383] on span "[GEOGRAPHIC_DATA]" at bounding box center [715, 385] width 85 height 14
type input "BGN INT DMCC"
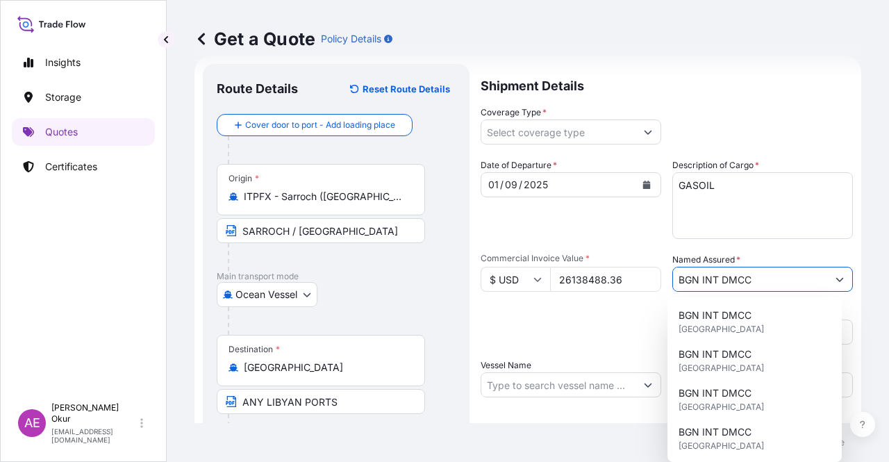
click at [541, 378] on input "Vessel Name" at bounding box center [558, 384] width 154 height 25
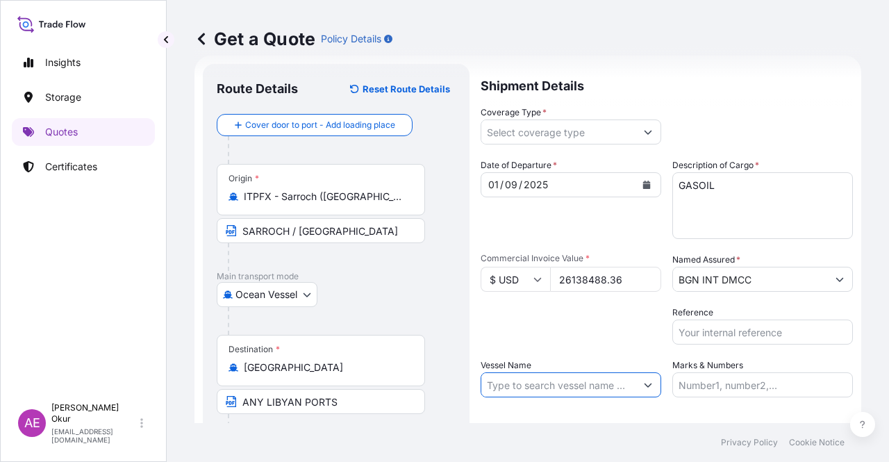
paste input "LIPARI M"
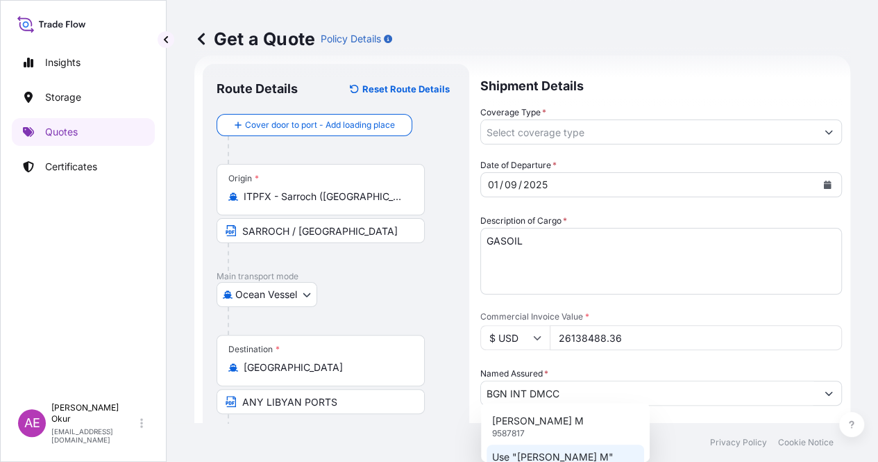
click at [555, 453] on p "Use "LIPARI M"" at bounding box center [552, 457] width 121 height 14
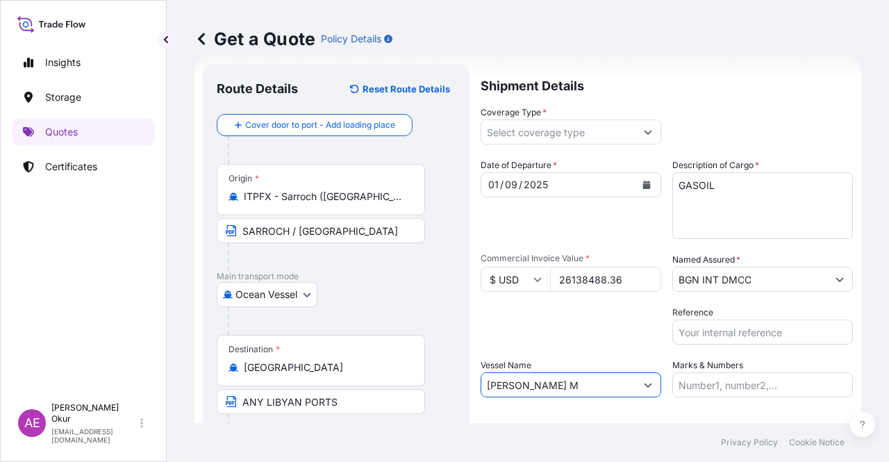
type input "LIPARI M"
click at [698, 374] on input "Marks & Numbers" at bounding box center [762, 384] width 180 height 25
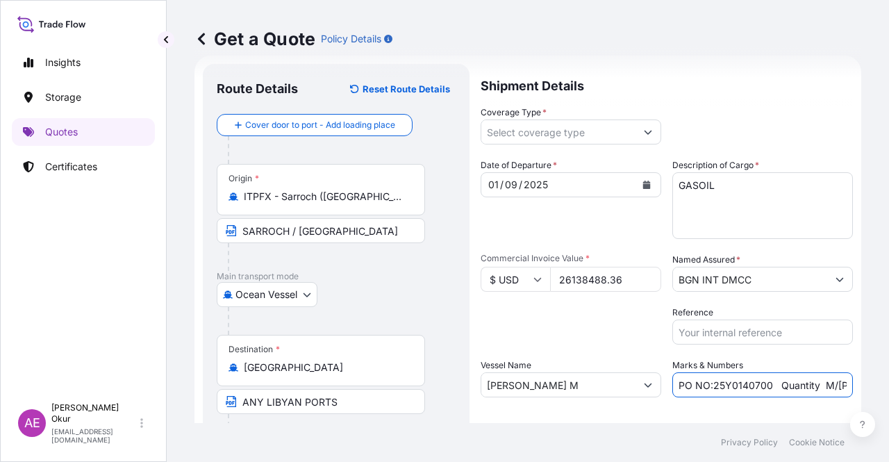
drag, startPoint x: 707, startPoint y: 385, endPoint x: 766, endPoint y: 387, distance: 58.4
click at [766, 387] on input "PO NO:25Y0140700 Quantity M/Tonn: 6.692,866 Premium: USD 380,62" at bounding box center [762, 384] width 180 height 25
paste input "222600"
drag, startPoint x: 815, startPoint y: 383, endPoint x: 858, endPoint y: 389, distance: 43.6
click at [858, 389] on div "Get a Quote Policy Details Route Details Reset Route Details Cover door to port…" at bounding box center [528, 211] width 722 height 423
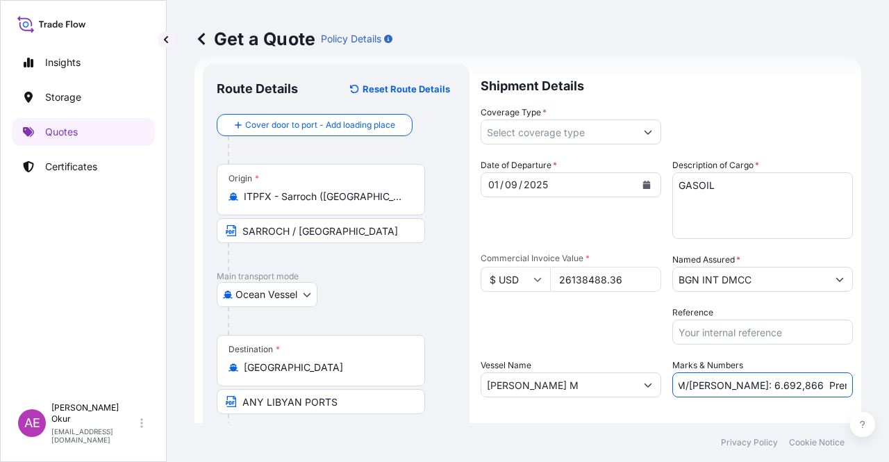
scroll to position [0, 180]
click at [758, 385] on input "PO NO:25Y0222600 Quantity M/Tonn: 6.692,866 Premium: USD 380,62" at bounding box center [762, 384] width 180 height 25
drag, startPoint x: 682, startPoint y: 385, endPoint x: 729, endPoint y: 388, distance: 47.3
click at [729, 388] on input "PO NO:25Y0222600 Quantity M/Tonn: 6.692,866 Premium: USD 380,62" at bounding box center [762, 384] width 180 height 25
paste input "31.577,7"
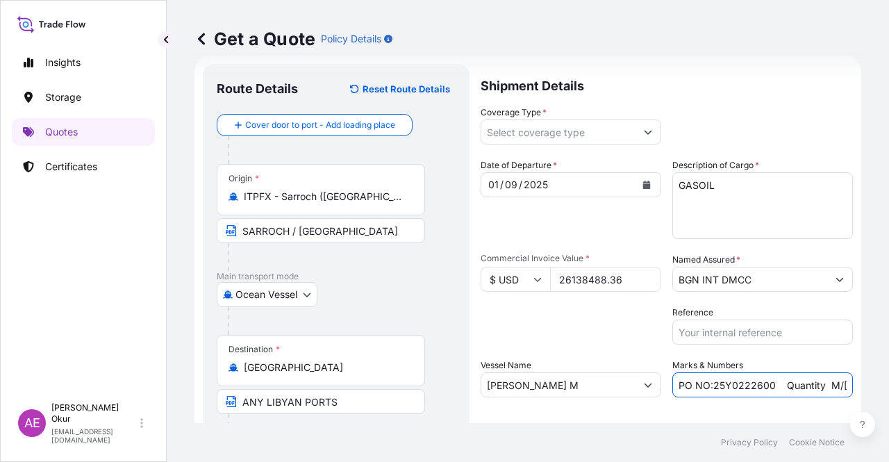
scroll to position [0, 176]
drag, startPoint x: 805, startPoint y: 378, endPoint x: 888, endPoint y: 380, distance: 82.6
click at [888, 380] on div "Get a Quote Policy Details Route Details Reset Route Details Cover door to port…" at bounding box center [528, 211] width 722 height 423
click at [794, 382] on input "PO NO:25Y0222600 Quantity M/Tonn: 31.577,76 Premium: USD 380,62" at bounding box center [762, 384] width 180 height 25
drag, startPoint x: 803, startPoint y: 382, endPoint x: 882, endPoint y: 383, distance: 79.8
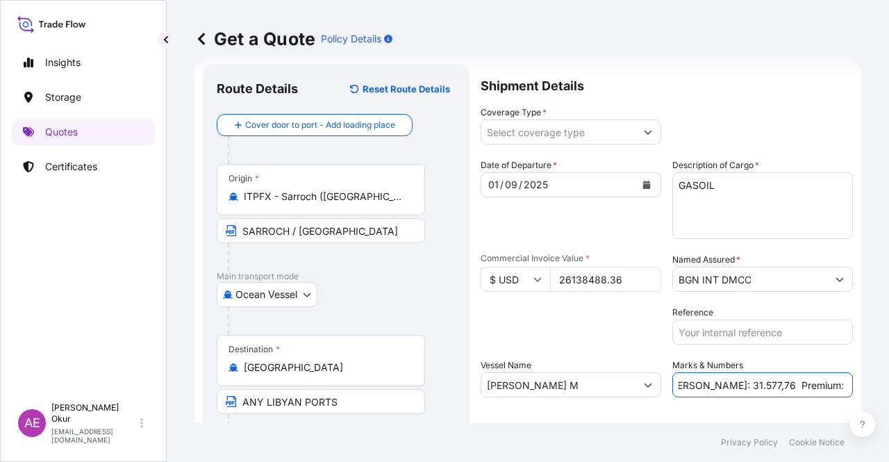
click at [882, 383] on div "Get a Quote Policy Details Route Details Reset Route Details Cover door to port…" at bounding box center [528, 211] width 722 height 423
paste input "1.306,9"
type input "PO NO:25Y0222600 Quantity M/Tonn: 31.577,76 Premium: USD 1.306,92"
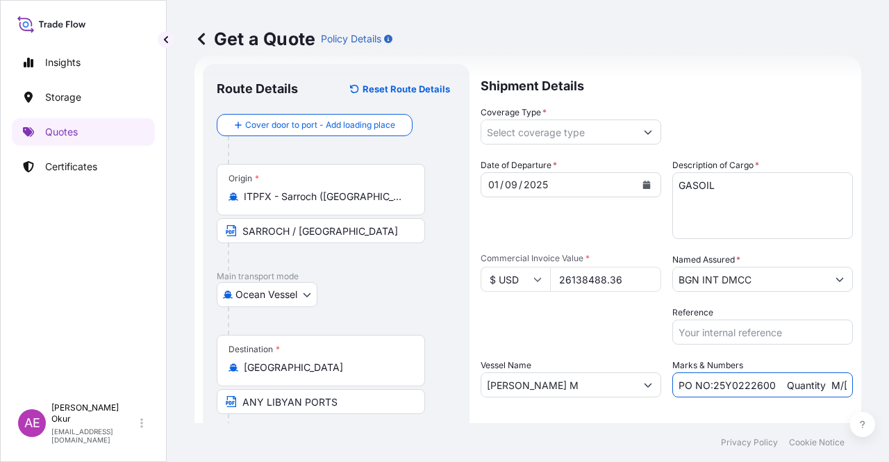
click at [650, 135] on button "Show suggestions" at bounding box center [647, 131] width 25 height 25
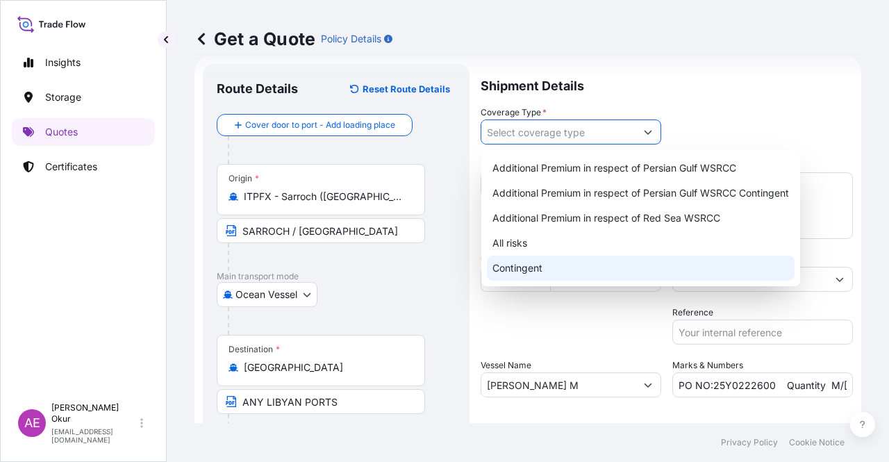
click at [578, 266] on div "Contingent" at bounding box center [641, 267] width 308 height 25
type input "Contingent"
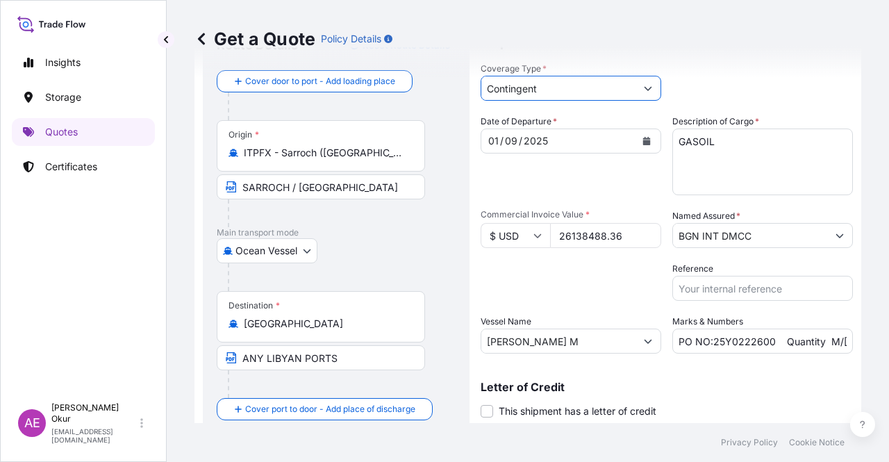
scroll to position [108, 0]
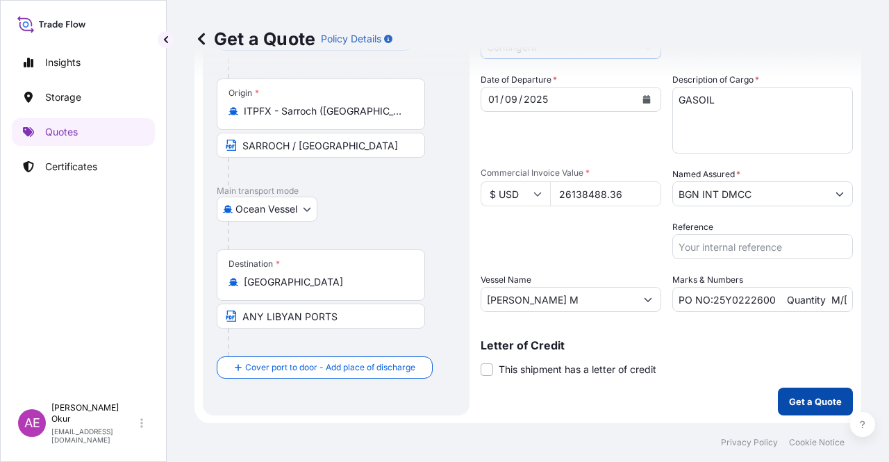
click at [806, 401] on p "Get a Quote" at bounding box center [815, 401] width 53 height 14
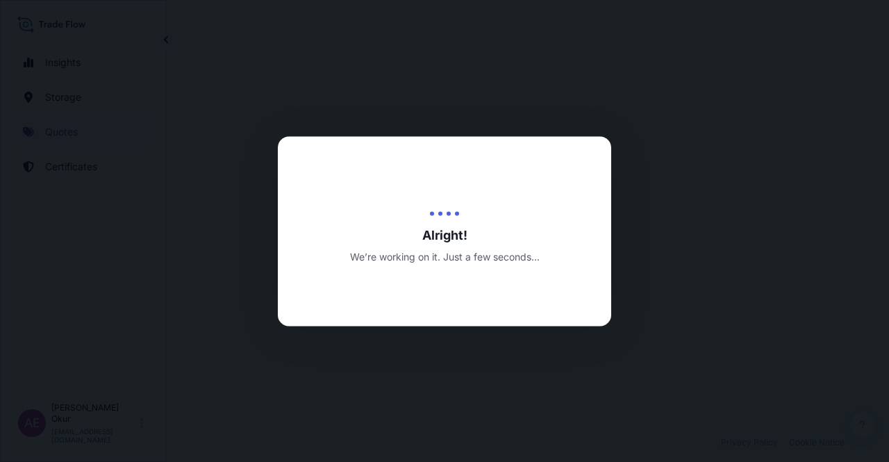
select select "Ocean Vessel"
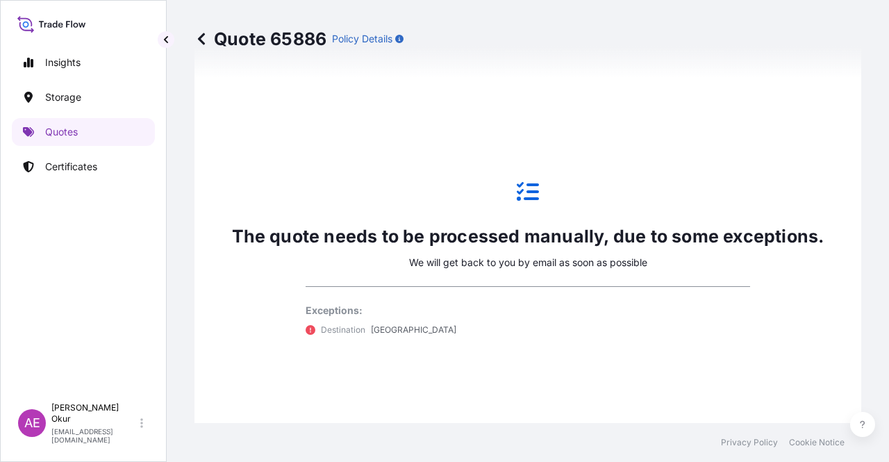
scroll to position [822, 0]
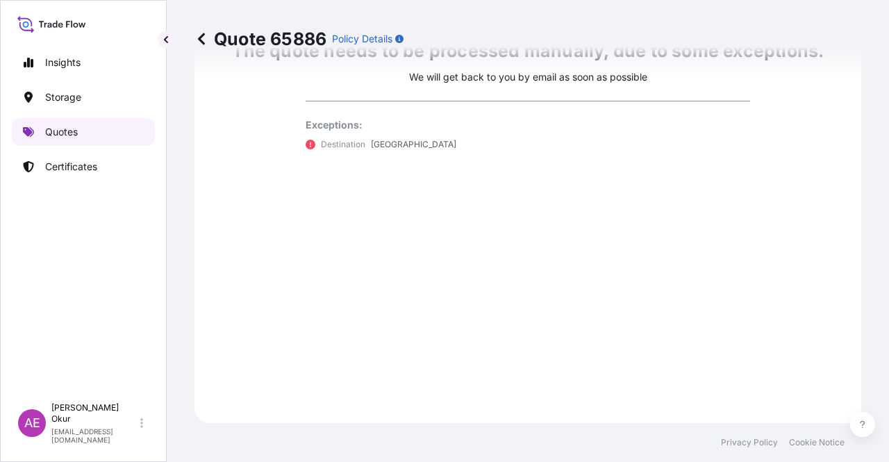
click at [107, 135] on link "Quotes" at bounding box center [83, 132] width 143 height 28
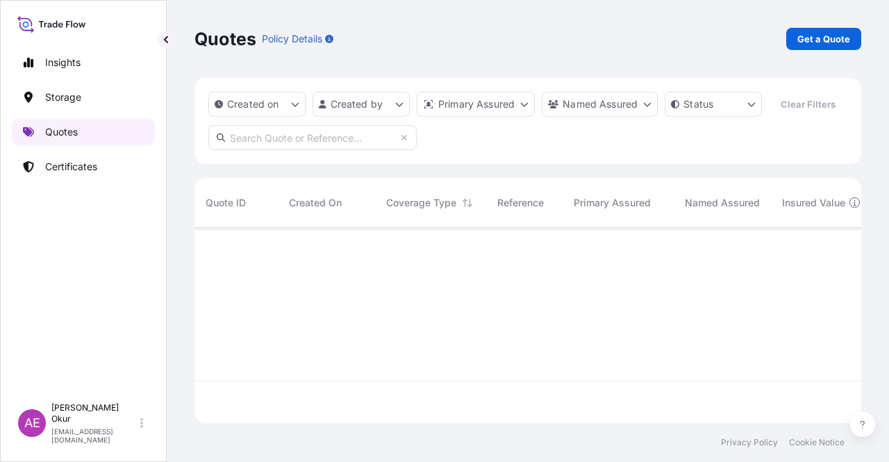
scroll to position [192, 655]
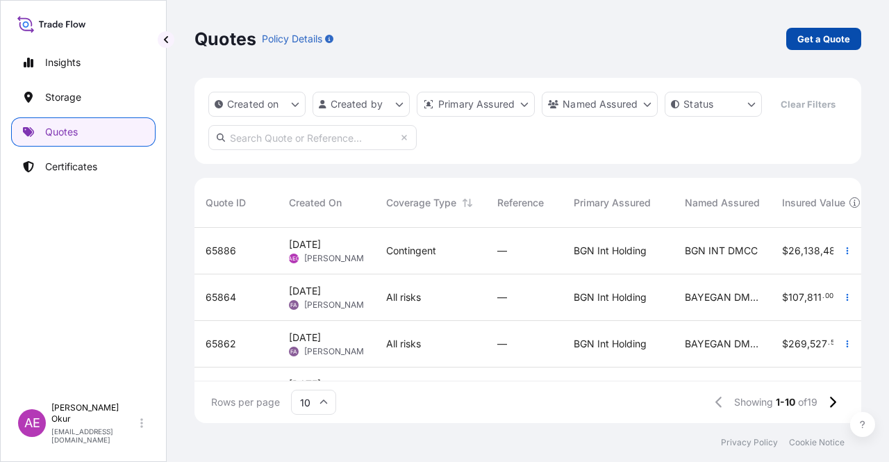
click at [815, 35] on p "Get a Quote" at bounding box center [823, 39] width 53 height 14
select select "Ocean Vessel"
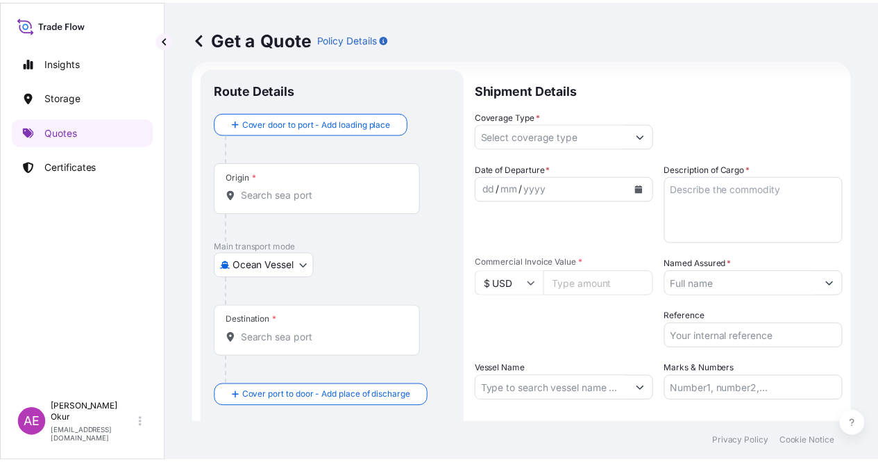
scroll to position [22, 0]
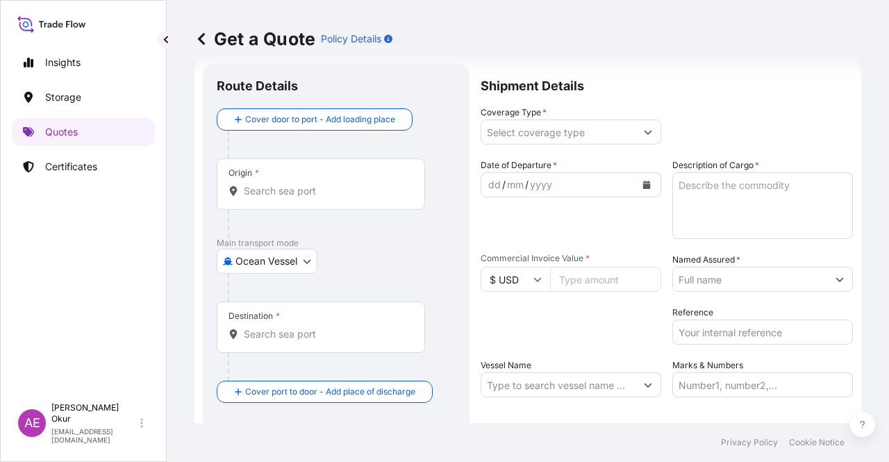
click at [325, 185] on input "Origin *" at bounding box center [326, 191] width 164 height 14
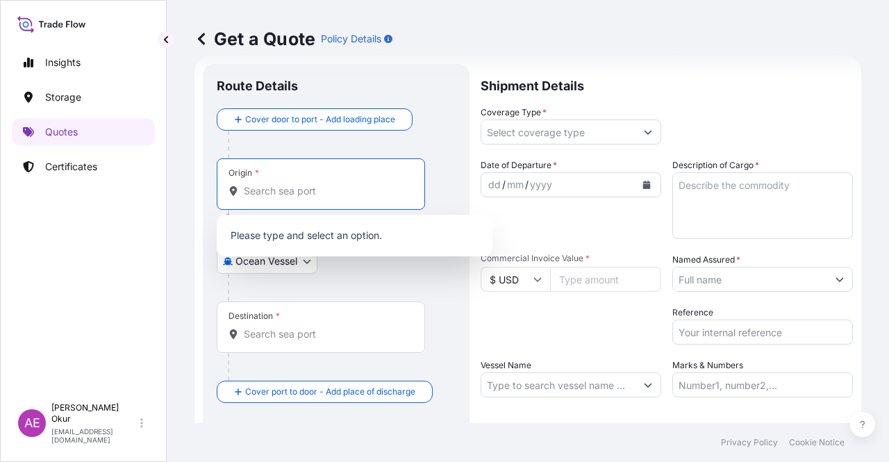
click at [339, 192] on input "Origin * Please select an origin" at bounding box center [326, 191] width 164 height 14
paste input "RAS LANUF"
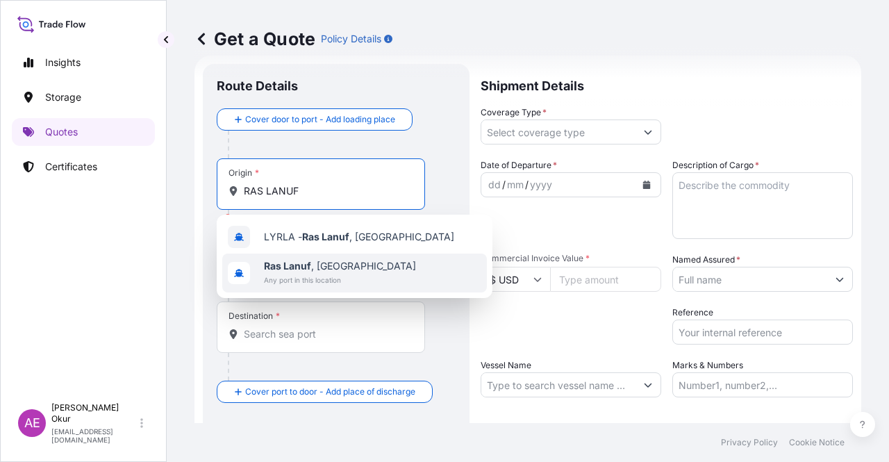
click at [335, 258] on div "Ras Lanuf , Libya Any port in this location" at bounding box center [354, 272] width 264 height 39
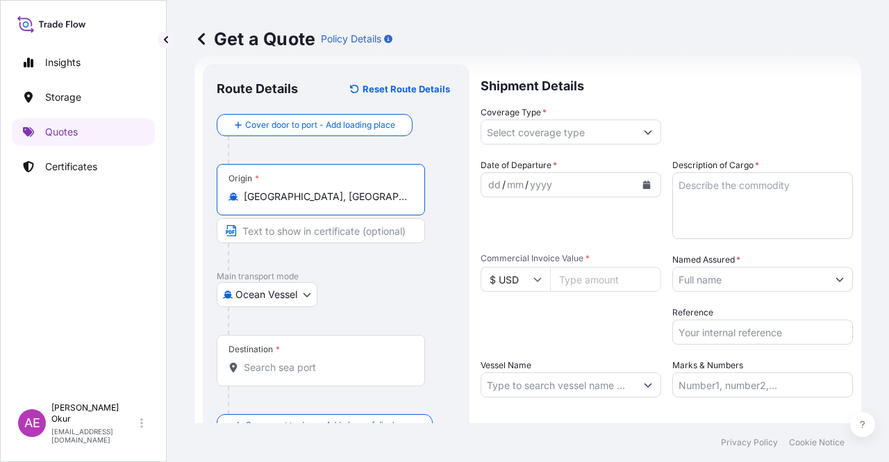
type input "Ras Lanuf, Libya"
click at [311, 226] on input "Text to appear on certificate" at bounding box center [321, 230] width 208 height 25
paste input "RAS LANUF"
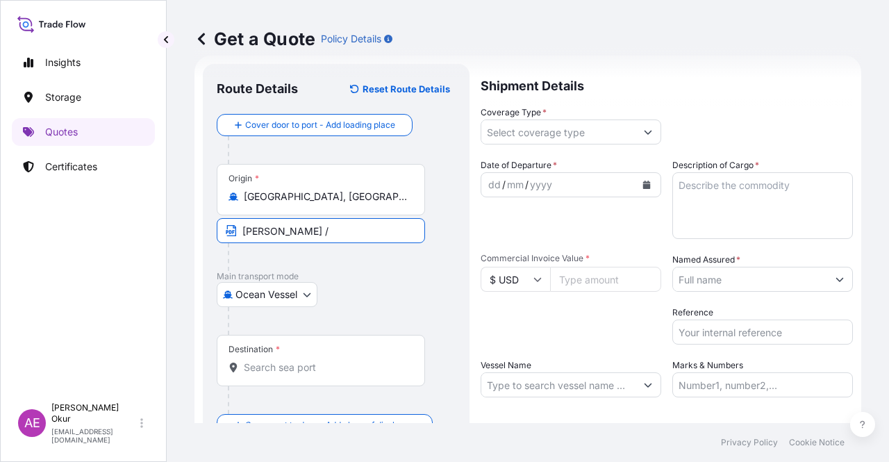
paste input "LIBYA"
type input "RAS LANUF / LIBYA"
click at [317, 366] on input "Destination *" at bounding box center [326, 367] width 164 height 14
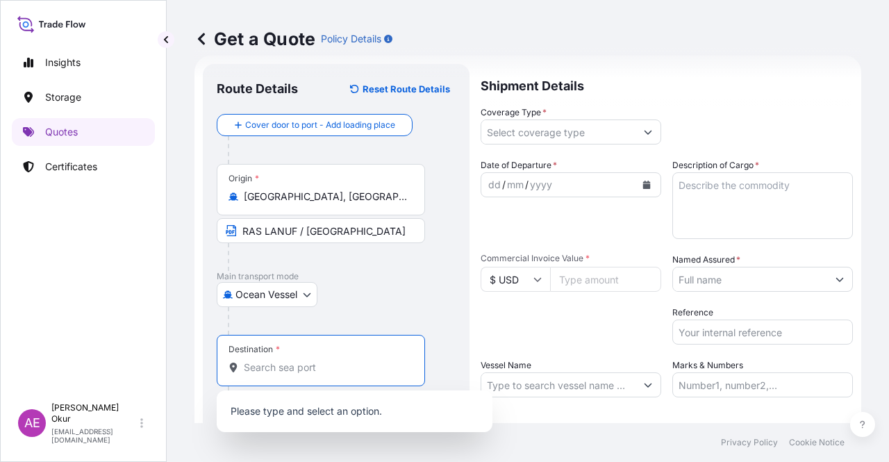
paste
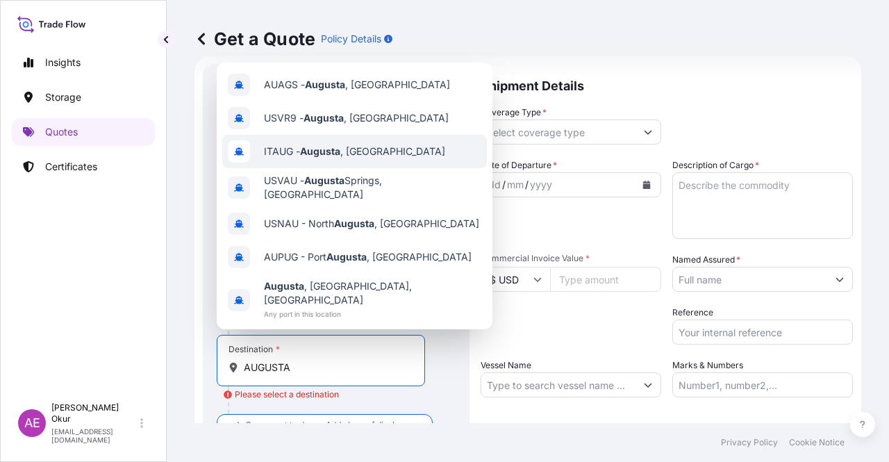
click at [387, 155] on div "ITAUG - Augusta , Italy" at bounding box center [354, 151] width 264 height 33
type input "ITAUG - Augusta, Italy"
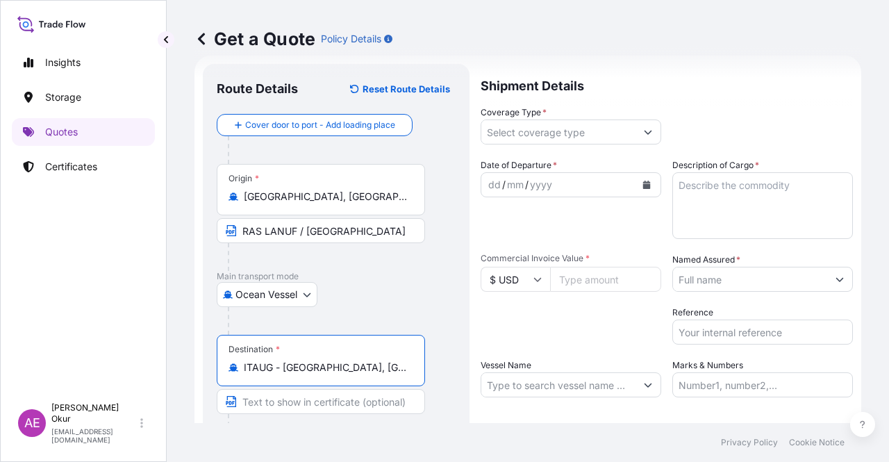
click at [299, 402] on input "Text to appear on certificate" at bounding box center [321, 401] width 208 height 25
type input "AUGUSTA / ITALY"
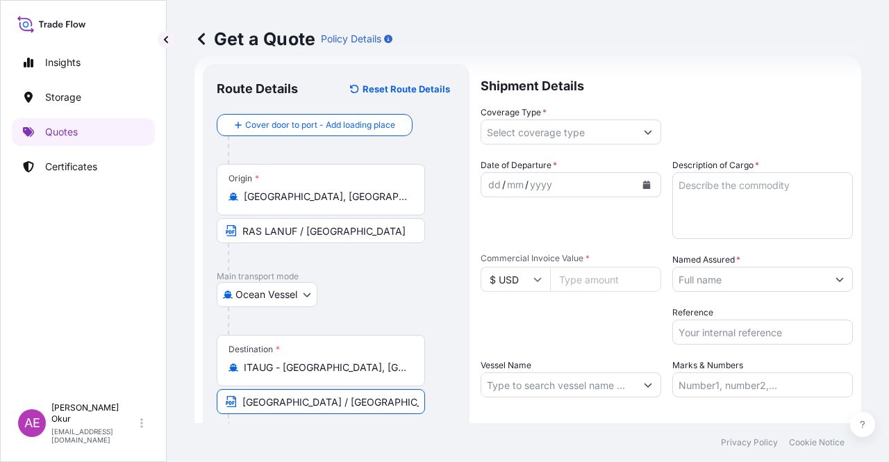
click at [635, 142] on button "Show suggestions" at bounding box center [647, 131] width 25 height 25
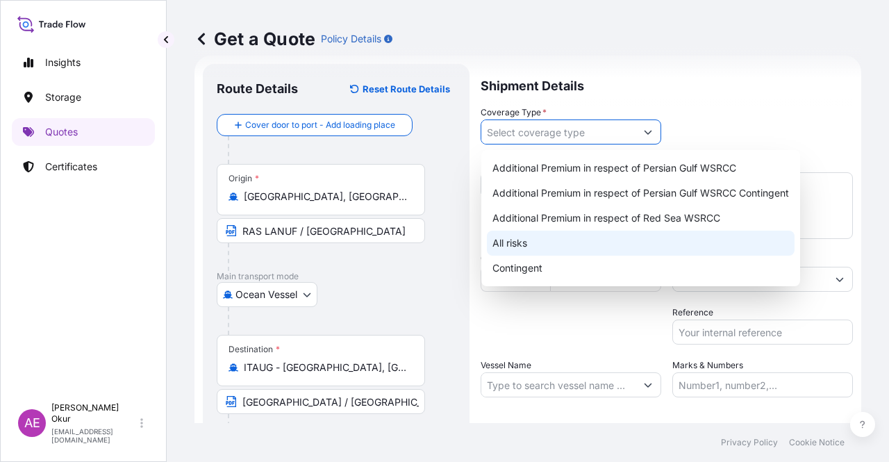
click at [537, 244] on div "All risks" at bounding box center [641, 242] width 308 height 25
type input "All risks"
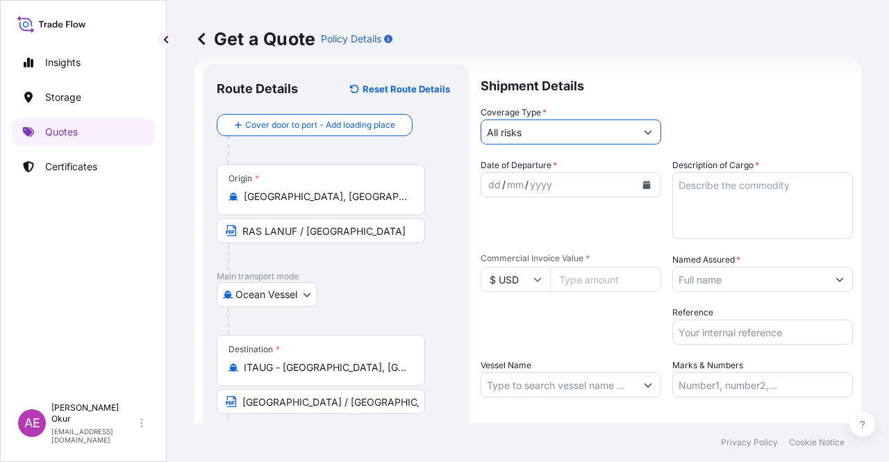
click at [487, 181] on div "dd" at bounding box center [494, 184] width 15 height 17
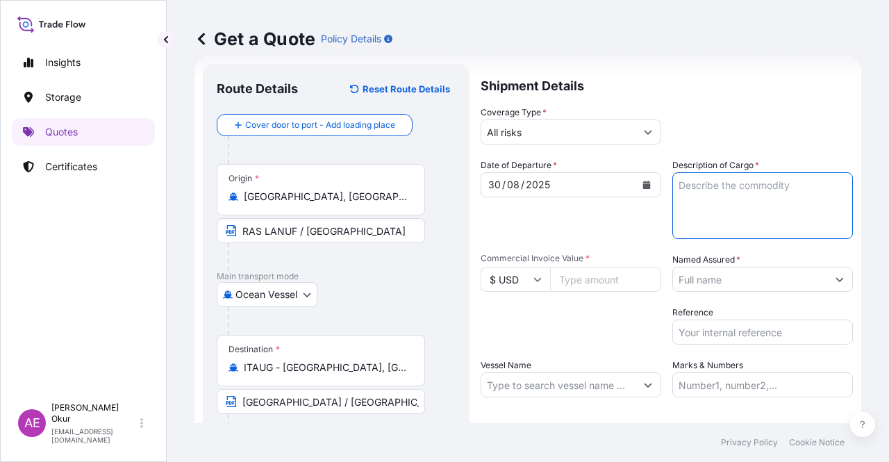
click at [716, 183] on textarea "Description of Cargo *" at bounding box center [762, 205] width 180 height 67
type textarea "AMNA SIRTICA CRUDE OIL"
click at [607, 272] on input "Commercial Invoice Value *" at bounding box center [605, 279] width 111 height 25
type input "39957558.19"
click at [752, 271] on input "Named Assured *" at bounding box center [750, 279] width 154 height 25
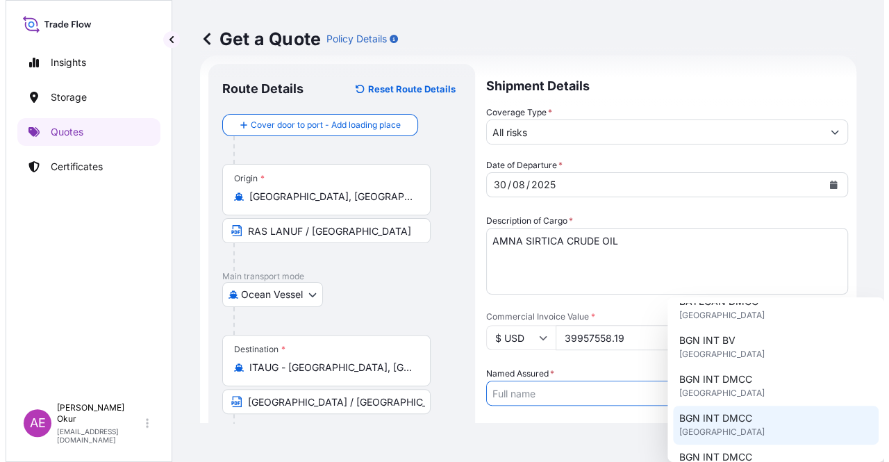
scroll to position [139, 0]
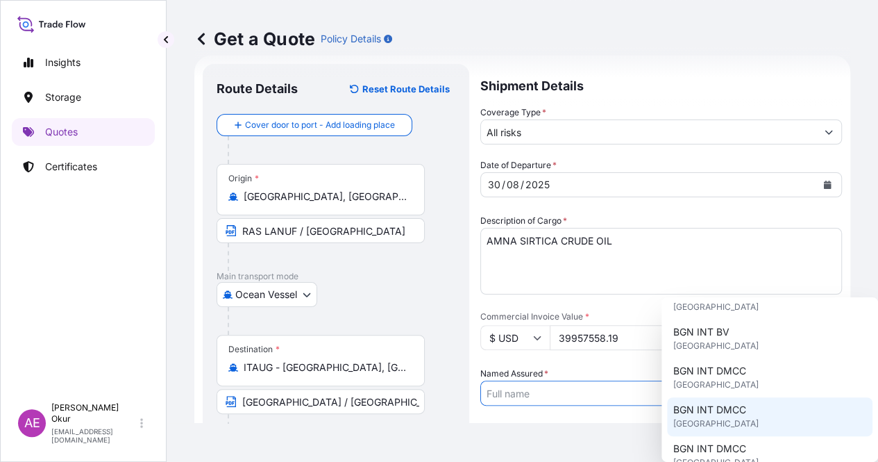
click at [716, 413] on span "BGN INT DMCC" at bounding box center [709, 410] width 73 height 14
type input "BGN INT DMCC"
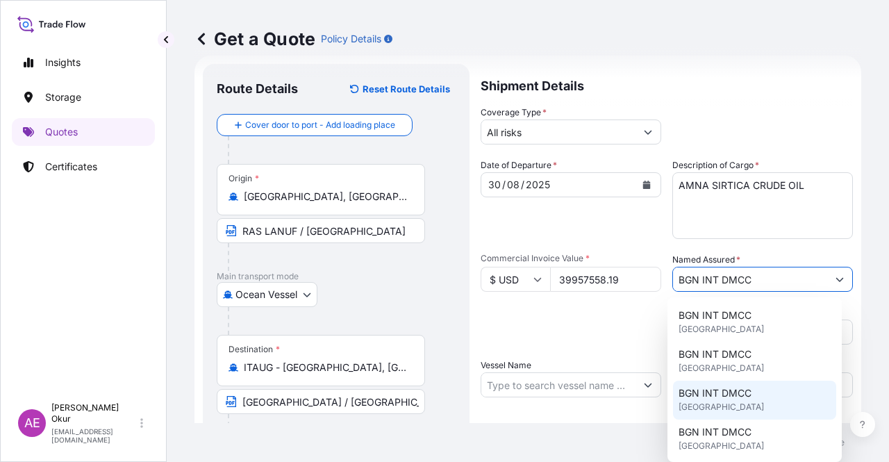
click at [580, 389] on input "Vessel Name" at bounding box center [558, 384] width 154 height 25
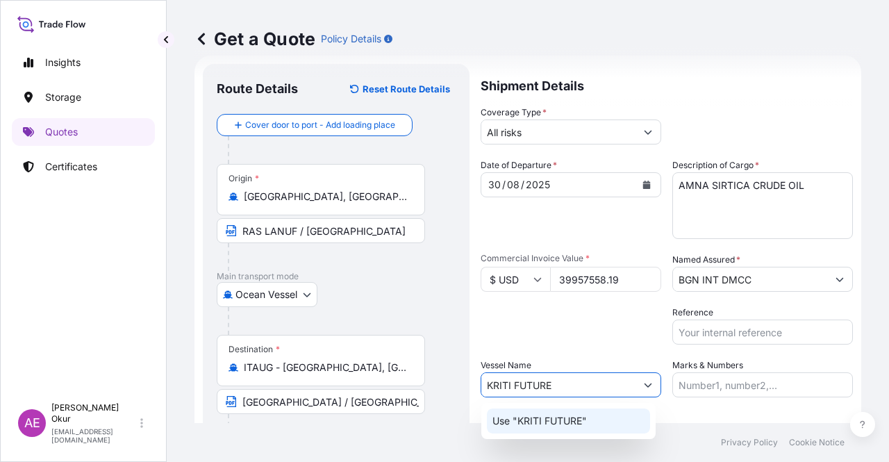
click at [585, 424] on p "Use "KRITI FUTURE"" at bounding box center [539, 421] width 94 height 14
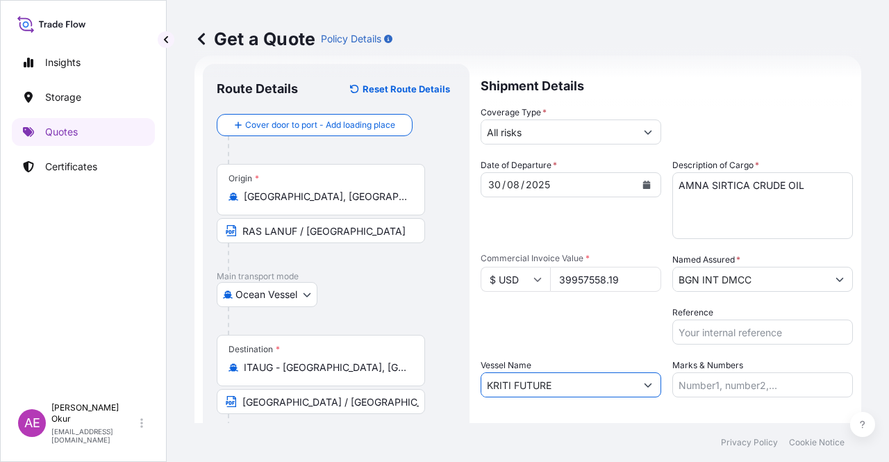
type input "KRITI FUTURE"
click at [805, 369] on div "Marks & Numbers" at bounding box center [762, 377] width 180 height 39
click at [796, 383] on input "Marks & Numbers" at bounding box center [762, 384] width 180 height 25
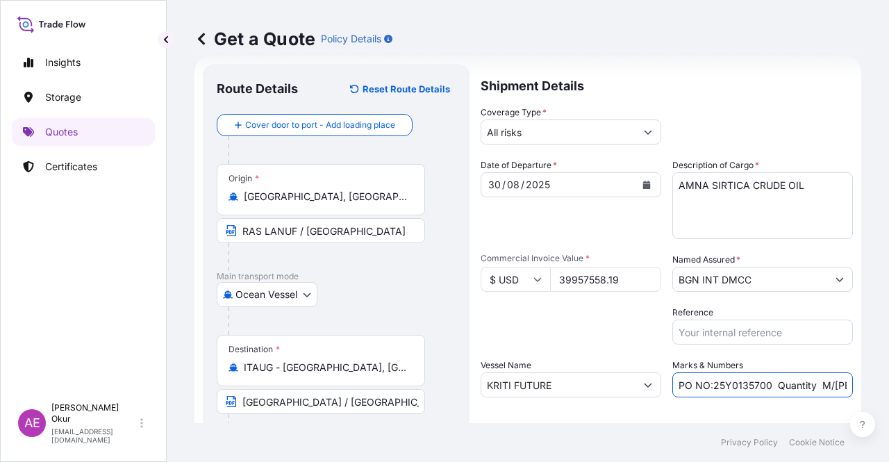
drag, startPoint x: 727, startPoint y: 383, endPoint x: 762, endPoint y: 385, distance: 34.8
click at [762, 385] on input "PO NO:25Y0135700 Quantity M/[PERSON_NAME]: 495,000 Premium: USD 54,04" at bounding box center [762, 384] width 180 height 25
drag, startPoint x: 830, startPoint y: 381, endPoint x: 887, endPoint y: 382, distance: 56.9
click at [886, 382] on div "Get a Quote Policy Details Route Details Reset Route Details Cover door to port…" at bounding box center [528, 211] width 722 height 423
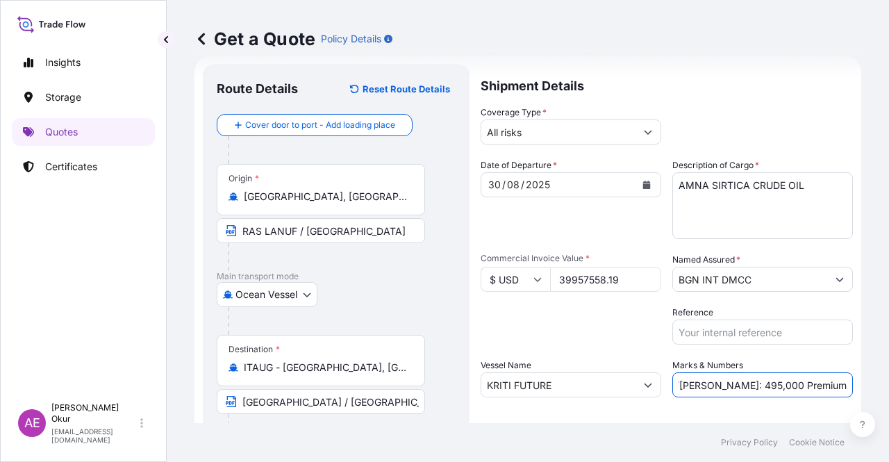
click at [802, 380] on input "PO NO:25Y0226500 Quantity M/Tonn: 495,000 Premium: USD 54,04" at bounding box center [762, 384] width 180 height 25
click at [700, 385] on input "PO NO:25Y0226500 Quantity M/Tonn: 495,000 Premium: USD 54,04" at bounding box center [762, 384] width 180 height 25
drag, startPoint x: 699, startPoint y: 385, endPoint x: 736, endPoint y: 384, distance: 36.8
click at [736, 384] on input "PO NO:25Y0226500 Quantity M/Tonn: 495,000 Premium: USD 54,04" at bounding box center [762, 384] width 180 height 25
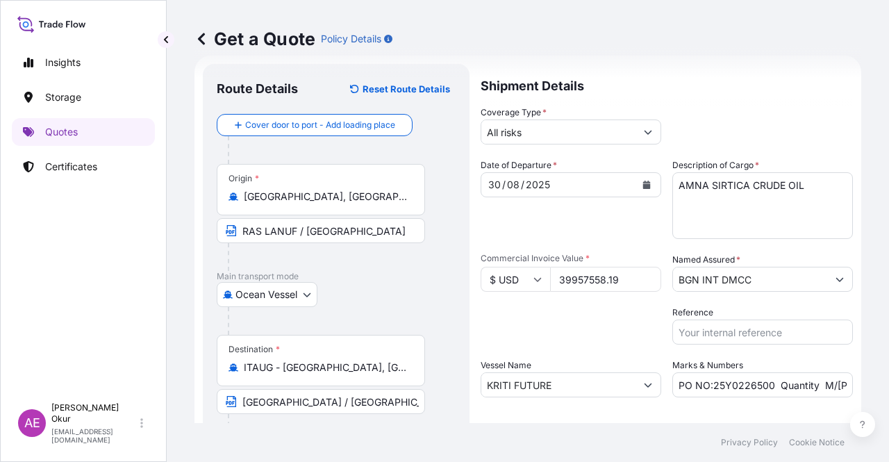
drag, startPoint x: 817, startPoint y: 367, endPoint x: 862, endPoint y: 369, distance: 44.5
click at [862, 369] on div "Get a Quote Policy Details Route Details Reset Route Details Cover door to port…" at bounding box center [528, 211] width 722 height 423
drag, startPoint x: 818, startPoint y: 385, endPoint x: 888, endPoint y: 388, distance: 70.2
click at [888, 388] on div "Get a Quote Policy Details Route Details Reset Route Details Cover door to port…" at bounding box center [528, 211] width 722 height 423
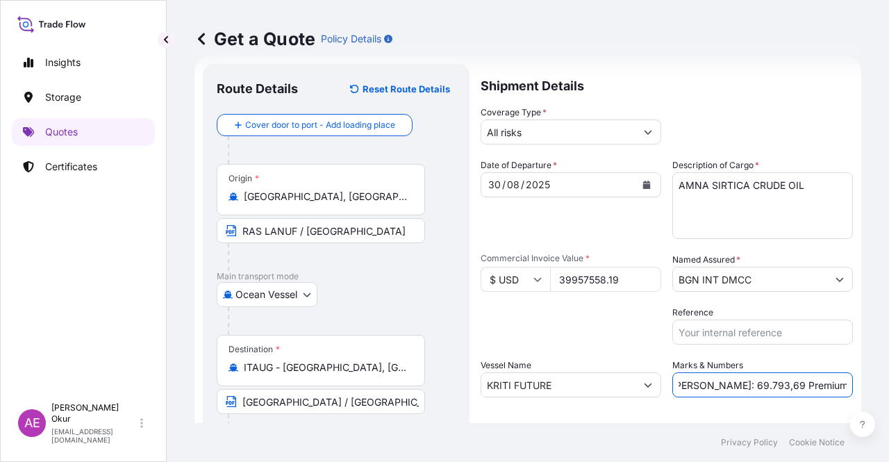
click at [793, 387] on input "PO NO:25Y0226500 Quantity M/Tonn: 69.793,69 Premium: USD 54,04" at bounding box center [762, 384] width 180 height 25
drag, startPoint x: 812, startPoint y: 383, endPoint x: 888, endPoint y: 383, distance: 75.7
click at [888, 383] on div "Get a Quote Policy Details Route Details Reset Route Details Cover door to port…" at bounding box center [528, 211] width 722 height 423
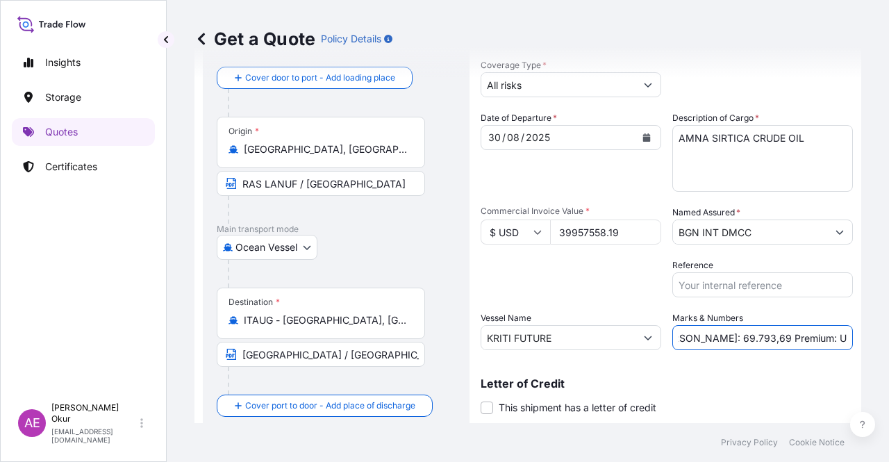
scroll to position [108, 0]
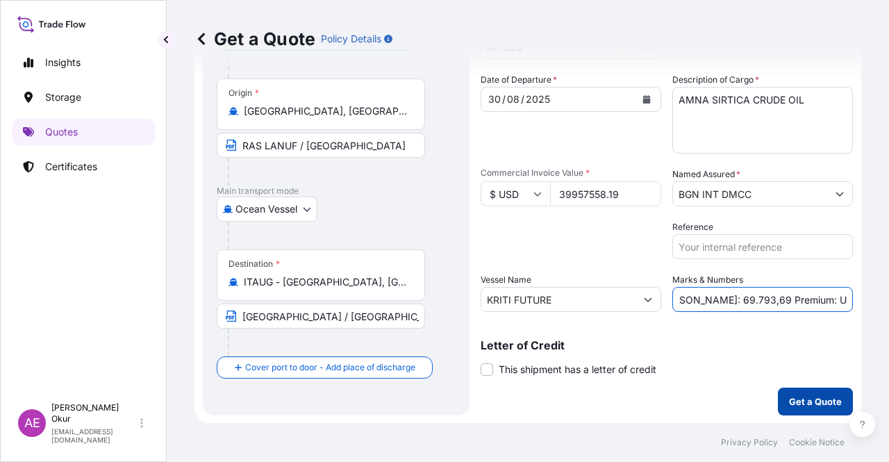
type input "PO NO:25Y0226500 Quantity M/Tonn: 69.793,69 Premium: USD 4.395,33"
click at [803, 408] on p "Get a Quote" at bounding box center [815, 401] width 53 height 14
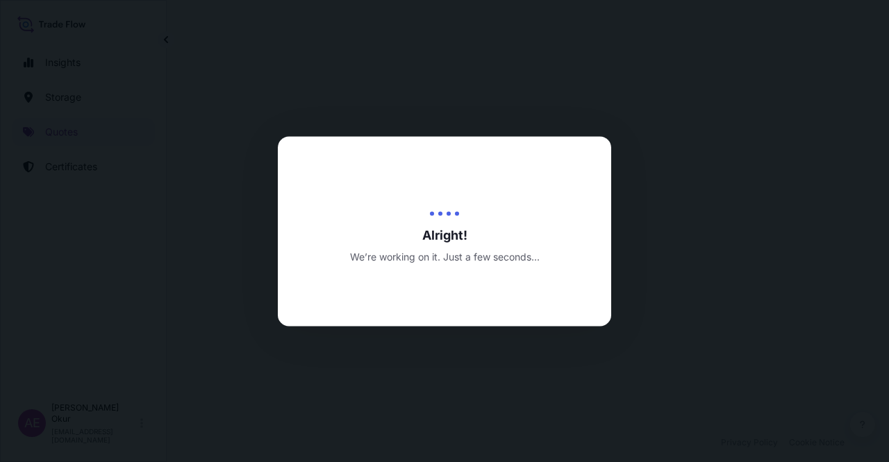
select select "Ocean Vessel"
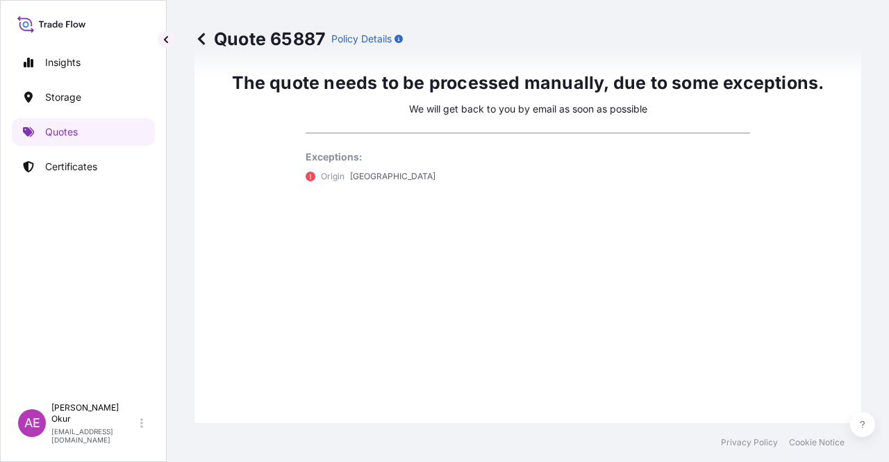
scroll to position [822, 0]
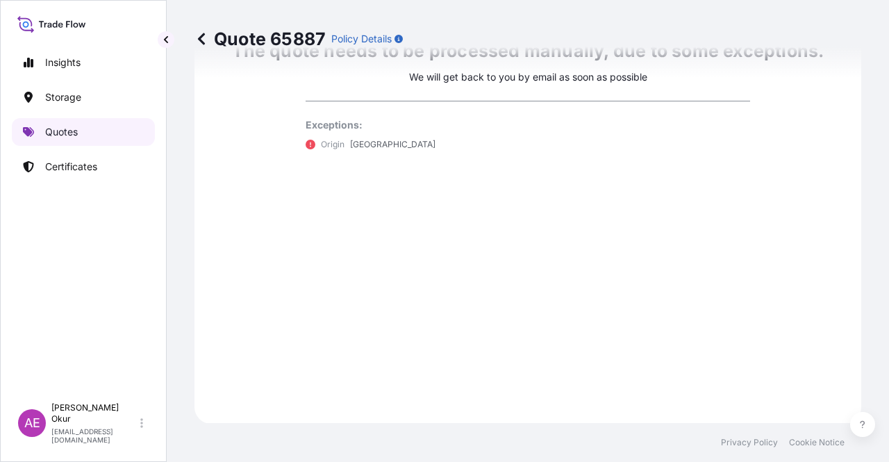
click at [98, 134] on link "Quotes" at bounding box center [83, 132] width 143 height 28
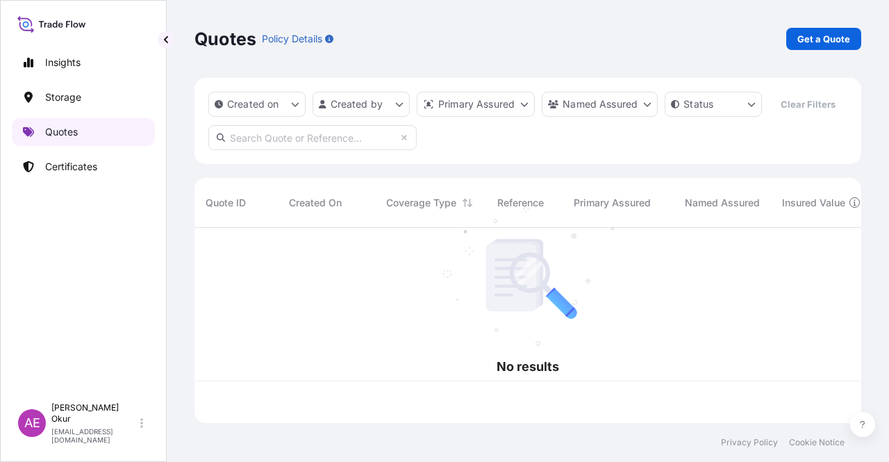
scroll to position [192, 655]
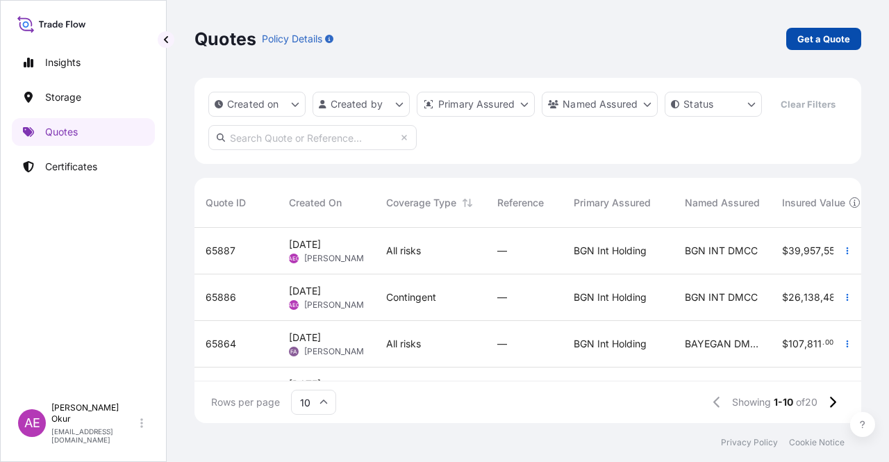
click at [812, 37] on p "Get a Quote" at bounding box center [823, 39] width 53 height 14
select select "Ocean Vessel"
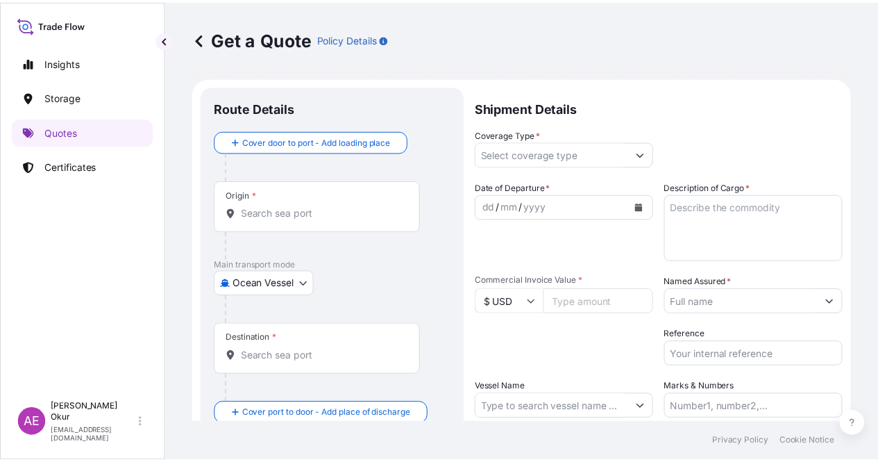
scroll to position [22, 0]
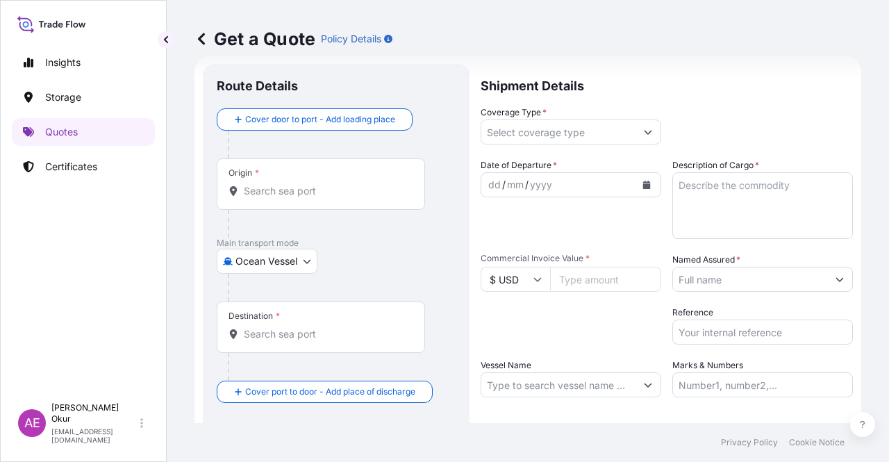
click at [311, 191] on input "Origin *" at bounding box center [326, 191] width 164 height 14
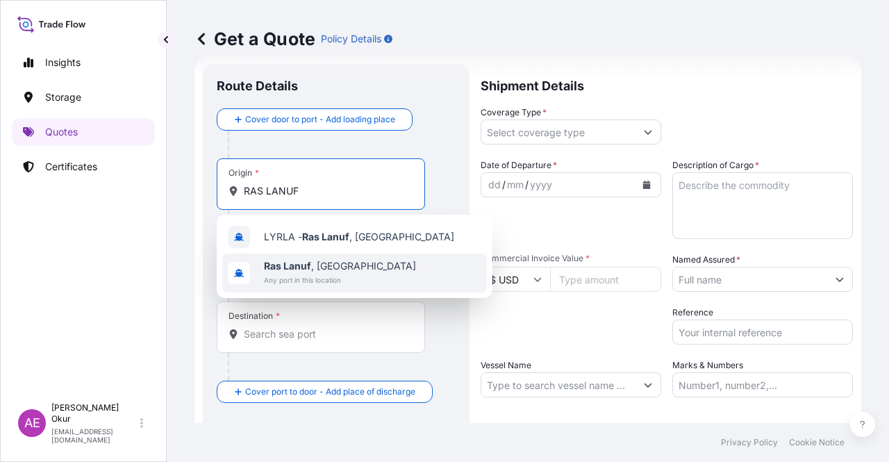
click at [325, 263] on span "Ras Lanuf , Libya" at bounding box center [340, 266] width 152 height 14
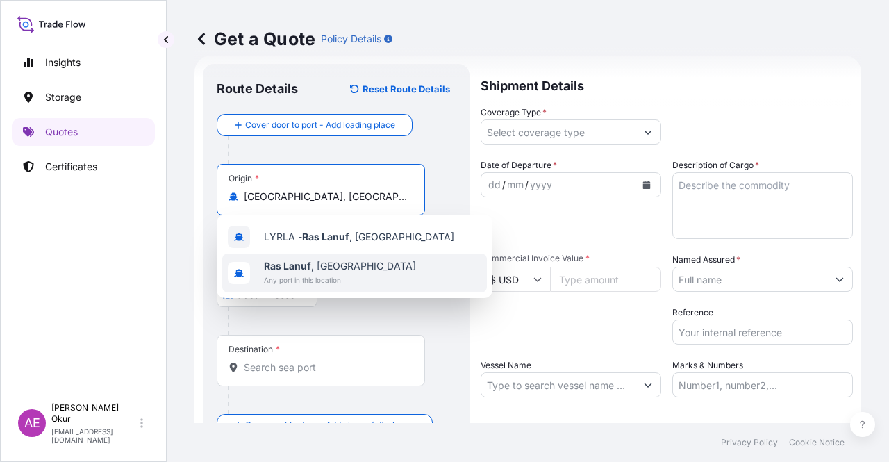
type input "Ras Lanuf, Libya"
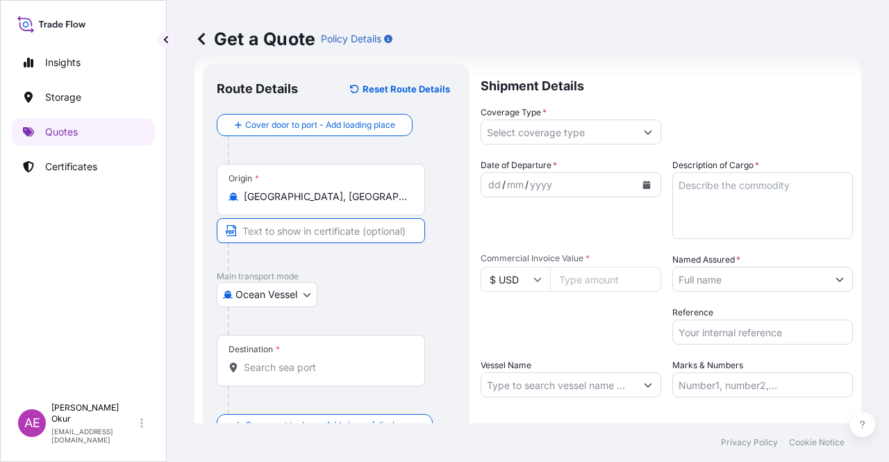
click at [305, 234] on input "Text to appear on certificate" at bounding box center [321, 230] width 208 height 25
type input "RAS LANUF / LIBYA"
click at [314, 347] on div "Destination *" at bounding box center [321, 360] width 208 height 51
click at [314, 360] on input "Destination *" at bounding box center [326, 367] width 164 height 14
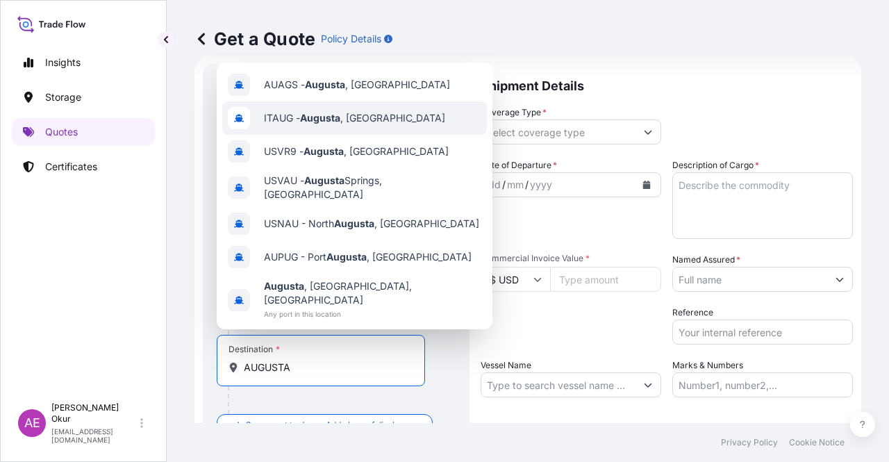
click at [362, 124] on span "ITAUG - Augusta , Italy" at bounding box center [354, 118] width 181 height 14
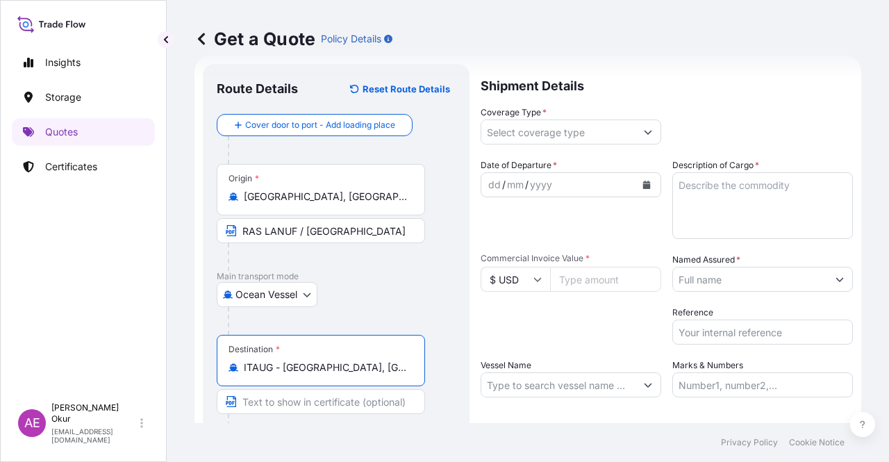
type input "ITAUG - Augusta, Italy"
click at [287, 406] on input "Text to appear on certificate" at bounding box center [321, 401] width 208 height 25
type input "AUGUSTA / ITALY"
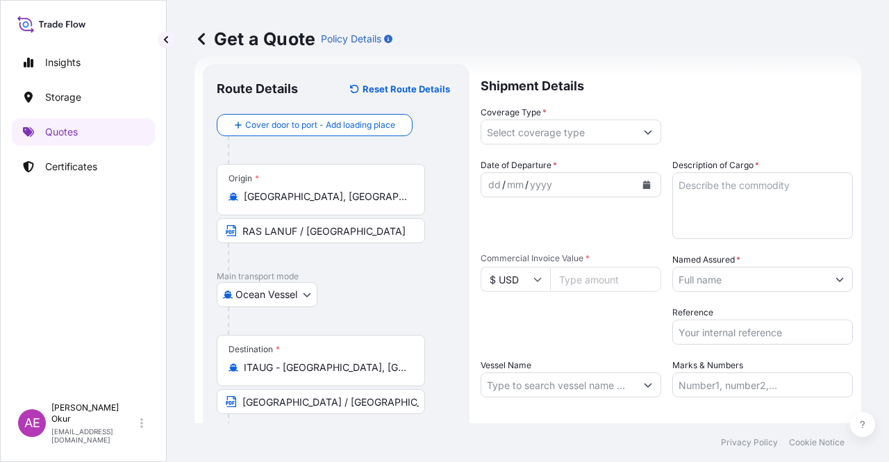
click at [545, 117] on label "Coverage Type *" at bounding box center [513, 113] width 66 height 14
click at [545, 119] on input "Coverage Type *" at bounding box center [558, 131] width 154 height 25
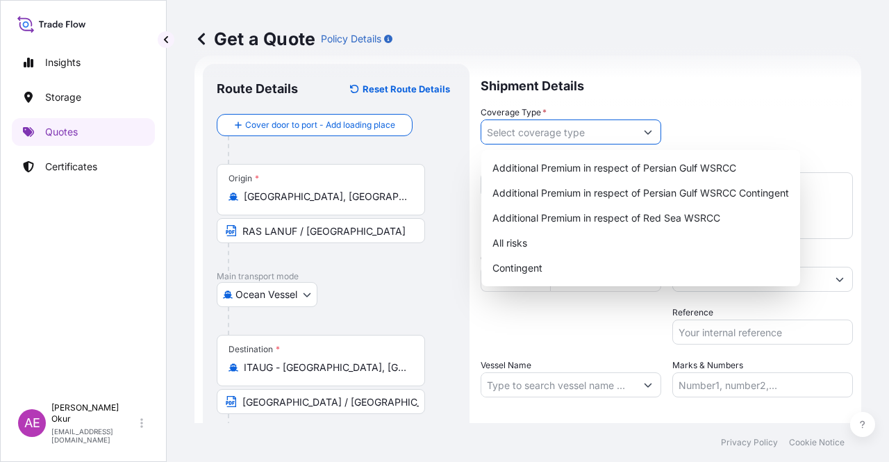
click at [546, 133] on input "Coverage Type *" at bounding box center [558, 131] width 154 height 25
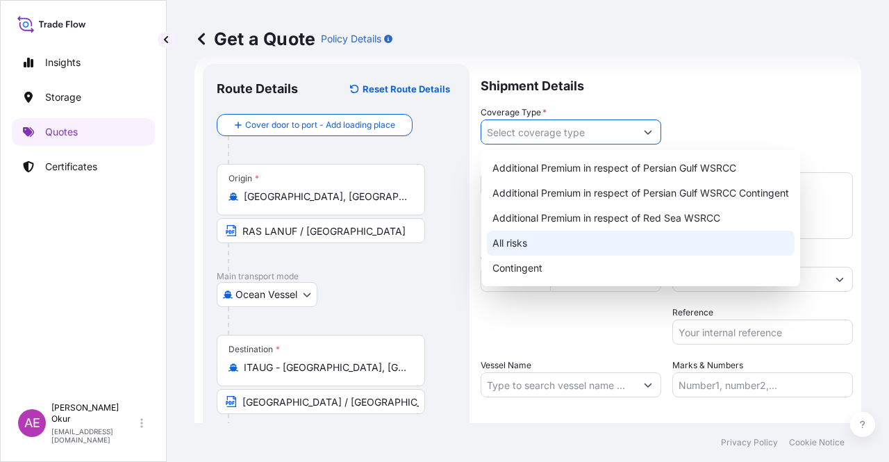
click at [517, 237] on div "All risks" at bounding box center [641, 242] width 308 height 25
type input "All risks"
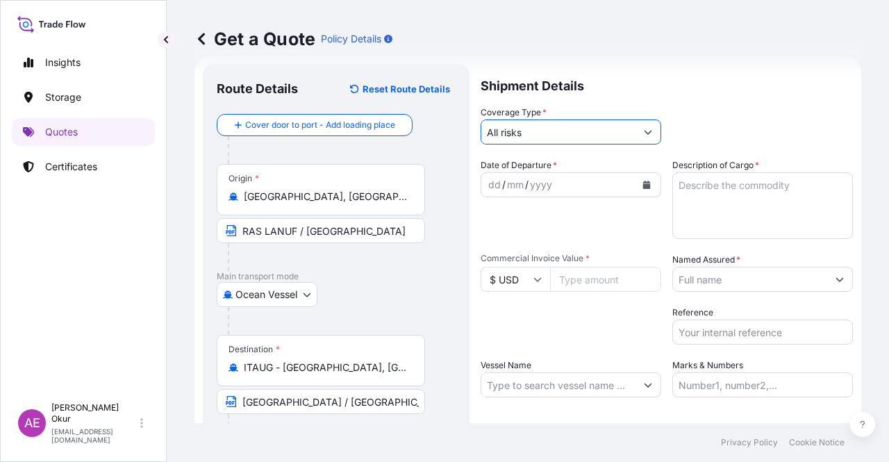
click at [485, 187] on div "dd / mm / yyyy" at bounding box center [558, 184] width 154 height 25
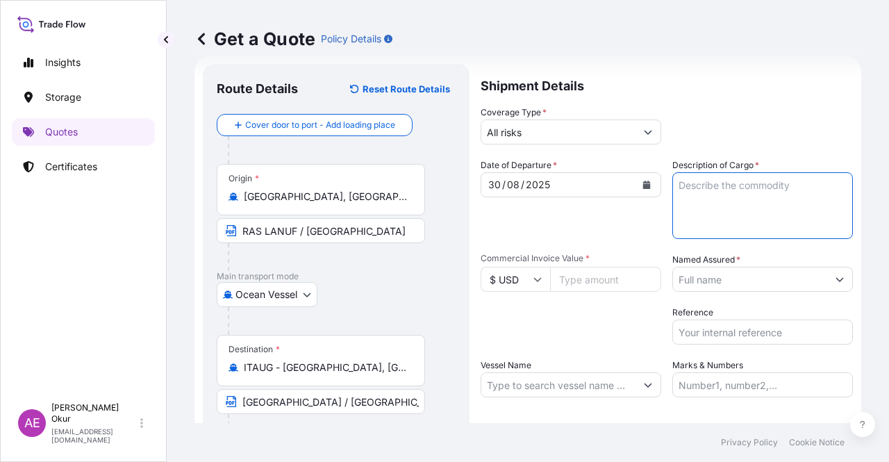
click at [704, 197] on textarea "Description of Cargo *" at bounding box center [762, 205] width 180 height 67
type textarea "AMNA SIRTICA CRUDE OIL"
click at [585, 276] on input "Commercial Invoice Value *" at bounding box center [605, 279] width 111 height 25
type input "7937178.05"
click at [762, 276] on input "Named Assured *" at bounding box center [750, 279] width 154 height 25
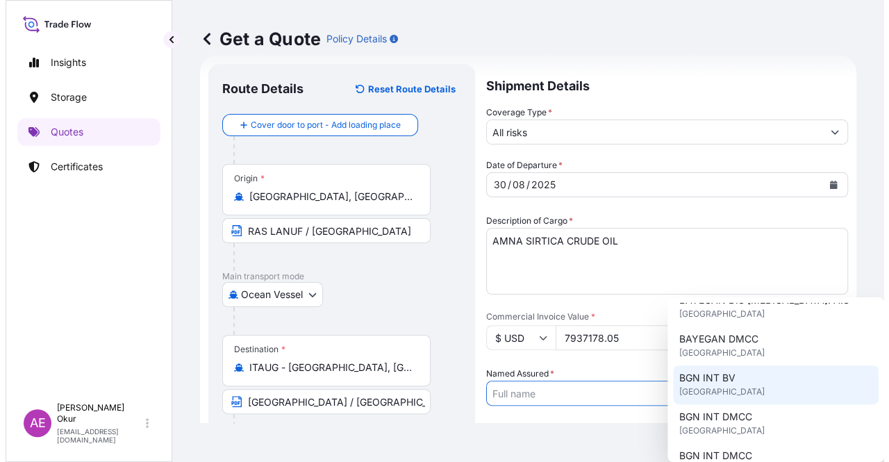
scroll to position [139, 0]
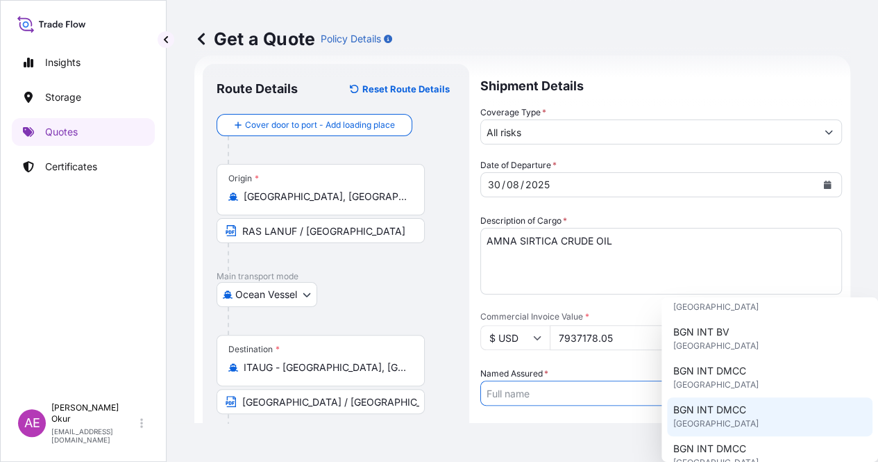
click at [721, 419] on span "[GEOGRAPHIC_DATA]" at bounding box center [715, 424] width 85 height 14
type input "BGN INT DMCC"
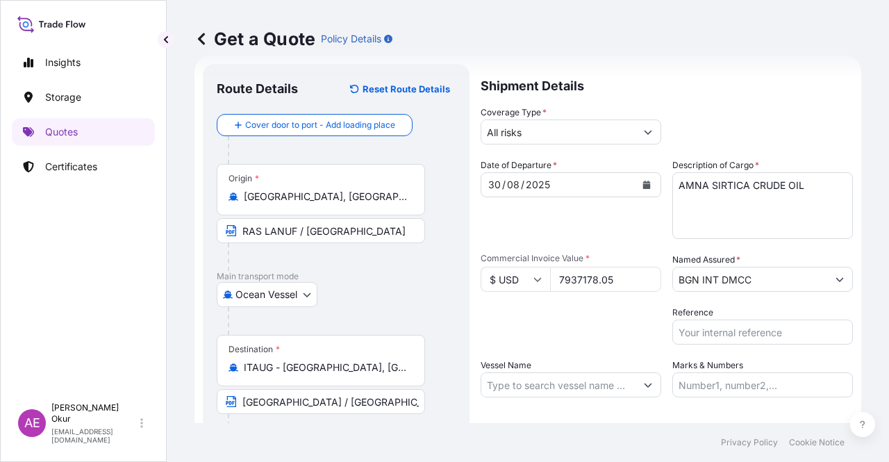
click at [557, 376] on input "Vessel Name" at bounding box center [558, 384] width 154 height 25
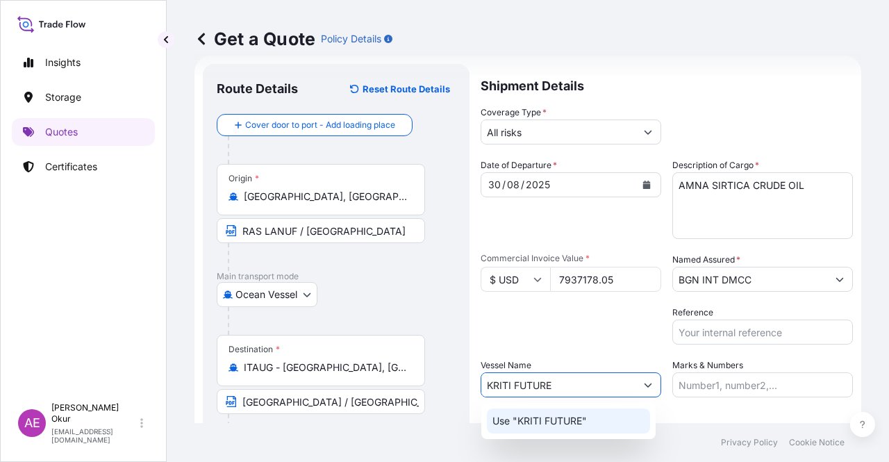
click at [568, 417] on p "Use "KRITI FUTURE"" at bounding box center [539, 421] width 94 height 14
type input "KRITI FUTURE"
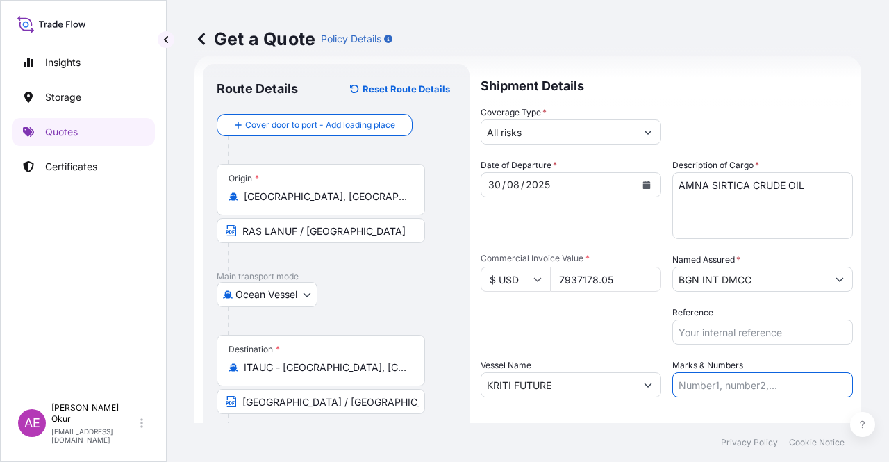
click at [736, 378] on input "Marks & Numbers" at bounding box center [762, 384] width 180 height 25
drag, startPoint x: 708, startPoint y: 384, endPoint x: 765, endPoint y: 385, distance: 56.9
click at [765, 385] on input "PO NO:25Y0140700 Quantity M/Tonn: 6.692,866 Premium: USD 380,62" at bounding box center [762, 384] width 180 height 25
drag, startPoint x: 825, startPoint y: 367, endPoint x: 855, endPoint y: 376, distance: 31.7
click at [853, 376] on div "Get a Quote Policy Details Route Details Reset Route Details Cover door to port…" at bounding box center [528, 211] width 722 height 423
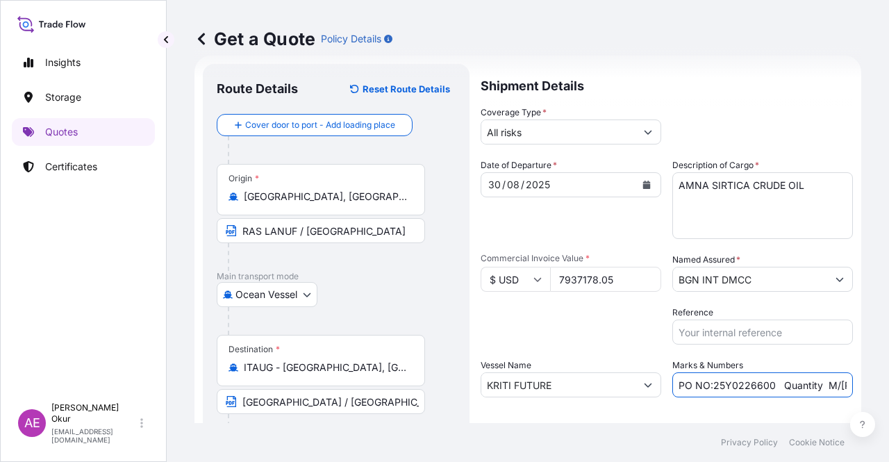
drag, startPoint x: 823, startPoint y: 378, endPoint x: 884, endPoint y: 380, distance: 61.1
click at [887, 381] on div "Get a Quote Policy Details Route Details Reset Route Details Cover door to port…" at bounding box center [528, 211] width 722 height 423
click at [818, 380] on input "PO NO:25Y0226600 Quantity M/Tonn: 6.692,866 Premium: USD 380,62" at bounding box center [762, 384] width 180 height 25
drag, startPoint x: 832, startPoint y: 383, endPoint x: 871, endPoint y: 384, distance: 39.6
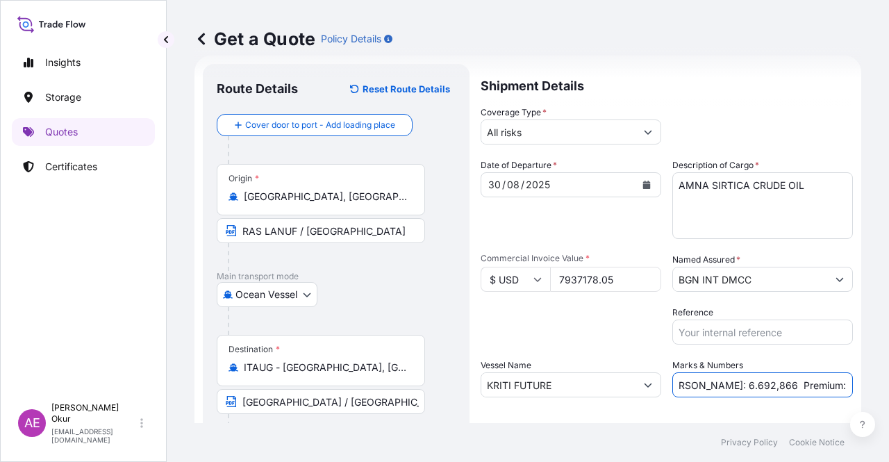
click at [871, 384] on div "Get a Quote Policy Details Route Details Reset Route Details Cover door to port…" at bounding box center [528, 211] width 722 height 423
click at [753, 379] on input "PO NO:25Y0226600 Quantity M/Tonn: 6.692,866 Premium: USD 380,62" at bounding box center [762, 384] width 180 height 25
drag, startPoint x: 682, startPoint y: 384, endPoint x: 729, endPoint y: 385, distance: 46.5
click at [729, 385] on input "PO NO:25Y0226600 Quantity M/Tonn: 6.692,866 Premium: USD 380,62" at bounding box center [762, 384] width 180 height 25
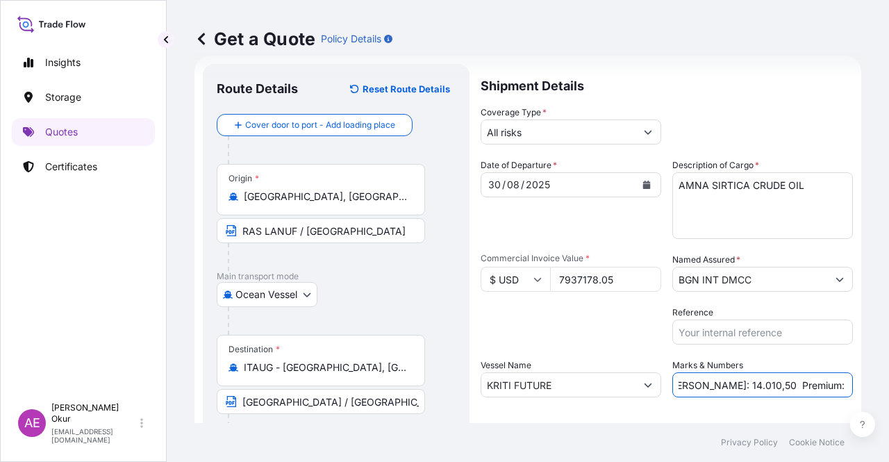
drag, startPoint x: 814, startPoint y: 383, endPoint x: 888, endPoint y: 397, distance: 75.6
click at [888, 397] on div "Get a Quote Policy Details Route Details Reset Route Details Cover door to port…" at bounding box center [528, 211] width 722 height 423
click at [773, 387] on input "PO NO:25Y0226600 Quantity M/Tonn: 14.010,50 Premium: USD 380,62" at bounding box center [762, 384] width 180 height 25
drag, startPoint x: 803, startPoint y: 382, endPoint x: 888, endPoint y: 389, distance: 85.0
click at [888, 389] on div "Get a Quote Policy Details Route Details Reset Route Details Cover door to port…" at bounding box center [528, 211] width 722 height 423
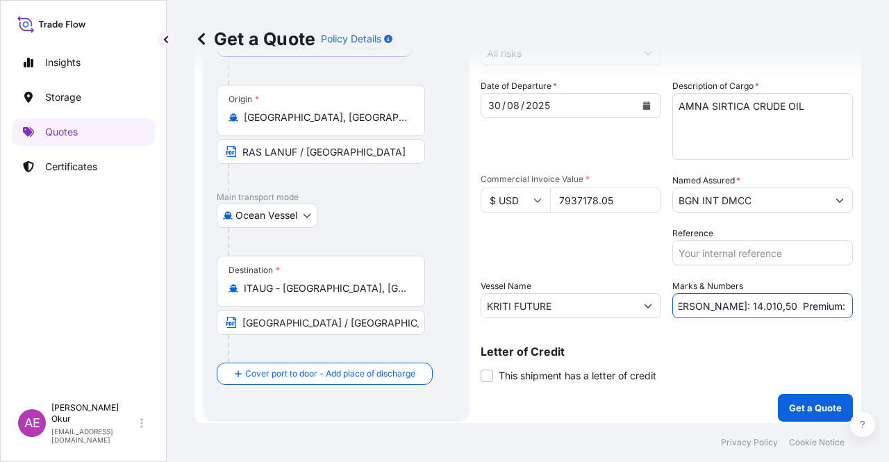
scroll to position [108, 0]
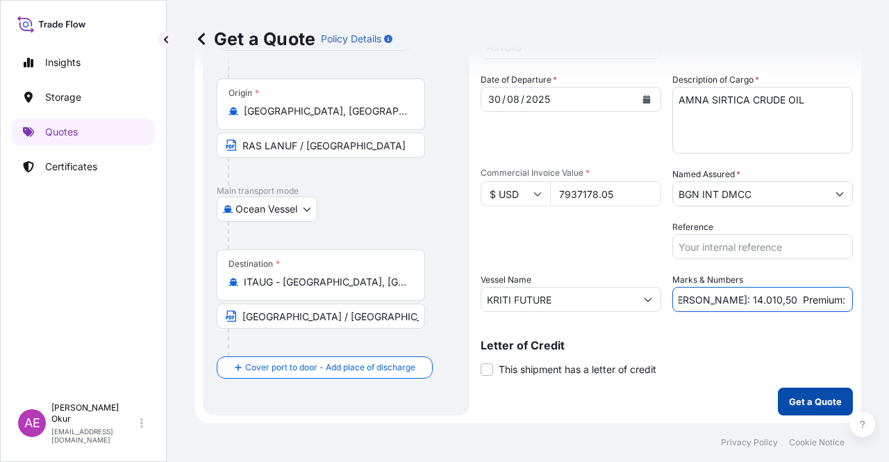
type input "PO NO:25Y0226600 Quantity M/Tonn: 14.010,50 Premium: USD 873,09"
click at [821, 414] on button "Get a Quote" at bounding box center [815, 401] width 75 height 28
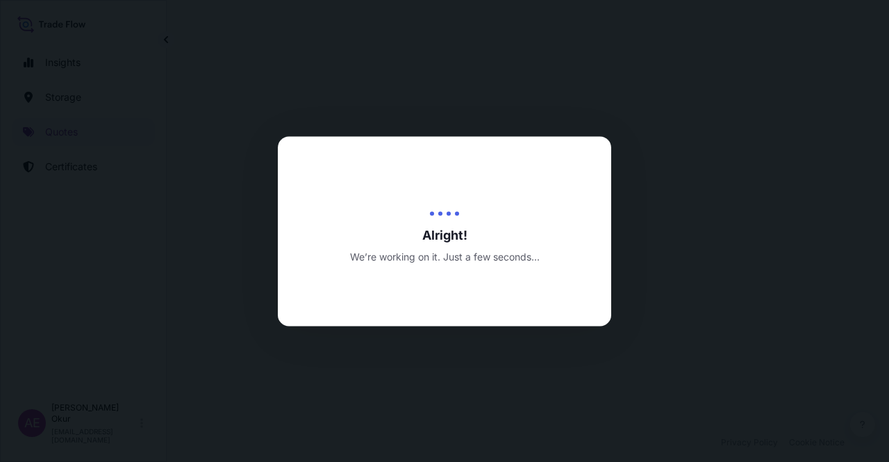
select select "Ocean Vessel"
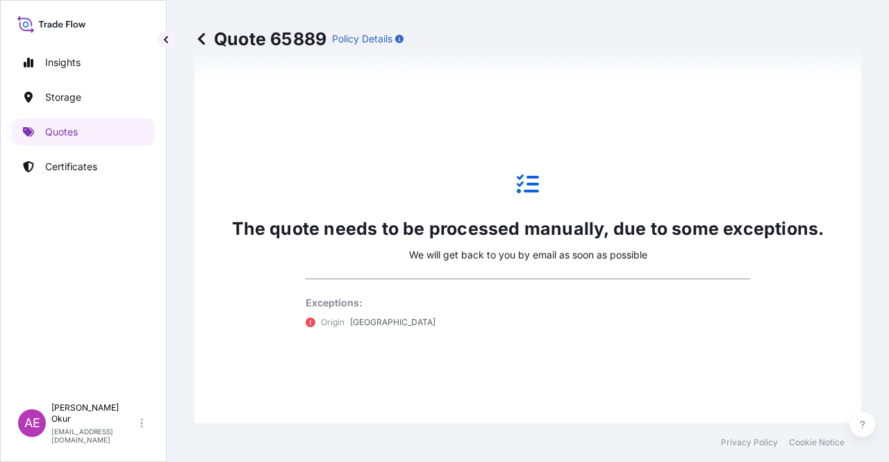
scroll to position [753, 0]
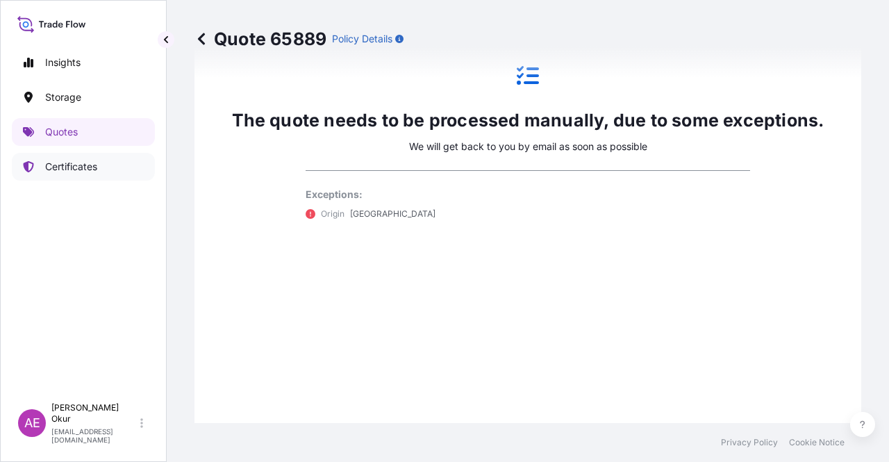
click at [96, 127] on link "Quotes" at bounding box center [83, 132] width 143 height 28
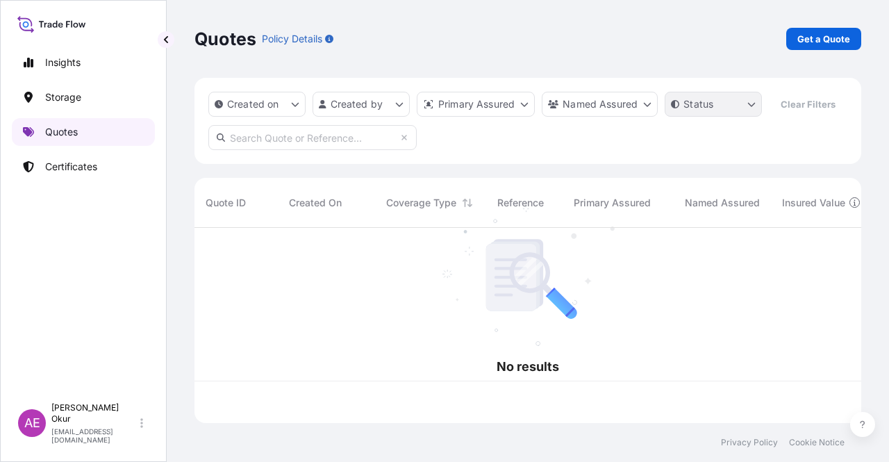
scroll to position [192, 655]
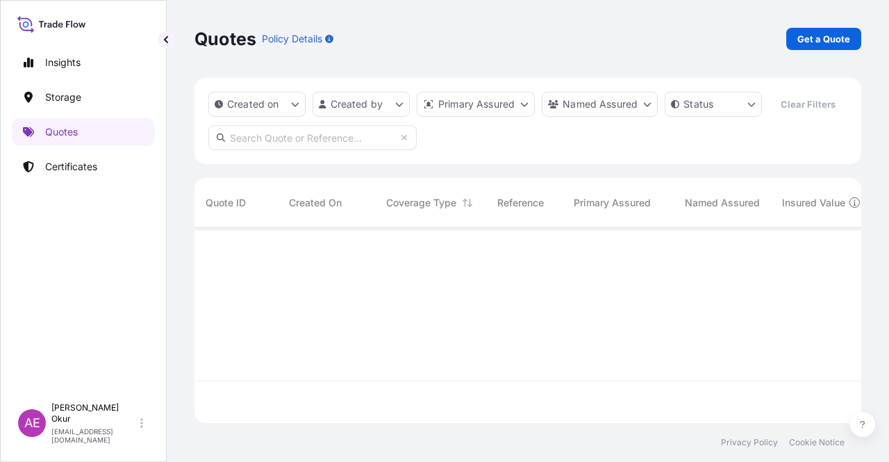
click at [805, 32] on p "Get a Quote" at bounding box center [823, 39] width 53 height 14
select select "Ocean Vessel"
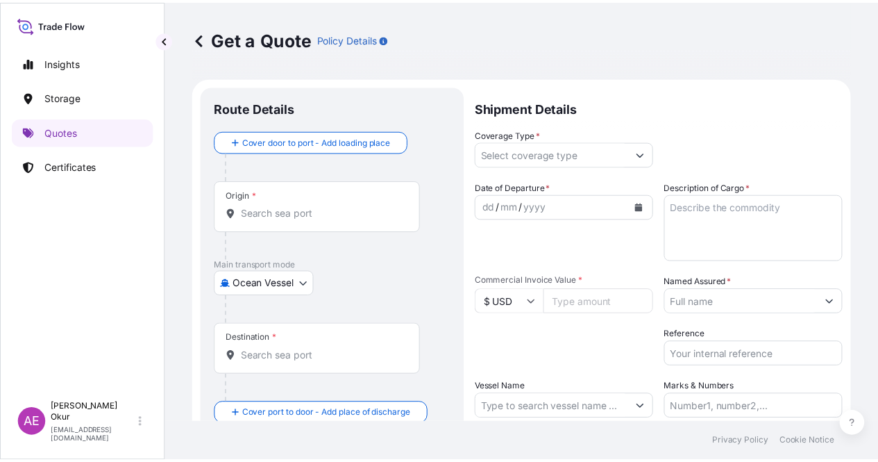
scroll to position [22, 0]
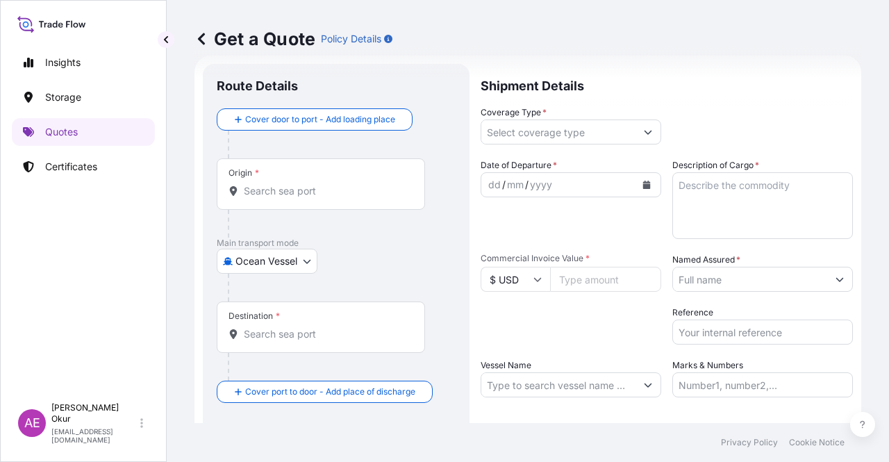
click at [525, 123] on input "Coverage Type *" at bounding box center [558, 131] width 154 height 25
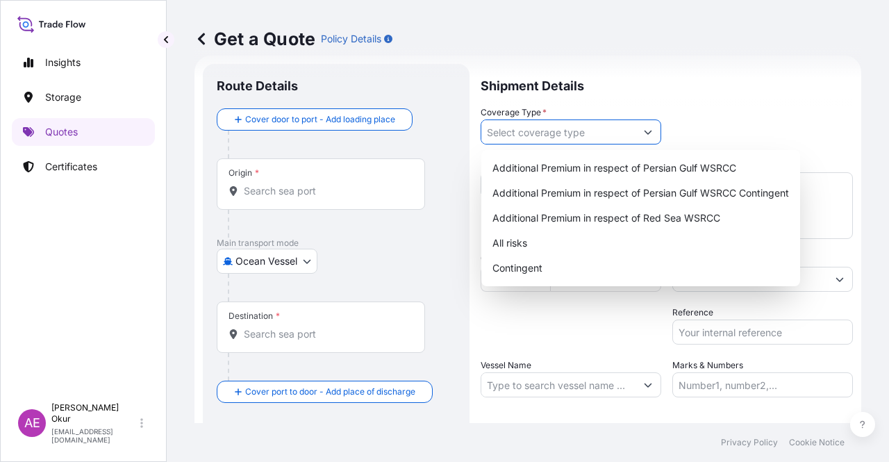
click at [339, 169] on div "Origin *" at bounding box center [321, 183] width 208 height 51
click at [339, 184] on input "Origin *" at bounding box center [326, 191] width 164 height 14
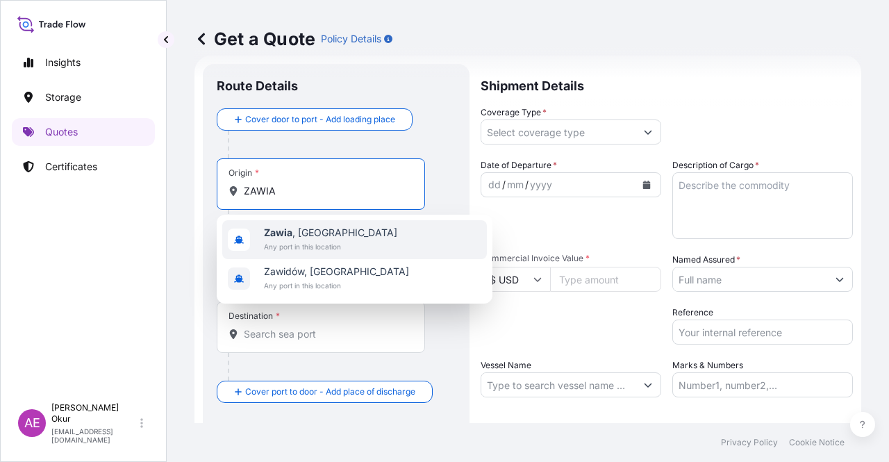
click at [327, 243] on span "Any port in this location" at bounding box center [330, 247] width 133 height 14
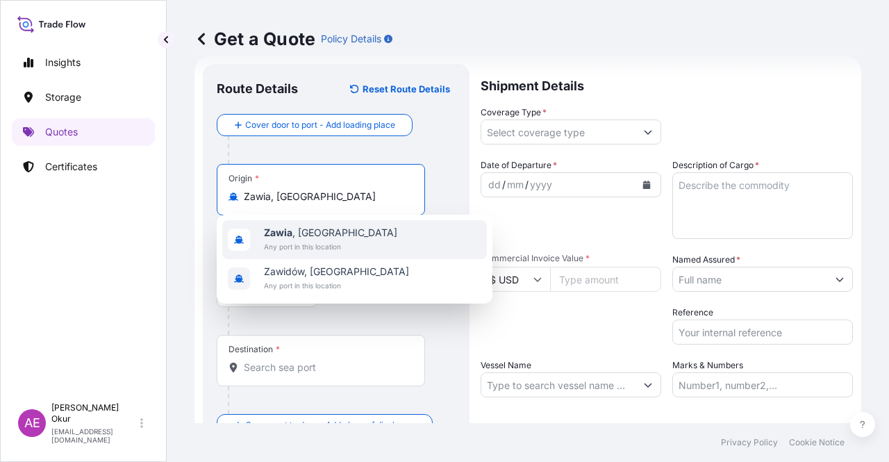
type input "Zawia, [GEOGRAPHIC_DATA]"
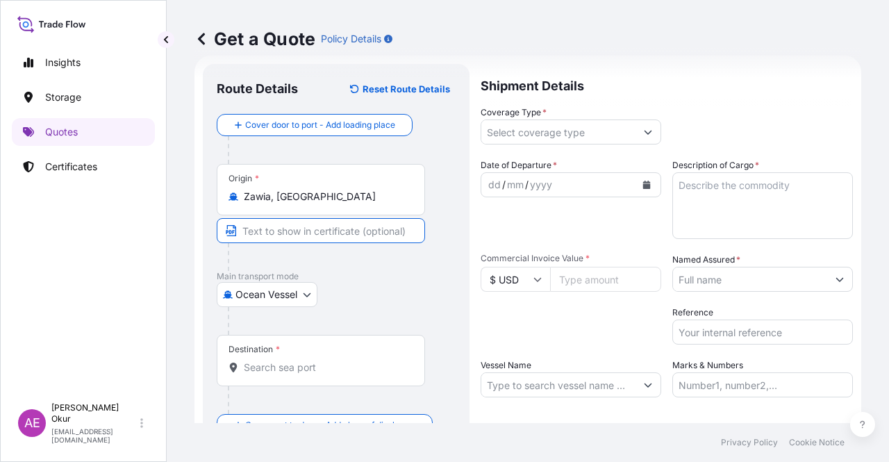
click at [319, 226] on input "Text to appear on certificate" at bounding box center [321, 230] width 208 height 25
type input "ZAWIA / [GEOGRAPHIC_DATA]"
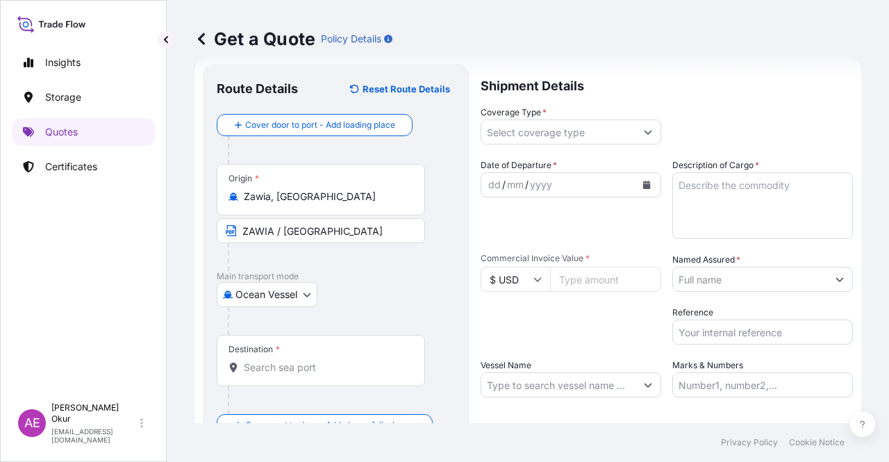
click at [299, 379] on div "Destination *" at bounding box center [321, 360] width 208 height 51
click at [299, 374] on input "Destination *" at bounding box center [326, 367] width 164 height 14
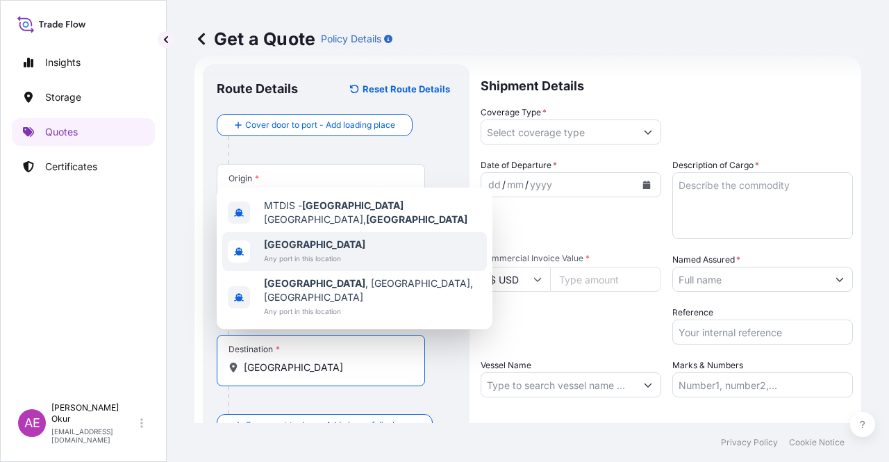
click at [349, 264] on div "Malta Any port in this location" at bounding box center [354, 251] width 264 height 39
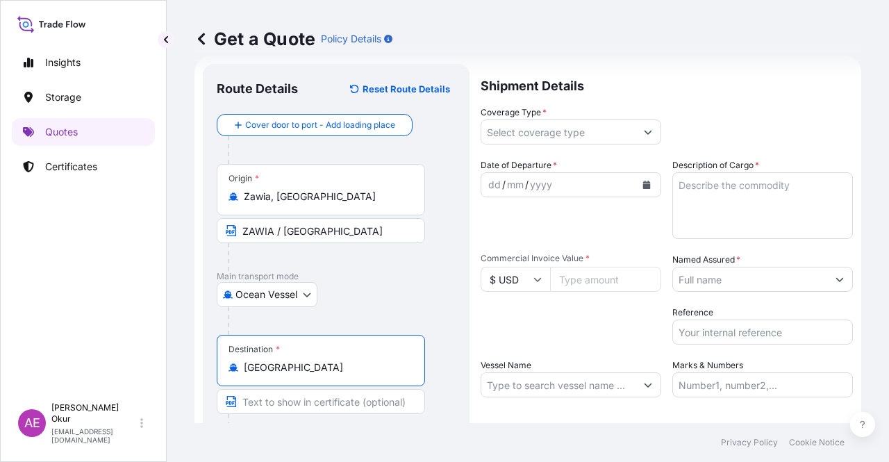
type input "[GEOGRAPHIC_DATA]"
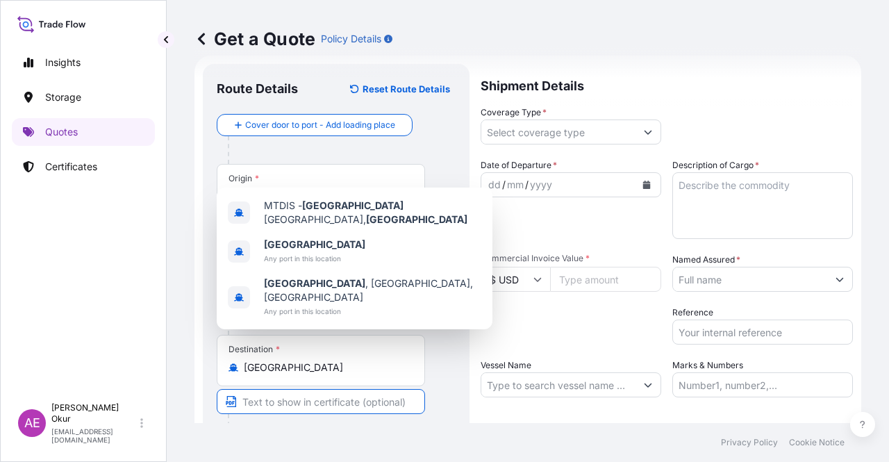
click at [300, 411] on input "Text to appear on certificate" at bounding box center [321, 401] width 208 height 25
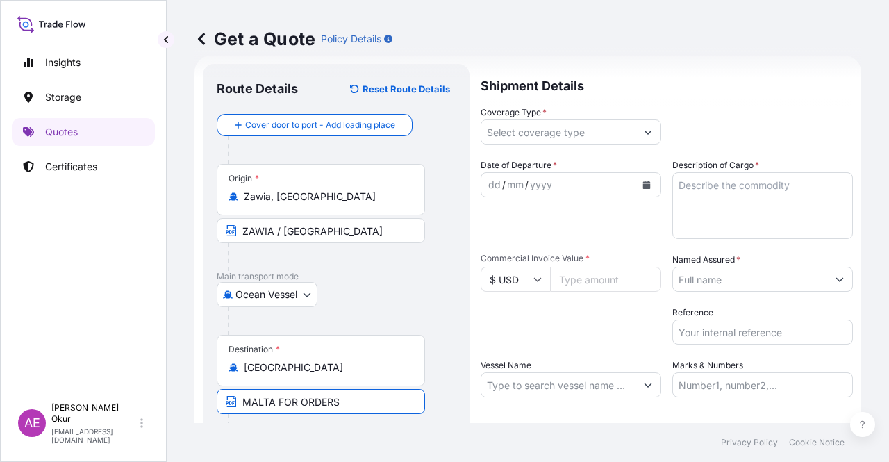
type input "MALTA FOR ORDERS"
click at [582, 137] on input "Coverage Type *" at bounding box center [558, 131] width 154 height 25
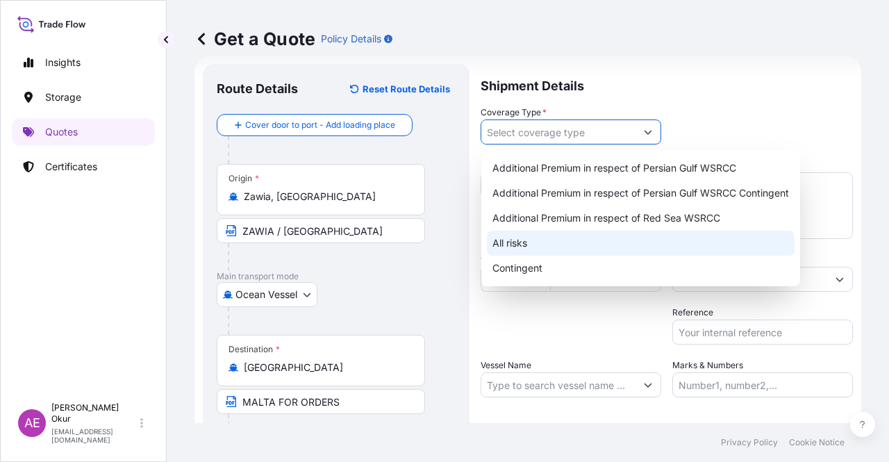
click at [550, 246] on div "All risks" at bounding box center [641, 242] width 308 height 25
type input "All risks"
click at [524, 248] on div "All risks" at bounding box center [641, 242] width 308 height 25
click at [517, 246] on div "All risks" at bounding box center [641, 242] width 308 height 25
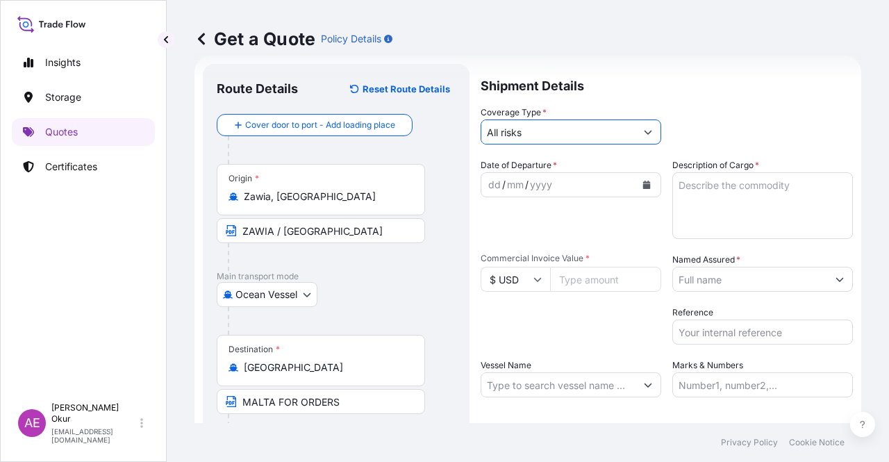
click at [493, 180] on div "dd" at bounding box center [494, 184] width 15 height 17
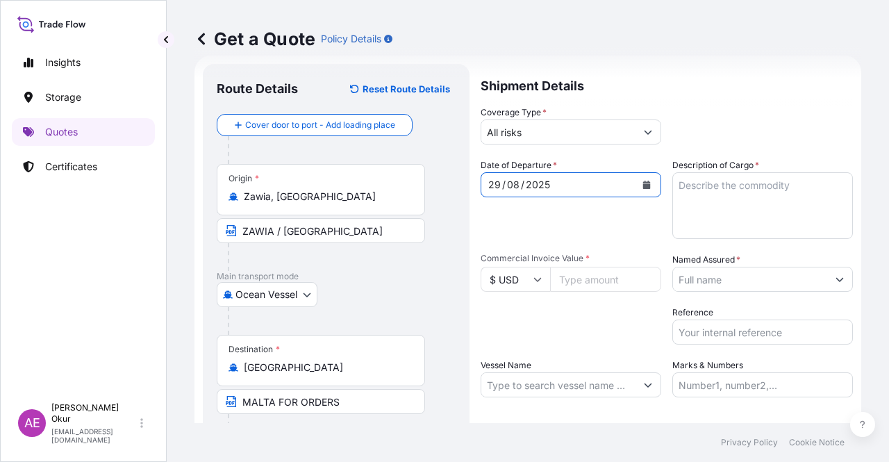
click at [720, 212] on textarea "Description of Cargo *" at bounding box center [762, 205] width 180 height 67
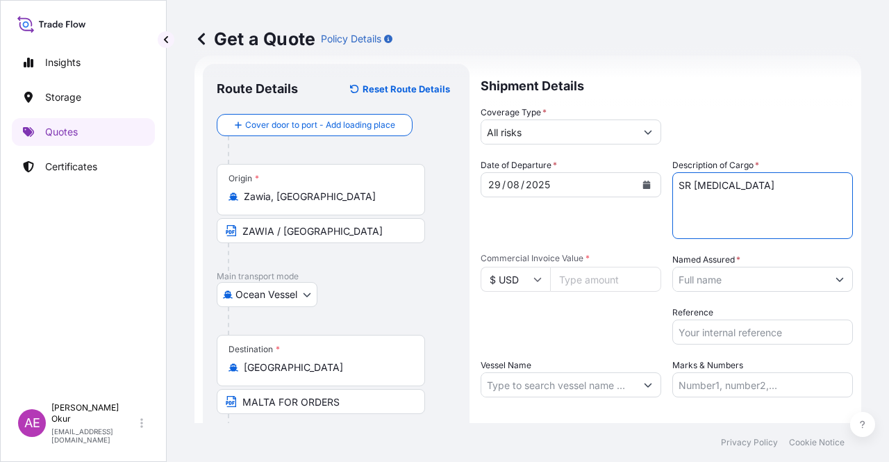
type textarea "SR [MEDICAL_DATA]"
click at [569, 275] on input "Commercial Invoice Value *" at bounding box center [605, 279] width 111 height 25
type input "15508797.96"
click at [786, 276] on input "Named Assured *" at bounding box center [750, 279] width 154 height 25
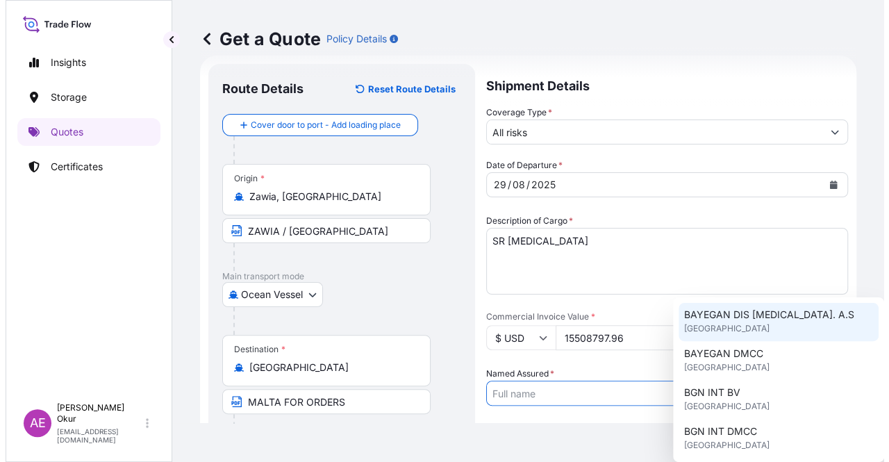
scroll to position [139, 0]
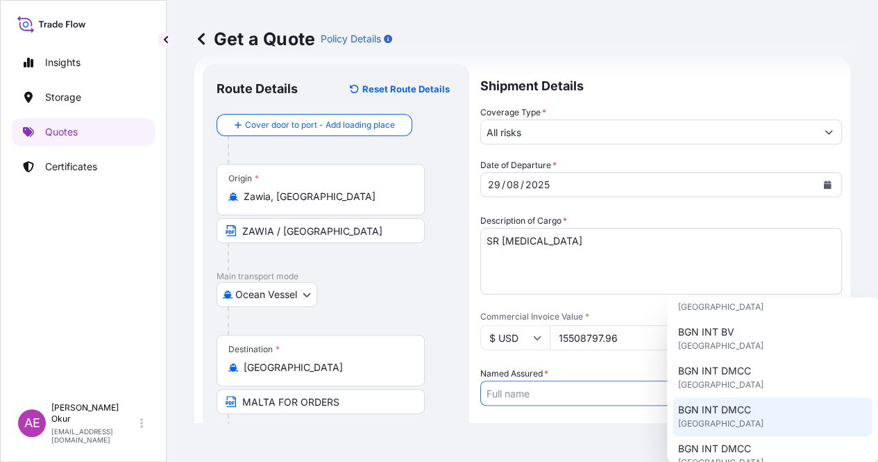
click at [741, 399] on div "BGN INT DMCC United Kingdom" at bounding box center [773, 416] width 200 height 39
type input "BGN INT DMCC"
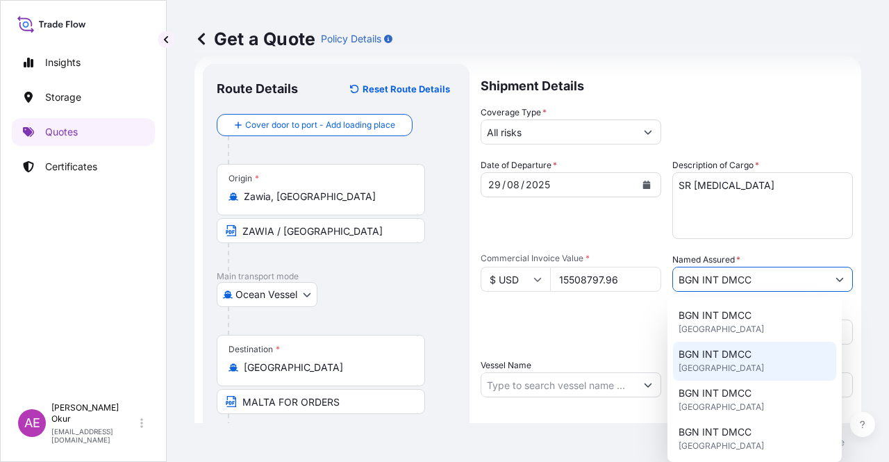
click at [723, 354] on span "BGN INT DMCC" at bounding box center [714, 354] width 73 height 14
click at [731, 353] on span "BGN INT DMCC" at bounding box center [714, 354] width 73 height 14
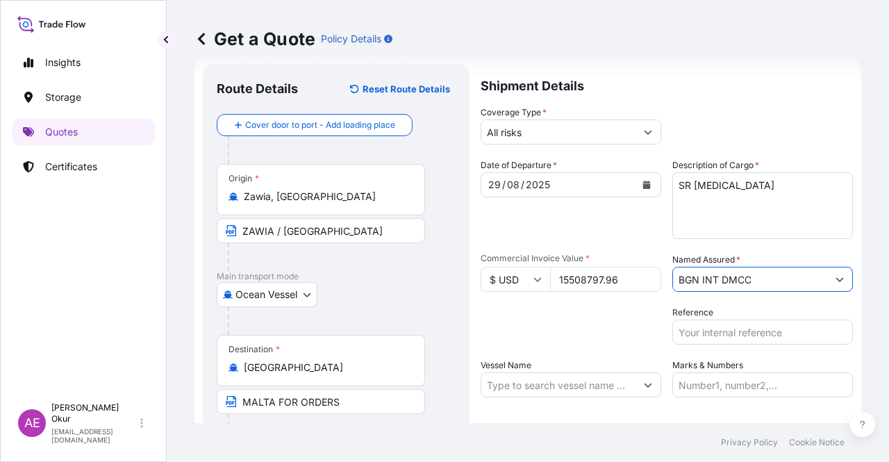
click at [690, 388] on input "Marks & Numbers" at bounding box center [762, 384] width 180 height 25
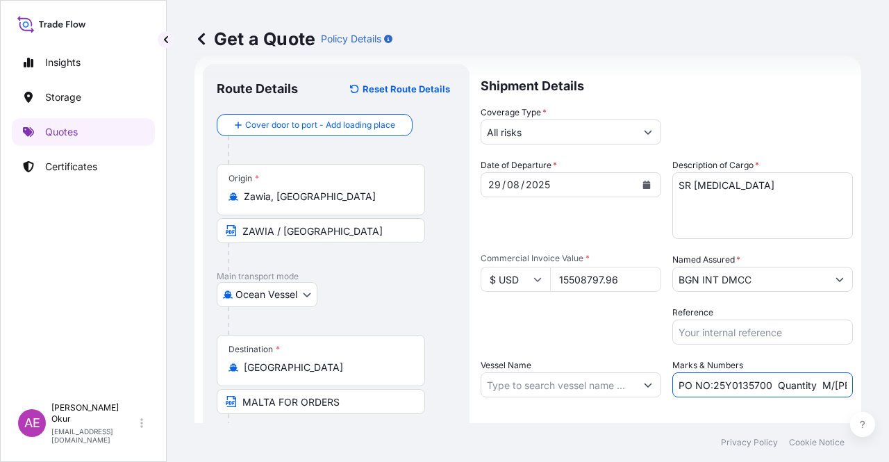
drag, startPoint x: 706, startPoint y: 385, endPoint x: 765, endPoint y: 384, distance: 59.0
click at [765, 384] on input "PO NO:25Y0135700 Quantity M/[PERSON_NAME]: 495,000 Premium: USD 54,04" at bounding box center [762, 384] width 180 height 25
drag, startPoint x: 864, startPoint y: 390, endPoint x: 888, endPoint y: 389, distance: 23.6
click at [888, 389] on div "Get a Quote Policy Details Route Details Reset Route Details Cover door to port…" at bounding box center [528, 211] width 722 height 423
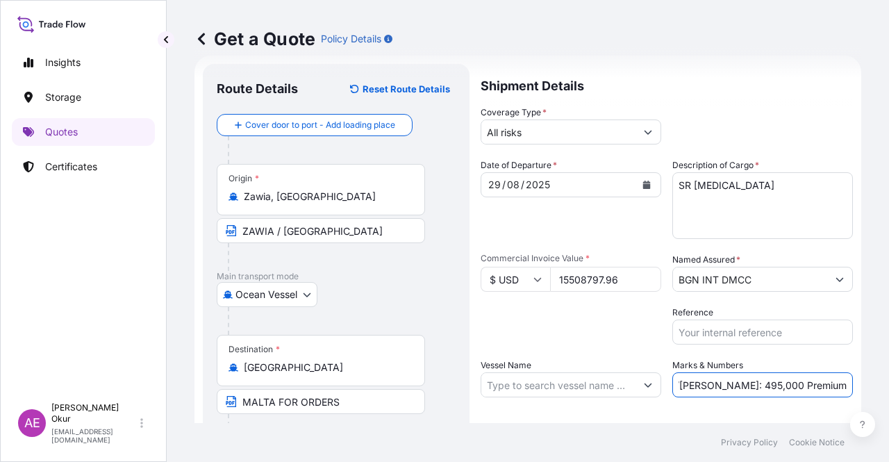
click at [799, 383] on input "PO NO:25Y0221600 Quantity M/[PERSON_NAME]: 495,000 Premium: USD 54,04" at bounding box center [762, 384] width 180 height 25
drag, startPoint x: 698, startPoint y: 383, endPoint x: 734, endPoint y: 383, distance: 36.8
click at [734, 383] on input "PO NO:25Y0221600 Quantity M/[PERSON_NAME]: 495,000 Premium: USD 54,04" at bounding box center [762, 384] width 180 height 25
drag, startPoint x: 815, startPoint y: 389, endPoint x: 888, endPoint y: 392, distance: 72.9
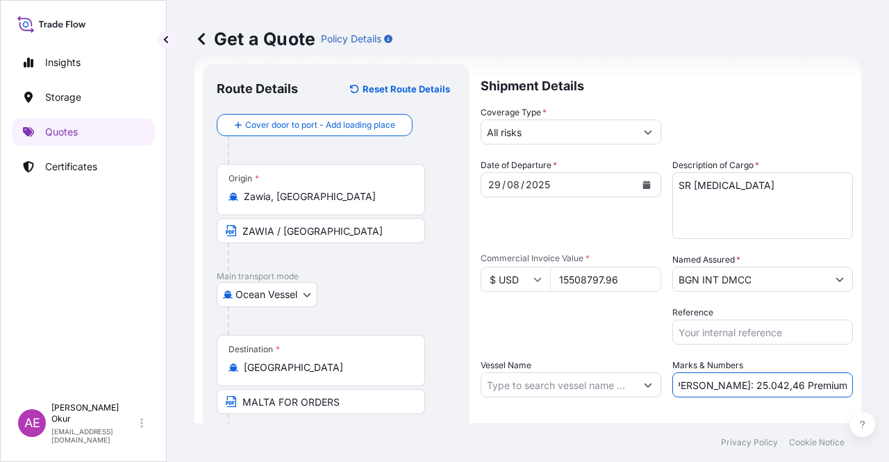
click at [888, 392] on div "Get a Quote Policy Details Route Details Reset Route Details Cover door to port…" at bounding box center [528, 211] width 722 height 423
drag, startPoint x: 790, startPoint y: 391, endPoint x: 797, endPoint y: 389, distance: 7.1
click at [790, 390] on input "PO NO:25Y0221600 Quantity M/[PERSON_NAME]: 25.042,46 Premium: USD 54,04" at bounding box center [762, 384] width 180 height 25
click at [816, 384] on input "PO NO:25Y0221600 Quantity M/[PERSON_NAME]: 25.042,46 Premium: USD 54,04" at bounding box center [762, 384] width 180 height 25
drag, startPoint x: 810, startPoint y: 384, endPoint x: 888, endPoint y: 383, distance: 77.8
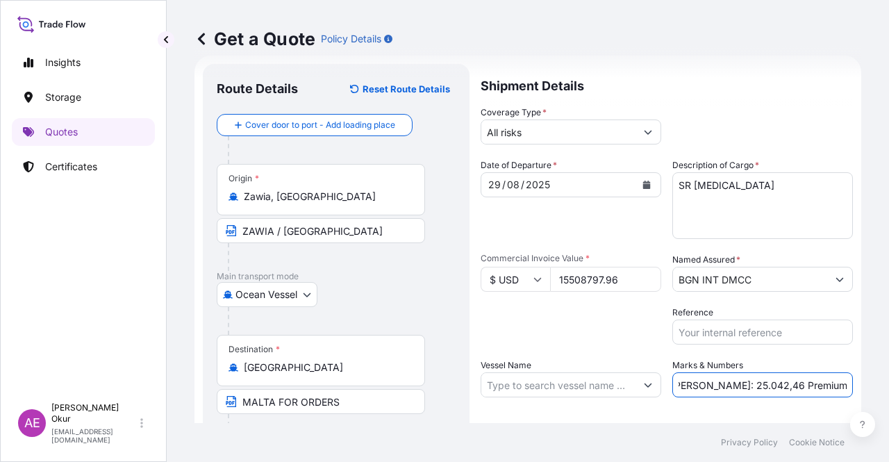
click at [888, 383] on div "Get a Quote Policy Details Route Details Reset Route Details Cover door to port…" at bounding box center [528, 211] width 722 height 423
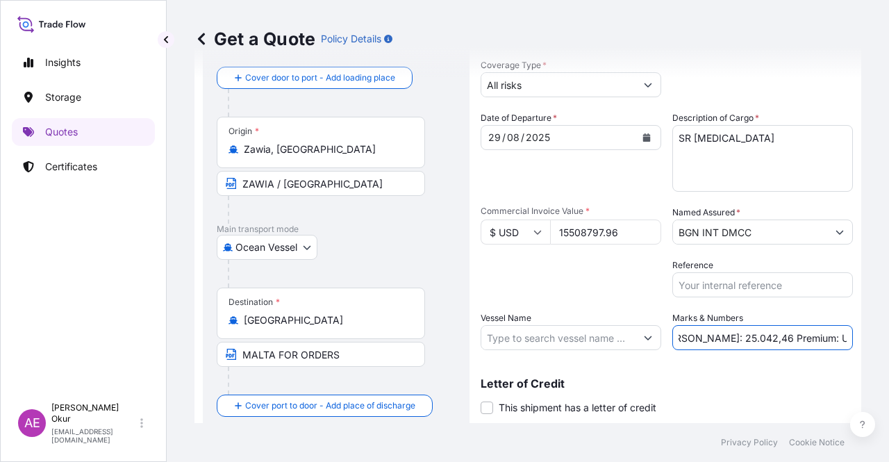
scroll to position [108, 0]
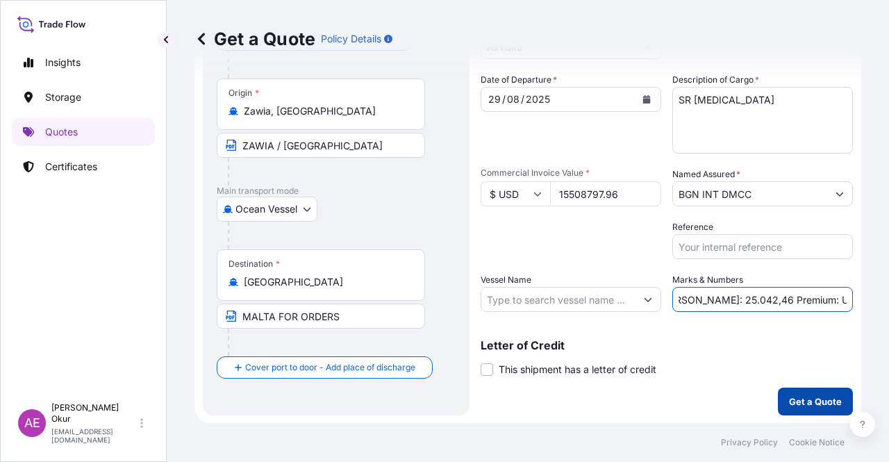
type input "PO NO:25Y0221600 Quantity M/[PERSON_NAME]: 25.042,46 Premium: USD 1.705,97"
click at [814, 410] on button "Get a Quote" at bounding box center [815, 401] width 75 height 28
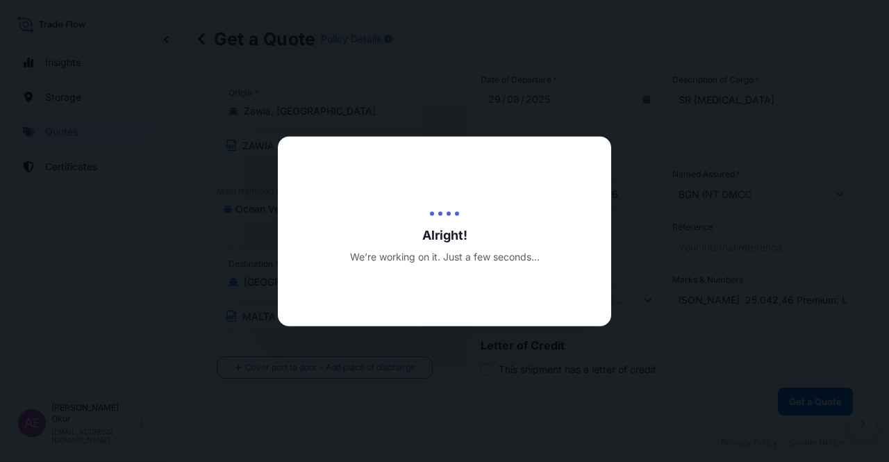
scroll to position [0, 0]
select select "Ocean Vessel"
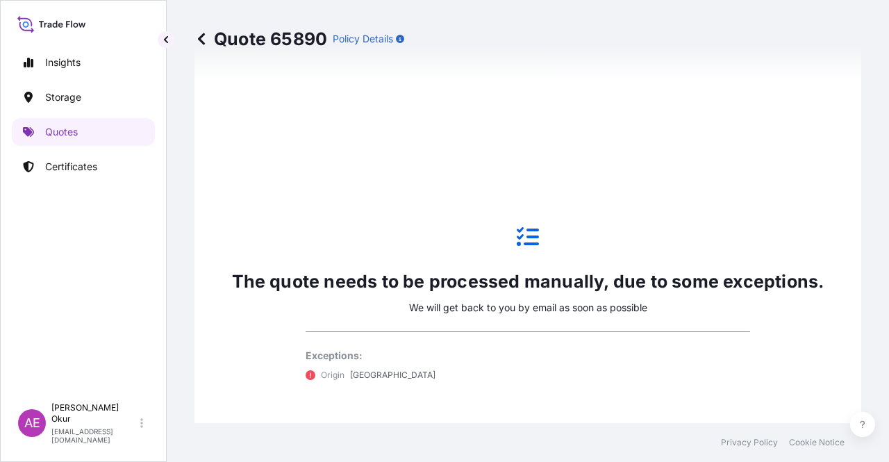
scroll to position [822, 0]
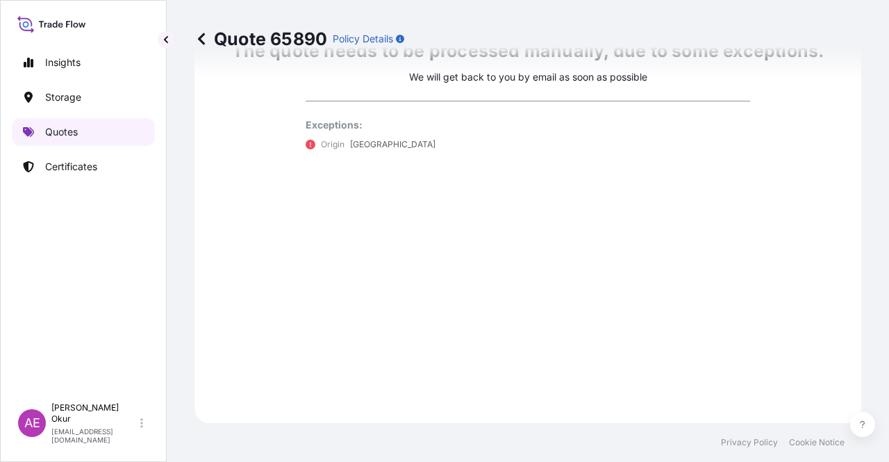
click at [97, 140] on link "Quotes" at bounding box center [83, 132] width 143 height 28
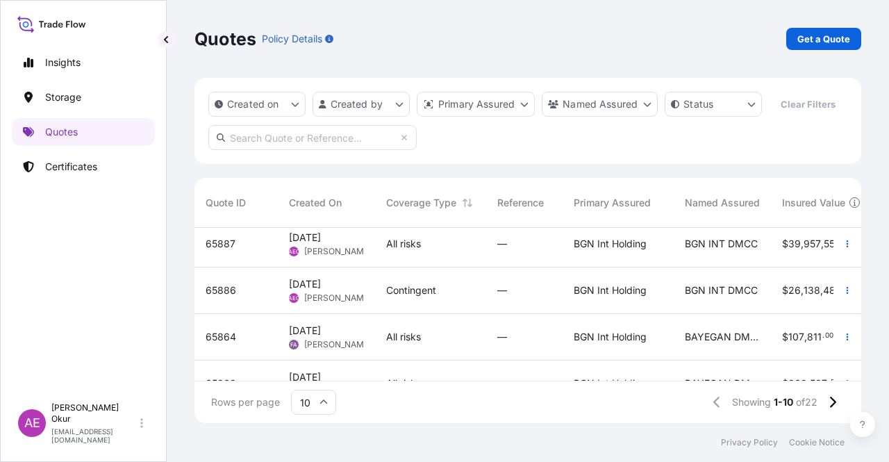
scroll to position [69, 0]
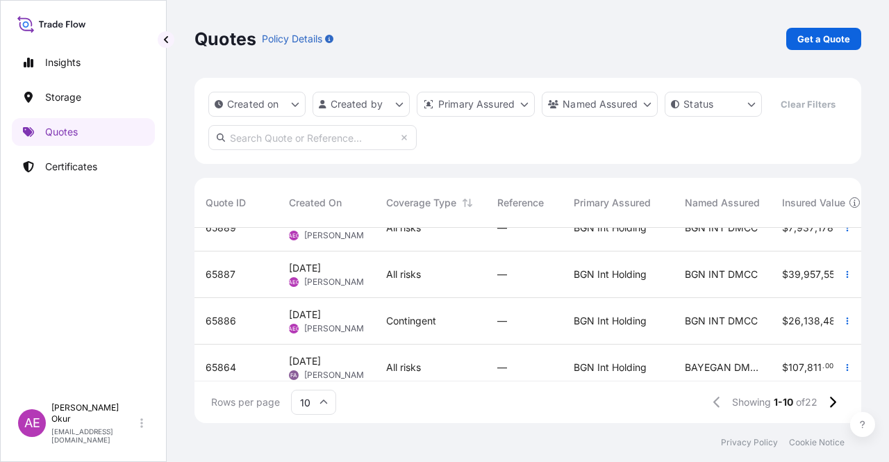
click at [373, 303] on div "[DATE] AEO Alp Eren Okur" at bounding box center [326, 321] width 97 height 47
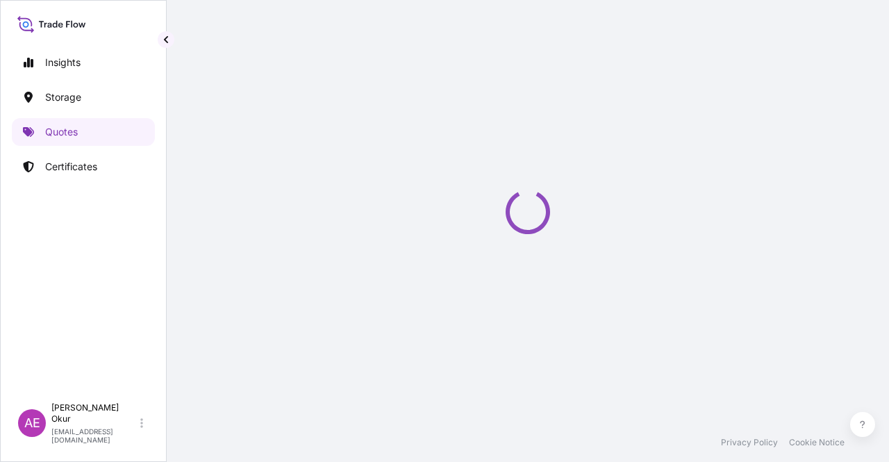
select select "Ocean Vessel"
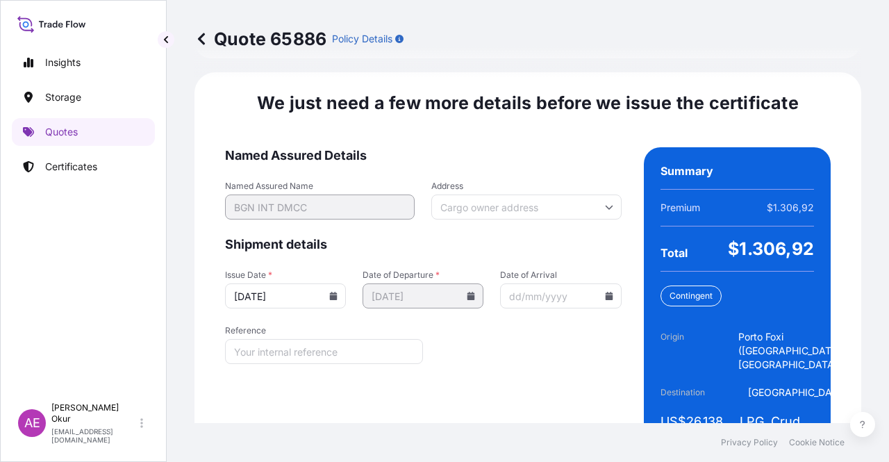
scroll to position [1752, 0]
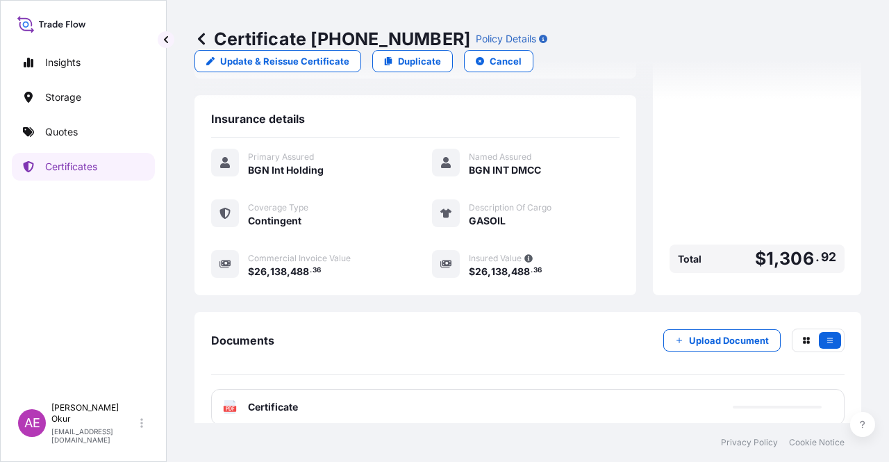
scroll to position [361, 0]
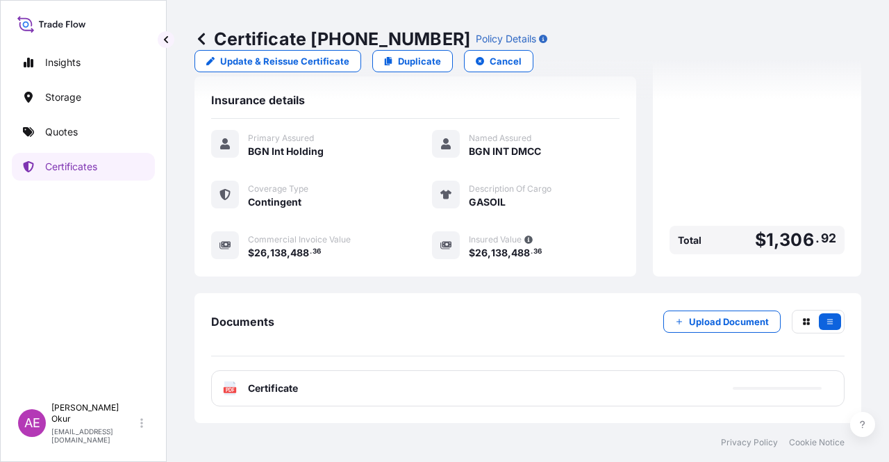
click at [268, 392] on span "Certificate" at bounding box center [273, 388] width 50 height 14
click at [283, 383] on span "Certificate" at bounding box center [273, 388] width 50 height 14
click at [305, 387] on div "PDF Certificate" at bounding box center [527, 388] width 633 height 36
click at [281, 392] on span "Certificate" at bounding box center [273, 388] width 50 height 14
click at [262, 387] on span "Certificate" at bounding box center [273, 388] width 50 height 14
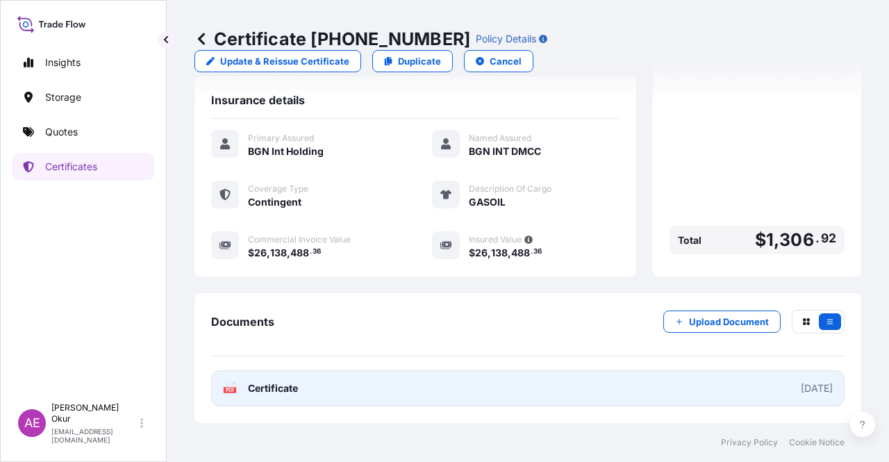
click at [265, 389] on span "Certificate" at bounding box center [273, 388] width 50 height 14
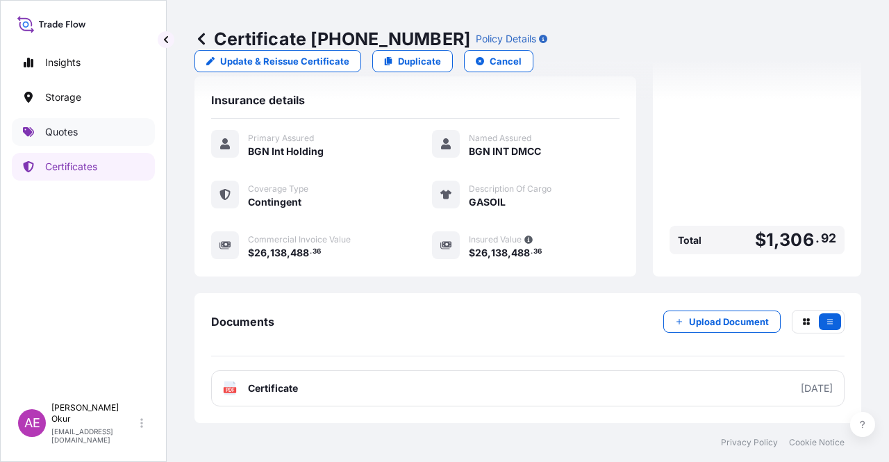
click at [42, 135] on link "Quotes" at bounding box center [83, 132] width 143 height 28
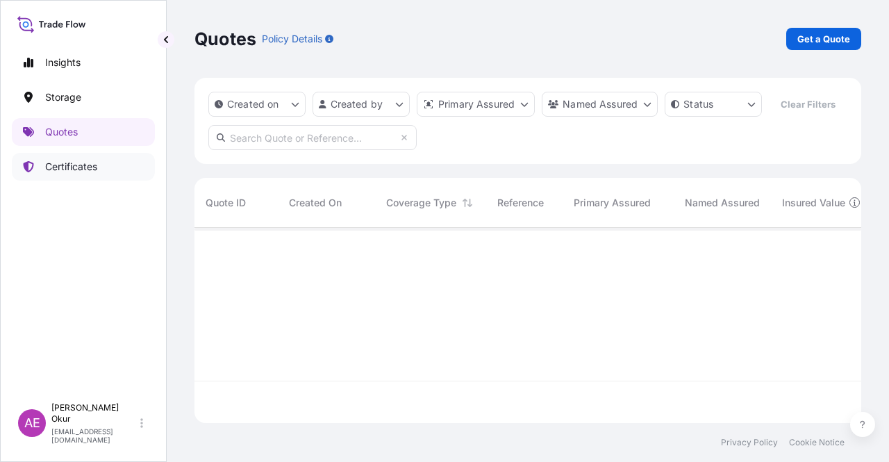
scroll to position [192, 655]
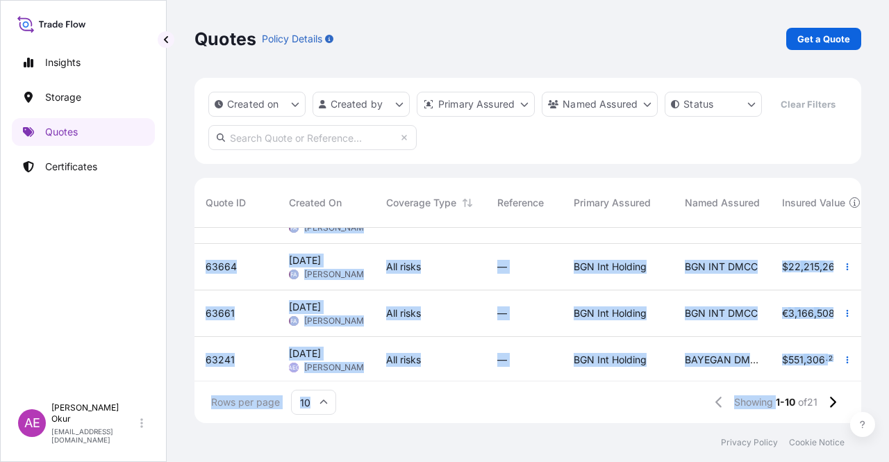
drag, startPoint x: 448, startPoint y: 369, endPoint x: 775, endPoint y: 371, distance: 327.7
click at [778, 375] on div "65890 1 Sep 2025 AEO Alp Eren Okur All risks — BGN Int Holding BGN INT DMCC $ 1…" at bounding box center [527, 304] width 666 height 153
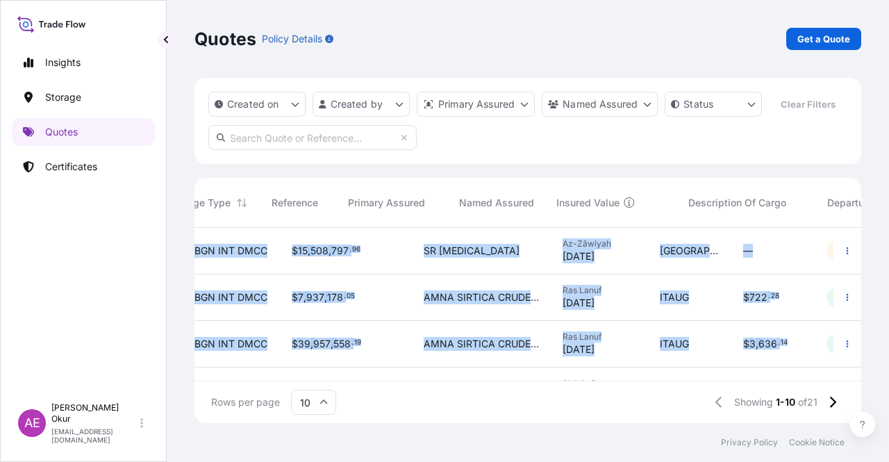
scroll to position [0, 580]
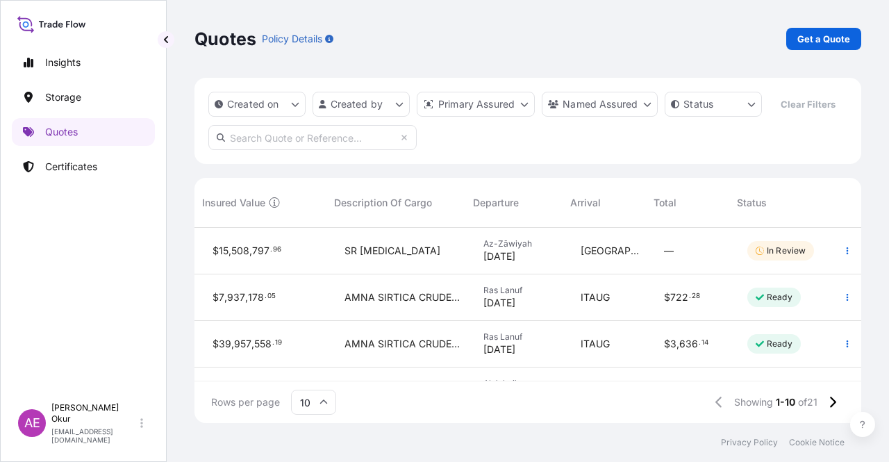
click at [564, 413] on div "Rows per page 10 Showing 1-10 of 21" at bounding box center [527, 402] width 666 height 42
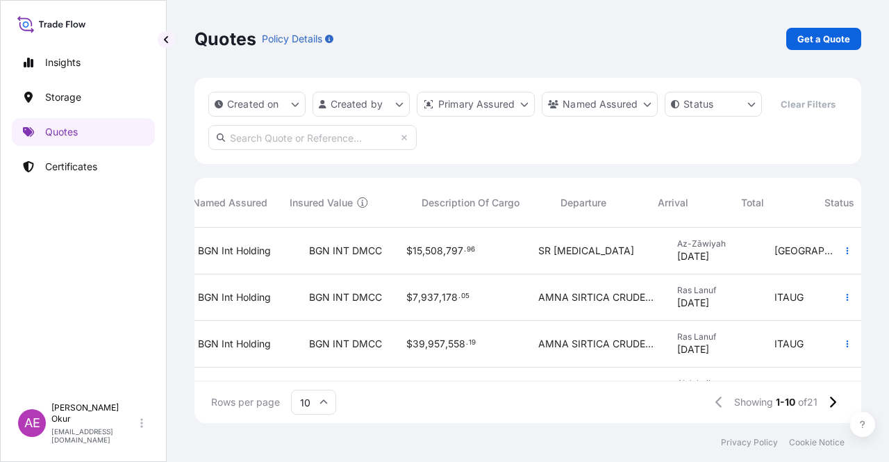
scroll to position [0, 0]
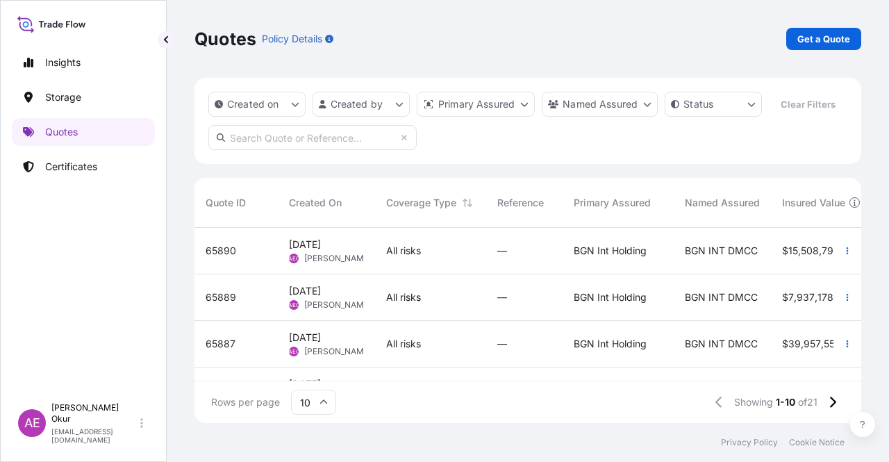
click at [348, 294] on span "[DATE] AEO Alp Eren Okur" at bounding box center [326, 297] width 75 height 26
select select "Ocean Vessel"
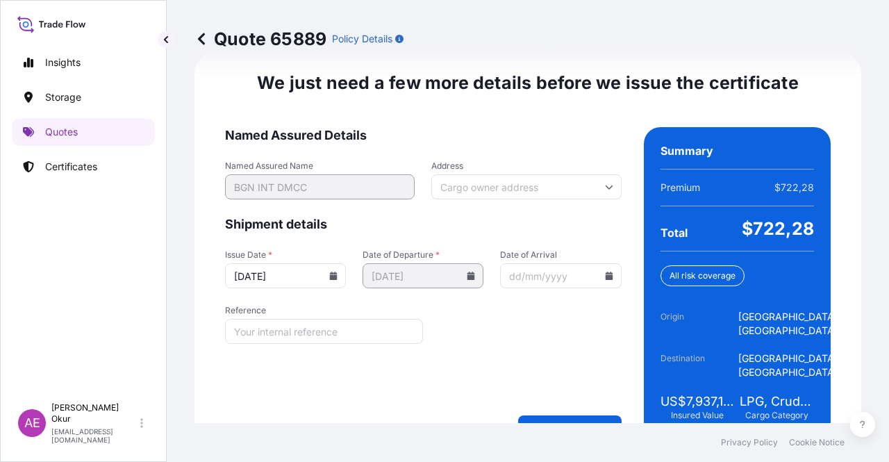
scroll to position [1774, 0]
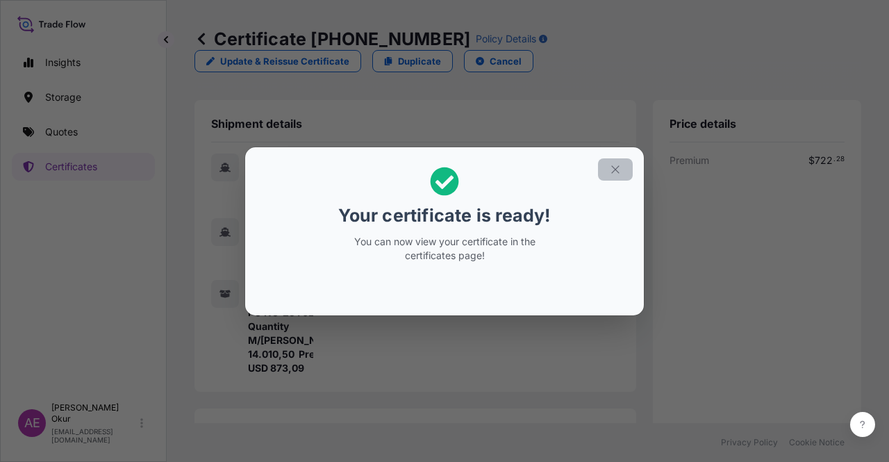
click at [608, 163] on button "button" at bounding box center [615, 169] width 35 height 22
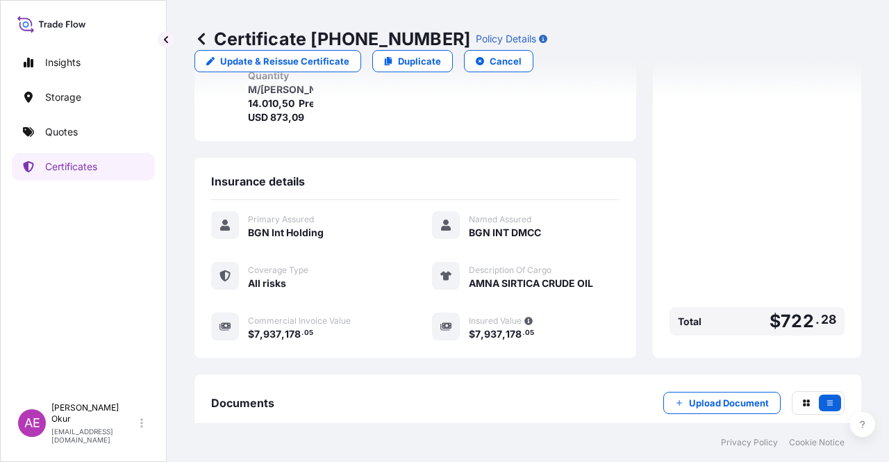
scroll to position [347, 0]
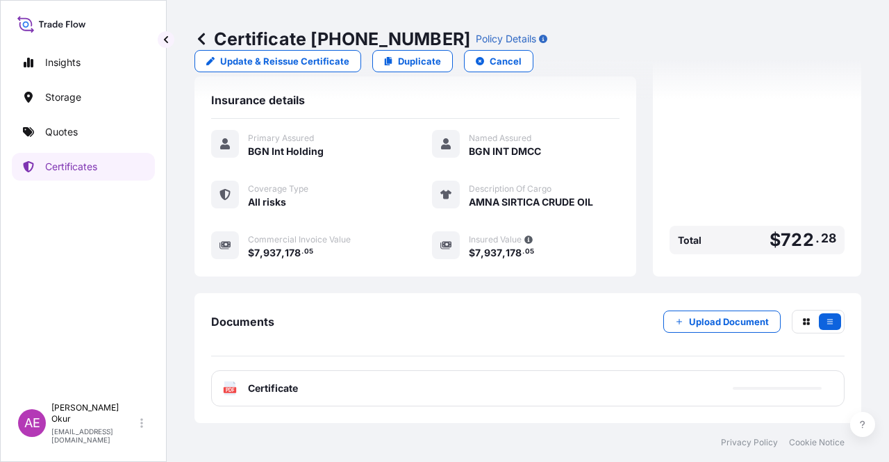
click at [262, 392] on span "Certificate" at bounding box center [273, 388] width 50 height 14
click at [262, 387] on span "Certificate" at bounding box center [273, 388] width 50 height 14
click at [251, 390] on span "Certificate" at bounding box center [273, 388] width 50 height 14
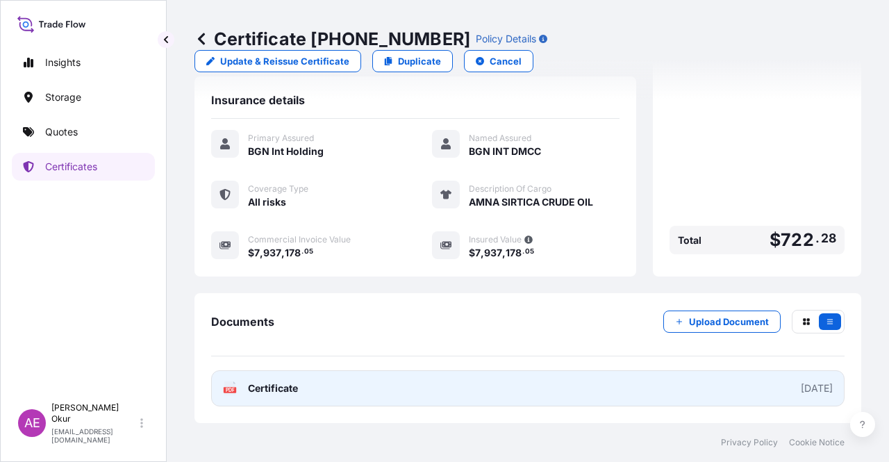
click at [254, 390] on span "Certificate" at bounding box center [273, 388] width 50 height 14
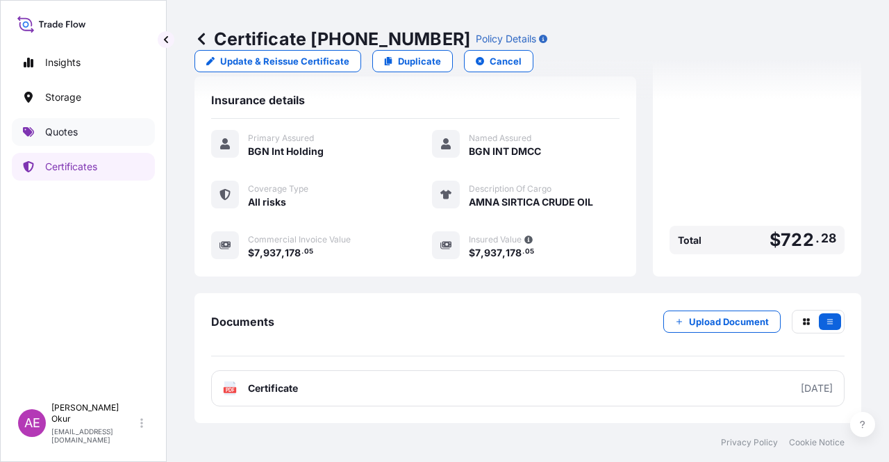
click at [104, 128] on link "Quotes" at bounding box center [83, 132] width 143 height 28
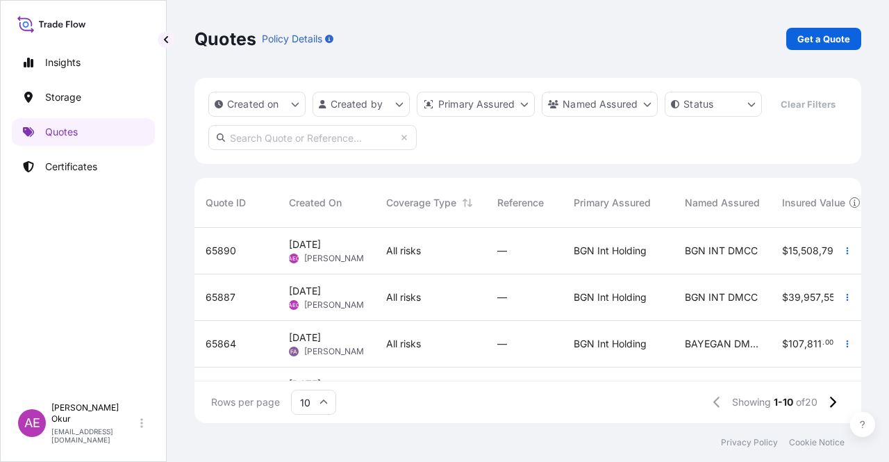
click at [364, 291] on div "[DATE] AEO Alp Eren Okur" at bounding box center [326, 297] width 97 height 47
select select "Ocean Vessel"
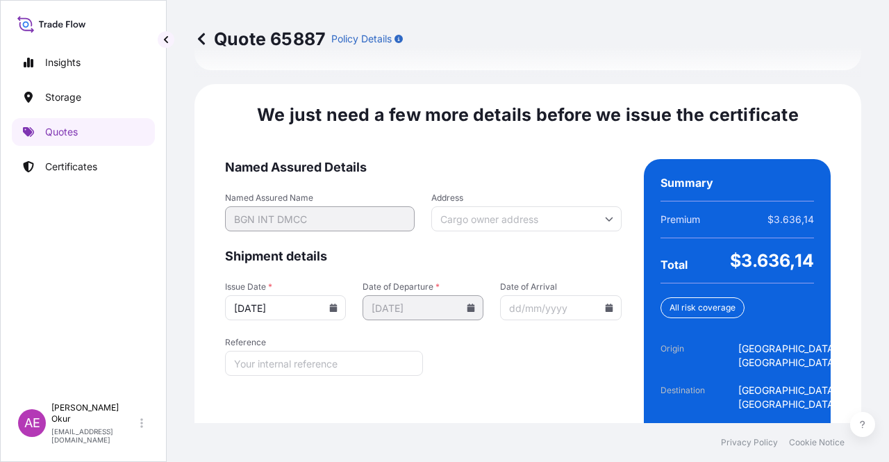
scroll to position [1774, 0]
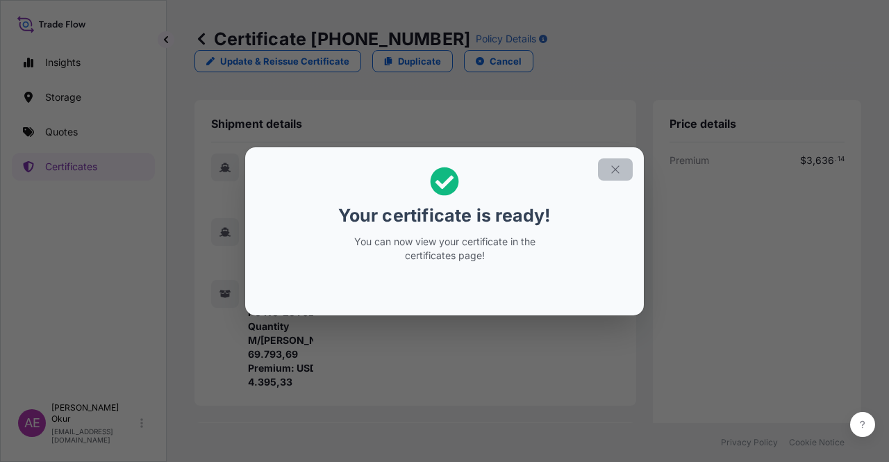
click at [617, 168] on icon "button" at bounding box center [615, 169] width 12 height 12
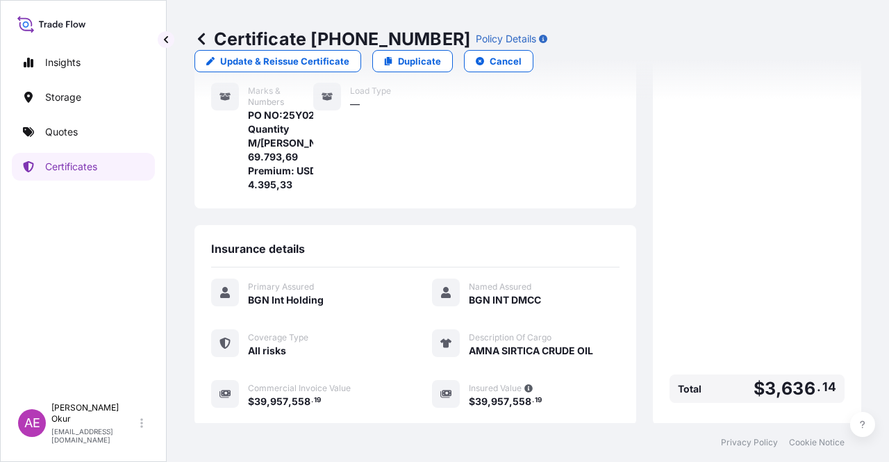
scroll to position [347, 0]
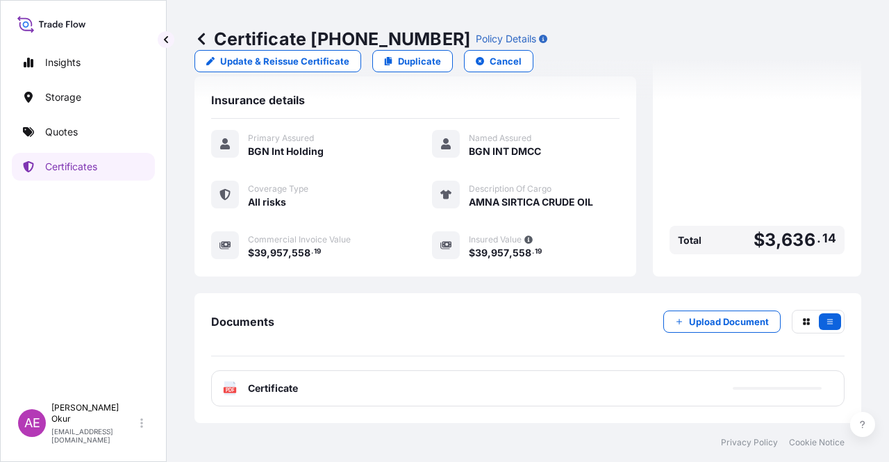
click at [255, 392] on span "Certificate" at bounding box center [273, 388] width 50 height 14
click at [300, 381] on div "PDF Certificate" at bounding box center [527, 388] width 633 height 36
click at [279, 385] on span "Certificate" at bounding box center [273, 388] width 50 height 14
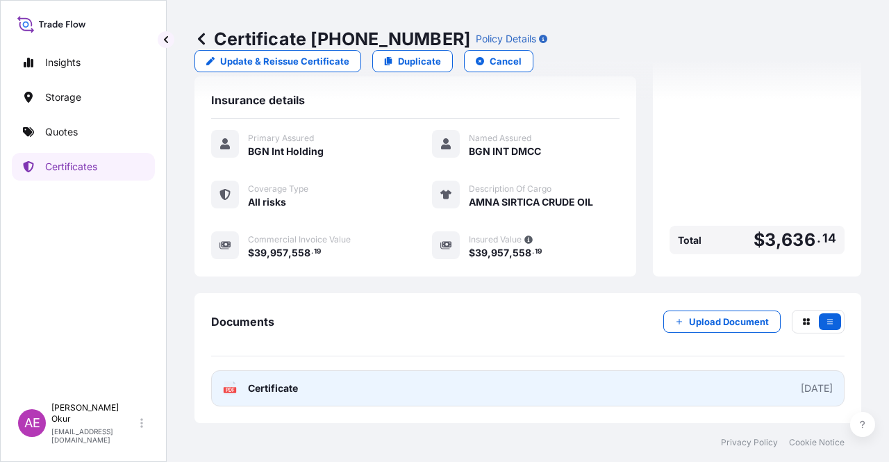
click at [274, 398] on link "PDF Certificate [DATE]" at bounding box center [527, 388] width 633 height 36
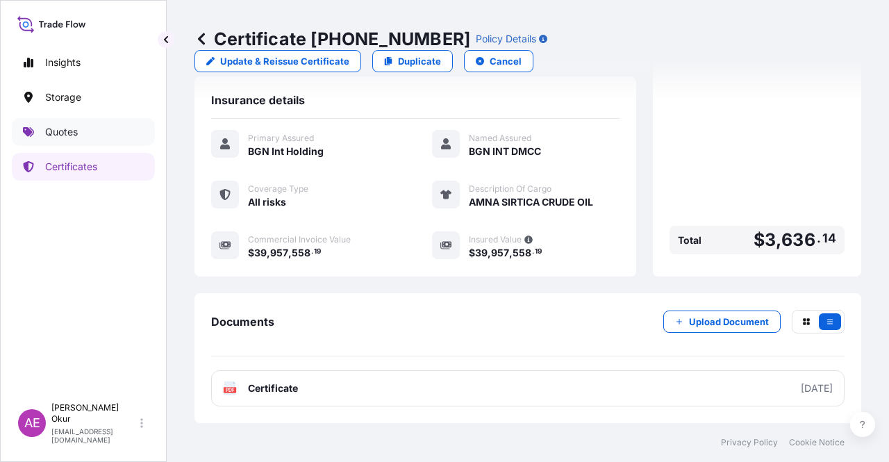
click at [69, 130] on p "Quotes" at bounding box center [61, 132] width 33 height 14
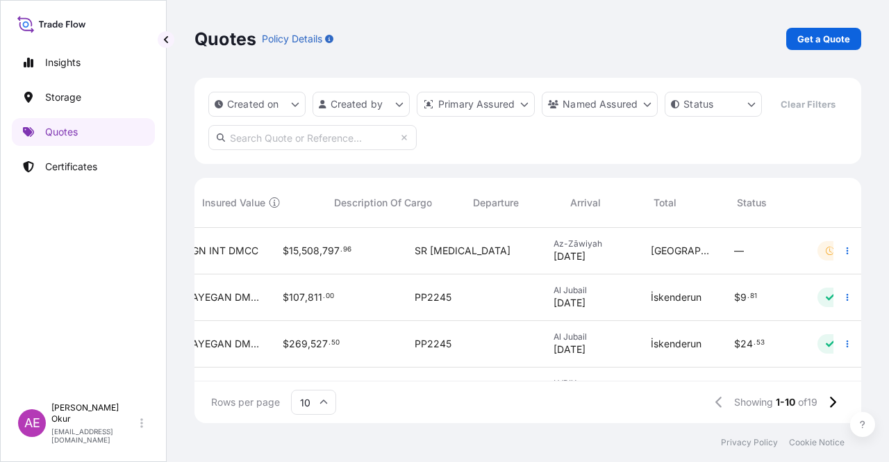
scroll to position [0, 580]
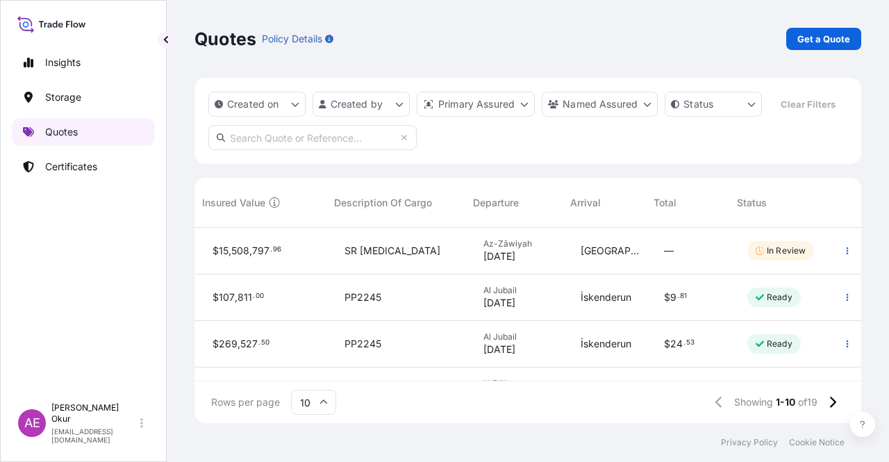
click at [106, 133] on link "Quotes" at bounding box center [83, 132] width 143 height 28
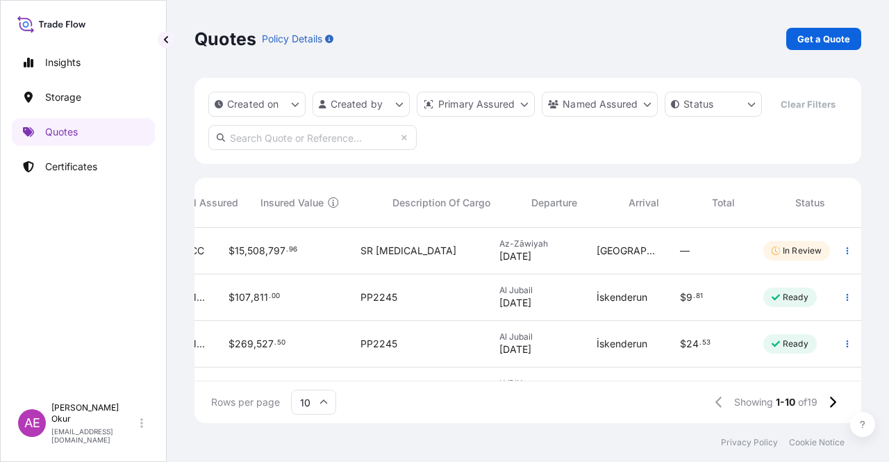
scroll to position [0, 580]
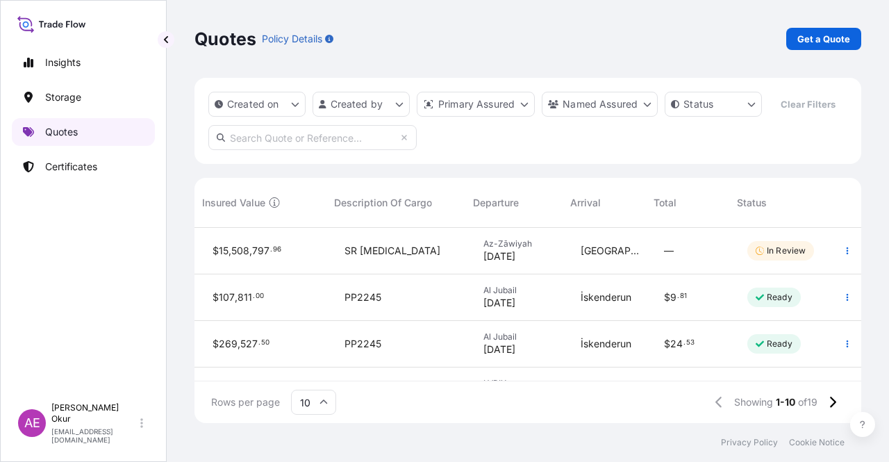
click at [90, 125] on link "Quotes" at bounding box center [83, 132] width 143 height 28
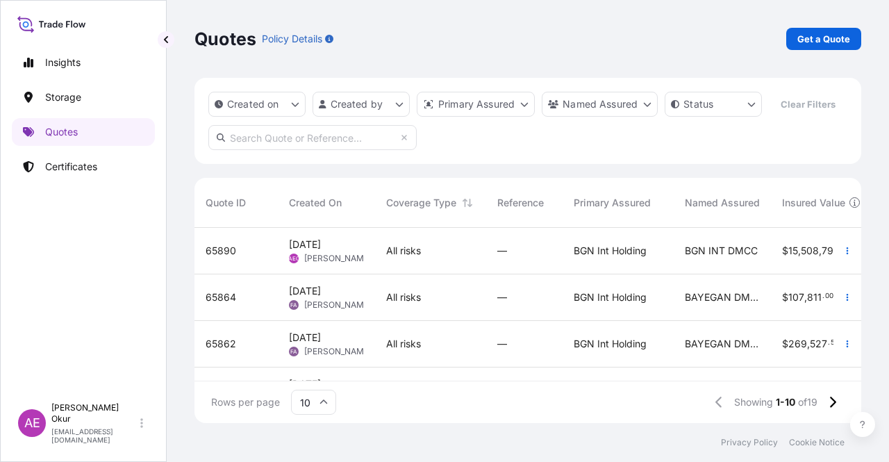
click at [350, 247] on span "[DATE] AEO Alp Eren Okur" at bounding box center [326, 250] width 75 height 26
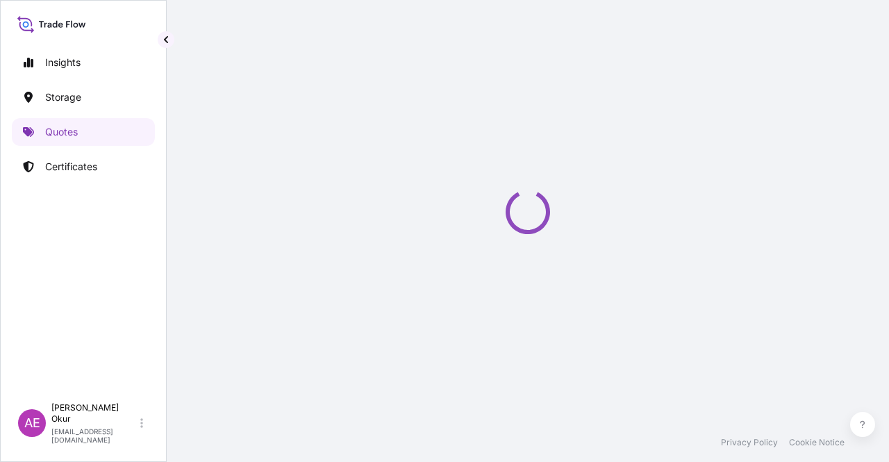
select select "Ocean Vessel"
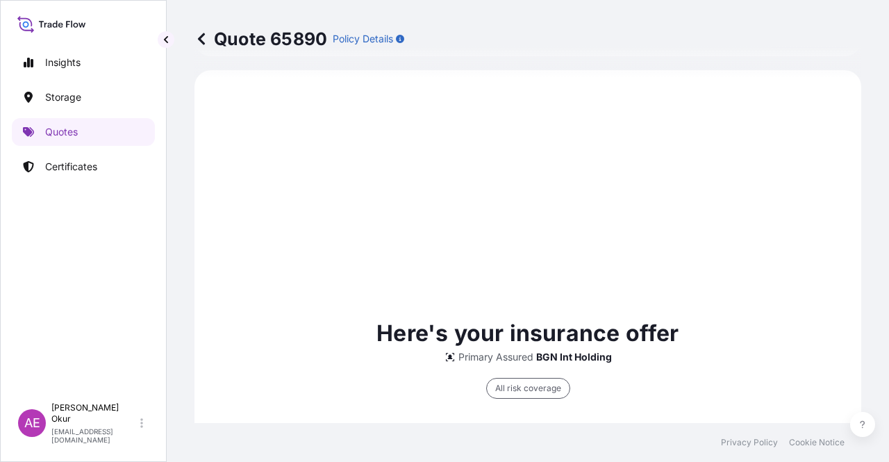
scroll to position [891, 0]
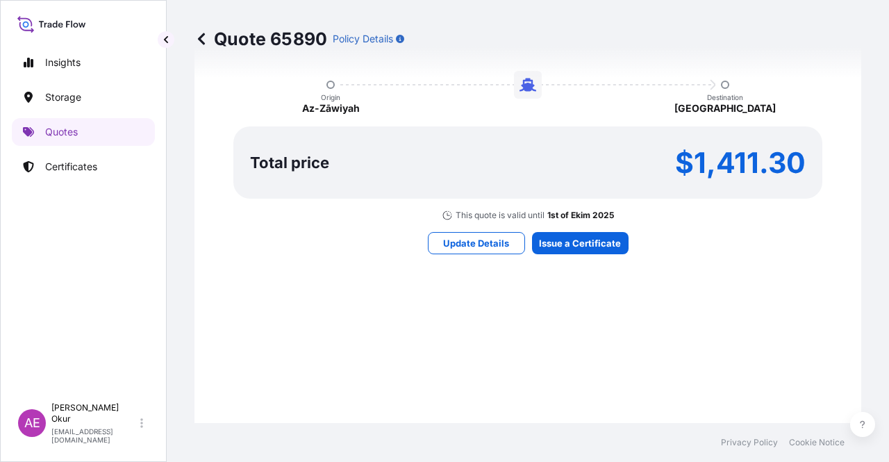
click at [601, 258] on div "Here's your insurance offer Primary Assured BGN Int Holding All risk coverage C…" at bounding box center [528, 76] width 628 height 807
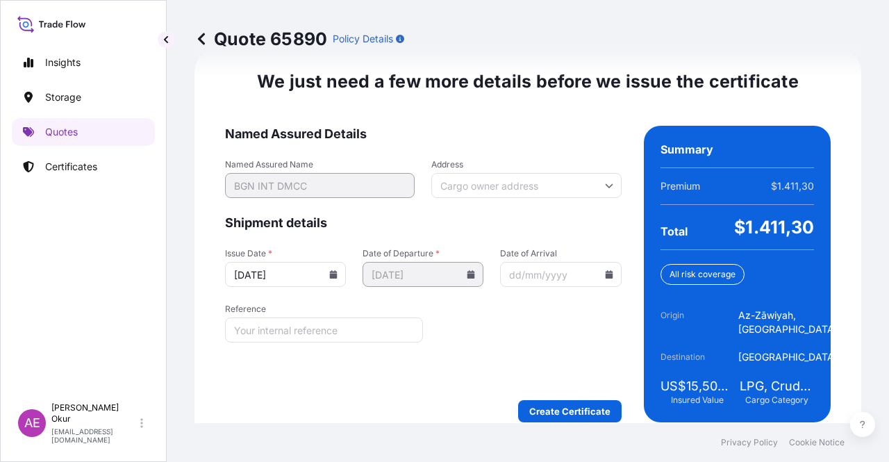
scroll to position [1774, 0]
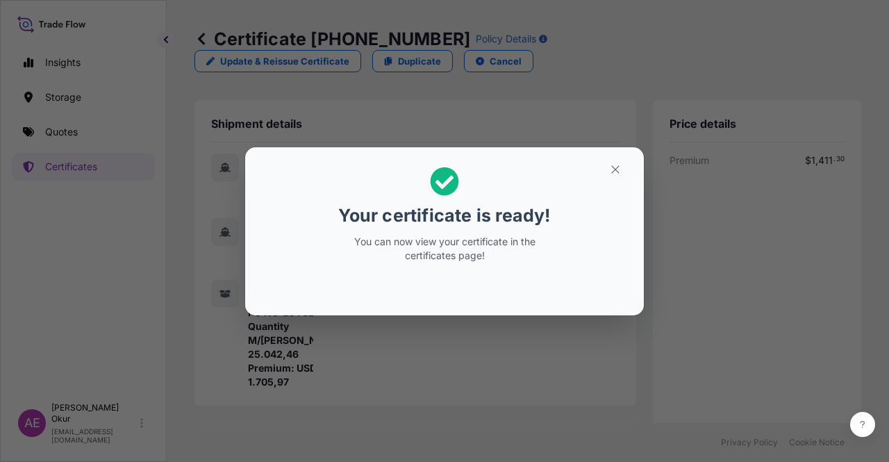
click at [619, 151] on section "Your certificate is ready! You can now view your certificate in the certificate…" at bounding box center [444, 231] width 398 height 168
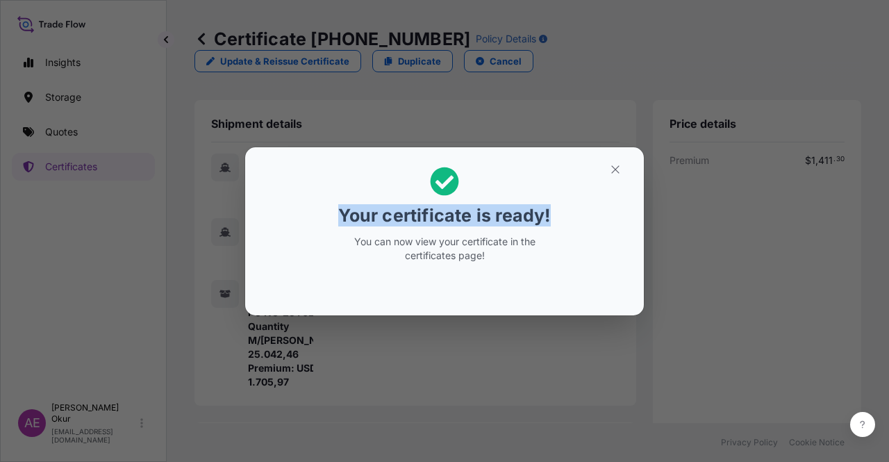
click at [614, 165] on section "Your certificate is ready! You can now view your certificate in the certificate…" at bounding box center [444, 231] width 398 height 168
click at [625, 176] on button "button" at bounding box center [615, 169] width 35 height 22
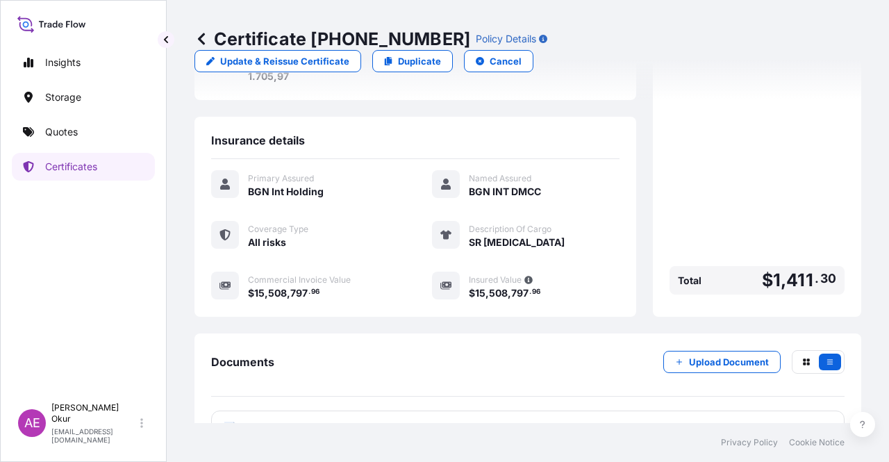
scroll to position [347, 0]
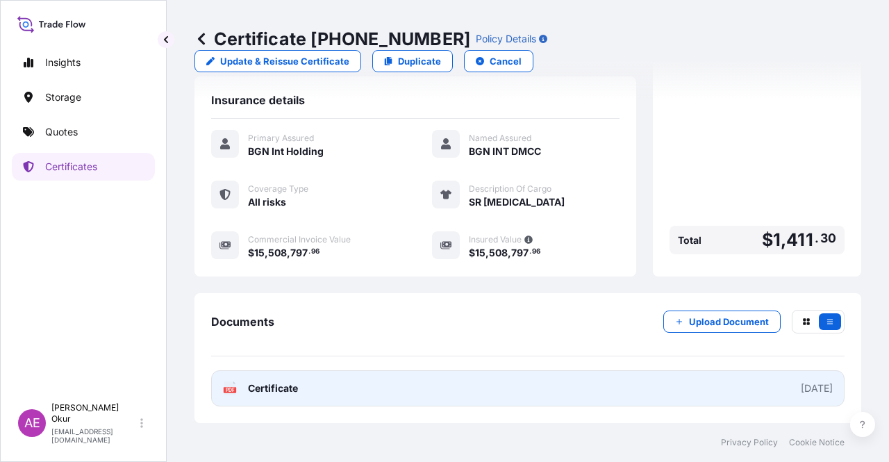
click at [288, 392] on span "Certificate" at bounding box center [273, 388] width 50 height 14
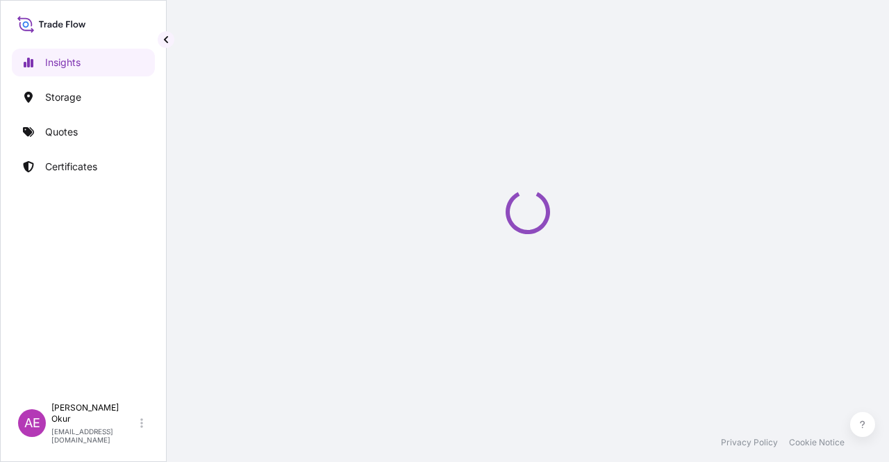
select select "2025"
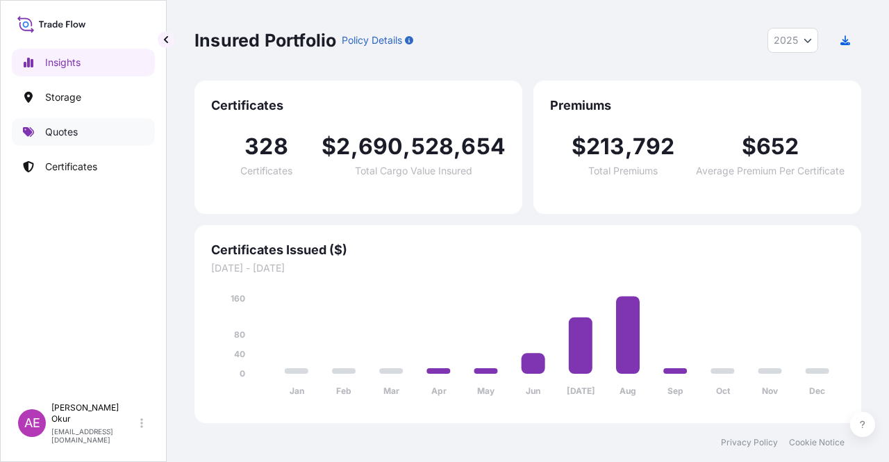
click at [65, 131] on p "Quotes" at bounding box center [61, 132] width 33 height 14
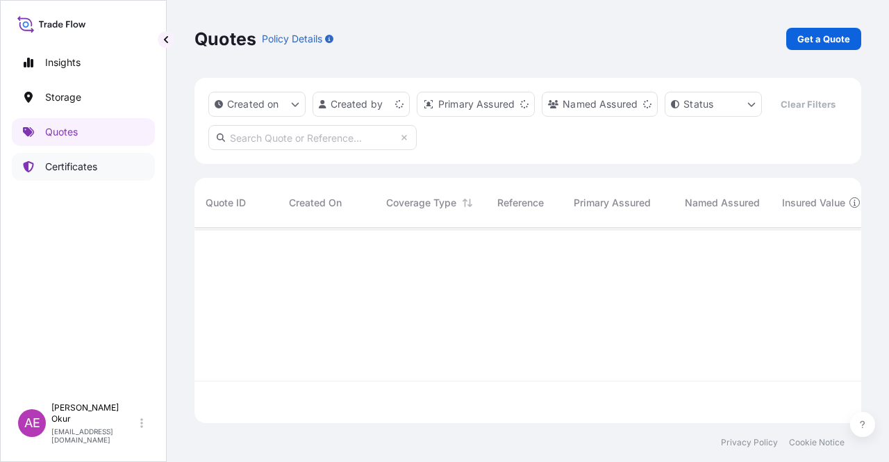
scroll to position [192, 655]
click at [44, 158] on link "Certificates" at bounding box center [83, 167] width 143 height 28
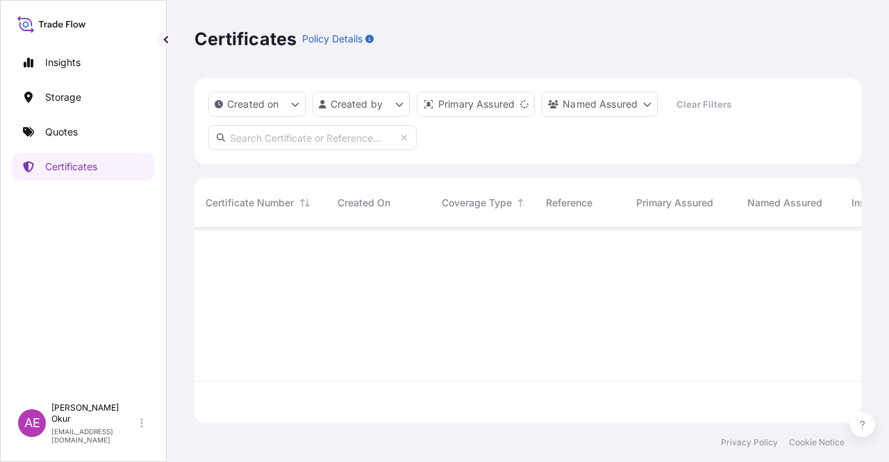
scroll to position [192, 655]
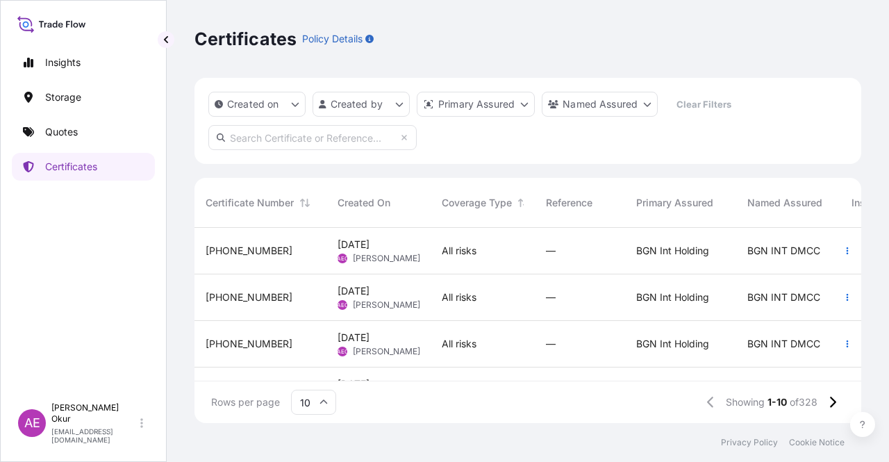
click at [363, 251] on span "[DATE] AEO Alp Eren Okur" at bounding box center [378, 250] width 82 height 26
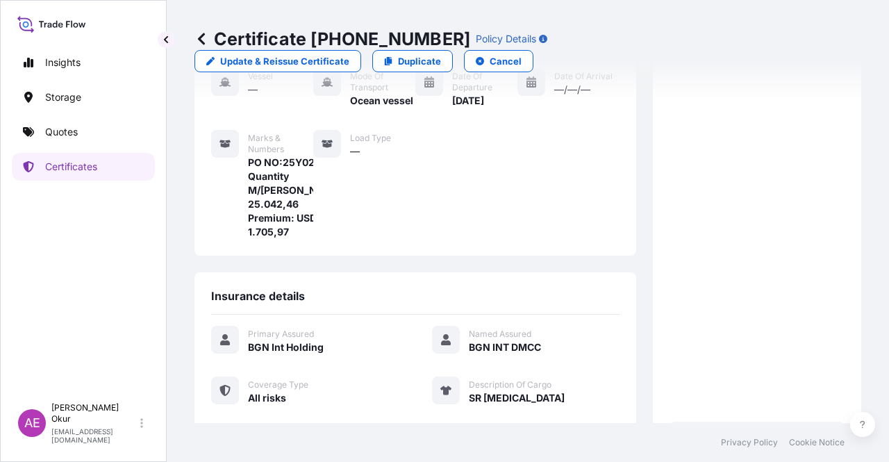
scroll to position [347, 0]
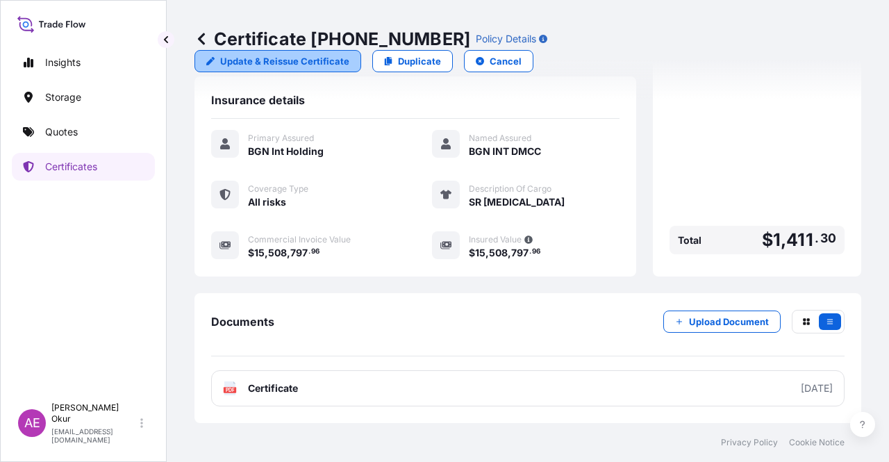
click at [349, 54] on p "Update & Reissue Certificate" at bounding box center [284, 61] width 129 height 14
select select "Ocean Vessel"
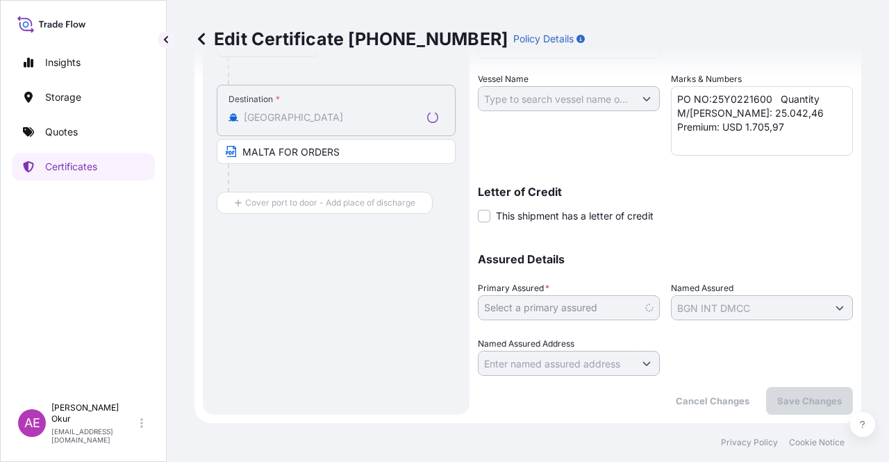
scroll to position [313, 0]
click at [539, 376] on div "Shipment Details Issue date * [DATE] Date of Departure * [DATE] Date of Arrival…" at bounding box center [665, 117] width 375 height 595
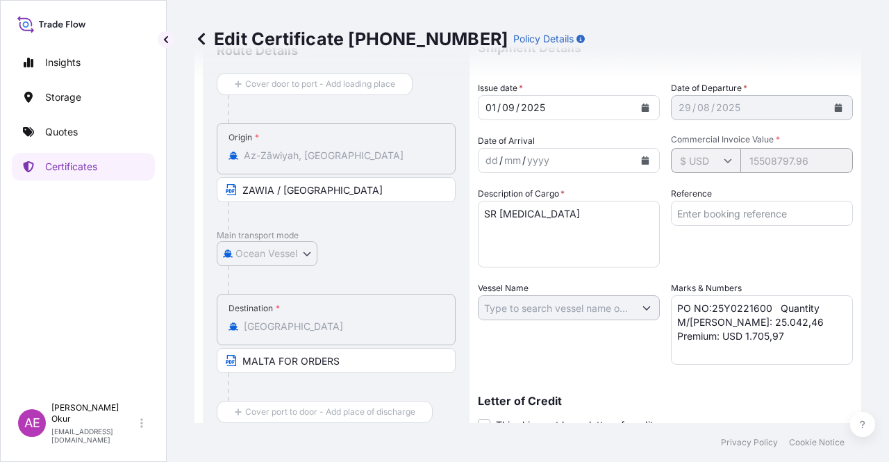
drag, startPoint x: 640, startPoint y: 319, endPoint x: 640, endPoint y: 312, distance: 7.6
click at [641, 319] on div at bounding box center [569, 307] width 182 height 25
click at [732, 201] on input "Reference" at bounding box center [762, 213] width 182 height 25
click at [605, 287] on div "Vessel Name" at bounding box center [569, 322] width 182 height 83
click at [605, 292] on div "Vessel Name" at bounding box center [569, 322] width 182 height 83
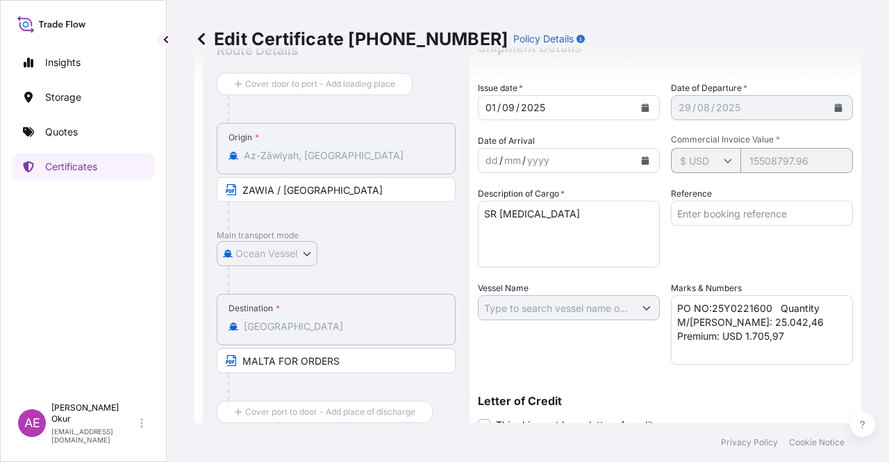
click at [606, 291] on div "Vessel Name" at bounding box center [569, 322] width 182 height 83
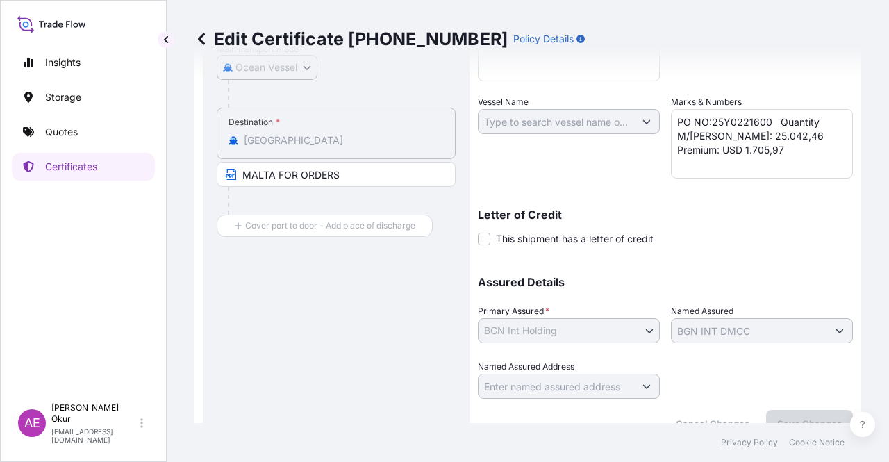
scroll to position [313, 0]
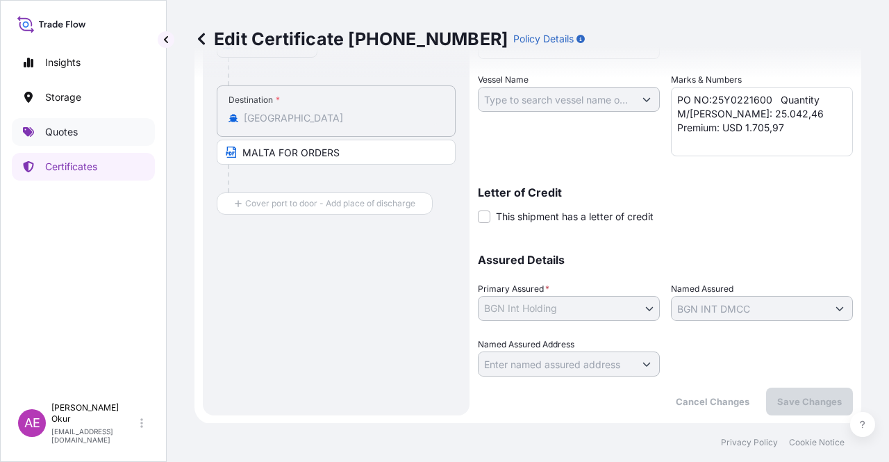
click at [88, 135] on link "Quotes" at bounding box center [83, 132] width 143 height 28
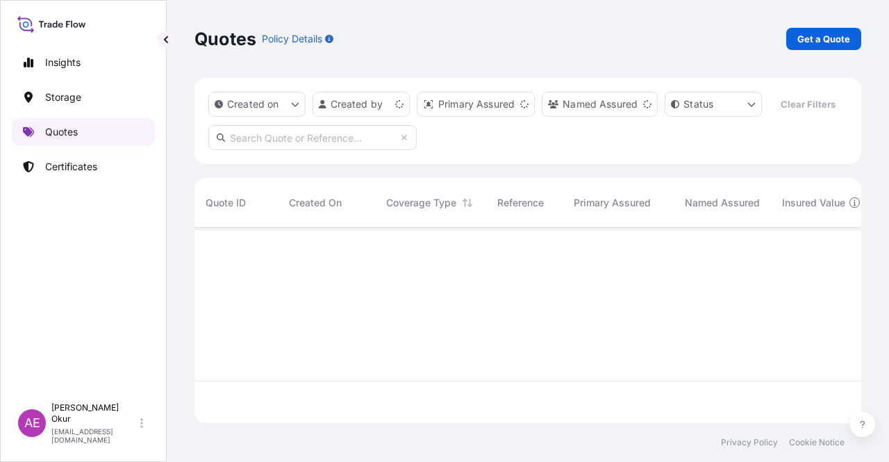
scroll to position [192, 655]
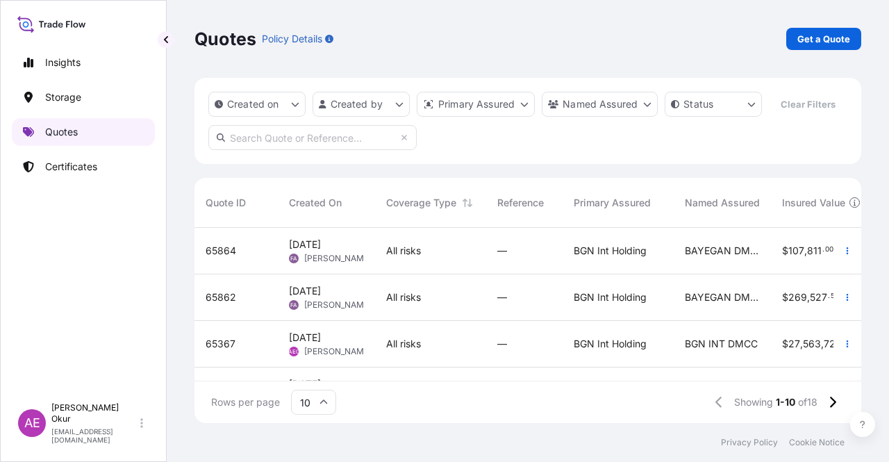
click at [87, 141] on link "Quotes" at bounding box center [83, 132] width 143 height 28
click at [824, 41] on p "Get a Quote" at bounding box center [823, 39] width 53 height 14
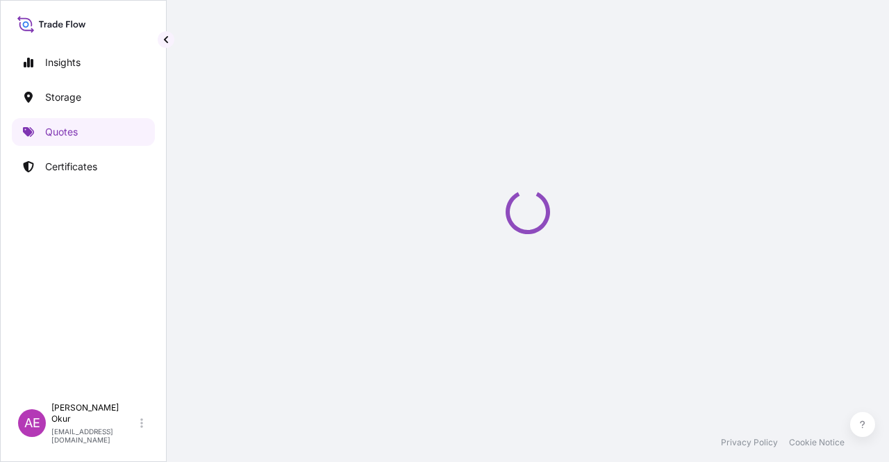
select select "Ocean Vessel"
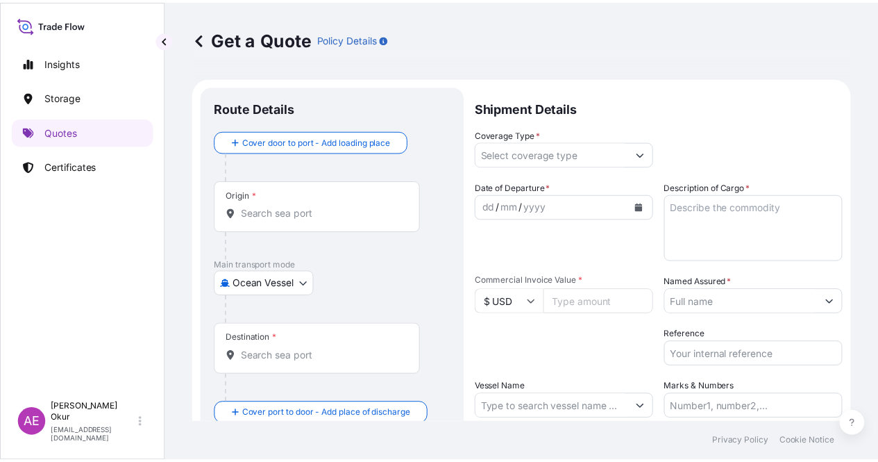
scroll to position [22, 0]
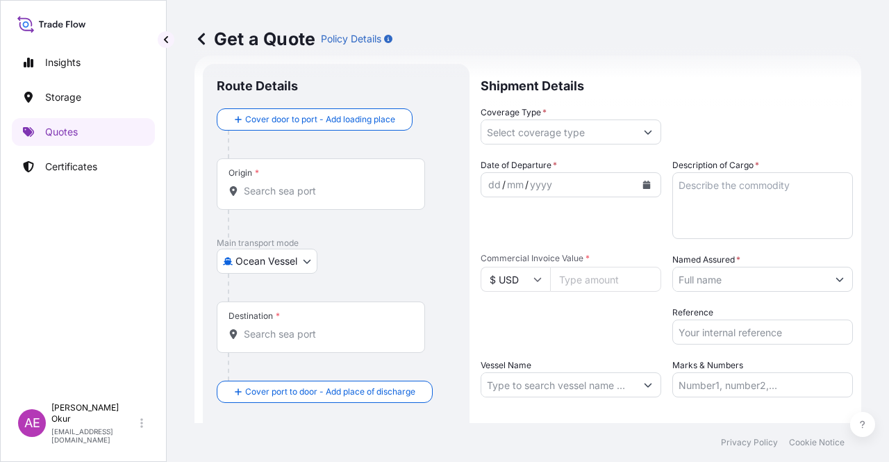
click at [293, 171] on div "Origin *" at bounding box center [321, 183] width 208 height 51
click at [293, 184] on input "Origin *" at bounding box center [326, 191] width 164 height 14
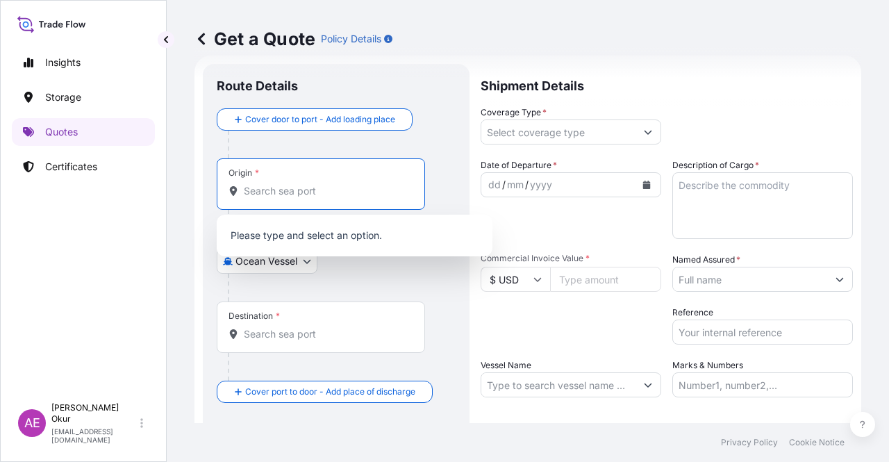
click at [292, 184] on input "Origin *" at bounding box center [326, 191] width 164 height 14
paste input "[GEOGRAPHIC_DATA], [GEOGRAPHIC_DATA]"
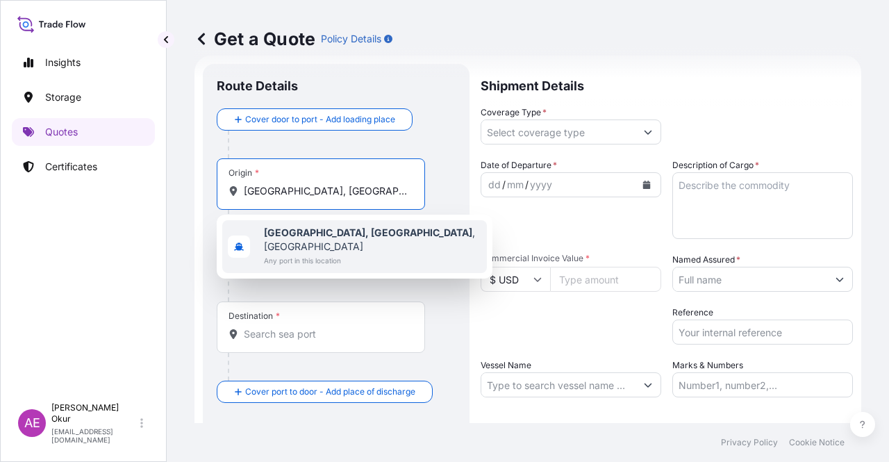
click at [328, 253] on span "Any port in this location" at bounding box center [372, 260] width 217 height 14
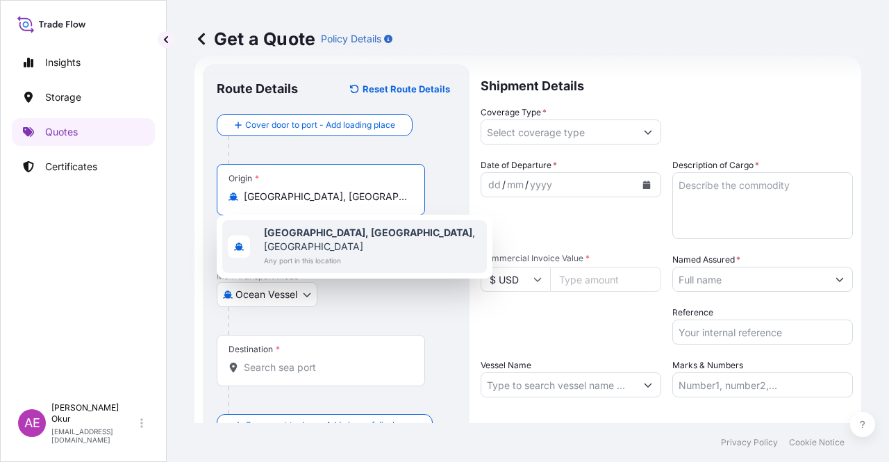
type input "[GEOGRAPHIC_DATA], [GEOGRAPHIC_DATA], [GEOGRAPHIC_DATA]"
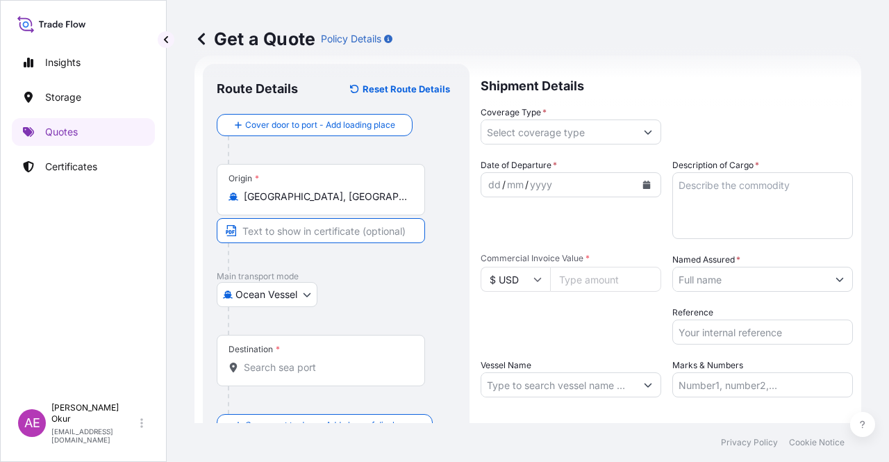
click at [313, 233] on input "Text to appear on certificate" at bounding box center [321, 230] width 208 height 25
paste input "[GEOGRAPHIC_DATA], [GEOGRAPHIC_DATA]"
type input "[GEOGRAPHIC_DATA], [GEOGRAPHIC_DATA] / [GEOGRAPHIC_DATA]"
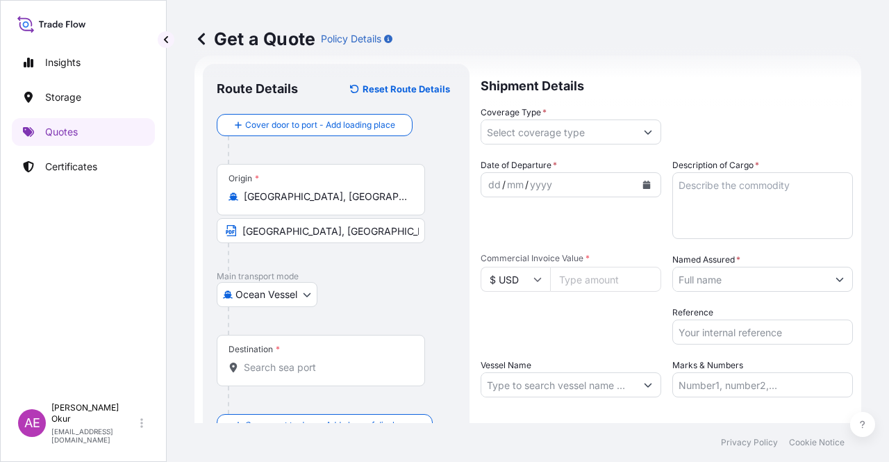
click at [313, 353] on div "Destination *" at bounding box center [321, 360] width 208 height 51
click at [313, 360] on input "Destination *" at bounding box center [326, 367] width 164 height 14
paste input "[GEOGRAPHIC_DATA]"
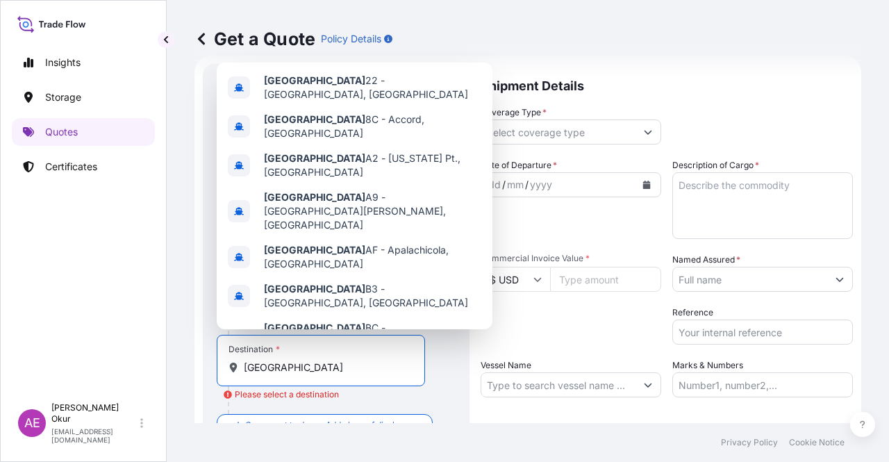
drag, startPoint x: 328, startPoint y: 364, endPoint x: 138, endPoint y: 366, distance: 189.5
click at [150, 367] on div "Insights Storage Quotes Certificates AE Alp Eren Okur [EMAIL_ADDRESS][DOMAIN_NA…" at bounding box center [444, 231] width 889 height 462
paste input "TANJUNG SEKONG"
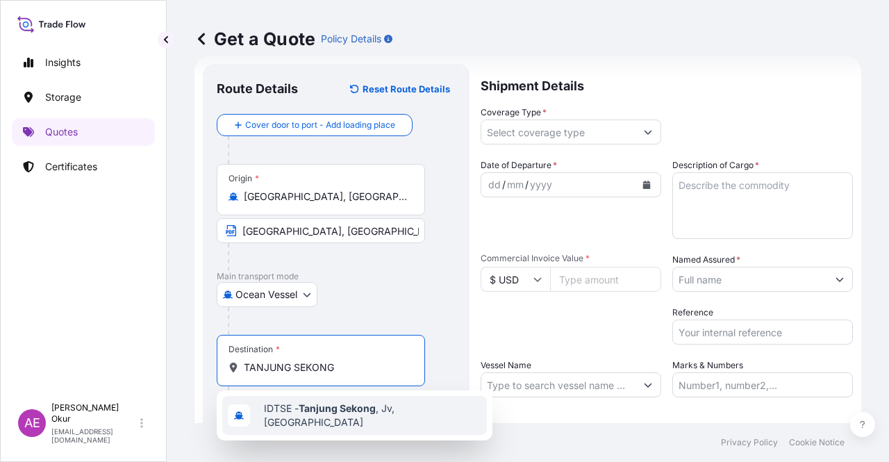
click at [322, 419] on span "IDTSE - [GEOGRAPHIC_DATA] , [GEOGRAPHIC_DATA], [GEOGRAPHIC_DATA]" at bounding box center [372, 415] width 217 height 28
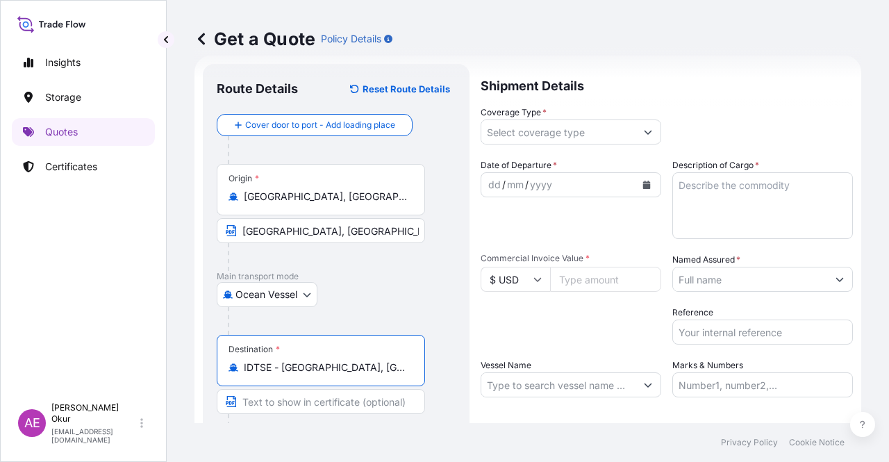
type input "IDTSE - [GEOGRAPHIC_DATA], [GEOGRAPHIC_DATA], [GEOGRAPHIC_DATA]"
click at [319, 408] on input "Text to appear on certificate" at bounding box center [321, 401] width 208 height 25
paste input "TANJUNG SEKONG"
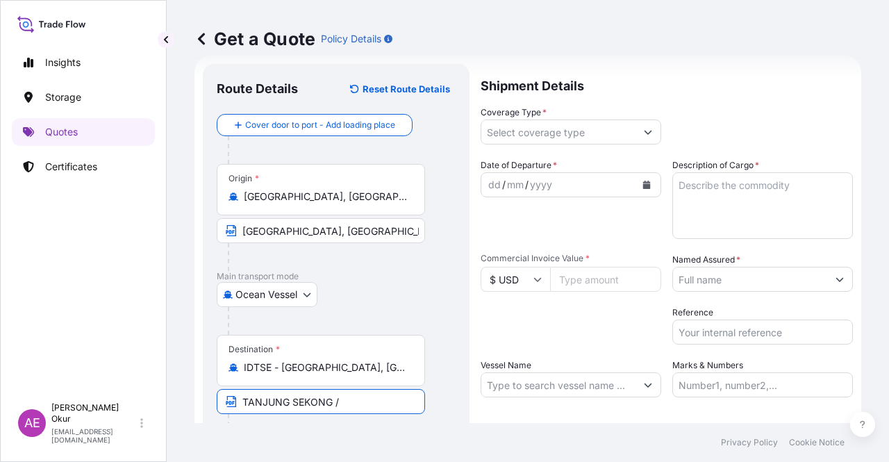
paste input "[GEOGRAPHIC_DATA]"
type input "TANJUNG SEKONG / [GEOGRAPHIC_DATA]"
click at [586, 135] on input "Coverage Type *" at bounding box center [558, 131] width 154 height 25
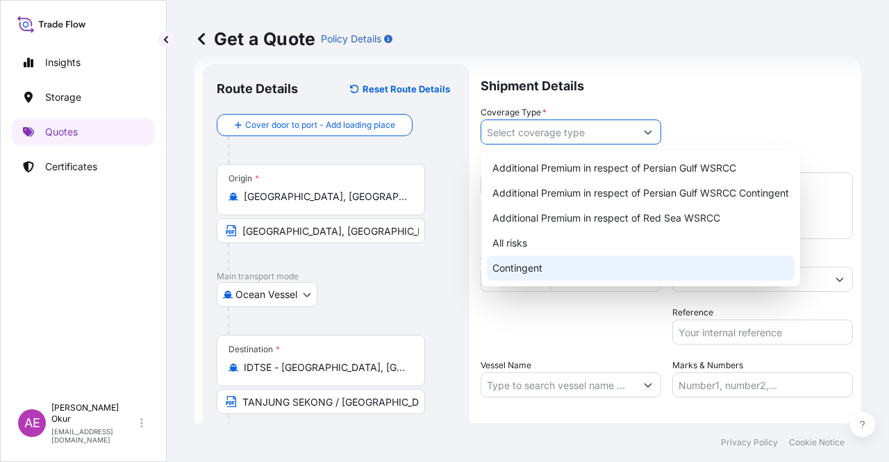
click at [557, 274] on div "Contingent" at bounding box center [641, 267] width 308 height 25
type input "Contingent"
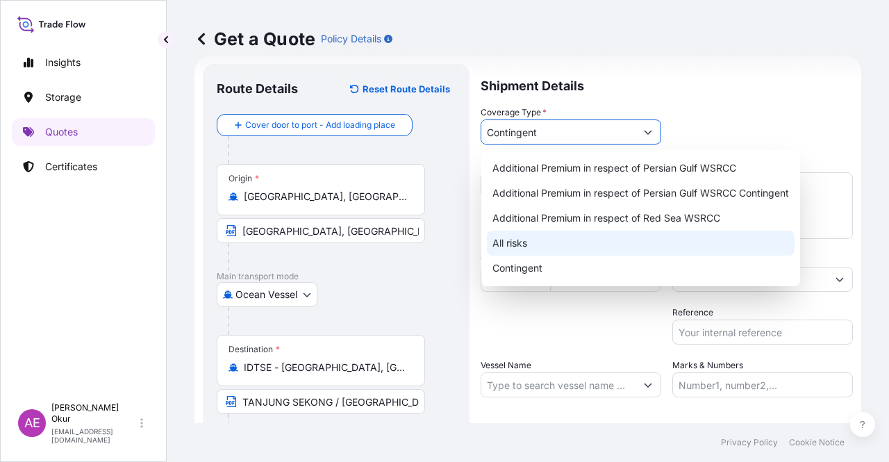
click at [524, 264] on div "Contingent" at bounding box center [641, 267] width 308 height 25
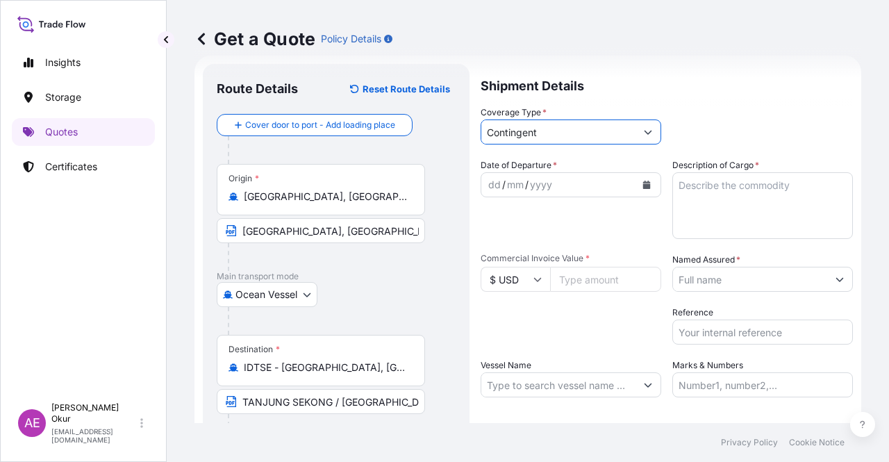
click at [491, 180] on div "dd" at bounding box center [494, 184] width 15 height 17
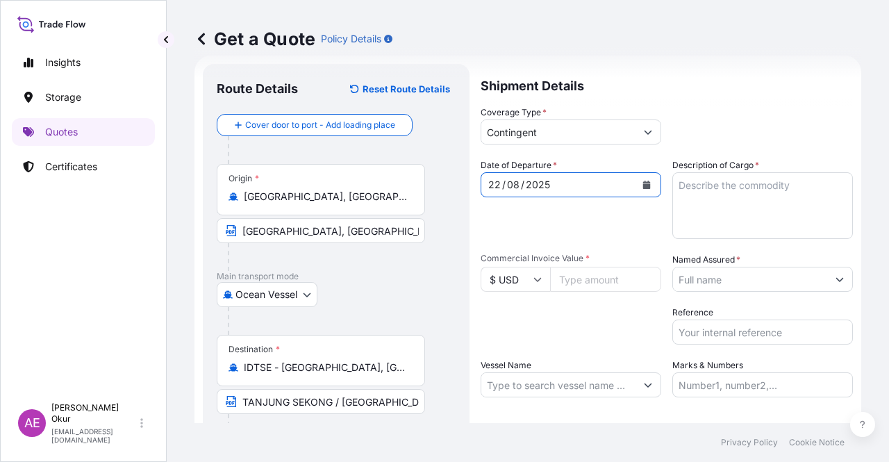
click at [587, 273] on input "Commercial Invoice Value *" at bounding box center [605, 279] width 111 height 25
paste input "14807650"
type input "14807650"
click at [703, 208] on textarea "Description of Cargo *" at bounding box center [762, 205] width 180 height 67
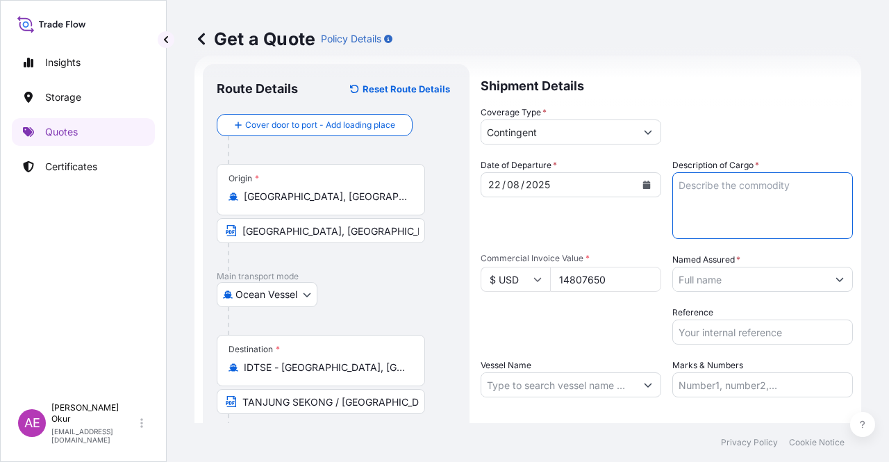
paste textarea "PROPANE"
type textarea "PROPANE"
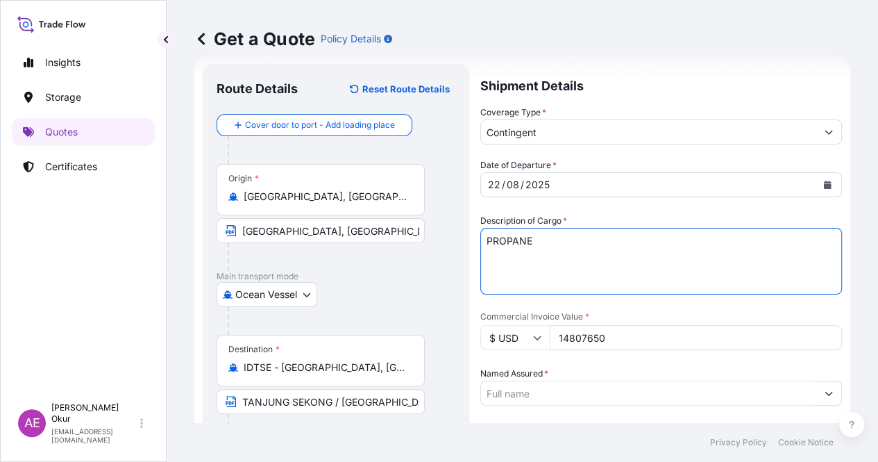
click at [730, 380] on input "Named Assured *" at bounding box center [648, 392] width 335 height 25
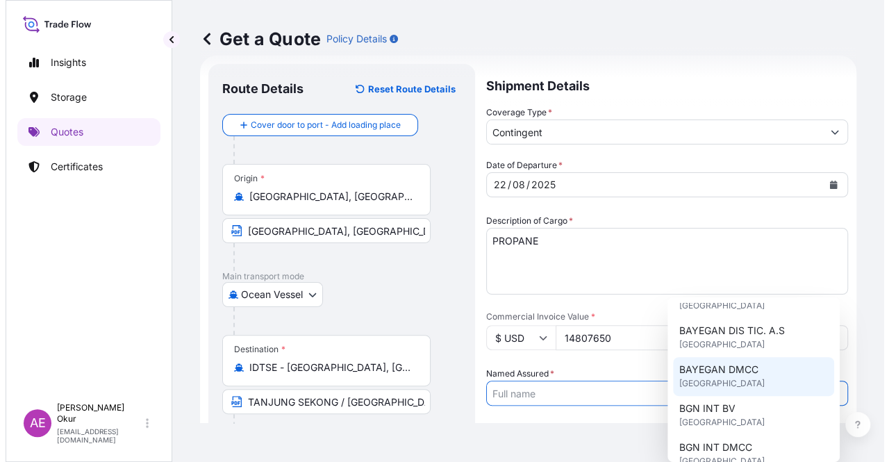
scroll to position [139, 0]
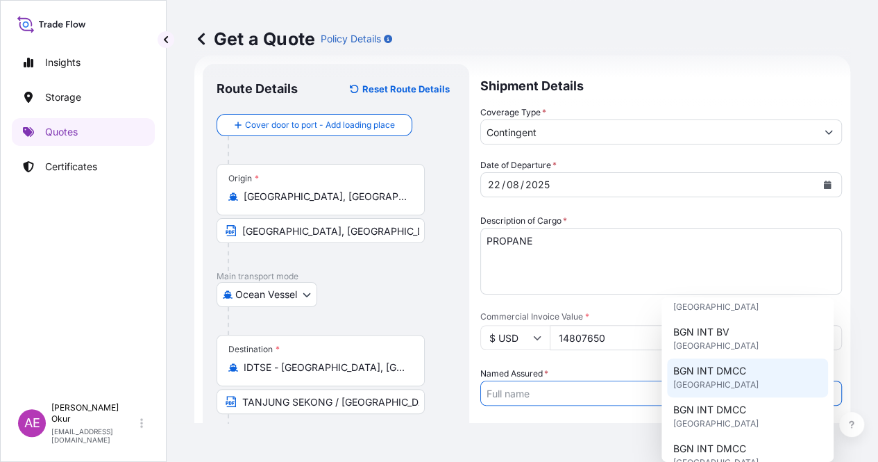
click at [734, 381] on span "[GEOGRAPHIC_DATA]" at bounding box center [715, 385] width 85 height 14
type input "BGN INT DMCC"
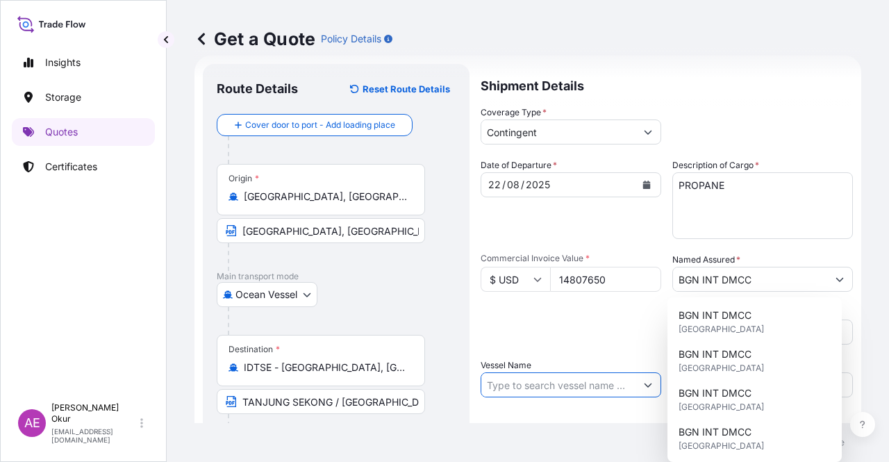
click at [577, 379] on input "Vessel Name" at bounding box center [558, 384] width 154 height 25
paste input "KAEDE"
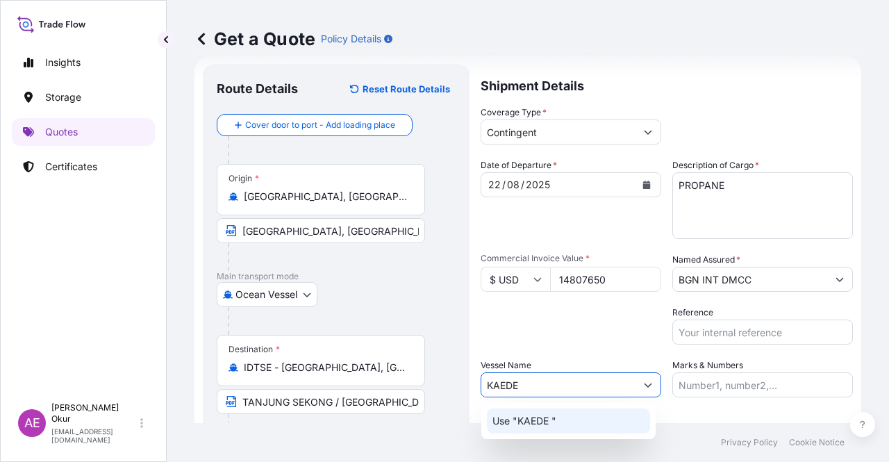
click at [576, 414] on div "Use "KAEDE "" at bounding box center [568, 420] width 163 height 25
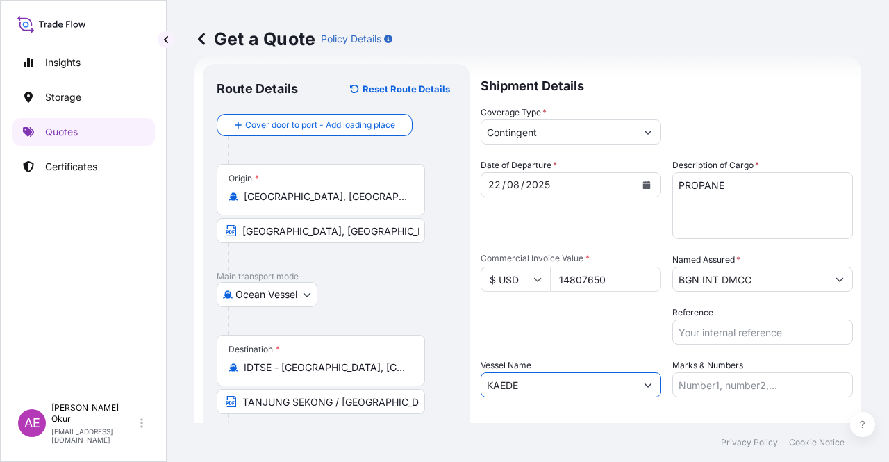
type input "KAEDE"
click at [696, 386] on input "Marks & Numbers" at bounding box center [762, 384] width 180 height 25
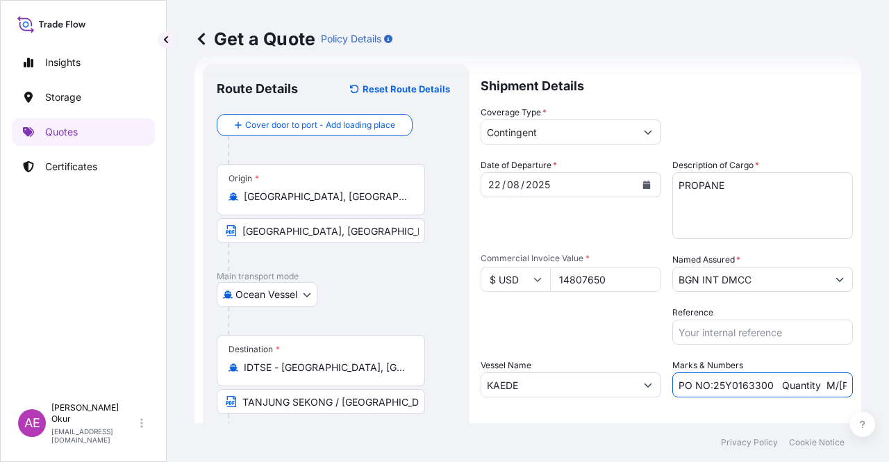
drag, startPoint x: 708, startPoint y: 385, endPoint x: 762, endPoint y: 385, distance: 54.1
click at [762, 385] on input "PO NO:25Y0163300 Quantity M/[PERSON_NAME]: 3.259,00 Premium: USD 105,35" at bounding box center [762, 384] width 180 height 25
paste input "0900"
drag, startPoint x: 784, startPoint y: 384, endPoint x: 839, endPoint y: 387, distance: 54.3
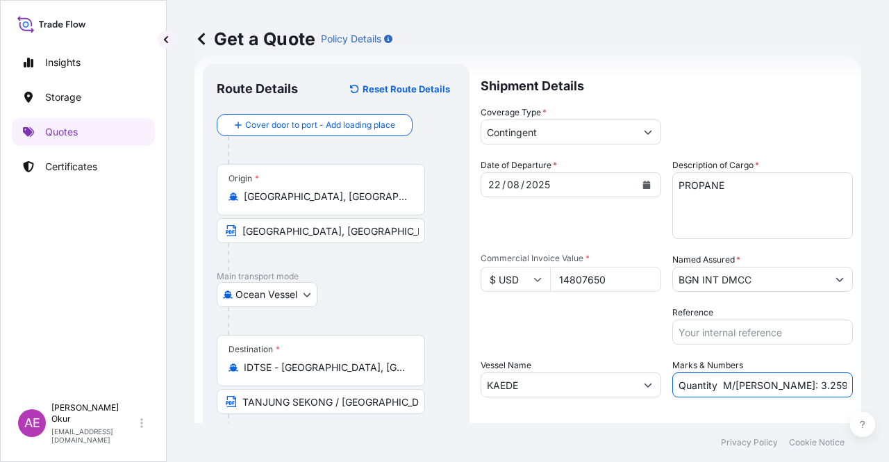
click at [839, 387] on input "PO NO:25Y0160900 Quantity M/[PERSON_NAME]: 3.259,00 Premium: USD 105,35" at bounding box center [762, 384] width 180 height 25
click at [757, 387] on input "PO NO:25Y0160900 Quantity M/[PERSON_NAME]: 3.259,00 Premium: USD 105,35" at bounding box center [762, 384] width 180 height 25
drag, startPoint x: 747, startPoint y: 383, endPoint x: 787, endPoint y: 383, distance: 39.6
click at [787, 383] on input "PO NO:25Y0160900 Quantity M/[PERSON_NAME]: 3.259,00 Premium: USD 105,35" at bounding box center [762, 384] width 180 height 25
paste input "24.700"
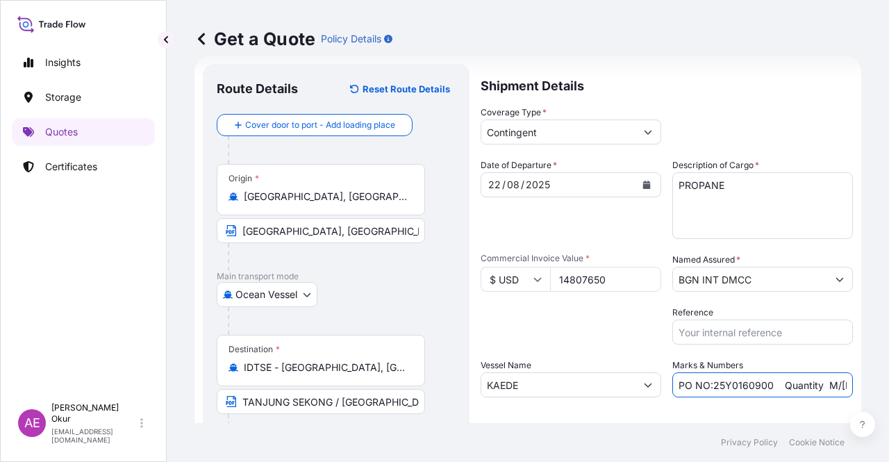
scroll to position [0, 174]
drag, startPoint x: 815, startPoint y: 387, endPoint x: 888, endPoint y: 387, distance: 72.9
click at [888, 387] on div "Get a Quote Policy Details Route Details Reset Route Details Cover door to port…" at bounding box center [528, 211] width 722 height 423
click at [828, 383] on input "PO NO:25Y0160900 Quantity M/[PERSON_NAME]: 24.700,00 Premium: USD 105,35" at bounding box center [762, 384] width 180 height 25
drag, startPoint x: 807, startPoint y: 383, endPoint x: 888, endPoint y: 385, distance: 81.3
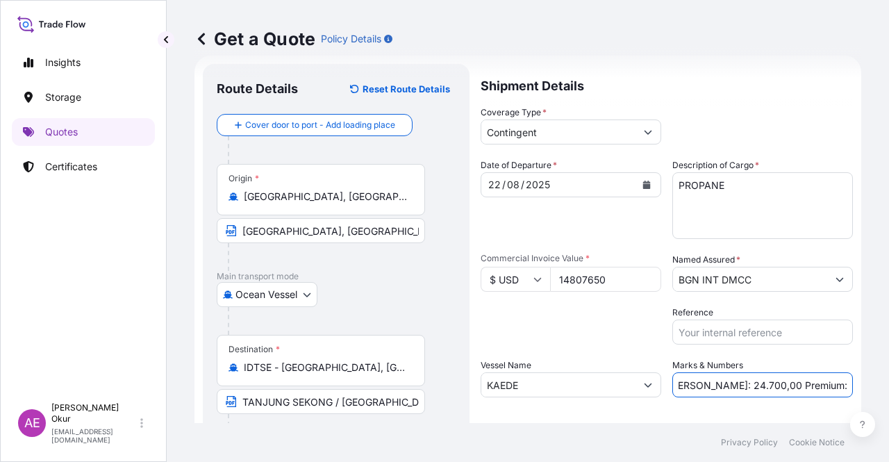
click at [888, 385] on div "Get a Quote Policy Details Route Details Reset Route Details Cover door to port…" at bounding box center [528, 211] width 722 height 423
paste input "740,38"
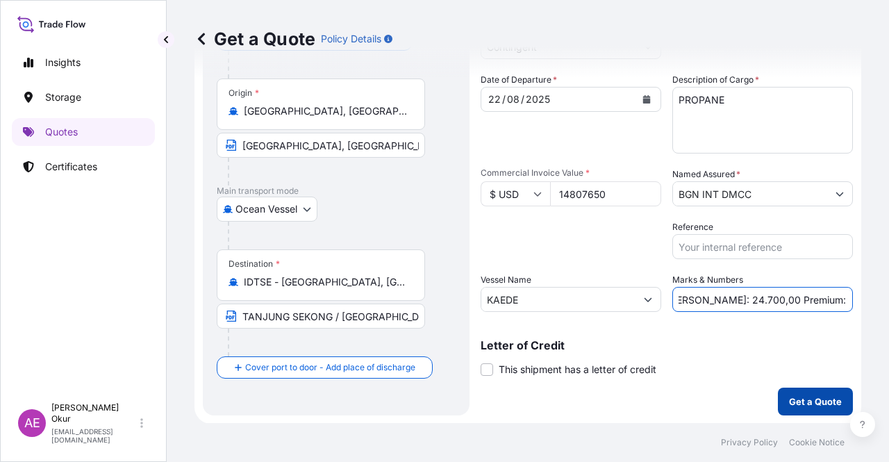
type input "PO NO:25Y0160900 Quantity M/[PERSON_NAME]: 24.700,00 Premium: USD 740,38"
click at [809, 410] on button "Get a Quote" at bounding box center [815, 401] width 75 height 28
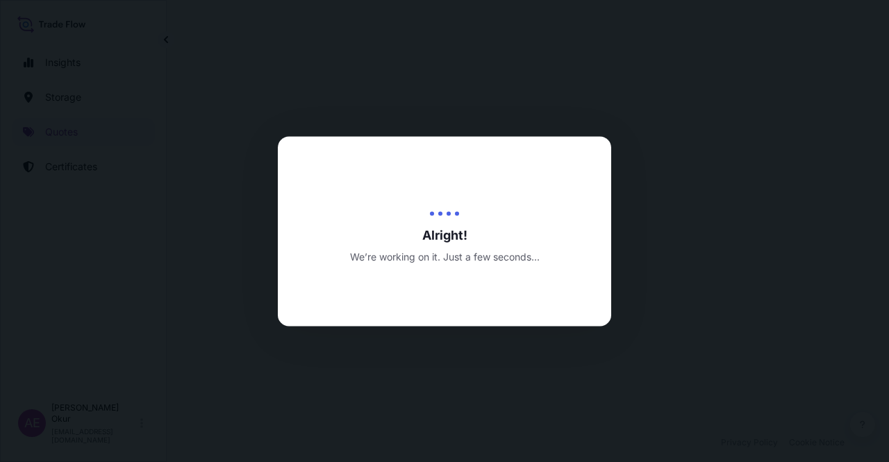
select select "Ocean Vessel"
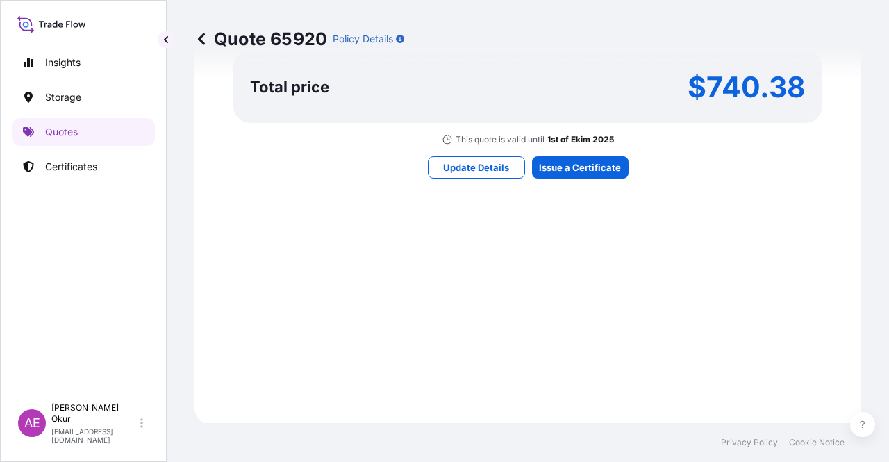
click at [564, 178] on div "Here's your insurance offer Primary Assured BGN Int Holding Contingent Cargo Ca…" at bounding box center [528, 0] width 628 height 807
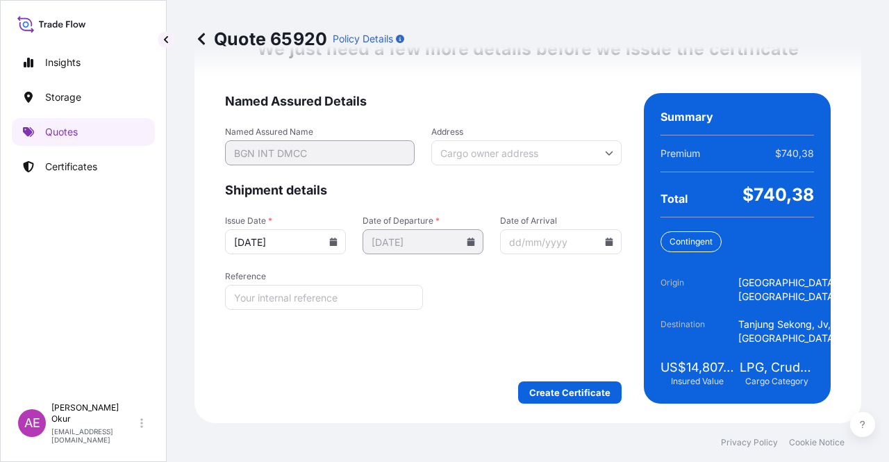
scroll to position [1830, 0]
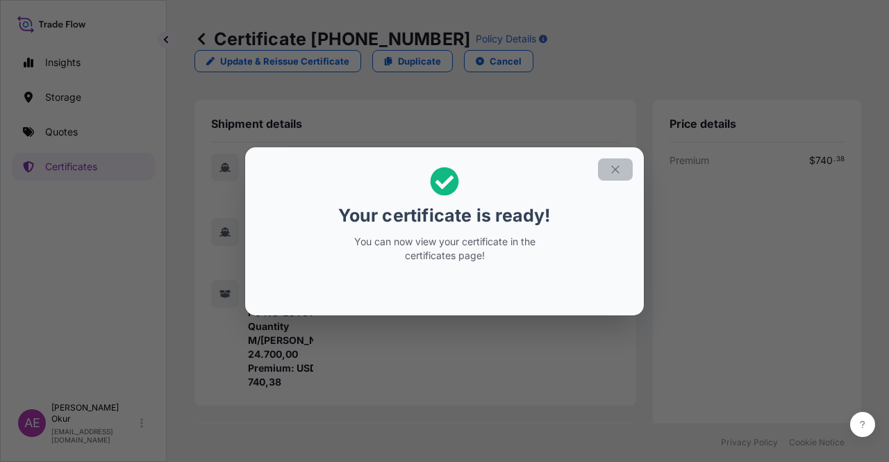
click at [630, 155] on section "Your certificate is ready! You can now view your certificate in the certificate…" at bounding box center [444, 231] width 398 height 168
click at [619, 174] on icon "button" at bounding box center [615, 169] width 12 height 12
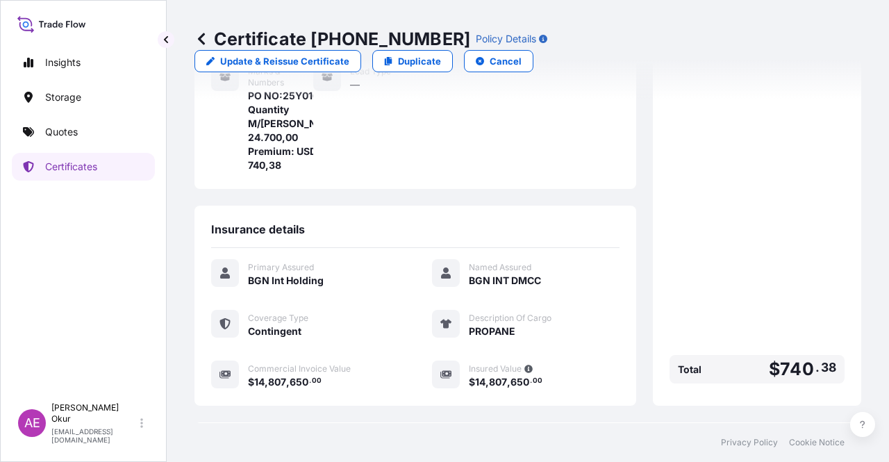
scroll to position [361, 0]
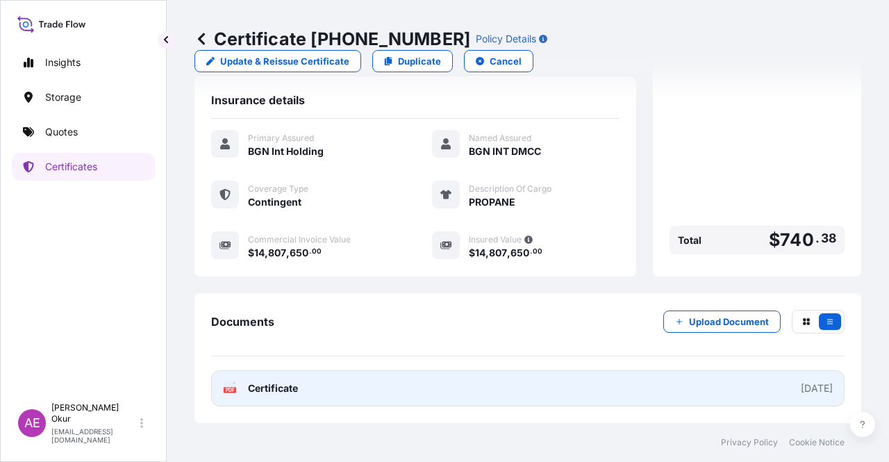
click at [260, 385] on span "Certificate" at bounding box center [273, 388] width 50 height 14
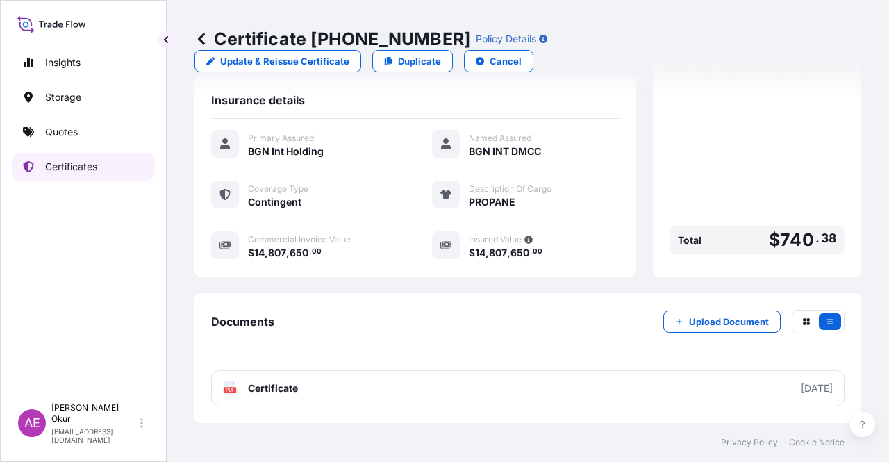
click at [67, 135] on p "Quotes" at bounding box center [61, 132] width 33 height 14
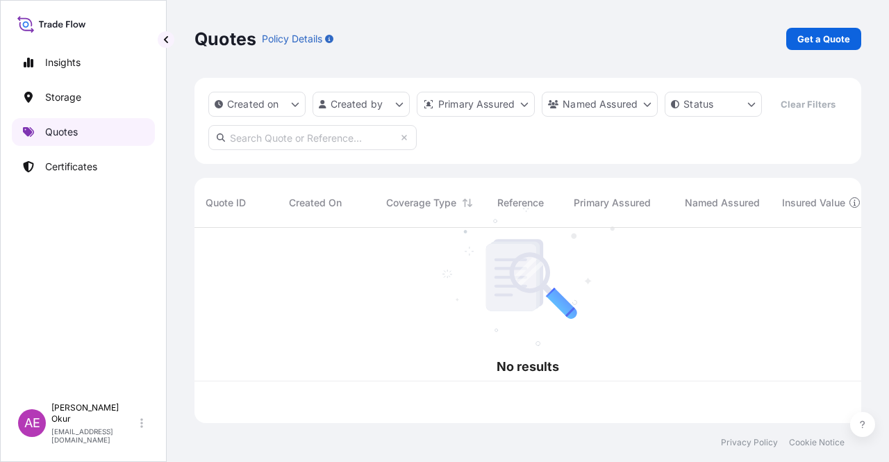
scroll to position [192, 655]
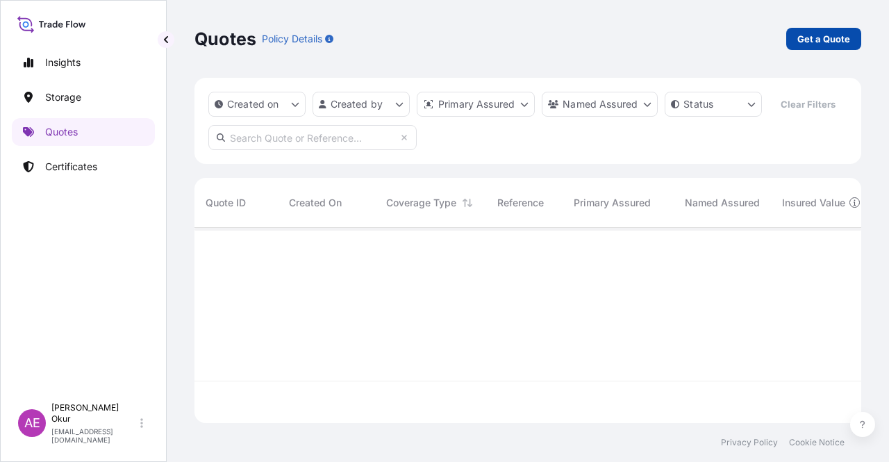
click at [832, 46] on link "Get a Quote" at bounding box center [823, 39] width 75 height 22
select select "Ocean Vessel"
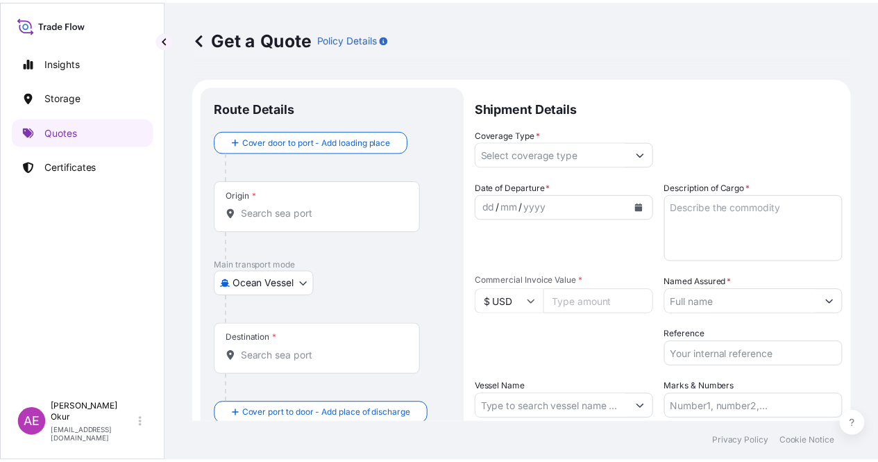
scroll to position [22, 0]
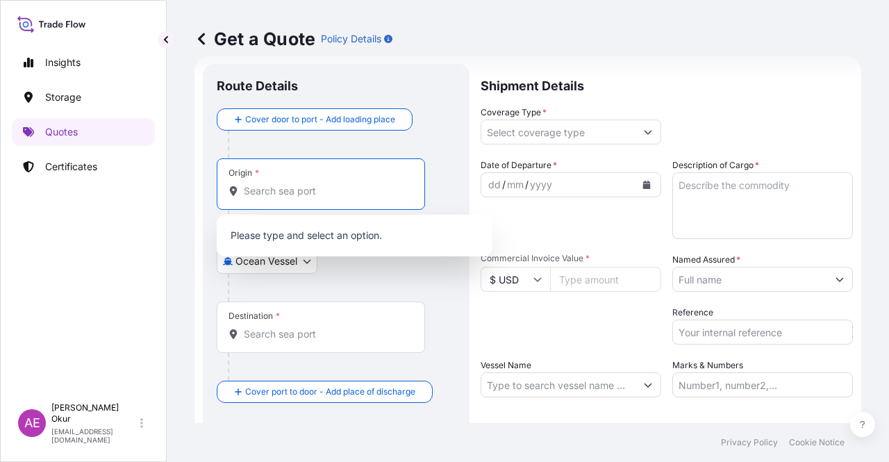
click at [319, 188] on input "Origin *" at bounding box center [326, 191] width 164 height 14
paste input "[GEOGRAPHIC_DATA], [GEOGRAPHIC_DATA]"
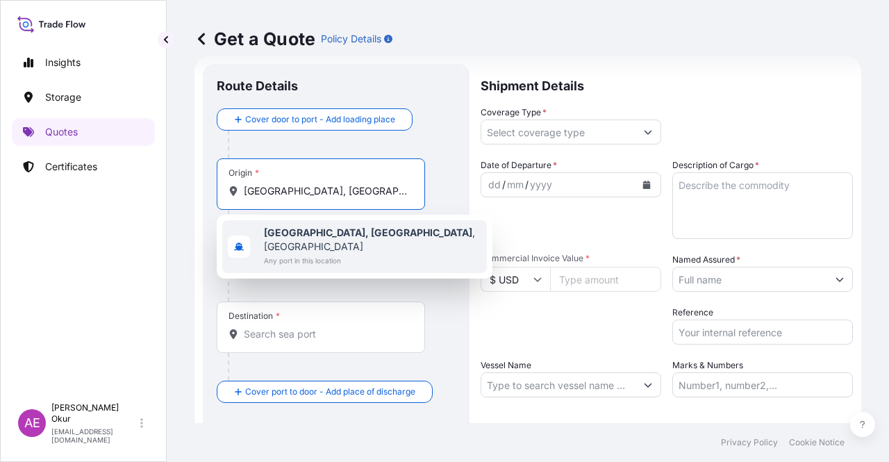
click at [350, 237] on span "[GEOGRAPHIC_DATA], [GEOGRAPHIC_DATA] , [GEOGRAPHIC_DATA]" at bounding box center [372, 240] width 217 height 28
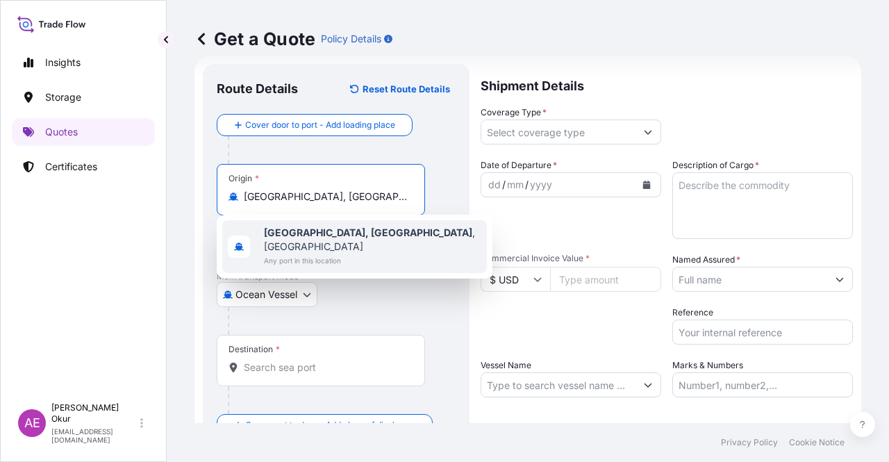
type input "[GEOGRAPHIC_DATA], [GEOGRAPHIC_DATA], [GEOGRAPHIC_DATA]"
click at [307, 229] on input "Text to appear on certificate" at bounding box center [321, 230] width 208 height 25
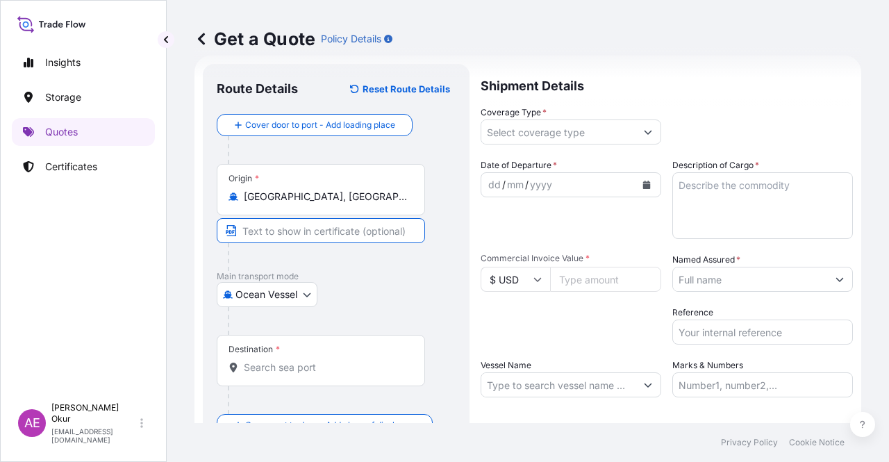
paste input "[GEOGRAPHIC_DATA], [GEOGRAPHIC_DATA]"
type input "[GEOGRAPHIC_DATA], [GEOGRAPHIC_DATA] / [GEOGRAPHIC_DATA]"
click at [281, 354] on div "Destination *" at bounding box center [321, 360] width 208 height 51
click at [281, 360] on input "Destination *" at bounding box center [326, 367] width 164 height 14
paste input "TANJUNG SEKONG"
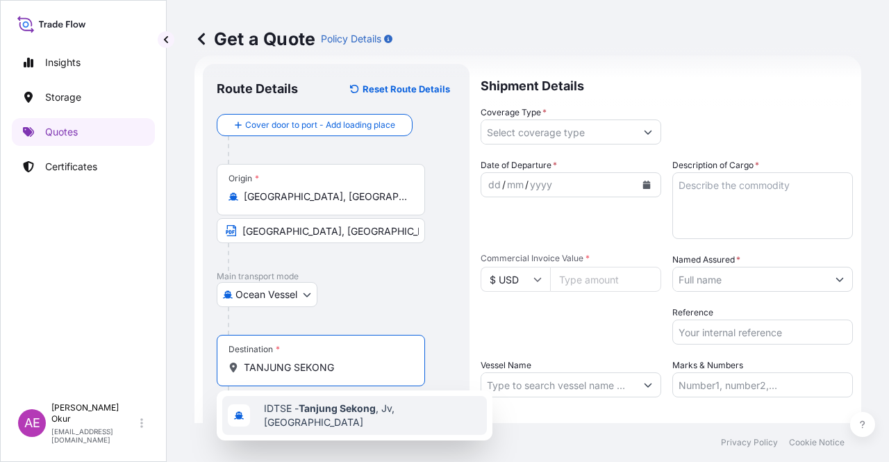
click at [354, 418] on span "IDTSE - [GEOGRAPHIC_DATA] , [GEOGRAPHIC_DATA], [GEOGRAPHIC_DATA]" at bounding box center [372, 415] width 217 height 28
type input "IDTSE - [GEOGRAPHIC_DATA], [GEOGRAPHIC_DATA], [GEOGRAPHIC_DATA]"
click at [321, 398] on input "Text to appear on certificate" at bounding box center [321, 401] width 208 height 25
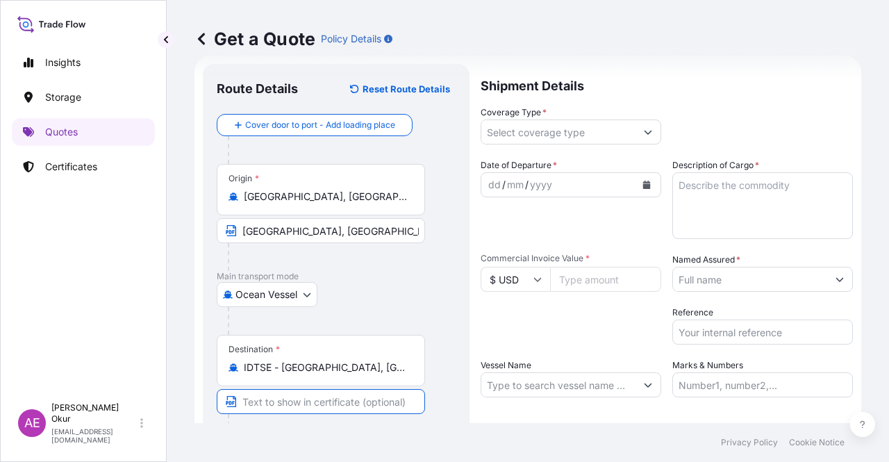
paste input "TANJUNG SEKONG"
type input "TANJUNG SEKONG / [GEOGRAPHIC_DATA]"
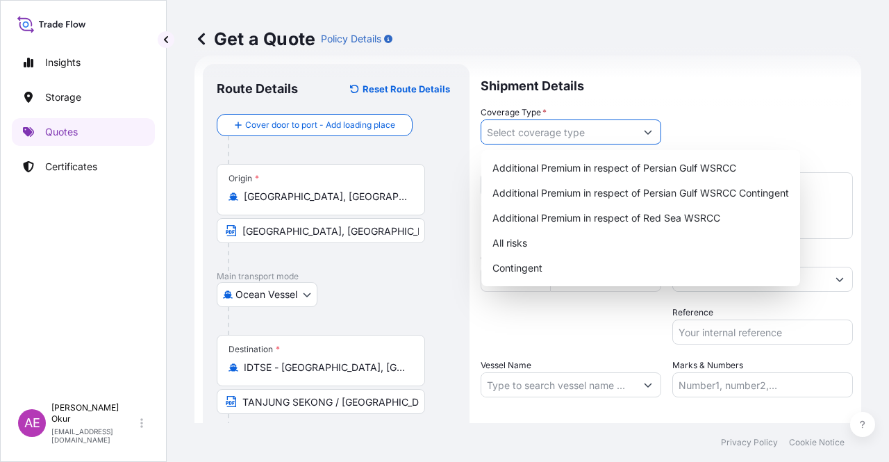
click at [548, 138] on input "Coverage Type *" at bounding box center [558, 131] width 154 height 25
click at [545, 271] on div "Contingent" at bounding box center [641, 267] width 308 height 25
type input "Contingent"
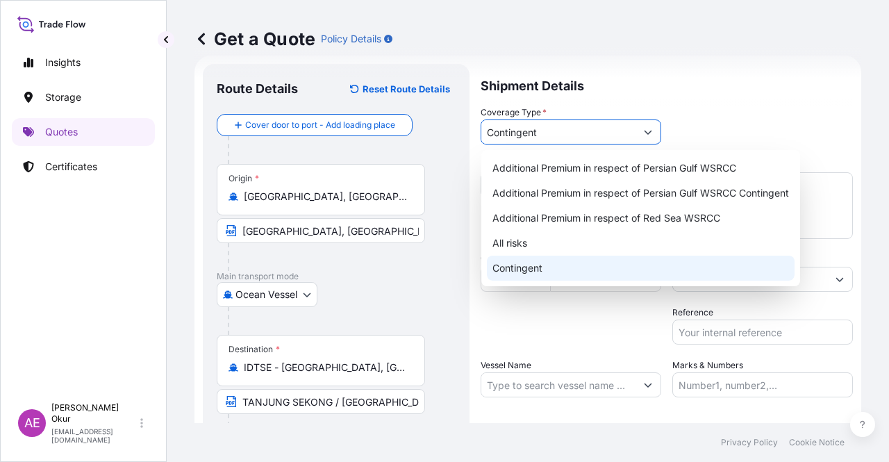
click at [503, 277] on div "Contingent" at bounding box center [641, 267] width 308 height 25
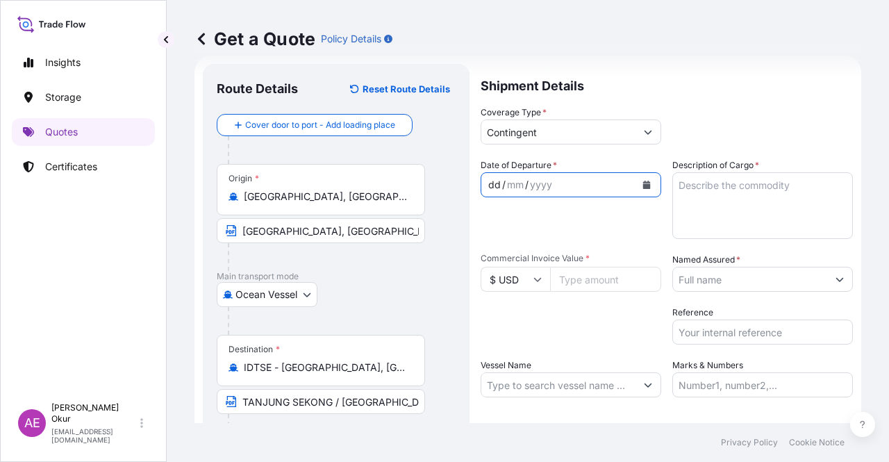
drag, startPoint x: 492, startPoint y: 177, endPoint x: 500, endPoint y: 191, distance: 16.2
click at [490, 178] on div "dd" at bounding box center [494, 184] width 15 height 17
click at [718, 216] on textarea "Description of Cargo *" at bounding box center [762, 205] width 180 height 67
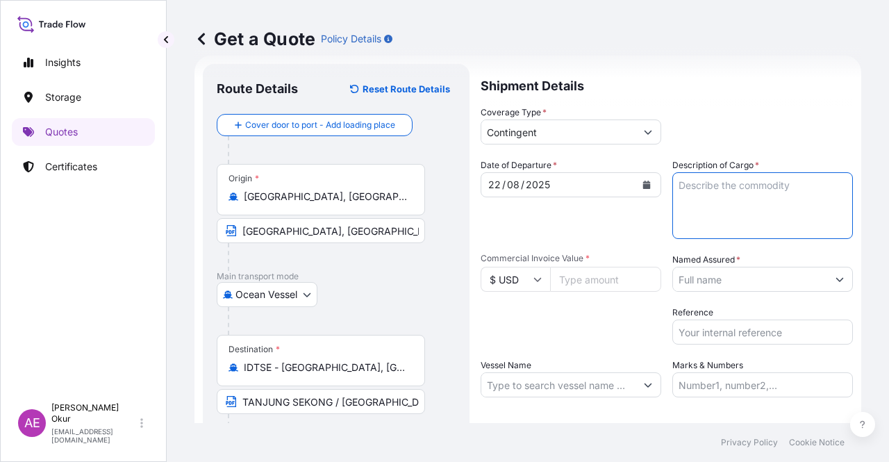
paste textarea "BUTANE"
type textarea "BUTANE"
click at [595, 285] on input "Commercial Invoice Value *" at bounding box center [605, 279] width 111 height 25
paste input "14138380.26"
type input "14138380.26"
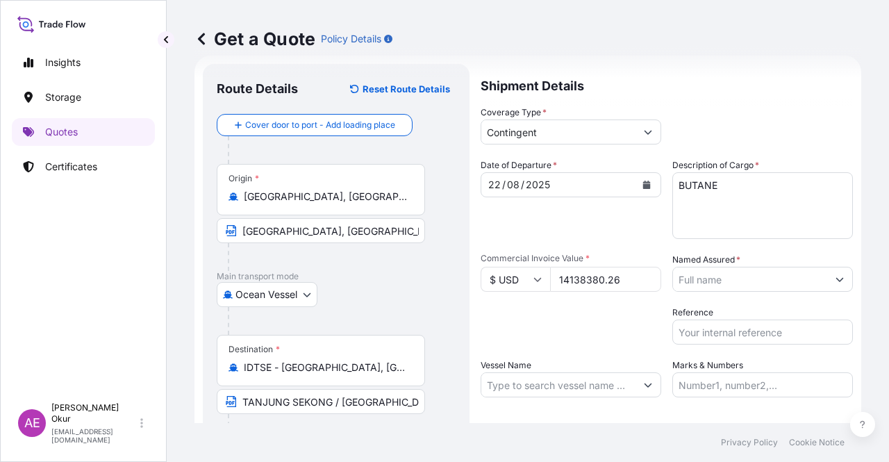
click at [795, 274] on input "Named Assured *" at bounding box center [750, 279] width 154 height 25
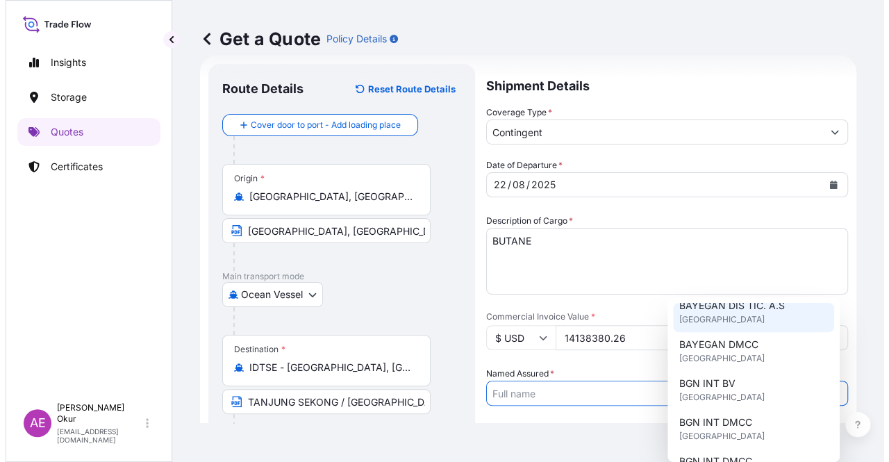
scroll to position [139, 0]
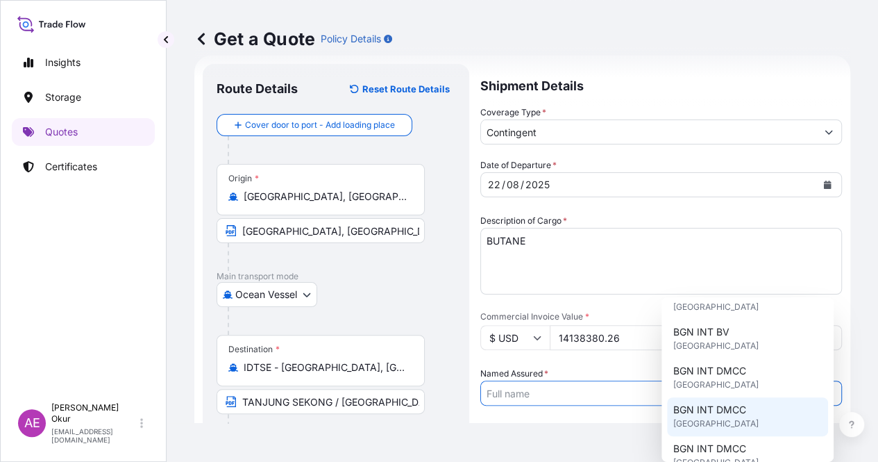
click at [728, 381] on span "[GEOGRAPHIC_DATA]" at bounding box center [715, 385] width 85 height 14
type input "BGN INT DMCC"
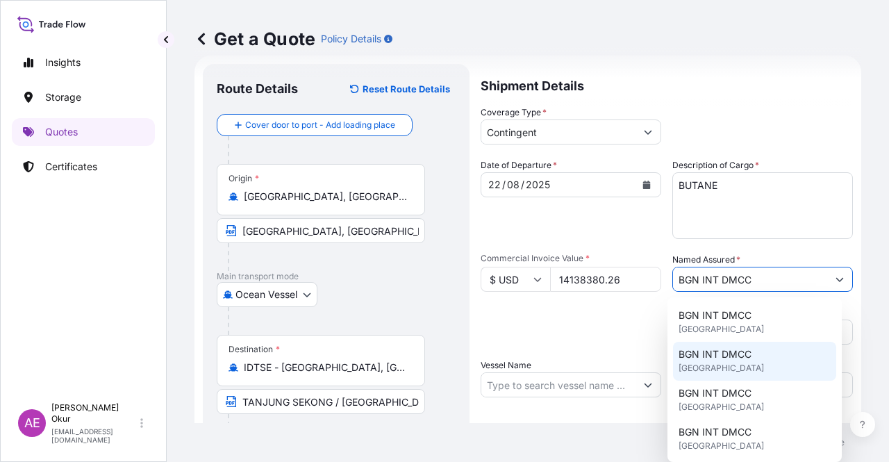
click at [600, 351] on div "Date of Departure * [DATE] Cargo Category * LPG, Crude Oil, Utility Fuel, Mid D…" at bounding box center [666, 277] width 372 height 239
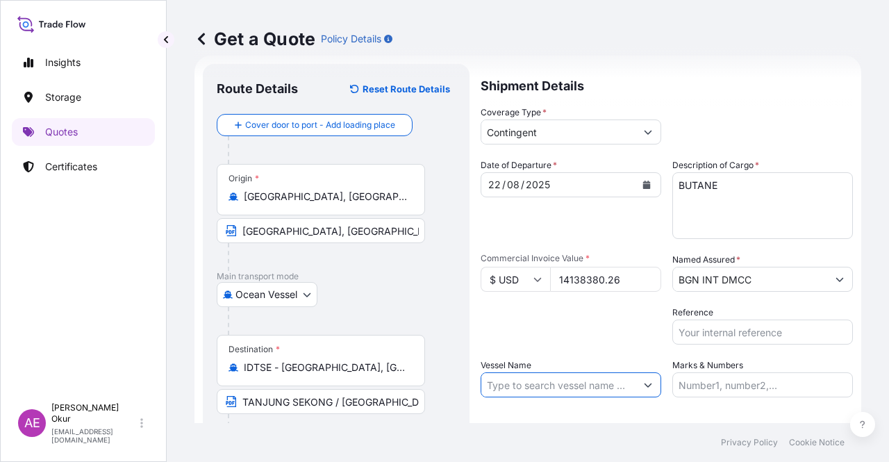
click at [553, 376] on input "Vessel Name" at bounding box center [558, 384] width 154 height 25
paste input "KAEDE"
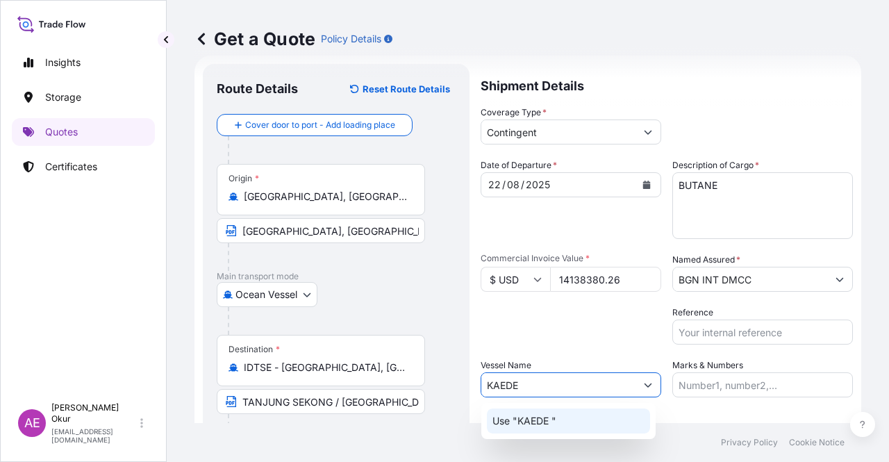
click at [584, 427] on div "Use "KAEDE "" at bounding box center [568, 420] width 163 height 25
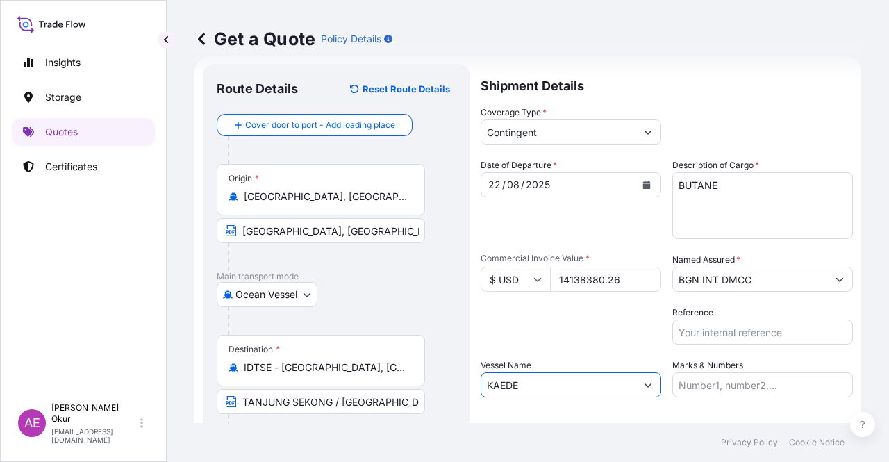
type input "KAEDE"
click at [716, 371] on label "Marks & Numbers" at bounding box center [707, 365] width 71 height 14
click at [716, 372] on input "Marks & Numbers" at bounding box center [762, 384] width 180 height 25
click at [719, 392] on input "Marks & Numbers" at bounding box center [762, 384] width 180 height 25
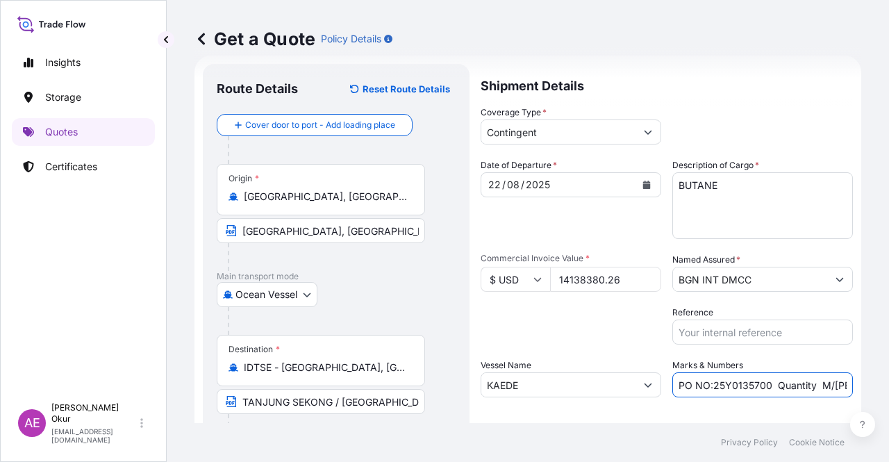
drag, startPoint x: 707, startPoint y: 383, endPoint x: 762, endPoint y: 384, distance: 55.6
click at [762, 384] on input "PO NO:25Y0135700 Quantity M/[PERSON_NAME]: 495,000 Premium: USD 54,04" at bounding box center [762, 384] width 180 height 25
paste input "610"
drag, startPoint x: 816, startPoint y: 385, endPoint x: 880, endPoint y: 385, distance: 63.9
click at [881, 385] on div "Get a Quote Policy Details Route Details Reset Route Details Cover door to port…" at bounding box center [528, 211] width 722 height 423
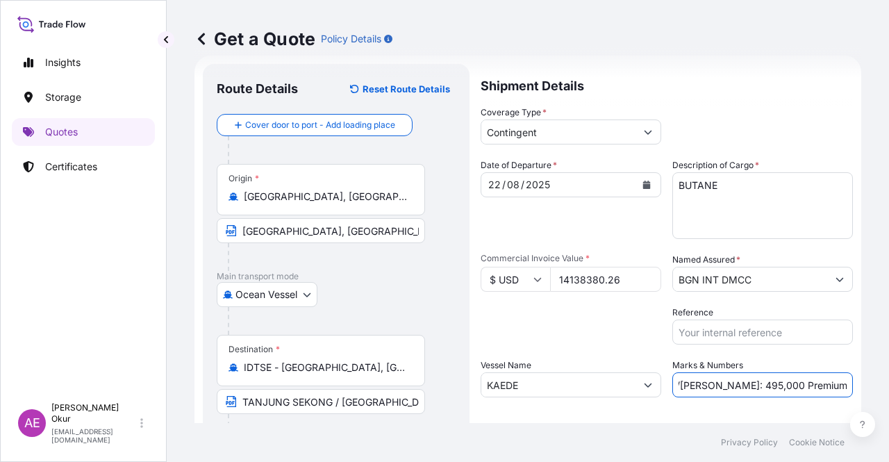
scroll to position [0, 155]
click at [764, 383] on input "PO NO:25Y0161000 Quantity M/[PERSON_NAME]: 495,000 Premium: USD 54,04" at bounding box center [762, 384] width 180 height 25
drag, startPoint x: 700, startPoint y: 383, endPoint x: 738, endPoint y: 381, distance: 37.5
click at [738, 381] on input "PO NO:25Y0161000 Quantity M/[PERSON_NAME]: 495,000 Premium: USD 54,04" at bounding box center [762, 384] width 180 height 25
paste input "24.717,45"
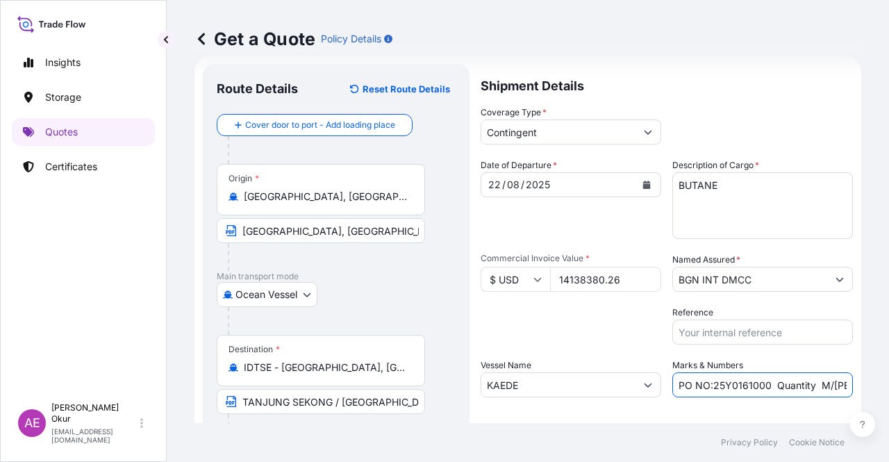
scroll to position [0, 159]
drag, startPoint x: 812, startPoint y: 376, endPoint x: 888, endPoint y: 380, distance: 75.7
click at [888, 380] on div "Get a Quote Policy Details Route Details Reset Route Details Cover door to port…" at bounding box center [528, 211] width 722 height 423
click at [814, 376] on input "PO NO:25Y0161000 Quantity M/[PERSON_NAME]: 24.717,45 Premium: USD 54,04" at bounding box center [762, 384] width 180 height 25
drag, startPoint x: 808, startPoint y: 383, endPoint x: 851, endPoint y: 379, distance: 43.2
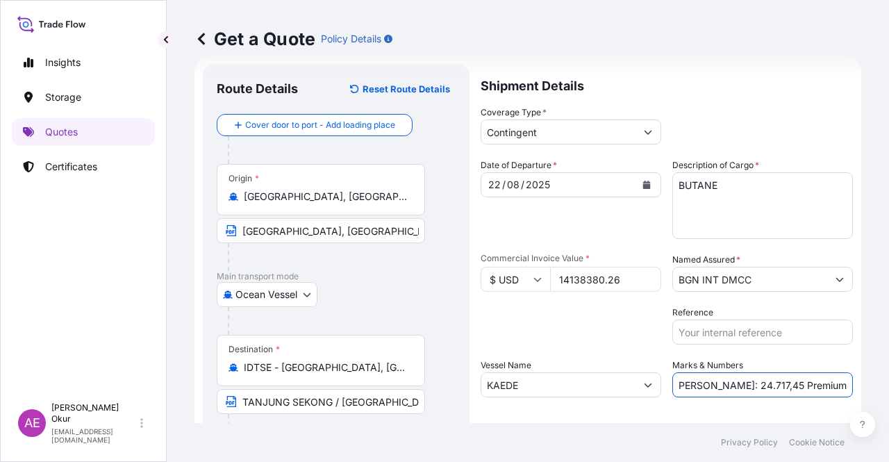
click at [888, 385] on div "Get a Quote Policy Details Route Details Reset Route Details Cover door to port…" at bounding box center [528, 211] width 722 height 423
paste input "706,92"
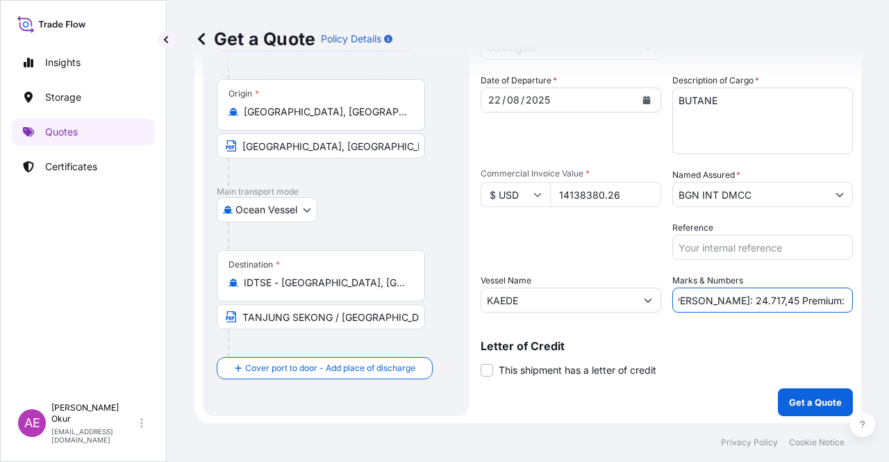
scroll to position [108, 0]
type input "PO NO:25Y0161000 Quantity M/[PERSON_NAME]: 24.717,45 Premium: USD 706,92"
click at [807, 417] on form "Route Details Reset Route Details Cover door to port - Add loading place Place …" at bounding box center [527, 196] width 666 height 453
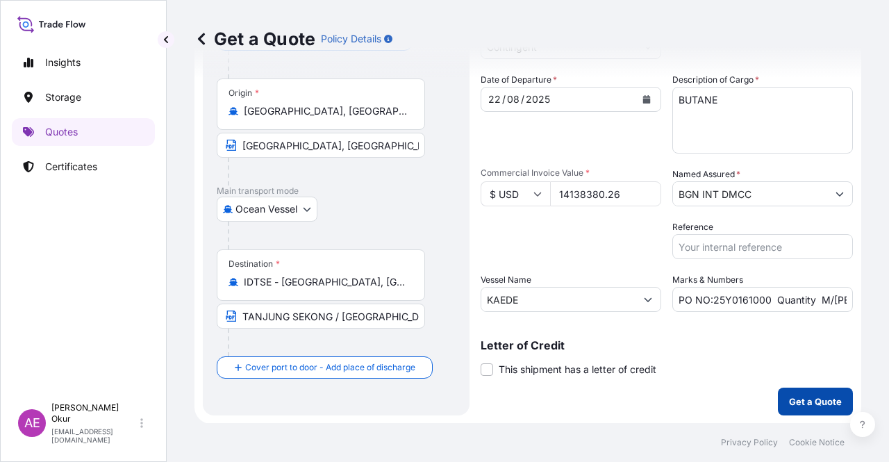
click at [804, 406] on p "Get a Quote" at bounding box center [815, 401] width 53 height 14
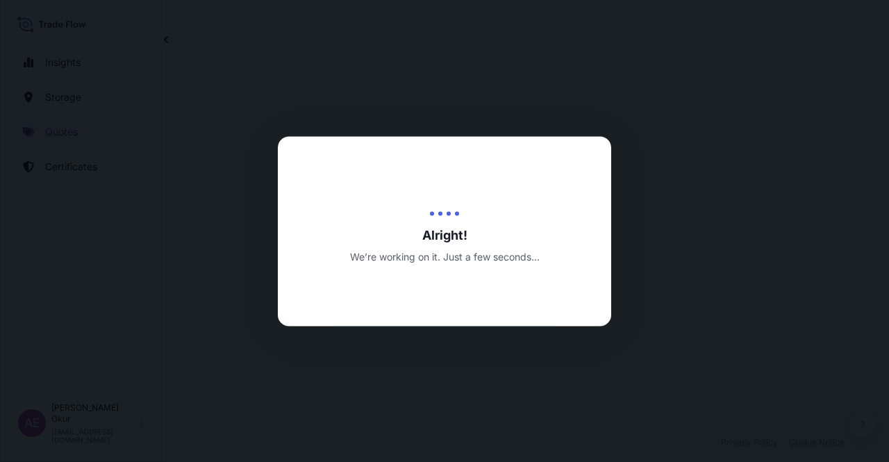
select select "Ocean Vessel"
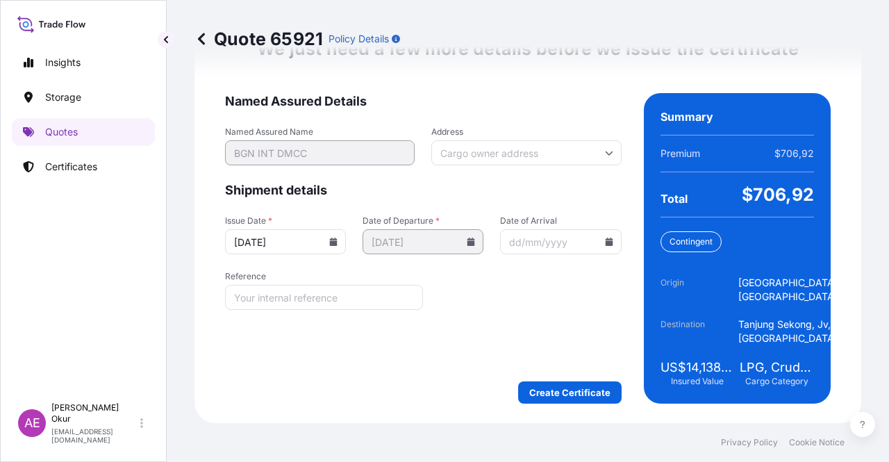
scroll to position [1830, 0]
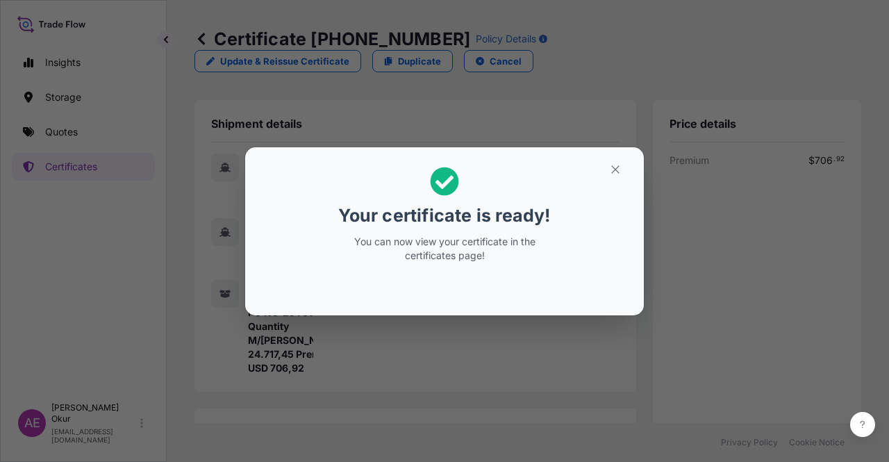
click at [622, 157] on section "Your certificate is ready! You can now view your certificate in the certificate…" at bounding box center [444, 231] width 398 height 168
click at [621, 165] on button "button" at bounding box center [615, 169] width 35 height 22
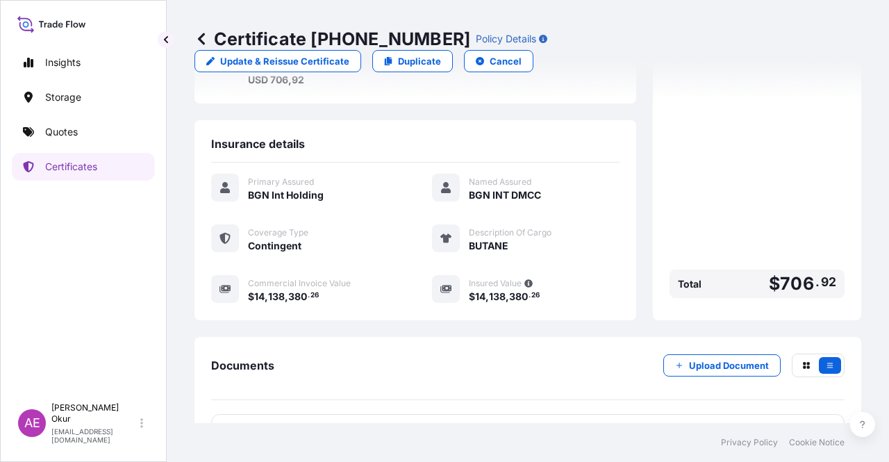
scroll to position [361, 0]
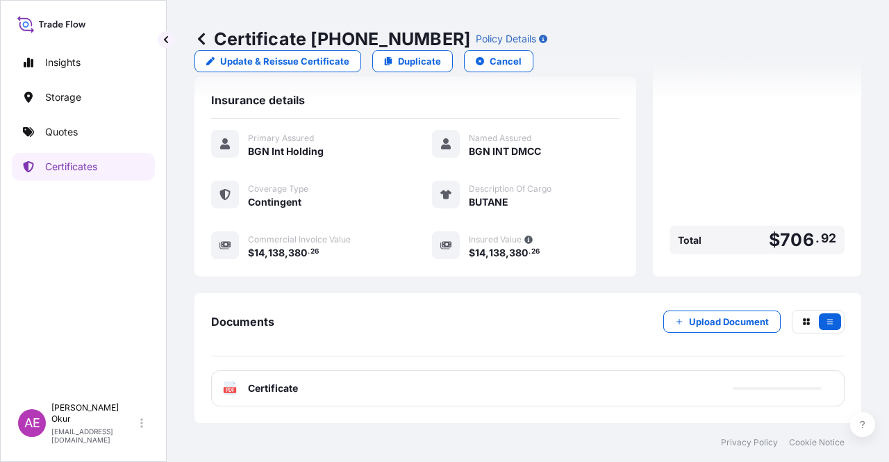
click at [283, 391] on span "Certificate" at bounding box center [273, 388] width 50 height 14
click at [275, 385] on span "Certificate" at bounding box center [273, 388] width 50 height 14
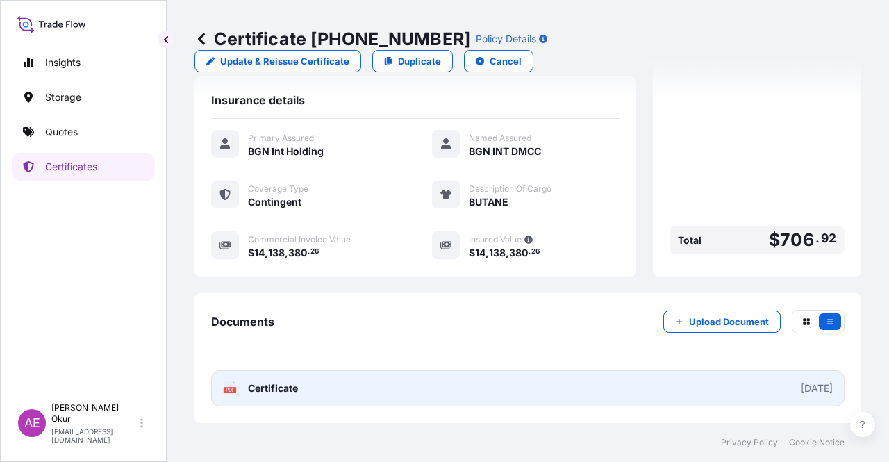
click at [292, 389] on span "Certificate" at bounding box center [273, 388] width 50 height 14
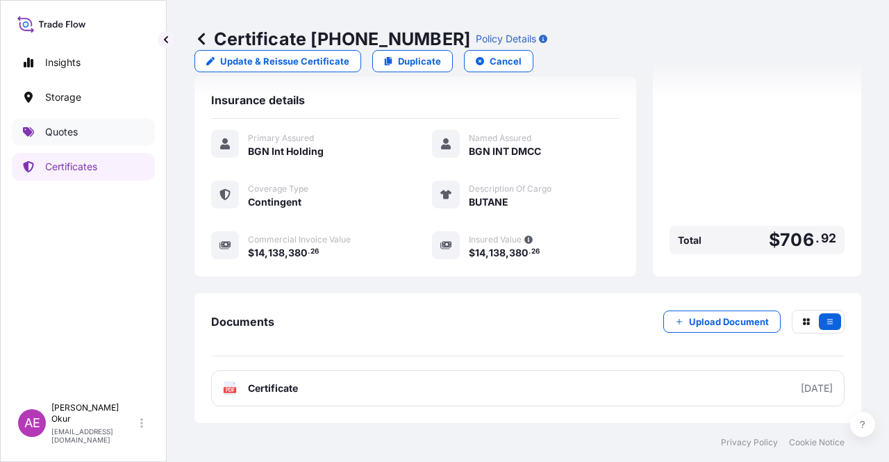
click at [69, 119] on link "Quotes" at bounding box center [83, 132] width 143 height 28
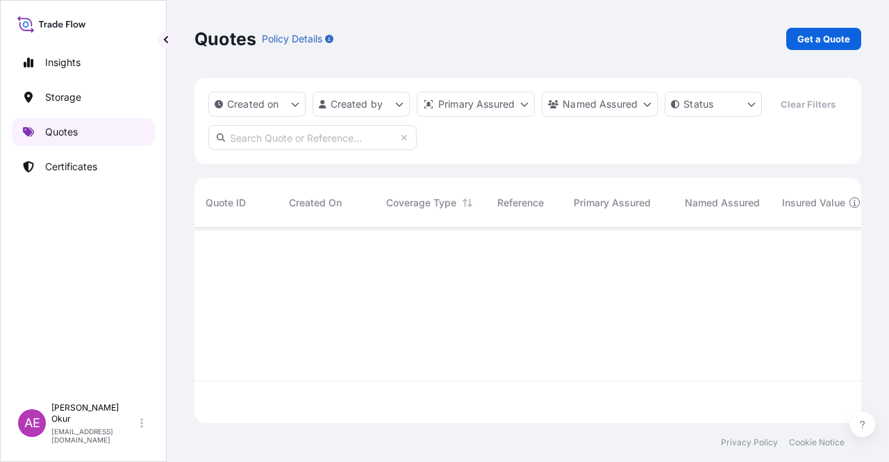
scroll to position [192, 655]
click at [830, 35] on p "Get a Quote" at bounding box center [823, 39] width 53 height 14
select select "Ocean Vessel"
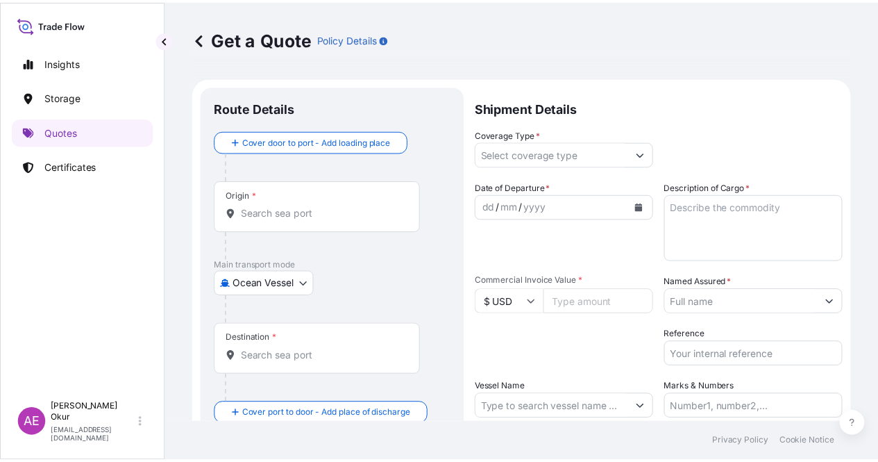
scroll to position [22, 0]
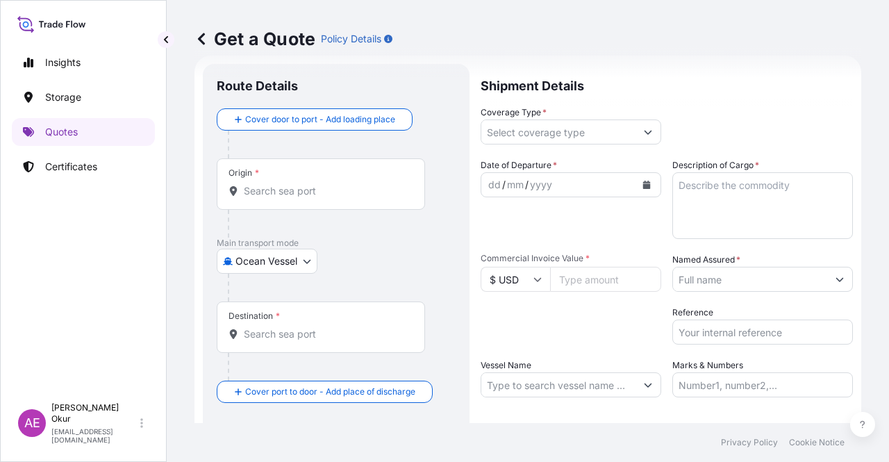
click at [318, 196] on input "Origin *" at bounding box center [326, 191] width 164 height 14
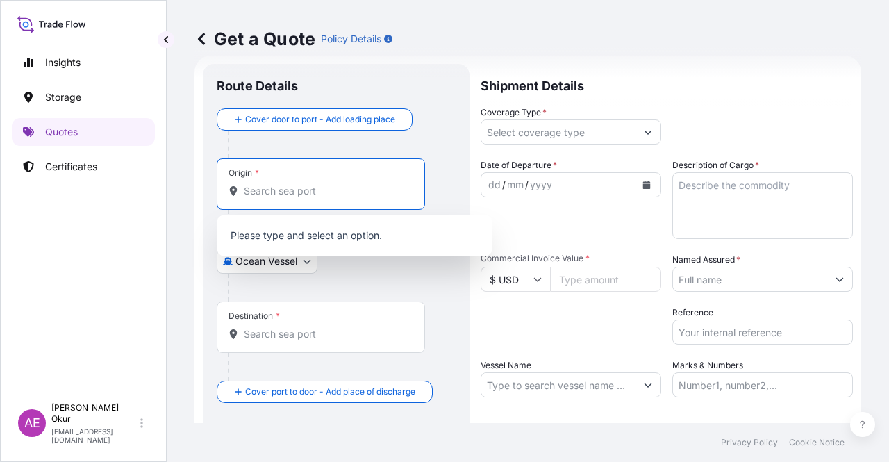
paste input "ZAWIA"
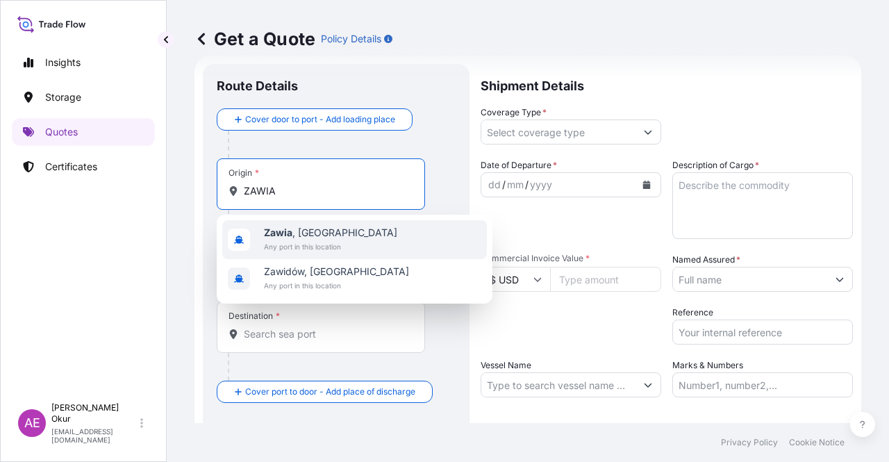
click at [325, 244] on span "Any port in this location" at bounding box center [330, 247] width 133 height 14
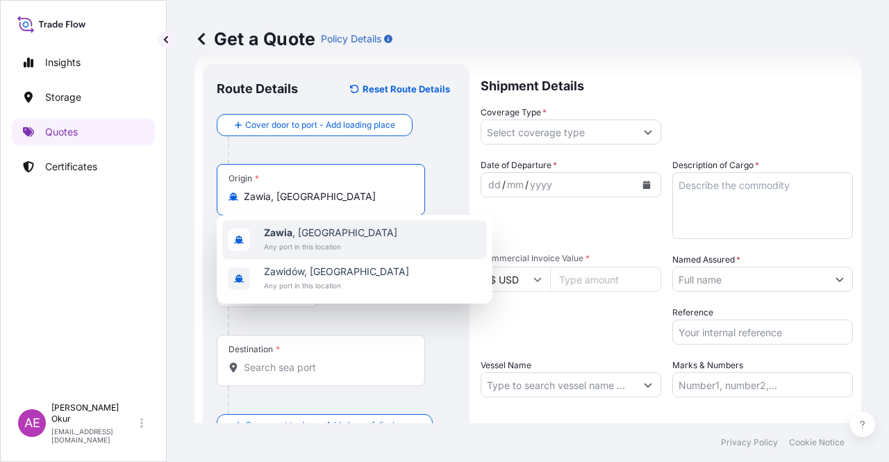
type input "Zawia, [GEOGRAPHIC_DATA]"
click at [294, 222] on input "Text to appear on certificate" at bounding box center [321, 230] width 208 height 25
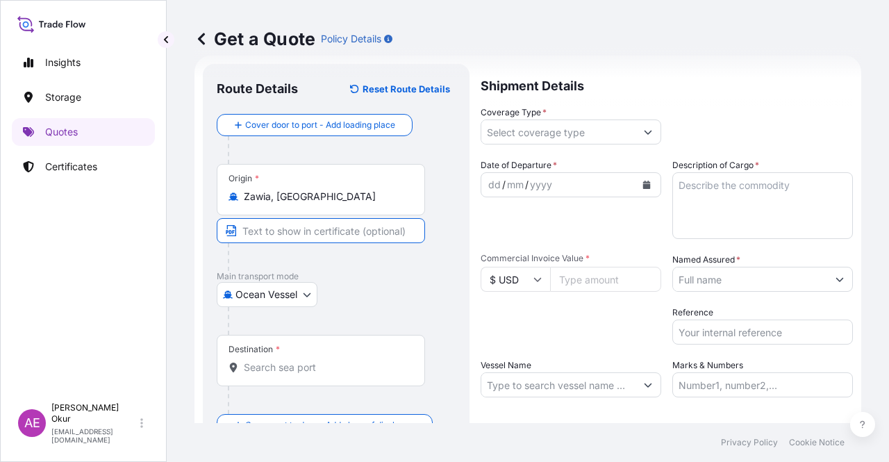
paste input "ZAWIA"
type input "ZAWIA / [GEOGRAPHIC_DATA]"
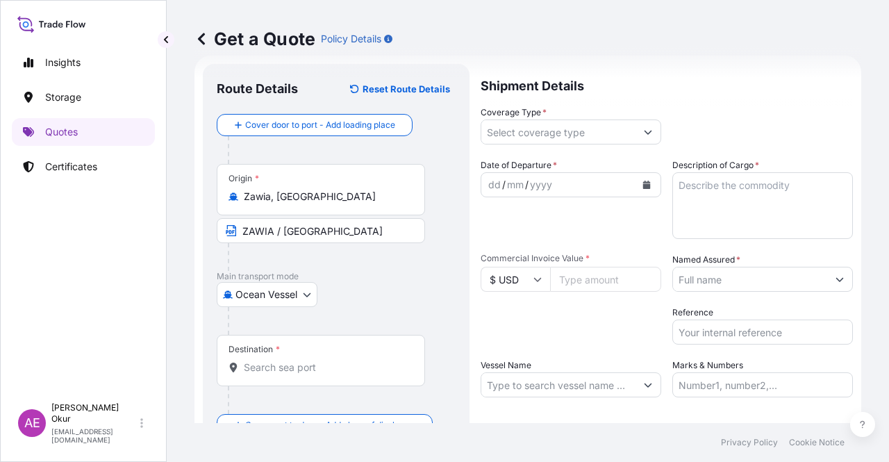
click at [292, 355] on div "Destination *" at bounding box center [321, 360] width 208 height 51
click at [304, 354] on div "Destination *" at bounding box center [321, 360] width 208 height 51
click at [304, 360] on input "Destination *" at bounding box center [326, 367] width 164 height 14
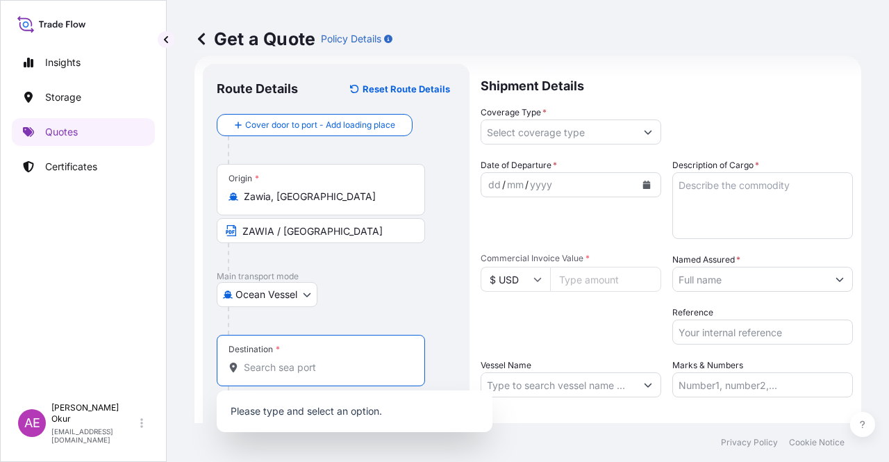
paste input "[GEOGRAPHIC_DATA]"
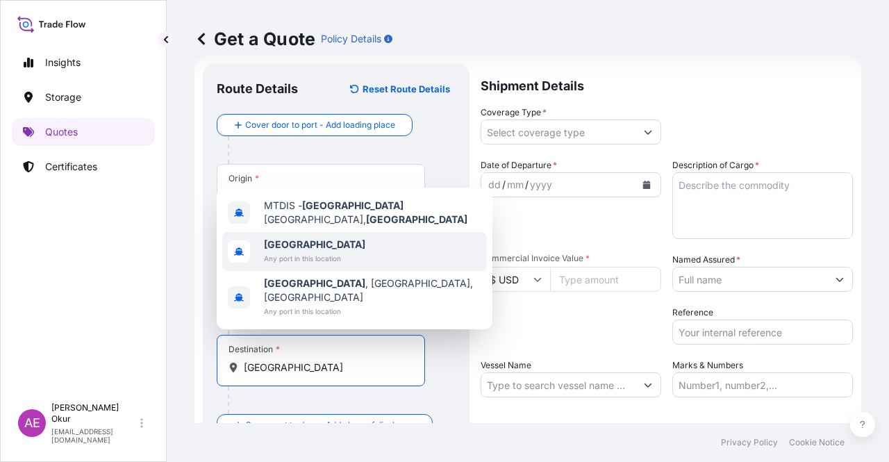
click at [303, 251] on span "[GEOGRAPHIC_DATA]" at bounding box center [314, 244] width 101 height 14
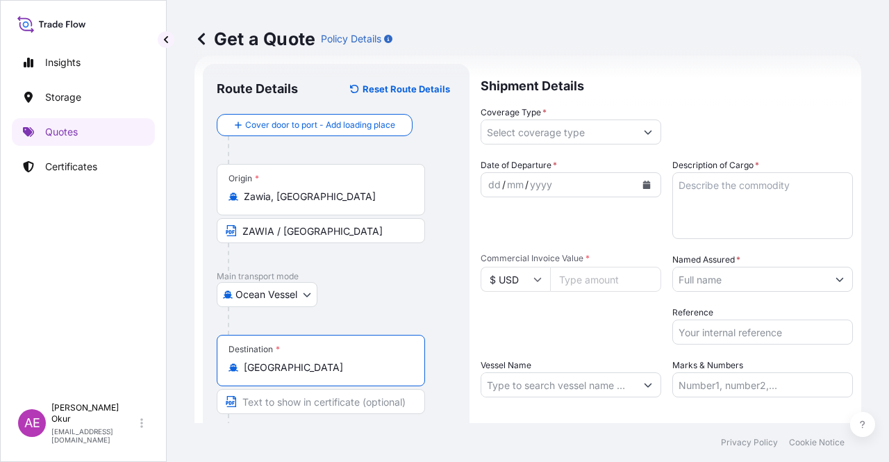
type input "[GEOGRAPHIC_DATA]"
click at [287, 395] on input "Text to appear on certificate" at bounding box center [321, 401] width 208 height 25
paste input "MALTA FOR ORDERS"
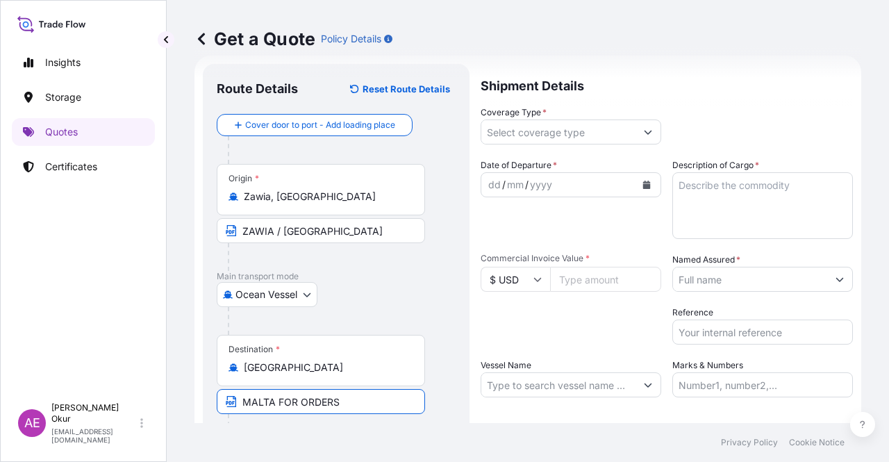
type input "MALTA FOR ORDERS"
click at [594, 137] on input "Coverage Type *" at bounding box center [558, 131] width 154 height 25
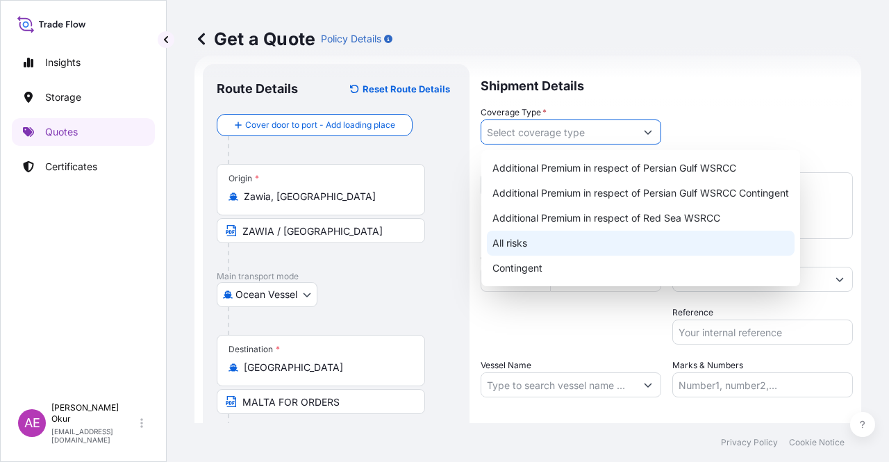
click at [560, 237] on div "All risks" at bounding box center [641, 242] width 308 height 25
type input "All risks"
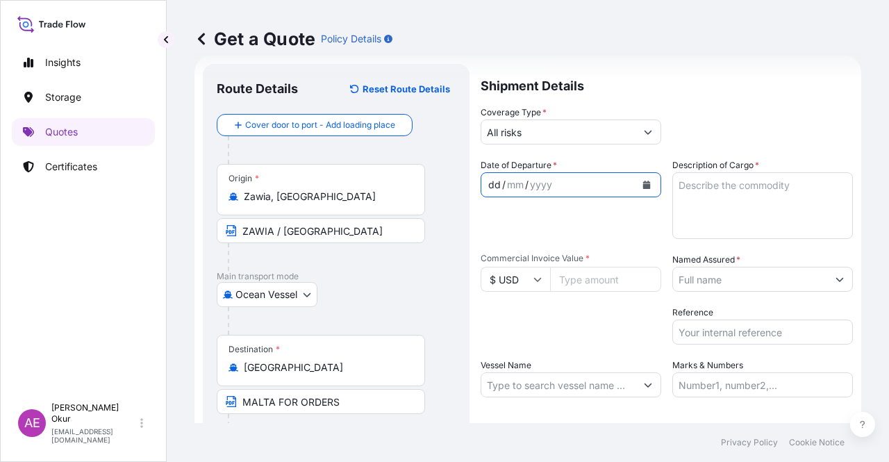
click at [490, 185] on div "dd" at bounding box center [494, 184] width 15 height 17
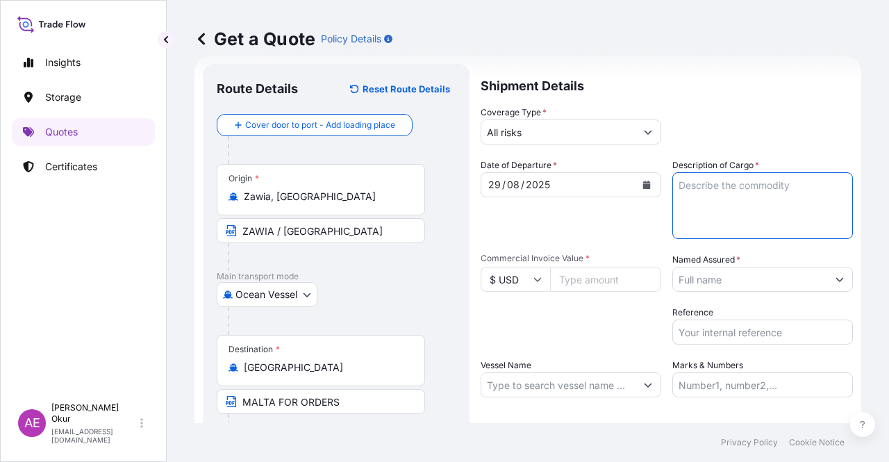
click at [725, 227] on textarea "Description of Cargo *" at bounding box center [762, 205] width 180 height 67
paste textarea "SR [MEDICAL_DATA]"
type textarea "SR [MEDICAL_DATA]"
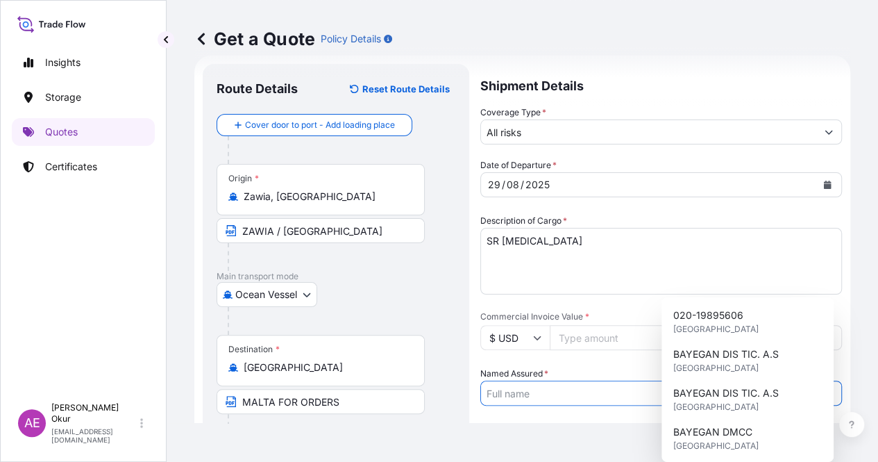
click at [748, 380] on input "Named Assured *" at bounding box center [648, 392] width 335 height 25
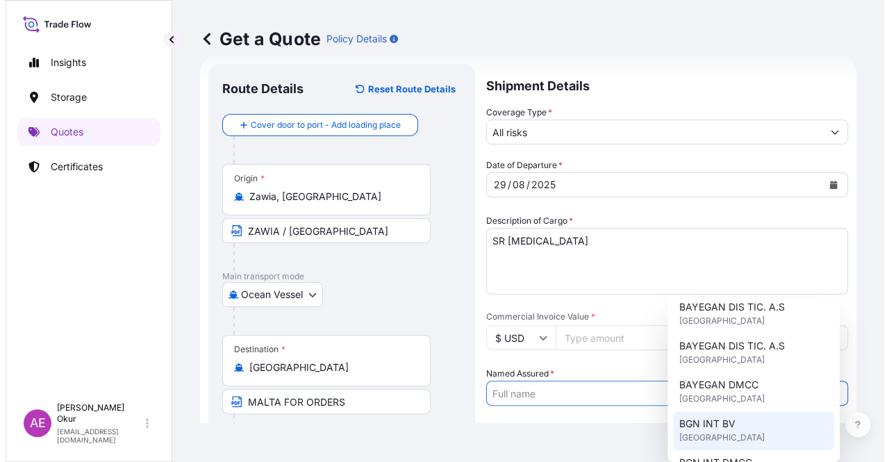
scroll to position [69, 0]
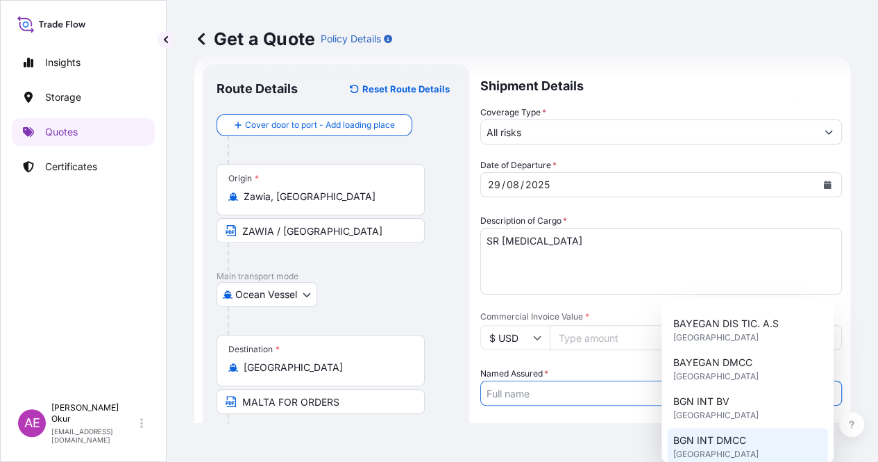
click at [719, 445] on span "BGN INT DMCC" at bounding box center [709, 440] width 73 height 14
type input "BGN INT DMCC"
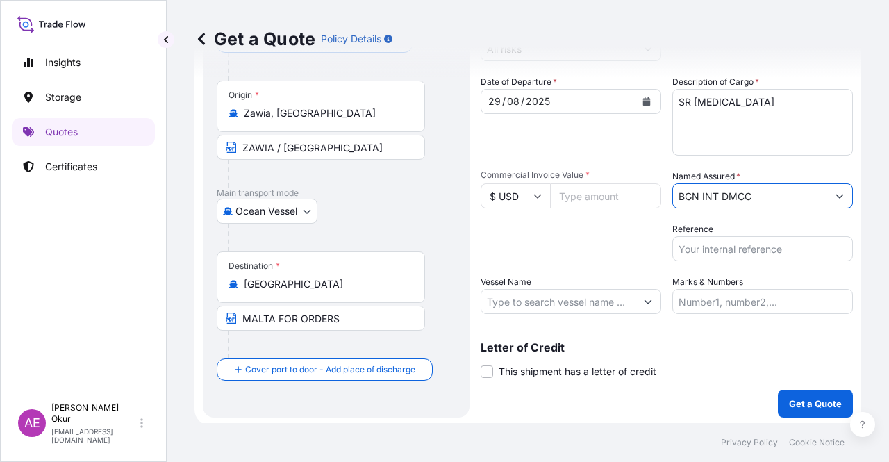
scroll to position [108, 0]
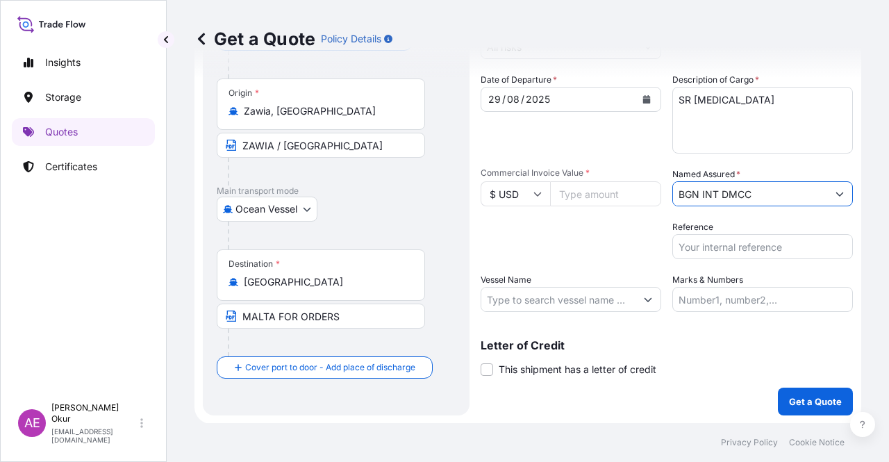
click at [591, 289] on input "Vessel Name" at bounding box center [558, 299] width 154 height 25
paste input "VS [PERSON_NAME]"
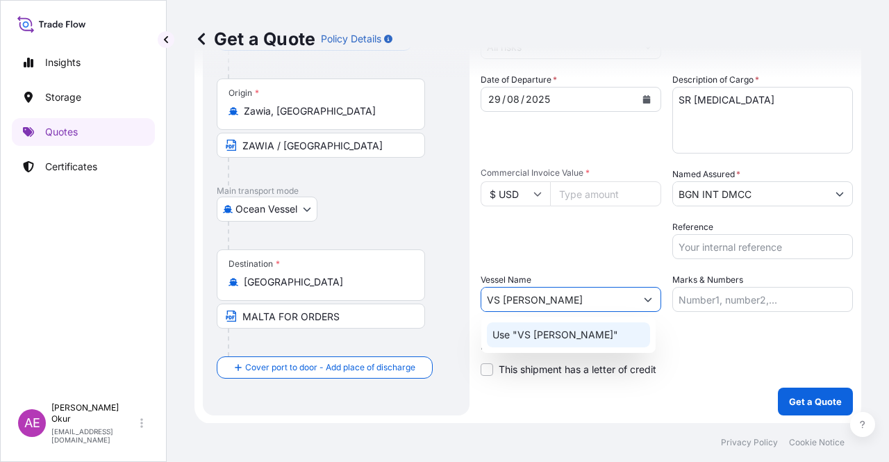
click at [604, 342] on div "Use "VS [PERSON_NAME]"" at bounding box center [568, 334] width 163 height 25
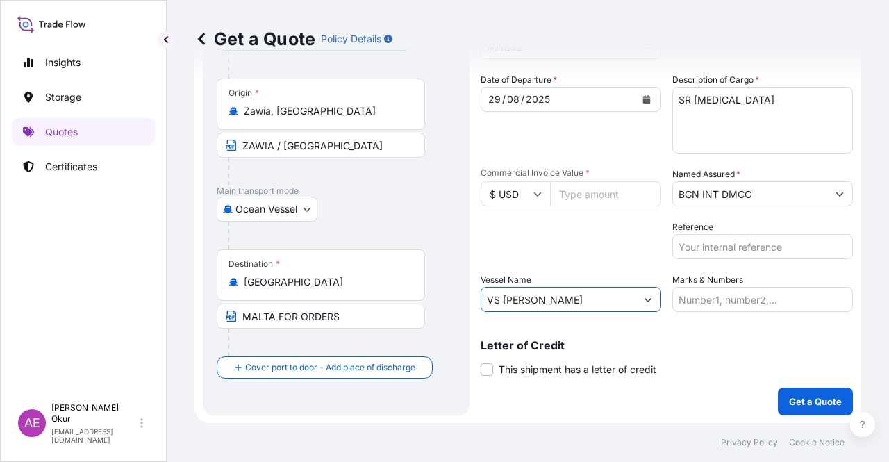
type input "VS [PERSON_NAME]"
click at [737, 299] on input "Marks & Numbers" at bounding box center [762, 299] width 180 height 25
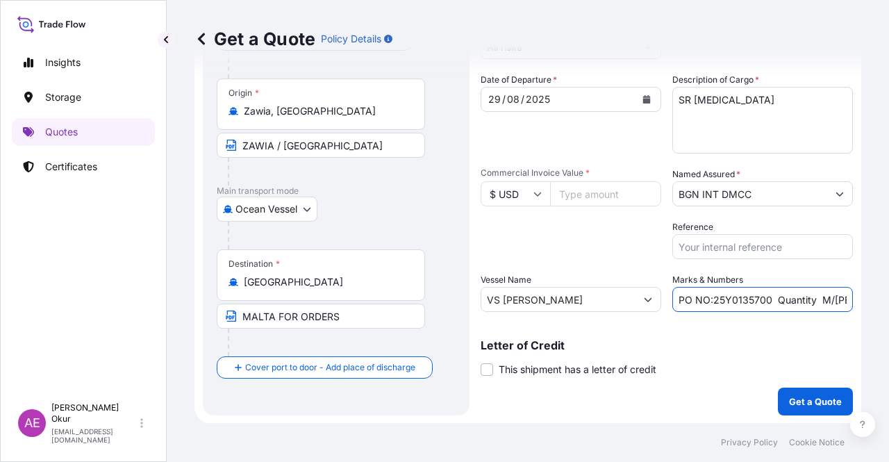
drag, startPoint x: 706, startPoint y: 297, endPoint x: 765, endPoint y: 299, distance: 59.0
click at [765, 299] on input "PO NO:25Y0135700 Quantity M/[PERSON_NAME]: 495,000 Premium: USD 54,04" at bounding box center [762, 299] width 180 height 25
paste input "221600"
drag, startPoint x: 799, startPoint y: 295, endPoint x: 861, endPoint y: 308, distance: 63.0
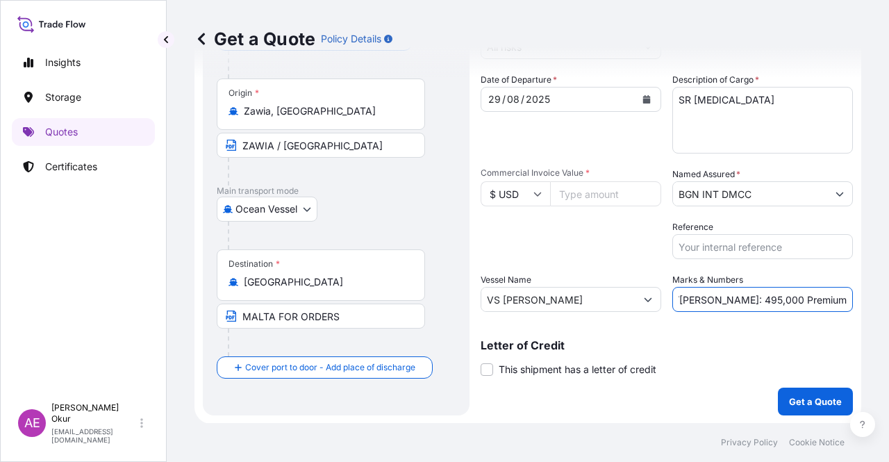
click at [867, 308] on div "Get a Quote Policy Details Route Details Reset Route Details Cover door to port…" at bounding box center [528, 211] width 722 height 423
click at [784, 301] on input "PO NO:25Y0221600 Quantity M/[PERSON_NAME]: 495,000 Premium: USD 54,04" at bounding box center [762, 299] width 180 height 25
drag, startPoint x: 701, startPoint y: 297, endPoint x: 736, endPoint y: 299, distance: 34.8
click at [736, 299] on input "PO NO:25Y0221600 Quantity M/[PERSON_NAME]: 495,000 Premium: USD 54,04" at bounding box center [762, 299] width 180 height 25
paste input "25.042,46"
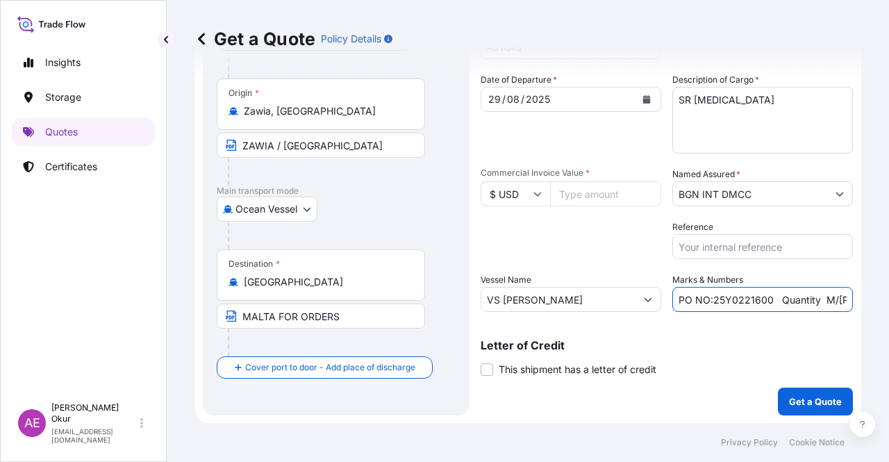
scroll to position [0, 168]
drag, startPoint x: 812, startPoint y: 301, endPoint x: 888, endPoint y: 301, distance: 75.7
click at [888, 301] on div "Get a Quote Policy Details Route Details Reset Route Details Cover door to port…" at bounding box center [528, 211] width 722 height 423
click at [816, 299] on input "PO NO:25Y0221600 Quantity M/[PERSON_NAME]: 25.042,46 Premium: USD 54,04" at bounding box center [762, 299] width 180 height 25
drag, startPoint x: 809, startPoint y: 299, endPoint x: 888, endPoint y: 299, distance: 79.1
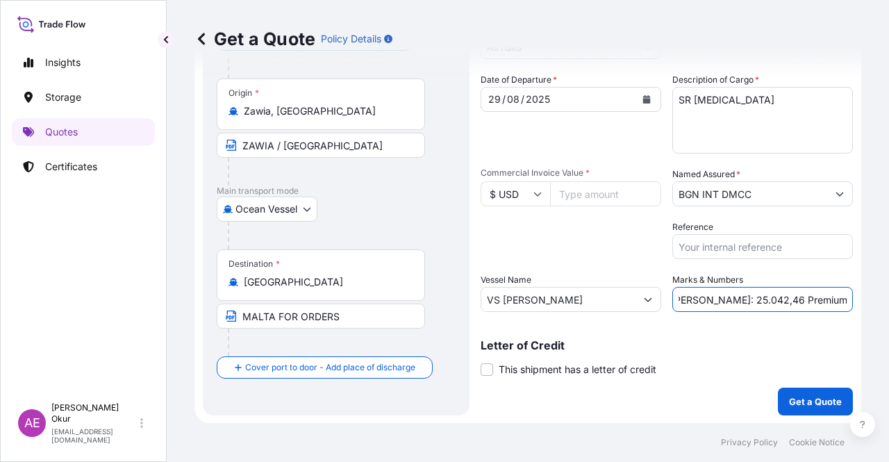
click at [888, 299] on div "Get a Quote Policy Details Route Details Reset Route Details Cover door to port…" at bounding box center [528, 211] width 722 height 423
paste input "1.705,97"
type input "PO NO:25Y0221600 Quantity M/[PERSON_NAME]: 25.042,46 Premium: USD 1.705,97"
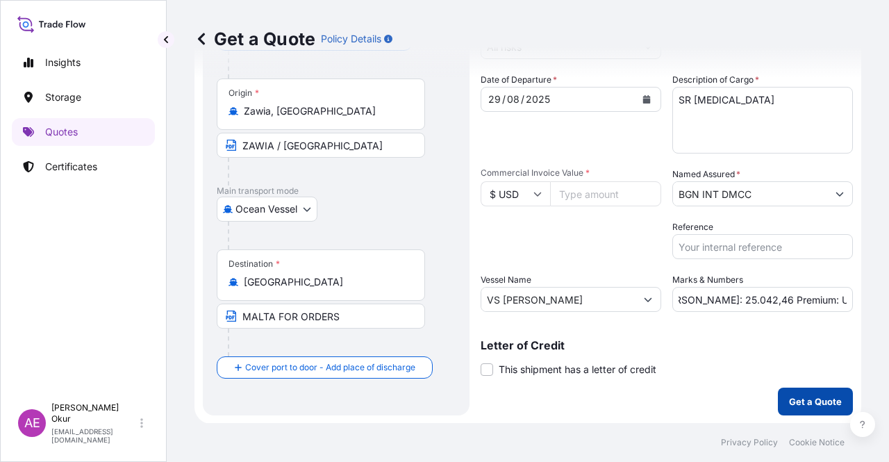
click at [807, 397] on p "Get a Quote" at bounding box center [815, 401] width 53 height 14
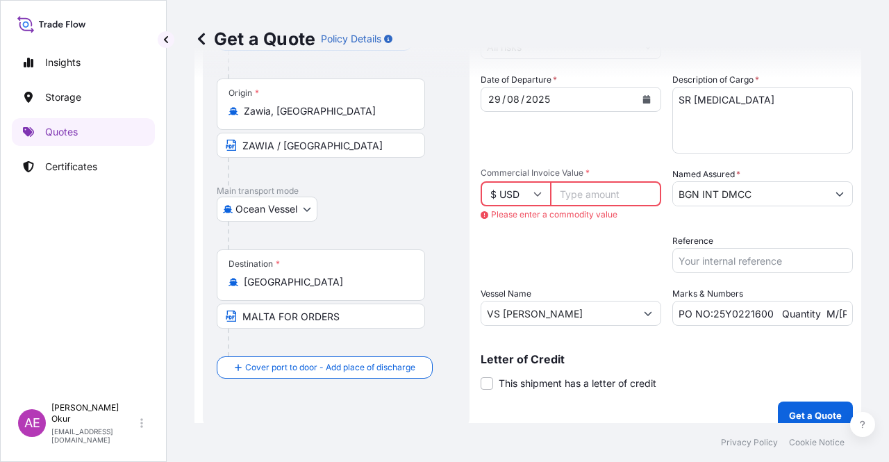
click at [614, 196] on input "Commercial Invoice Value *" at bounding box center [605, 193] width 111 height 25
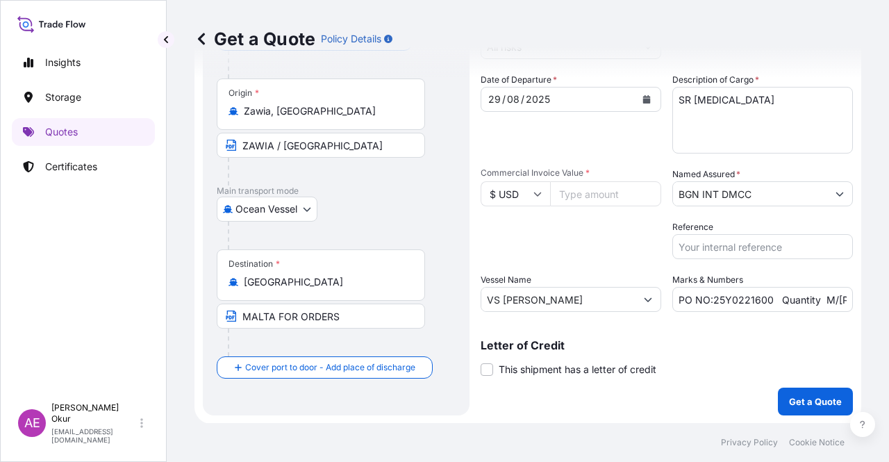
paste input "15508797.96"
type input "15508797.96"
click at [789, 398] on p "Get a Quote" at bounding box center [815, 401] width 53 height 14
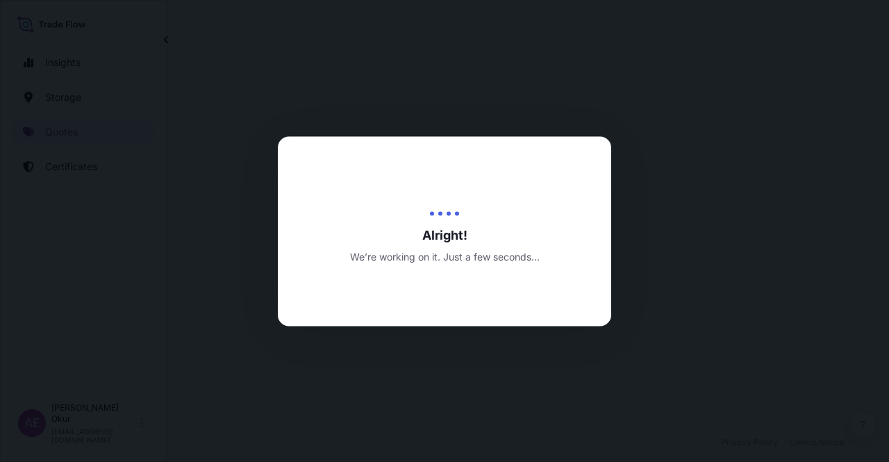
select select "Ocean Vessel"
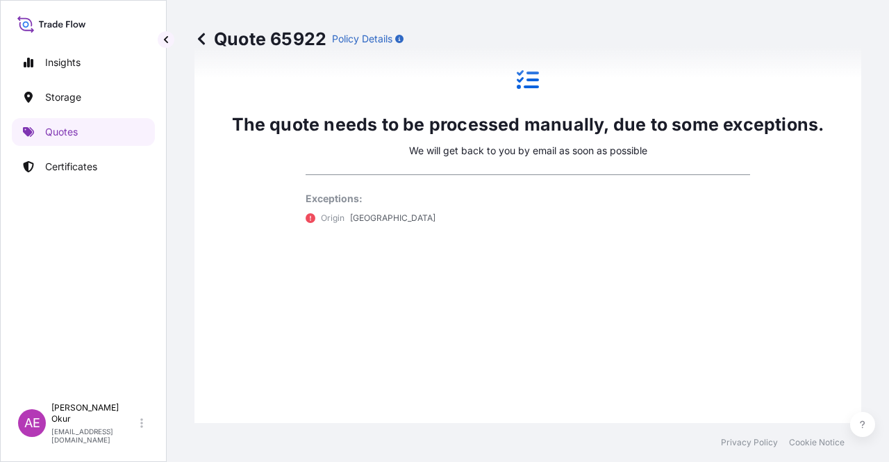
scroll to position [753, 0]
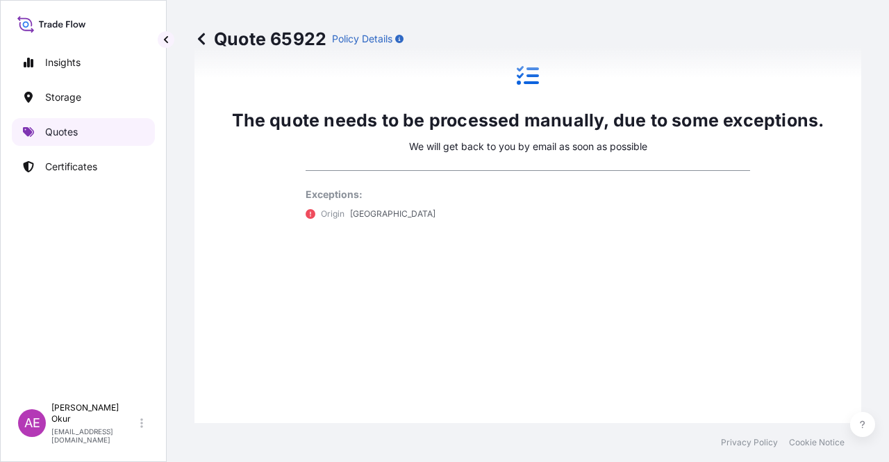
click at [86, 135] on link "Quotes" at bounding box center [83, 132] width 143 height 28
